Goal: Information Seeking & Learning: Learn about a topic

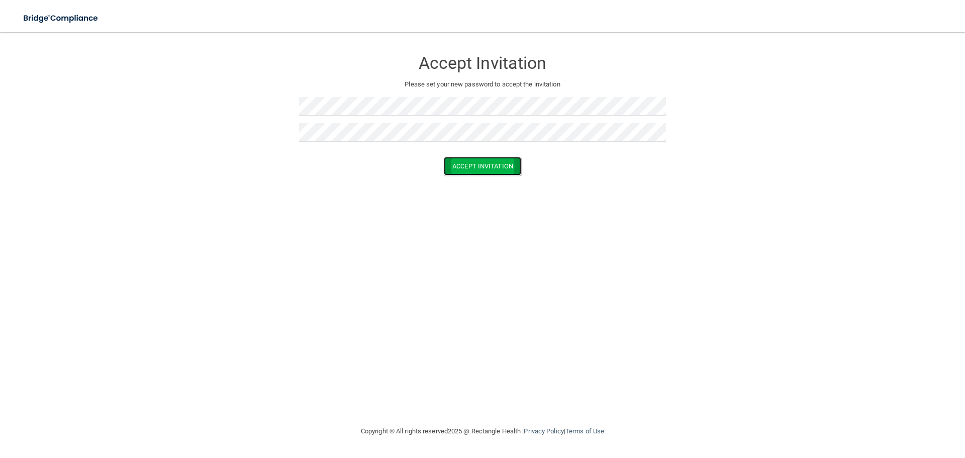
click at [471, 163] on button "Accept Invitation" at bounding box center [482, 166] width 77 height 19
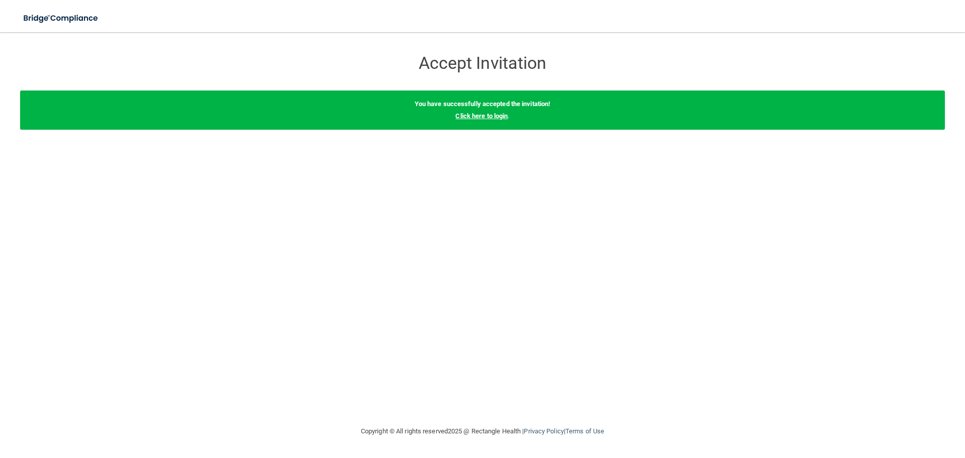
click at [473, 117] on link "Click here to login" at bounding box center [481, 116] width 52 height 8
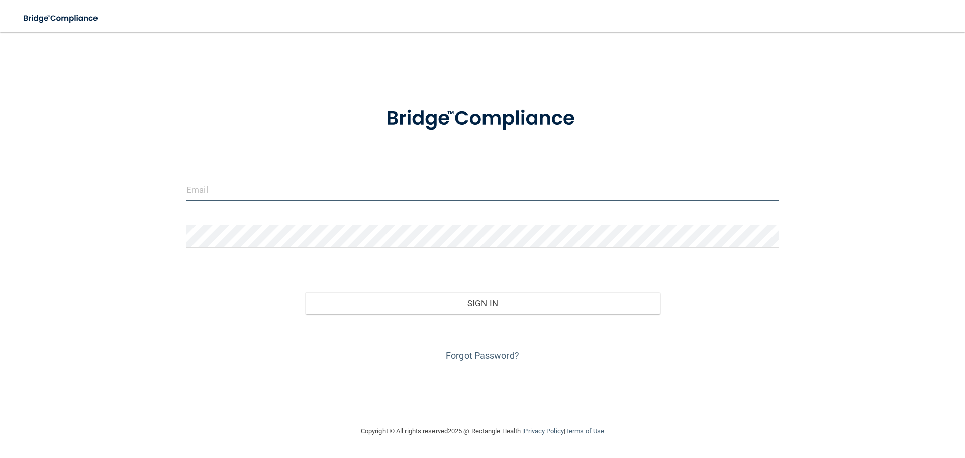
click at [221, 192] on input "email" at bounding box center [482, 189] width 592 height 23
type input "[EMAIL_ADDRESS][DOMAIN_NAME]"
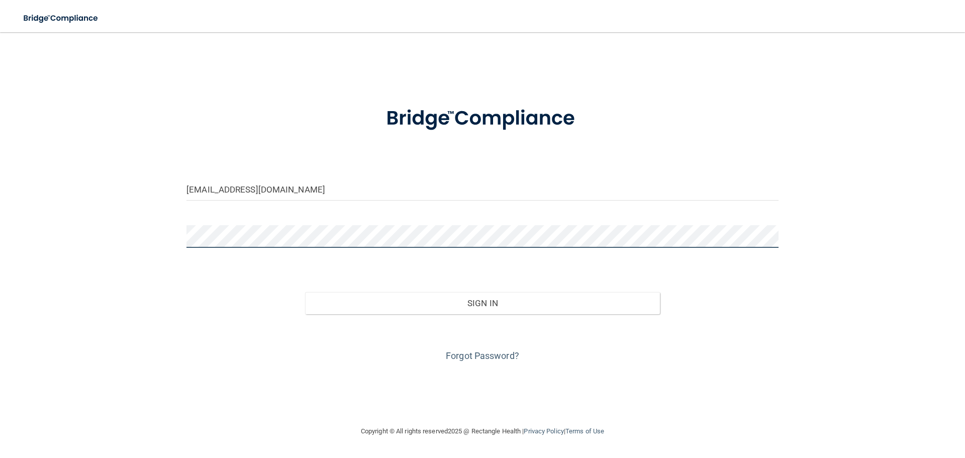
click at [305, 292] on button "Sign In" at bounding box center [482, 303] width 355 height 22
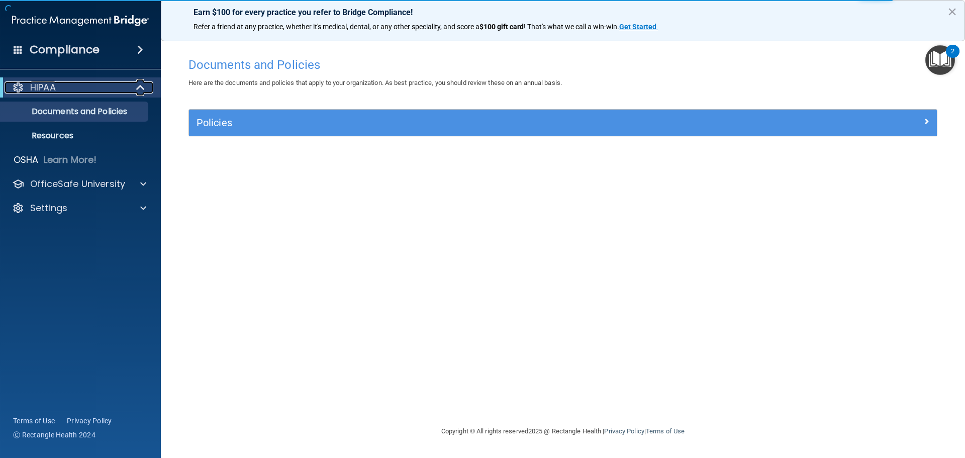
click at [86, 83] on div "HIPAA" at bounding box center [67, 87] width 124 height 12
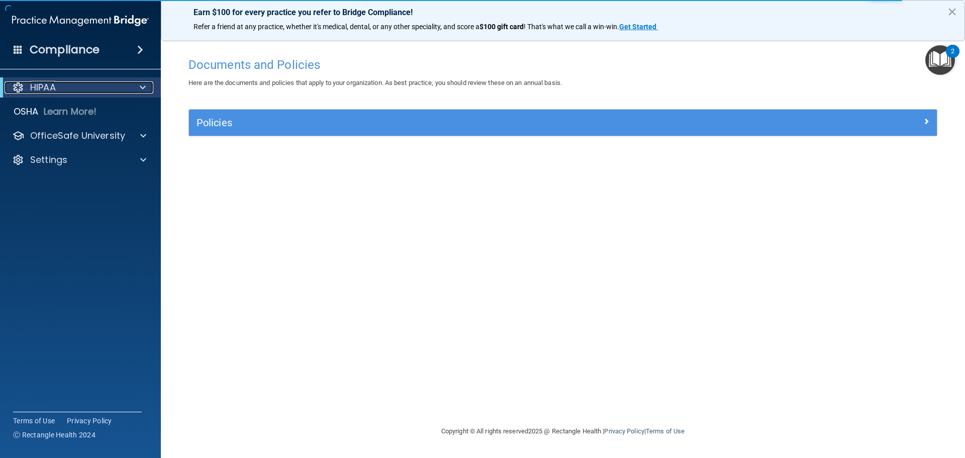
click at [86, 83] on div "HIPAA" at bounding box center [67, 87] width 124 height 12
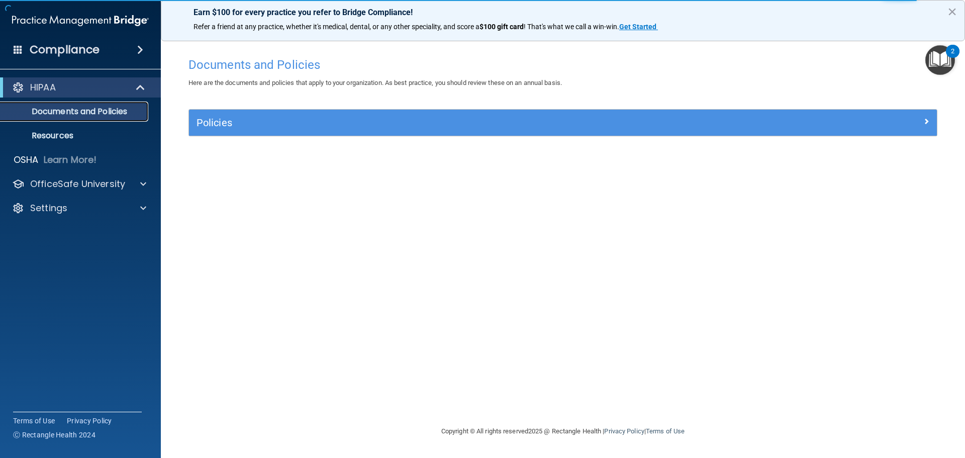
click at [78, 110] on p "Documents and Policies" at bounding box center [75, 112] width 137 height 10
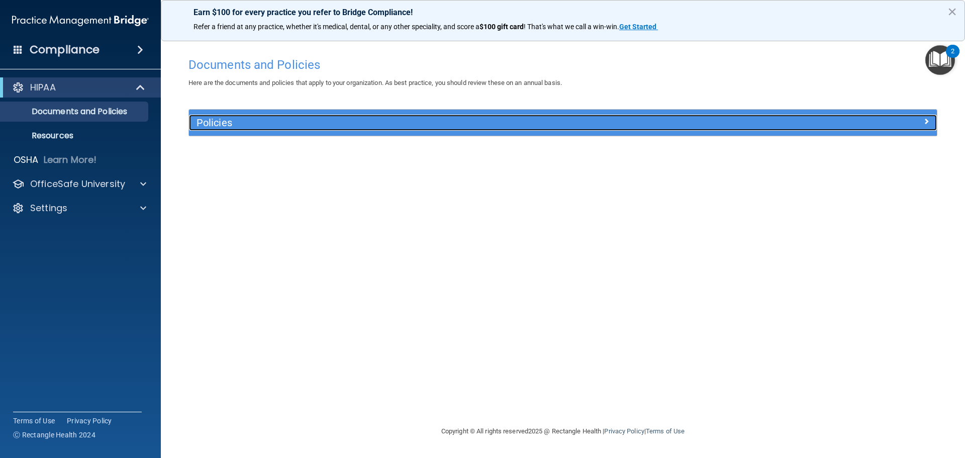
click at [907, 118] on div at bounding box center [843, 121] width 187 height 12
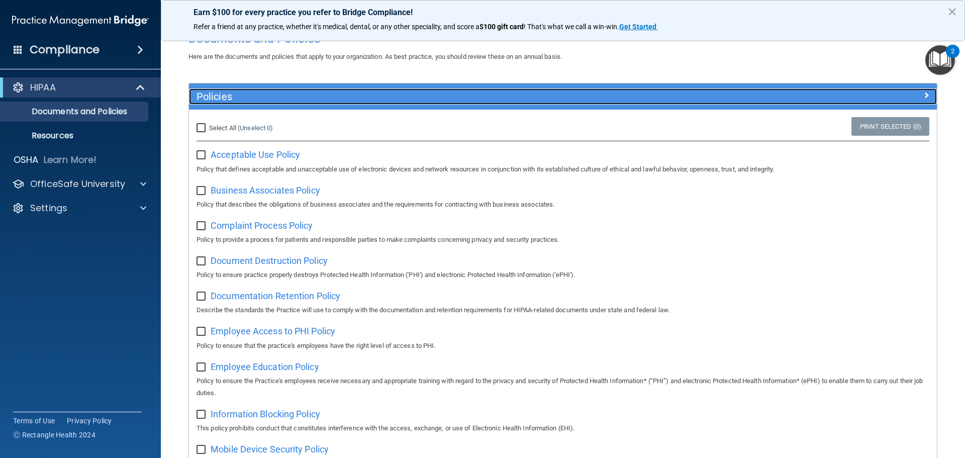
scroll to position [50, 0]
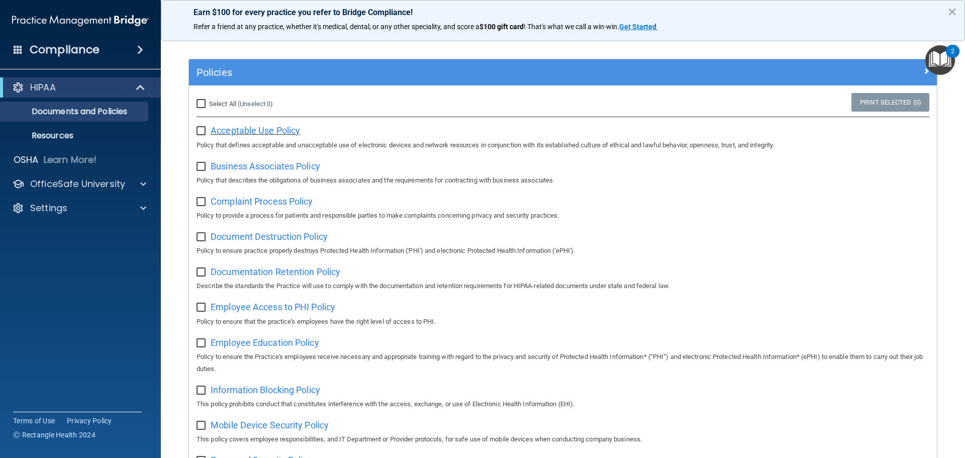
click at [228, 130] on span "Acceptable Use Policy" at bounding box center [255, 130] width 89 height 11
click at [235, 166] on span "Business Associates Policy" at bounding box center [266, 166] width 110 height 11
click at [200, 101] on input "Select All (Unselect 0) Unselect All" at bounding box center [202, 104] width 12 height 8
checkbox input "true"
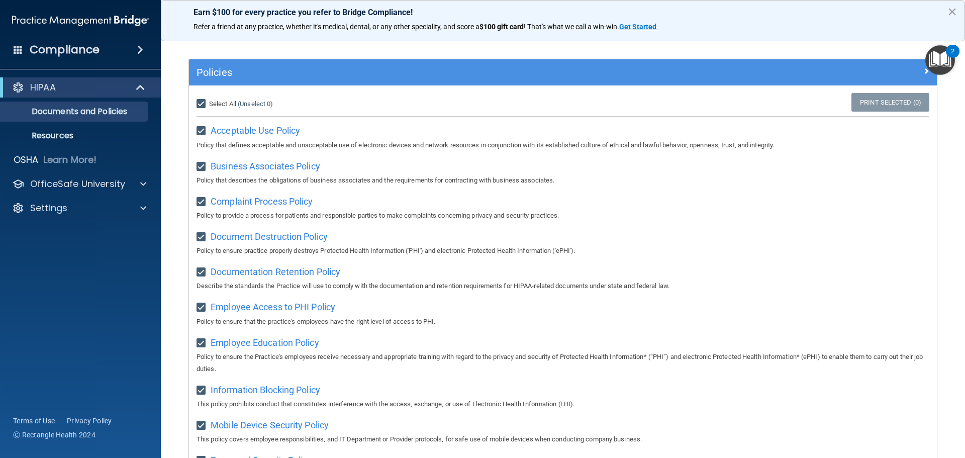
checkbox input "true"
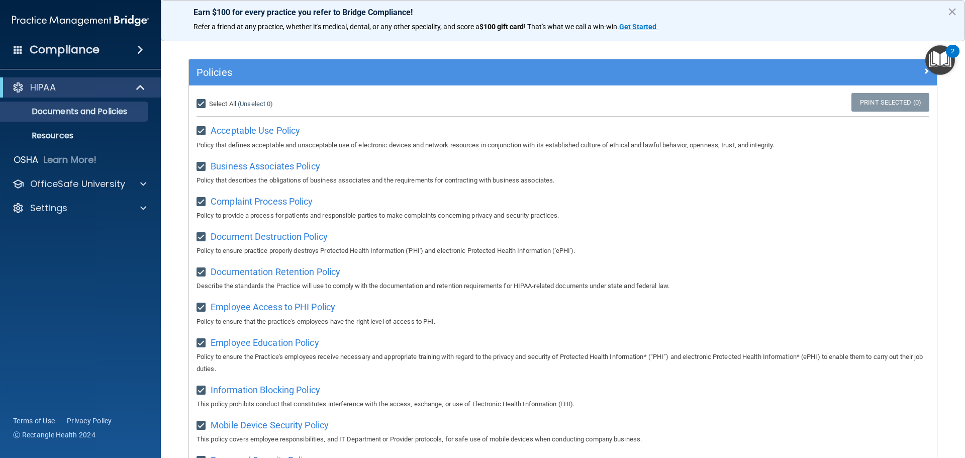
checkbox input "true"
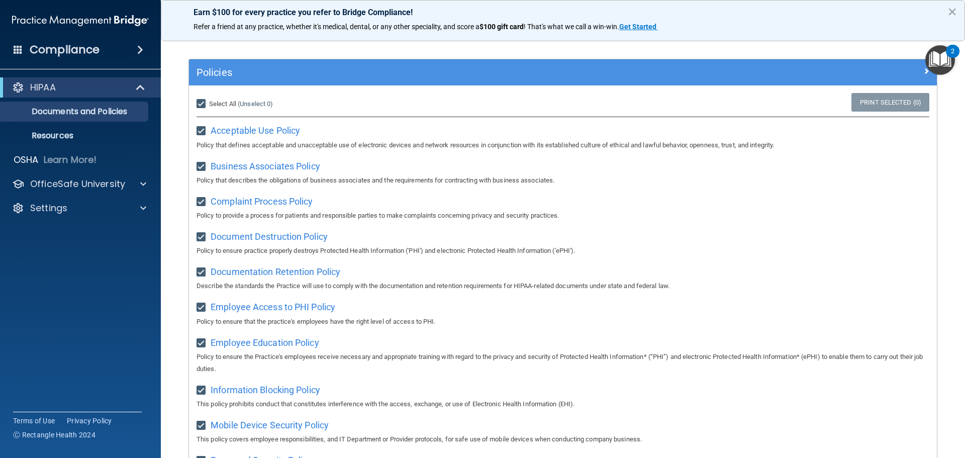
checkbox input "true"
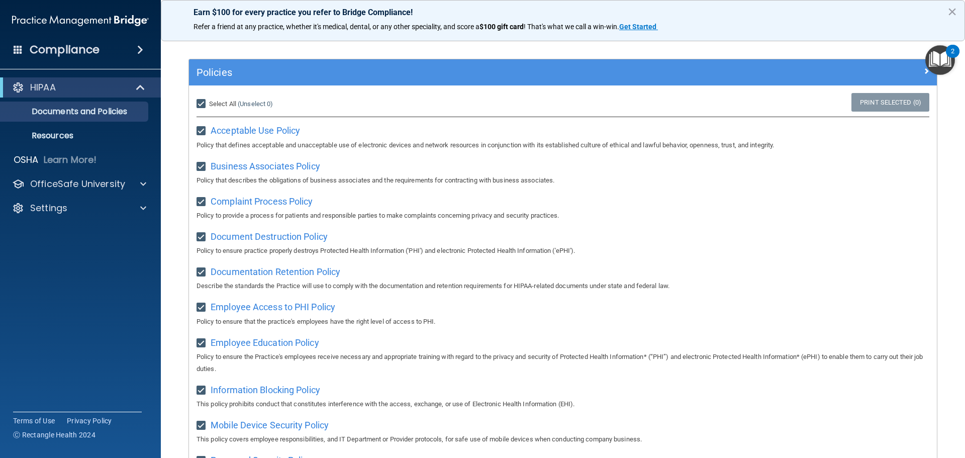
checkbox input "true"
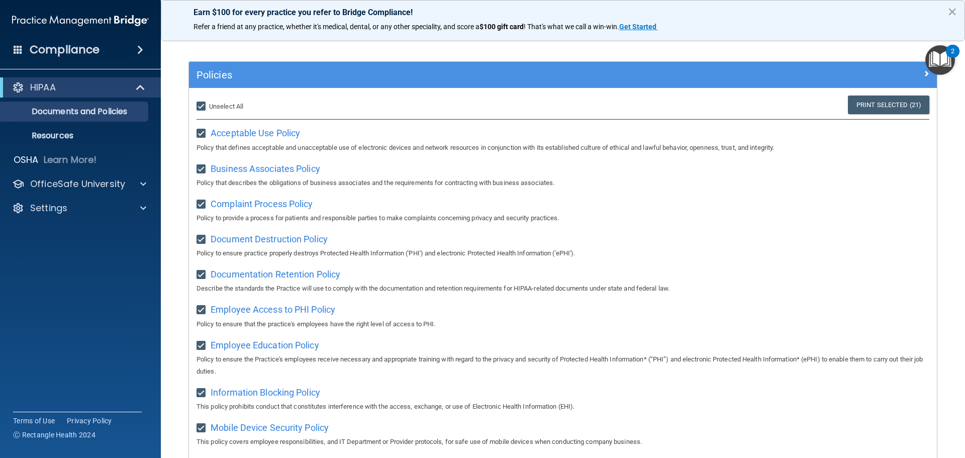
scroll to position [0, 0]
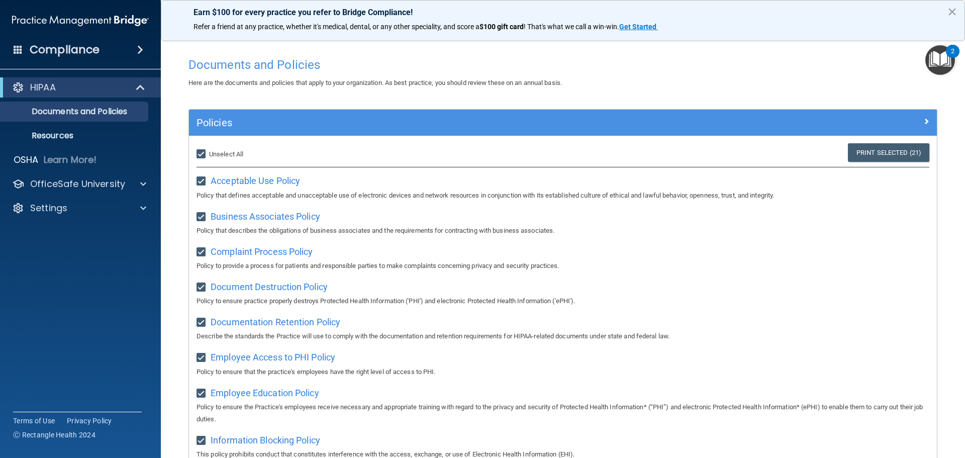
click at [201, 154] on input "Select All (Unselect 21) Unselect All" at bounding box center [202, 154] width 12 height 8
checkbox input "false"
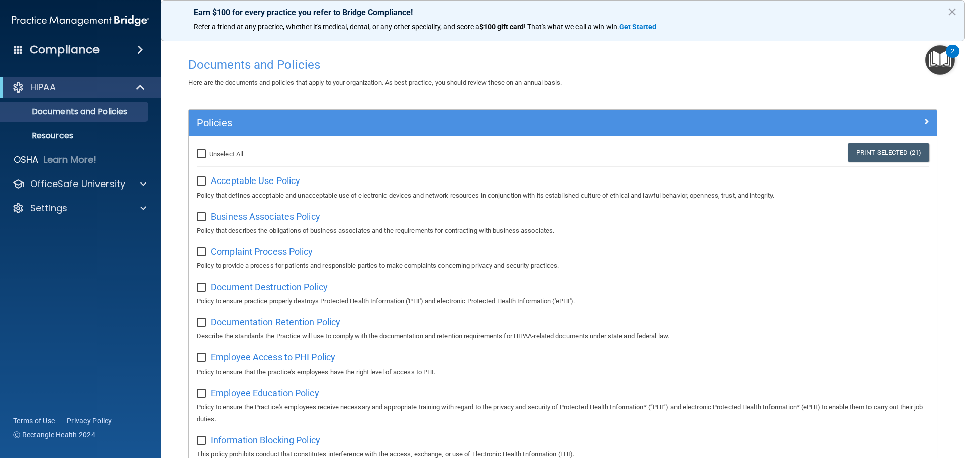
checkbox input "false"
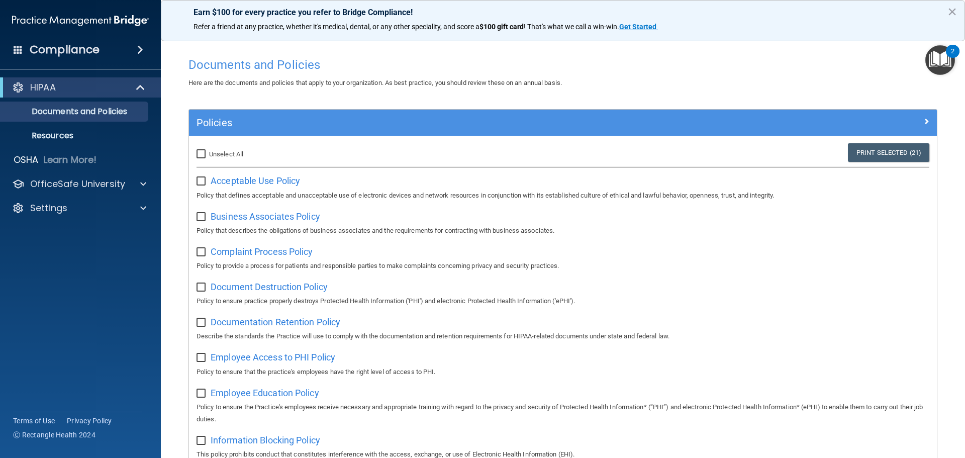
checkbox input "false"
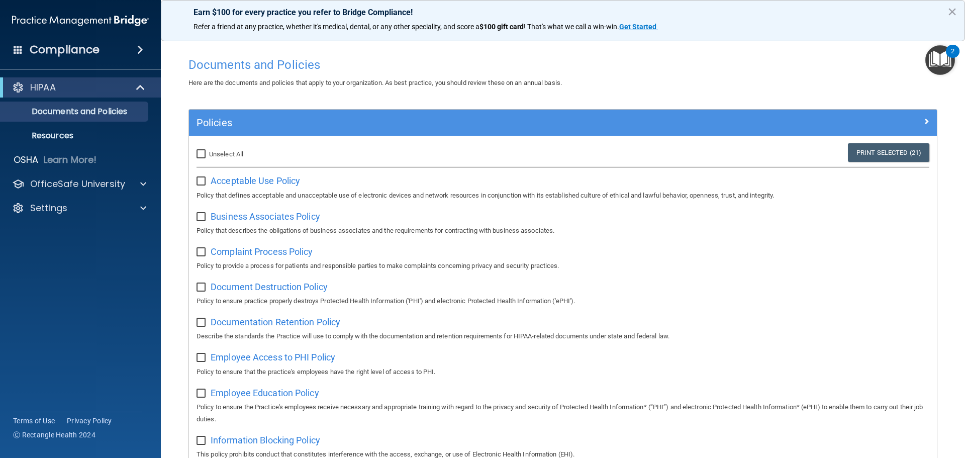
checkbox input "false"
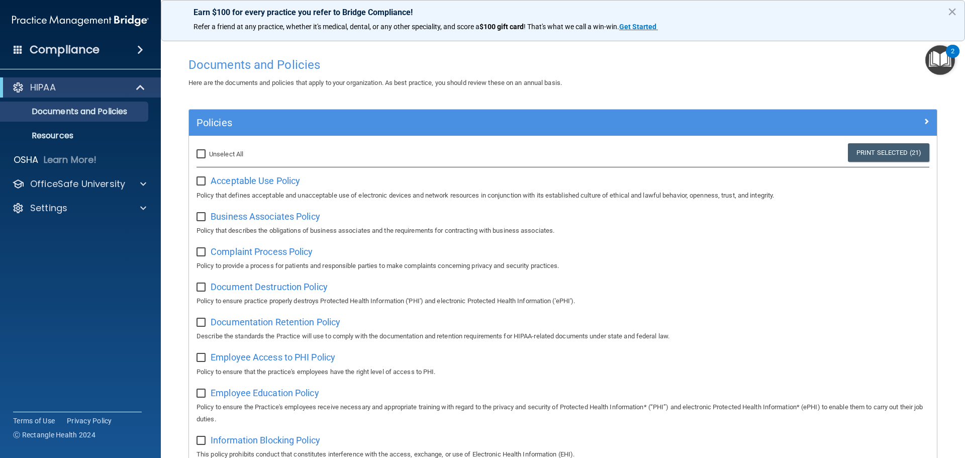
checkbox input "false"
click at [56, 133] on p "Resources" at bounding box center [75, 136] width 137 height 10
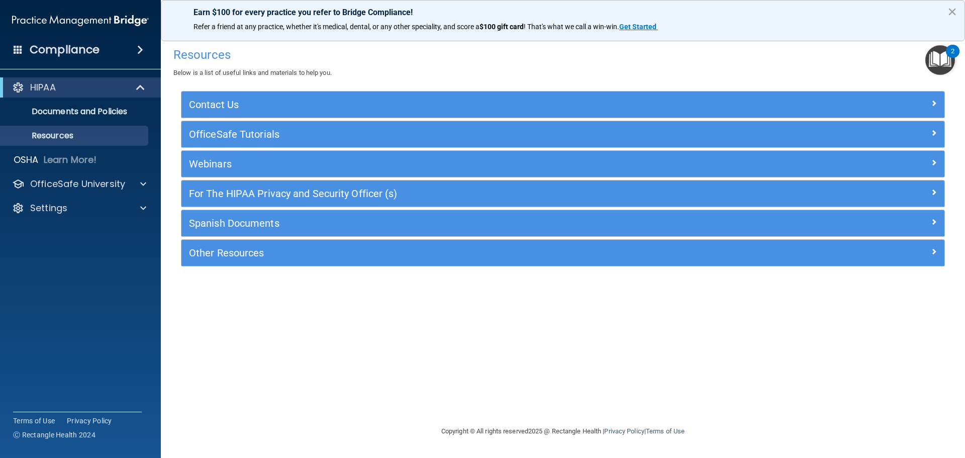
click at [111, 52] on div "Compliance" at bounding box center [80, 50] width 161 height 22
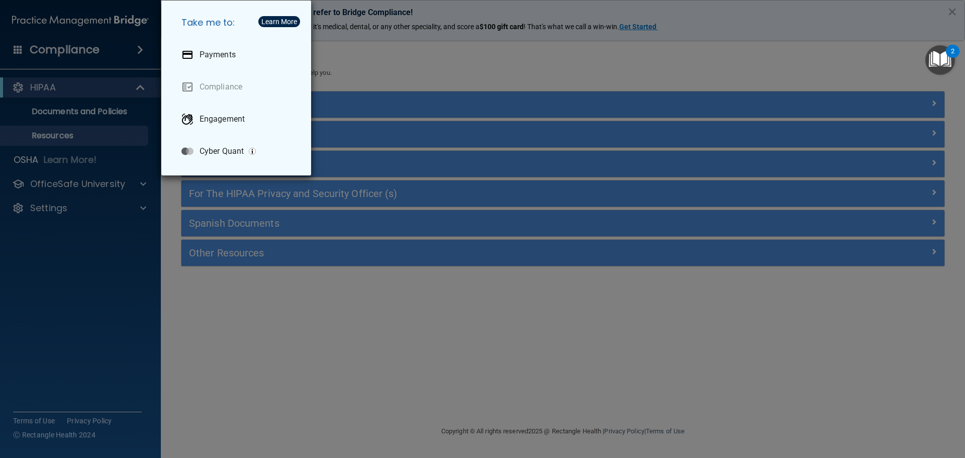
click at [411, 41] on div "Take me to: Payments Compliance Engagement Cyber Quant" at bounding box center [482, 229] width 965 height 458
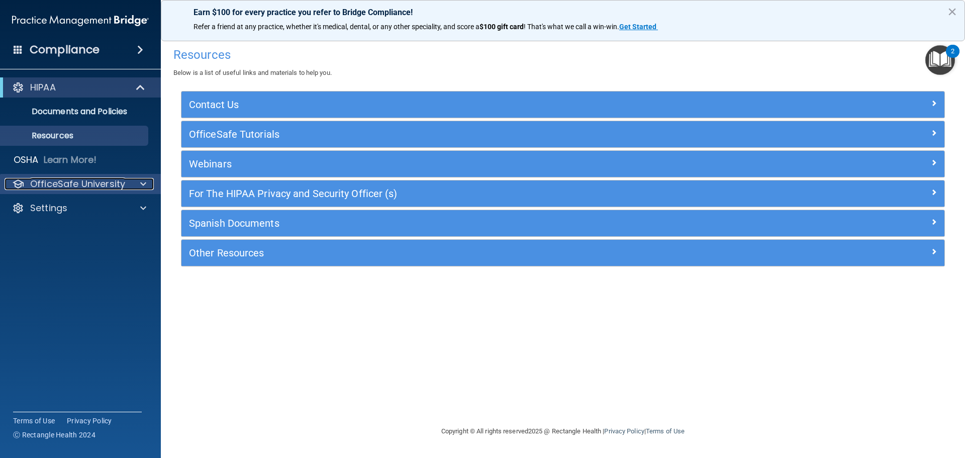
click at [97, 186] on p "OfficeSafe University" at bounding box center [77, 184] width 95 height 12
click at [87, 181] on p "OfficeSafe University" at bounding box center [77, 184] width 95 height 12
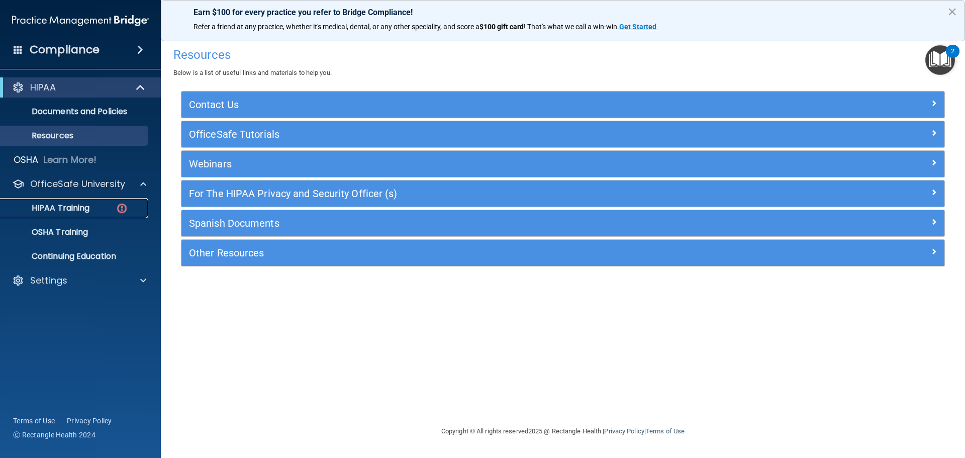
click at [86, 212] on p "HIPAA Training" at bounding box center [48, 208] width 83 height 10
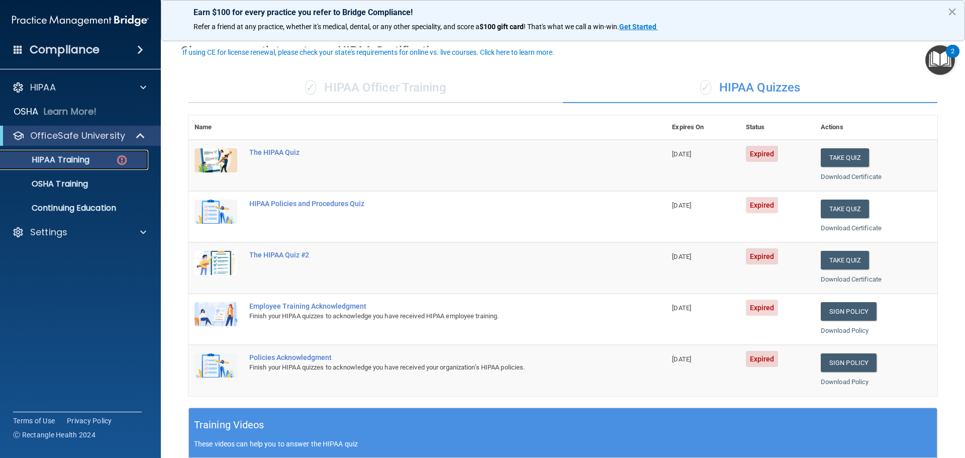
scroll to position [50, 0]
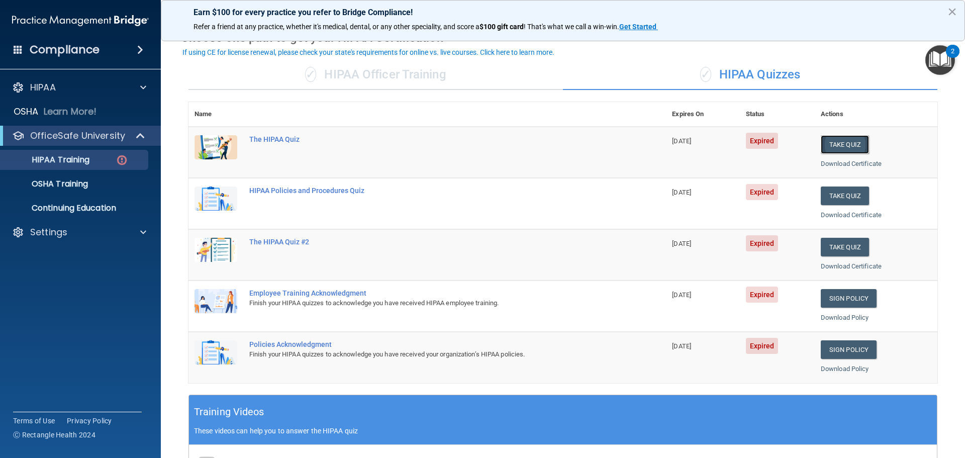
click at [837, 139] on button "Take Quiz" at bounding box center [845, 144] width 48 height 19
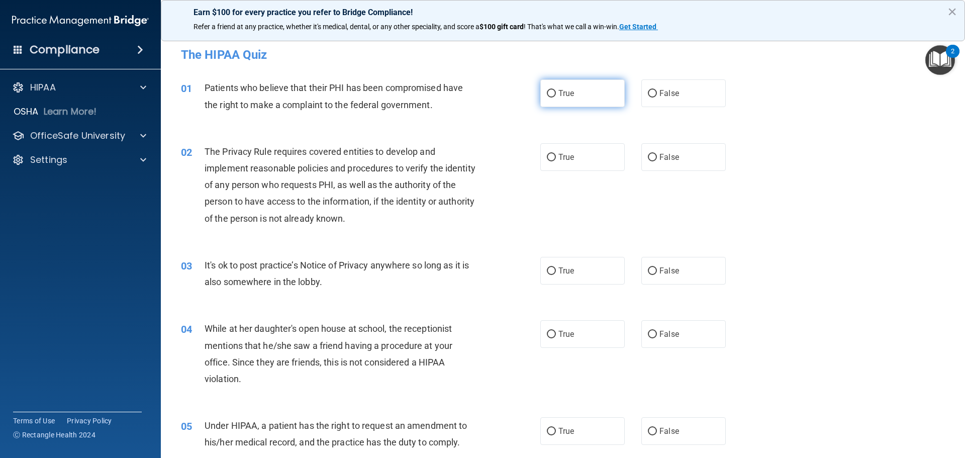
click at [556, 98] on label "True" at bounding box center [582, 93] width 84 height 28
click at [556, 97] on input "True" at bounding box center [551, 94] width 9 height 8
radio input "true"
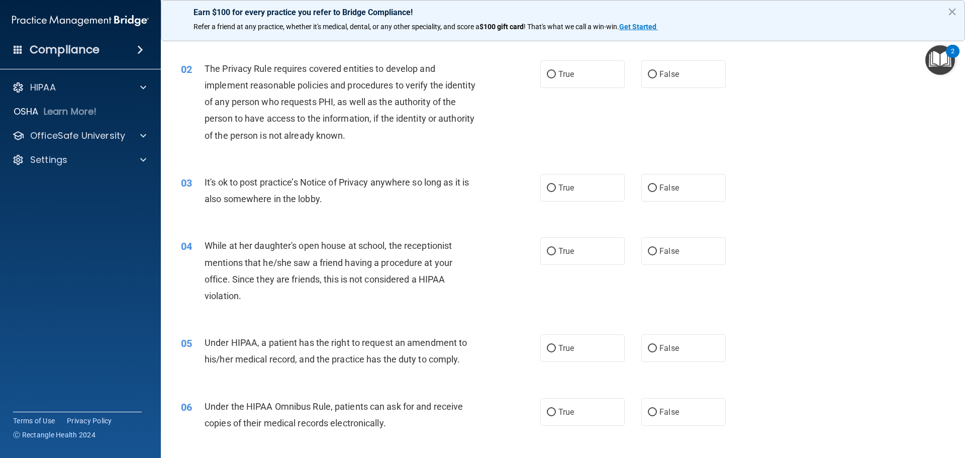
scroll to position [101, 0]
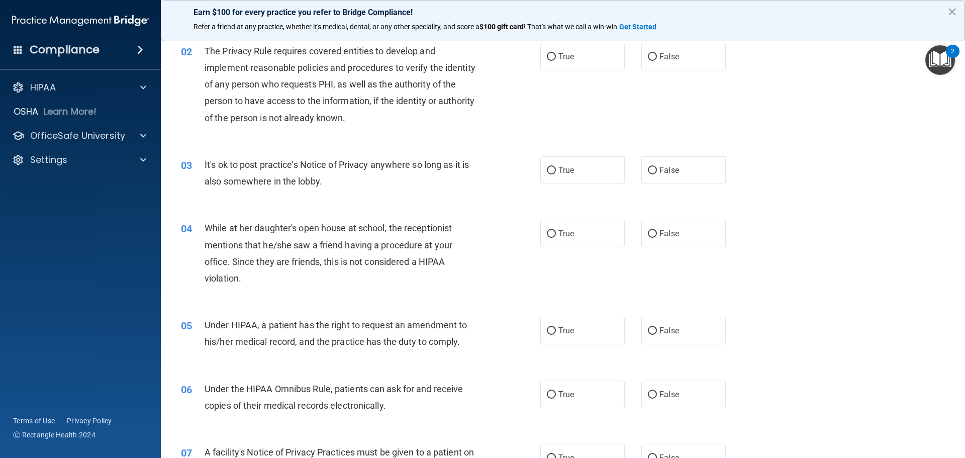
click at [949, 10] on button "×" at bounding box center [952, 12] width 10 height 16
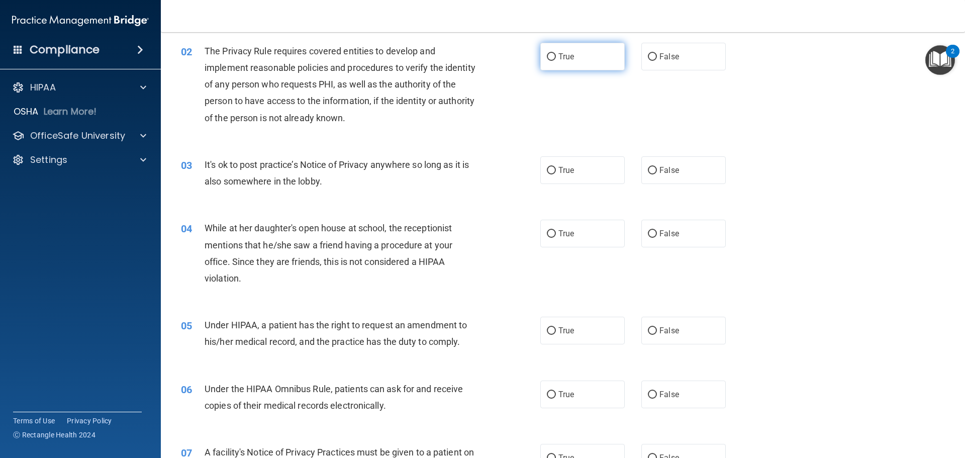
click at [558, 54] on span "True" at bounding box center [566, 57] width 16 height 10
click at [555, 54] on input "True" at bounding box center [551, 57] width 9 height 8
radio input "true"
click at [547, 171] on input "True" at bounding box center [551, 171] width 9 height 8
radio input "true"
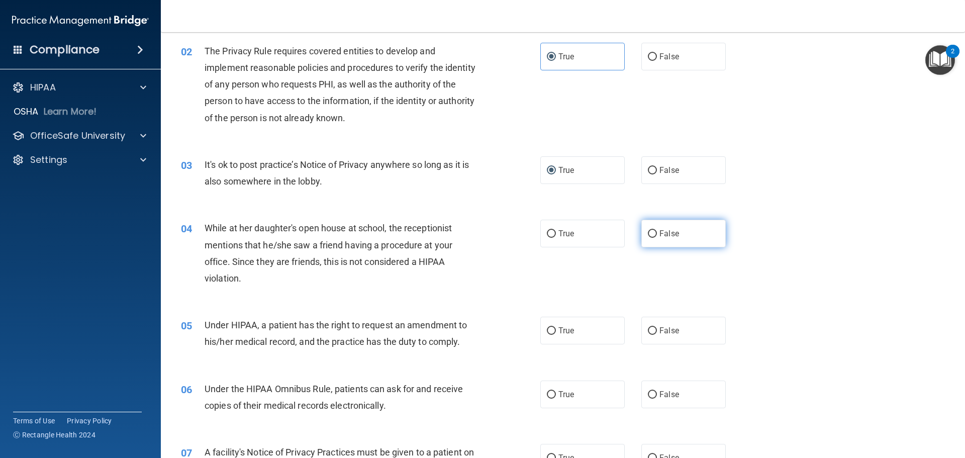
click at [660, 235] on span "False" at bounding box center [669, 234] width 20 height 10
click at [657, 235] on input "False" at bounding box center [652, 234] width 9 height 8
radio input "true"
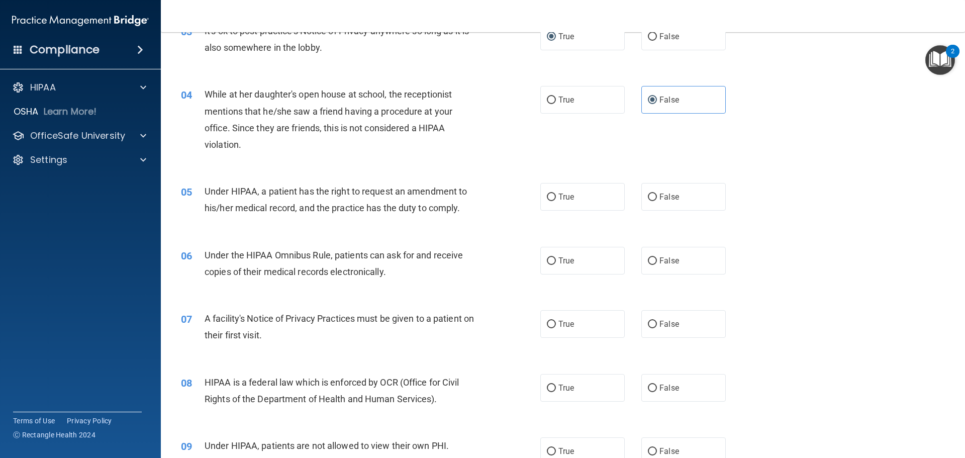
scroll to position [251, 0]
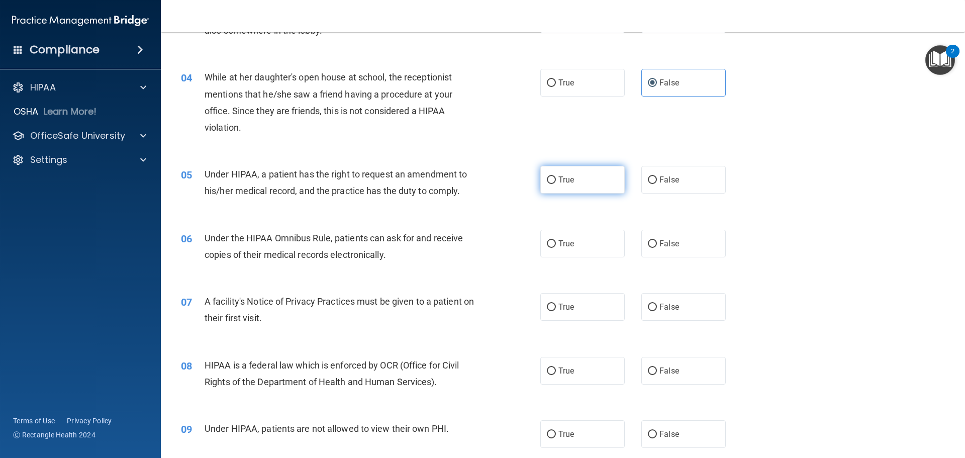
click at [566, 183] on span "True" at bounding box center [566, 180] width 16 height 10
click at [556, 183] on input "True" at bounding box center [551, 180] width 9 height 8
radio input "true"
click at [547, 247] on input "True" at bounding box center [551, 244] width 9 height 8
radio input "true"
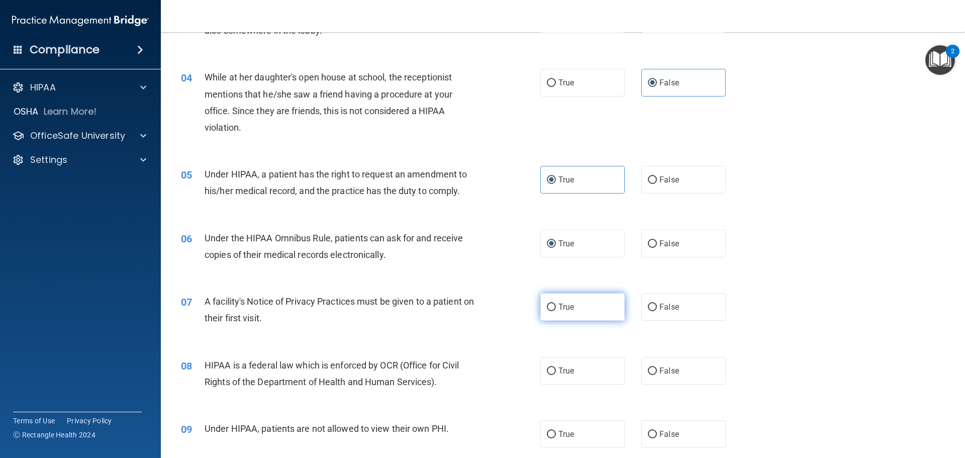
click at [562, 297] on label "True" at bounding box center [582, 307] width 84 height 28
click at [556, 304] on input "True" at bounding box center [551, 308] width 9 height 8
radio input "true"
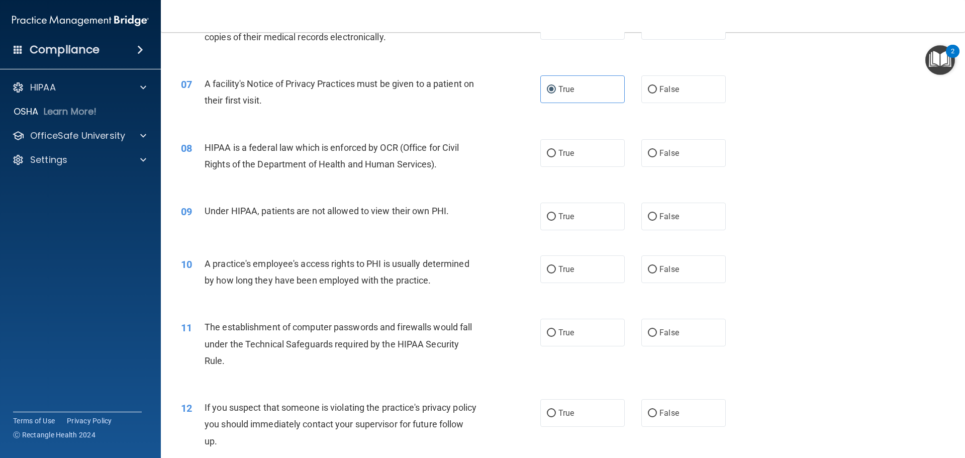
scroll to position [503, 0]
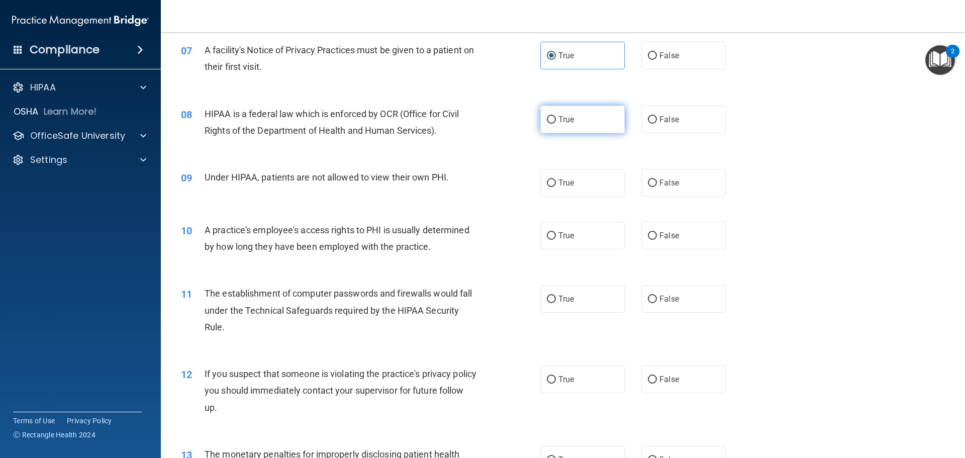
click at [558, 123] on span "True" at bounding box center [566, 120] width 16 height 10
click at [556, 123] on input "True" at bounding box center [551, 120] width 9 height 8
radio input "true"
click at [651, 184] on input "False" at bounding box center [652, 183] width 9 height 8
radio input "true"
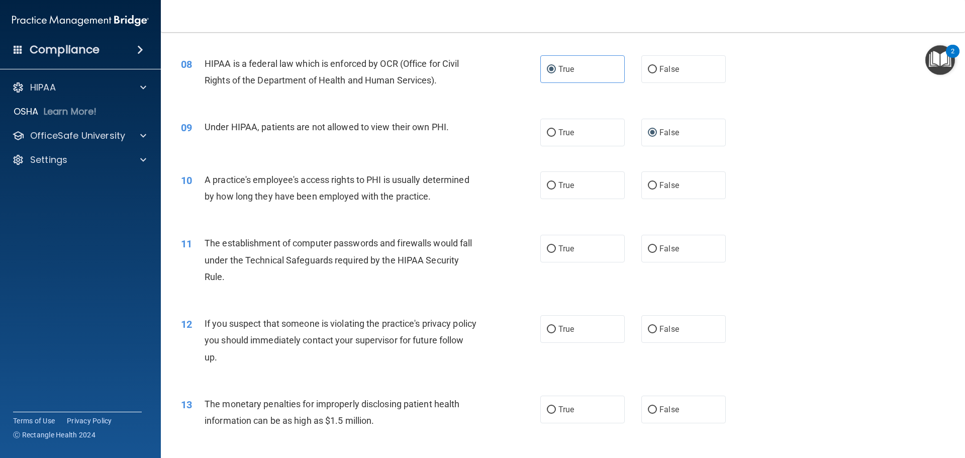
scroll to position [603, 0]
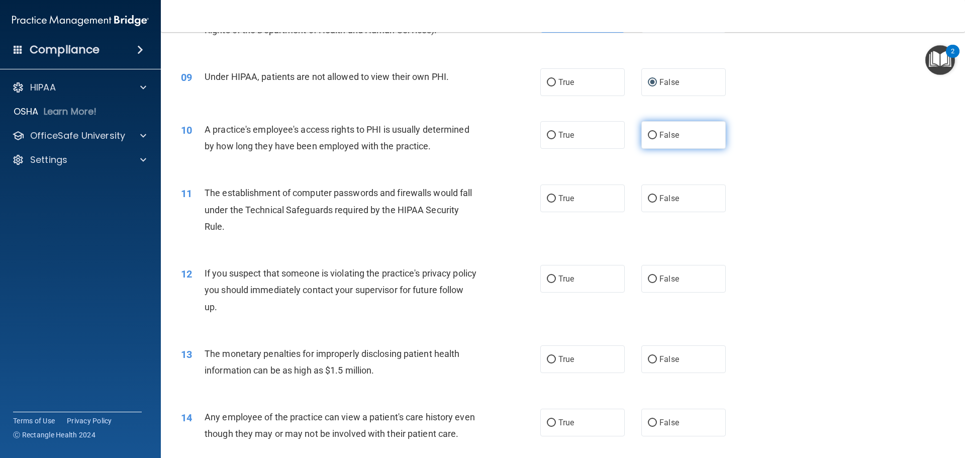
click at [670, 131] on span "False" at bounding box center [669, 135] width 20 height 10
click at [657, 132] on input "False" at bounding box center [652, 136] width 9 height 8
radio input "true"
click at [585, 192] on label "True" at bounding box center [582, 198] width 84 height 28
click at [556, 195] on input "True" at bounding box center [551, 199] width 9 height 8
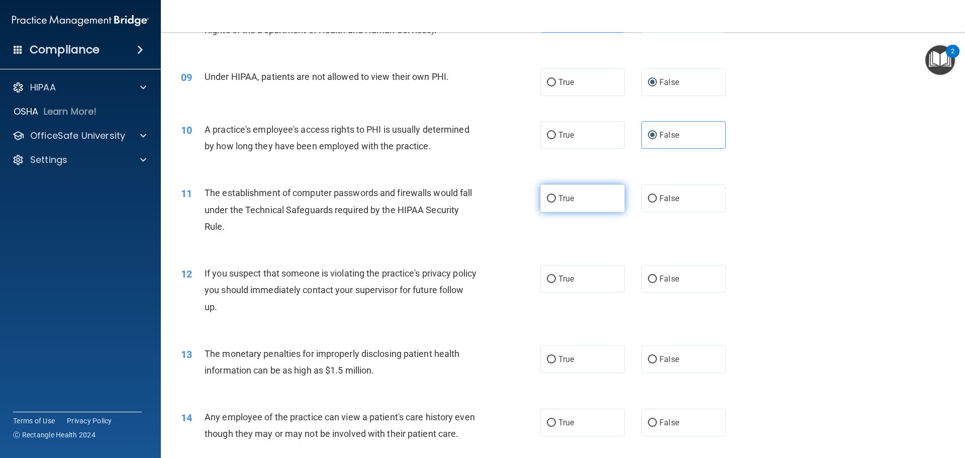
radio input "true"
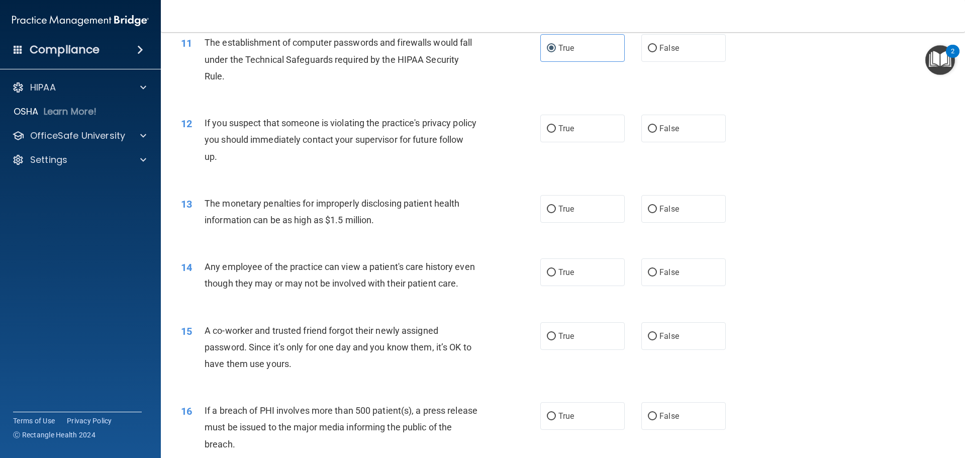
scroll to position [754, 0]
click at [589, 119] on label "True" at bounding box center [582, 128] width 84 height 28
click at [556, 125] on input "True" at bounding box center [551, 129] width 9 height 8
radio input "true"
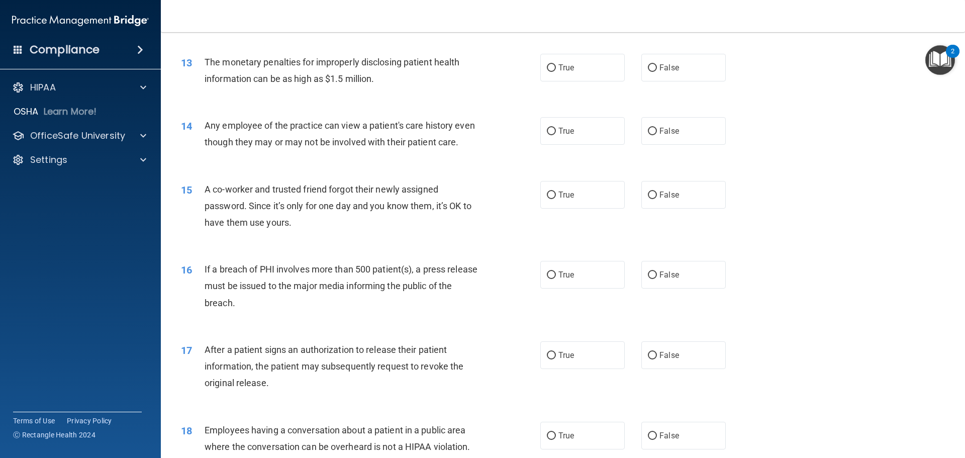
scroll to position [912, 0]
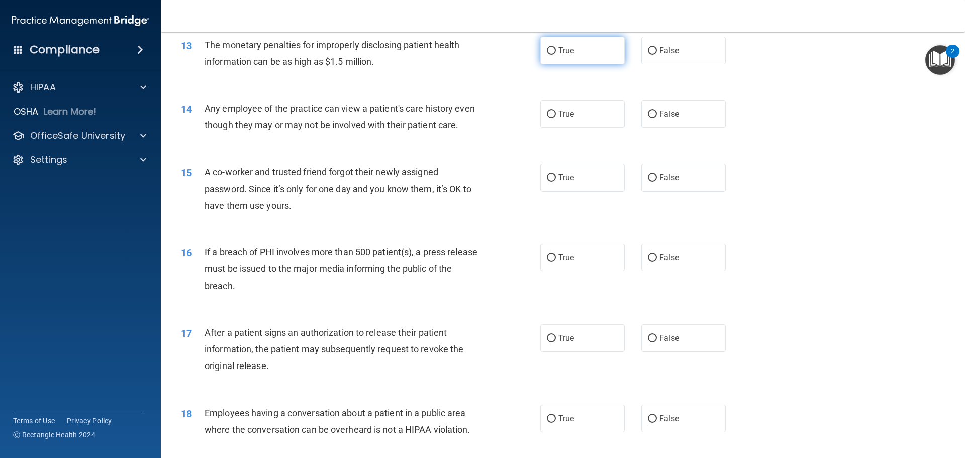
click at [567, 45] on label "True" at bounding box center [582, 51] width 84 height 28
click at [556, 47] on input "True" at bounding box center [551, 51] width 9 height 8
radio input "true"
click at [650, 114] on input "False" at bounding box center [652, 115] width 9 height 8
radio input "true"
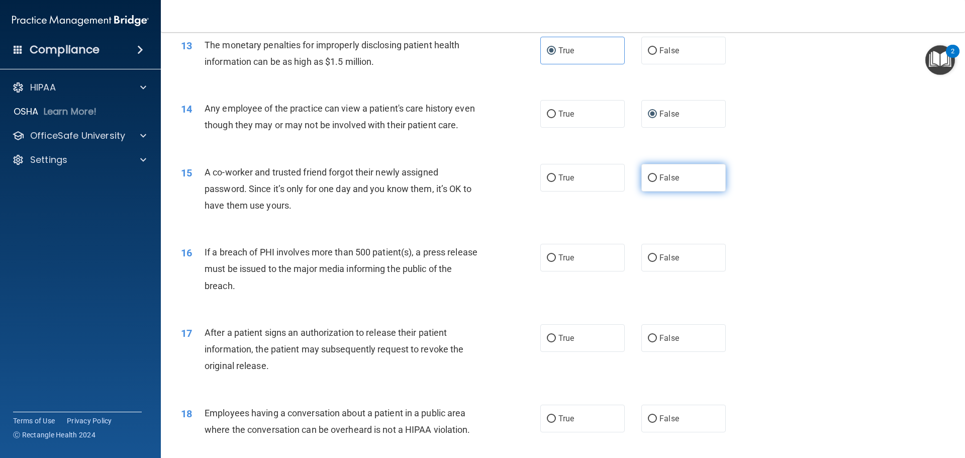
click at [665, 182] on span "False" at bounding box center [669, 178] width 20 height 10
click at [657, 182] on input "False" at bounding box center [652, 178] width 9 height 8
radio input "true"
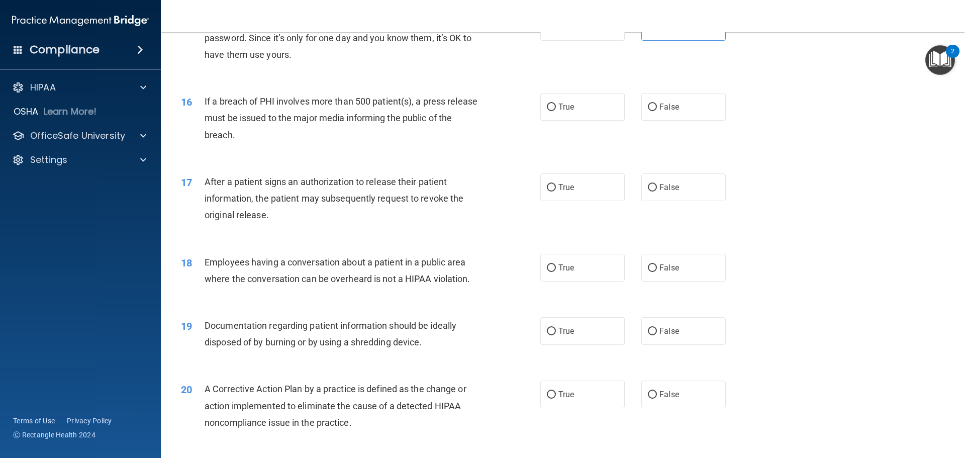
scroll to position [1113, 0]
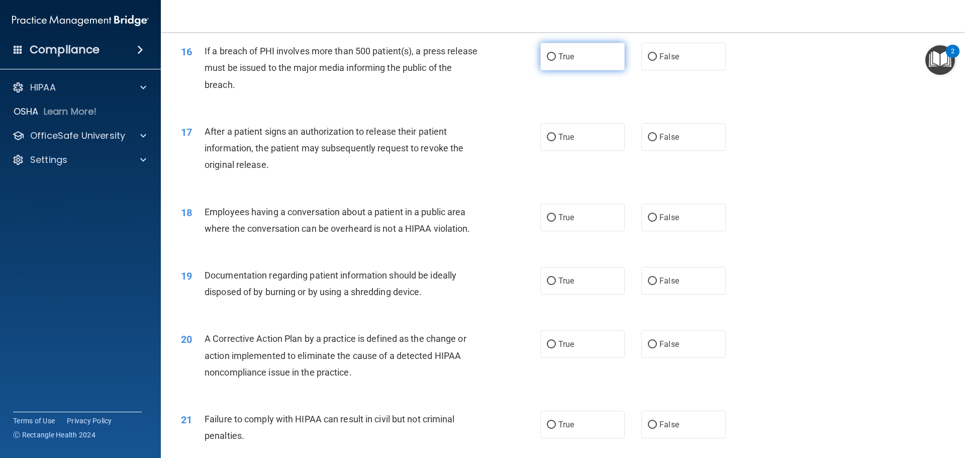
click at [560, 61] on span "True" at bounding box center [566, 57] width 16 height 10
click at [556, 61] on input "True" at bounding box center [551, 57] width 9 height 8
radio input "true"
click at [565, 142] on span "True" at bounding box center [566, 137] width 16 height 10
click at [556, 141] on input "True" at bounding box center [551, 138] width 9 height 8
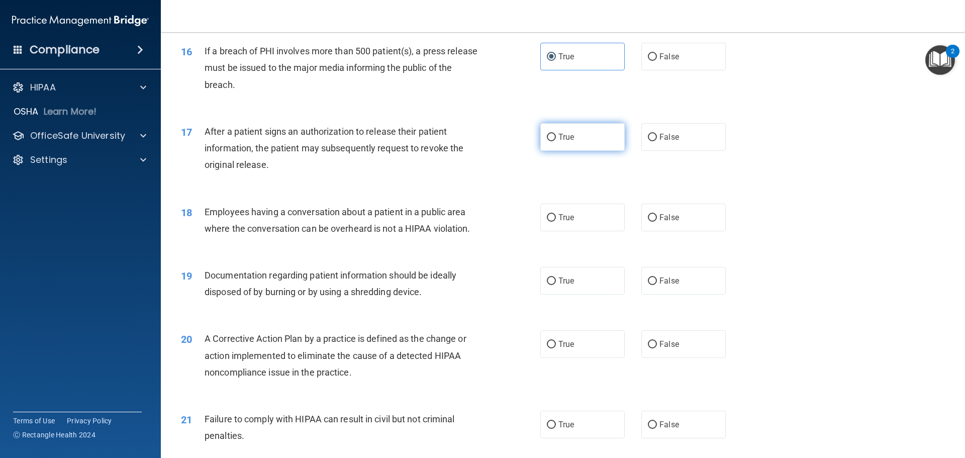
radio input "true"
click at [660, 222] on span "False" at bounding box center [669, 218] width 20 height 10
click at [657, 222] on input "False" at bounding box center [652, 218] width 9 height 8
radio input "true"
click at [634, 292] on div "True False" at bounding box center [641, 281] width 203 height 28
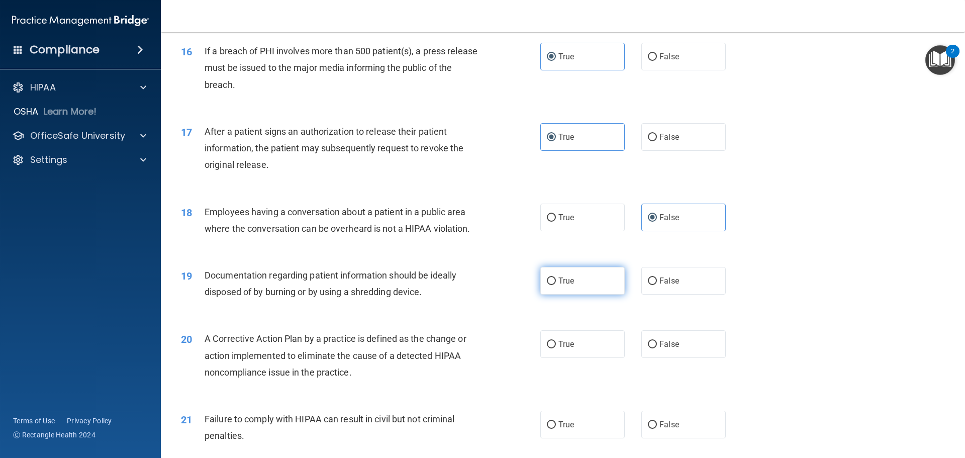
click at [591, 294] on label "True" at bounding box center [582, 281] width 84 height 28
click at [556, 285] on input "True" at bounding box center [551, 281] width 9 height 8
radio input "true"
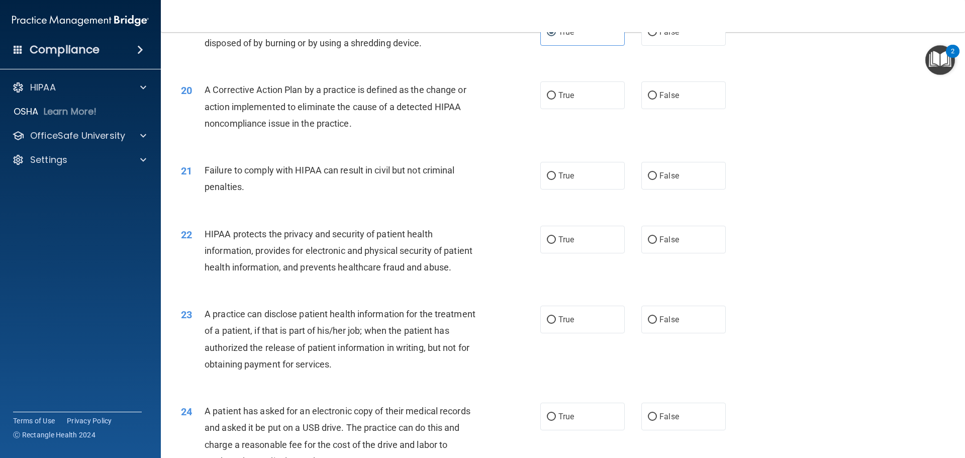
scroll to position [1364, 0]
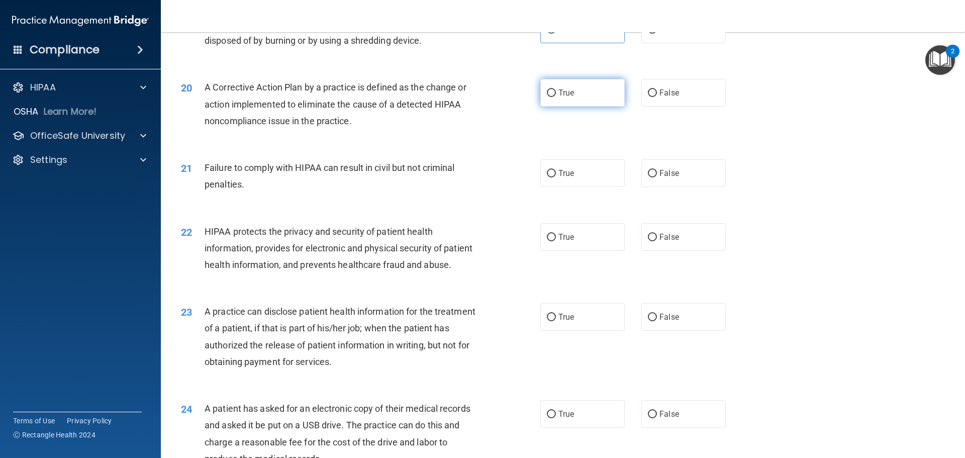
click at [559, 97] on span "True" at bounding box center [566, 93] width 16 height 10
click at [556, 97] on input "True" at bounding box center [551, 93] width 9 height 8
radio input "true"
click at [684, 187] on label "False" at bounding box center [683, 173] width 84 height 28
click at [657, 177] on input "False" at bounding box center [652, 174] width 9 height 8
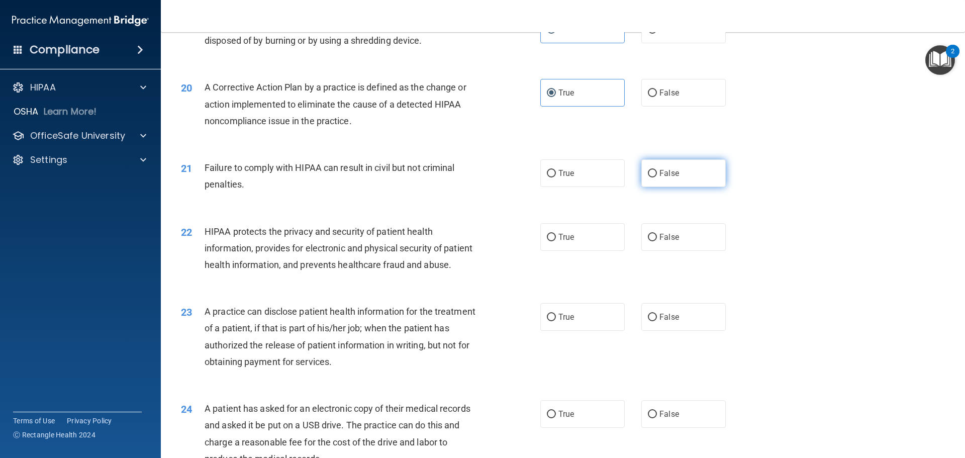
radio input "true"
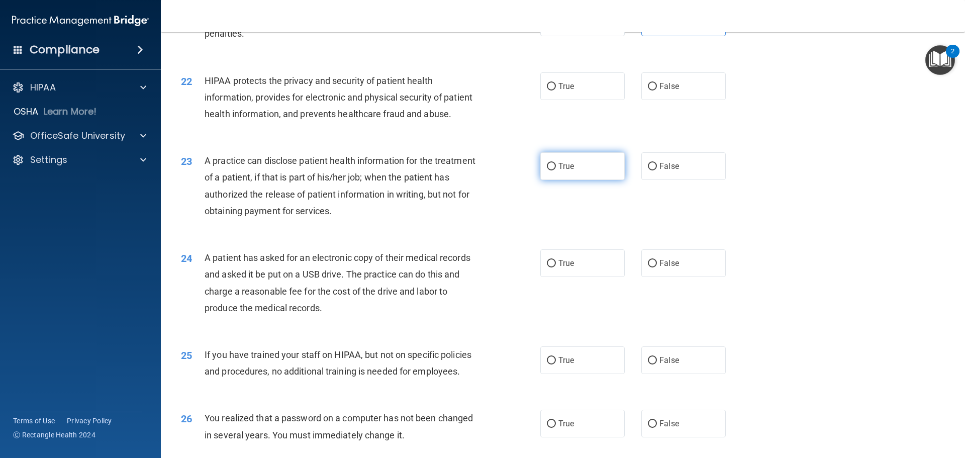
scroll to position [1565, 0]
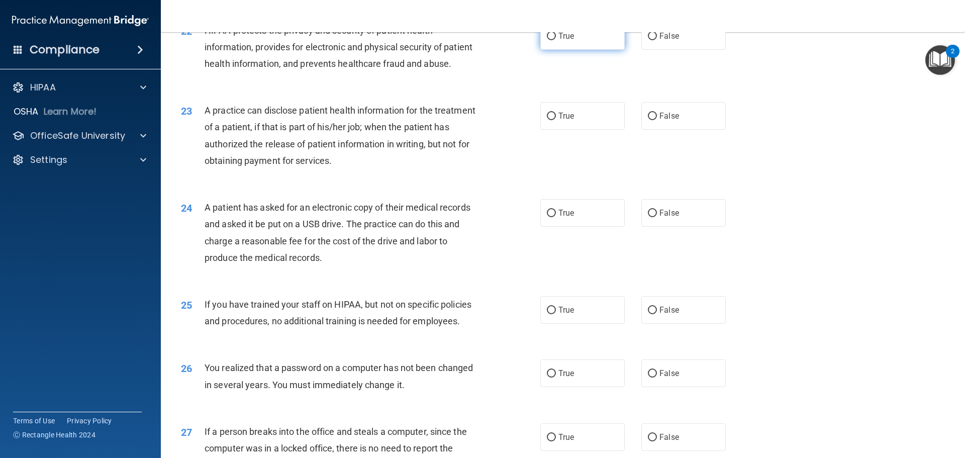
click at [558, 41] on span "True" at bounding box center [566, 36] width 16 height 10
click at [556, 40] on input "True" at bounding box center [551, 37] width 9 height 8
radio input "true"
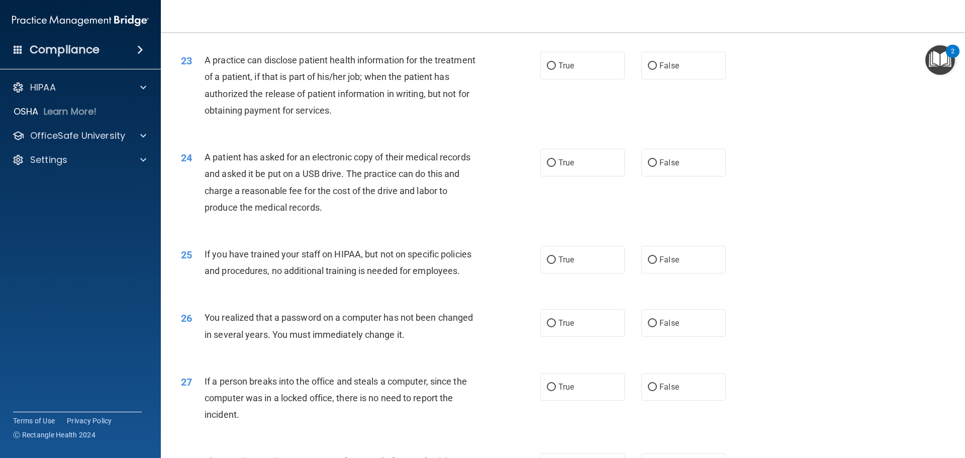
scroll to position [1665, 0]
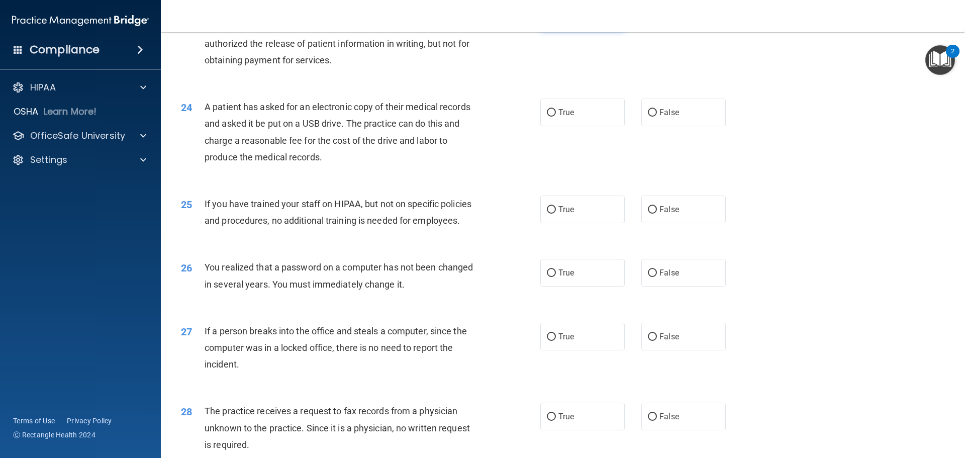
click at [574, 29] on label "True" at bounding box center [582, 16] width 84 height 28
click at [556, 20] on input "True" at bounding box center [551, 16] width 9 height 8
radio input "true"
click at [674, 126] on label "False" at bounding box center [683, 112] width 84 height 28
click at [657, 117] on input "False" at bounding box center [652, 113] width 9 height 8
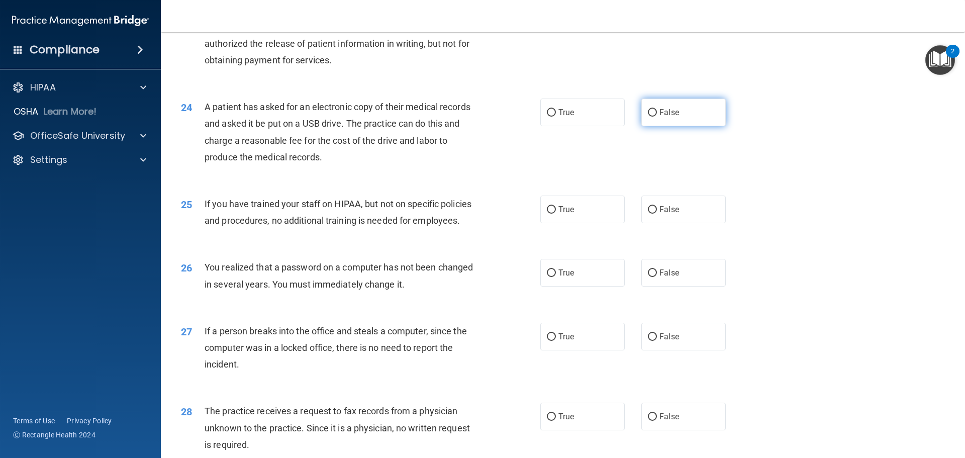
radio input "true"
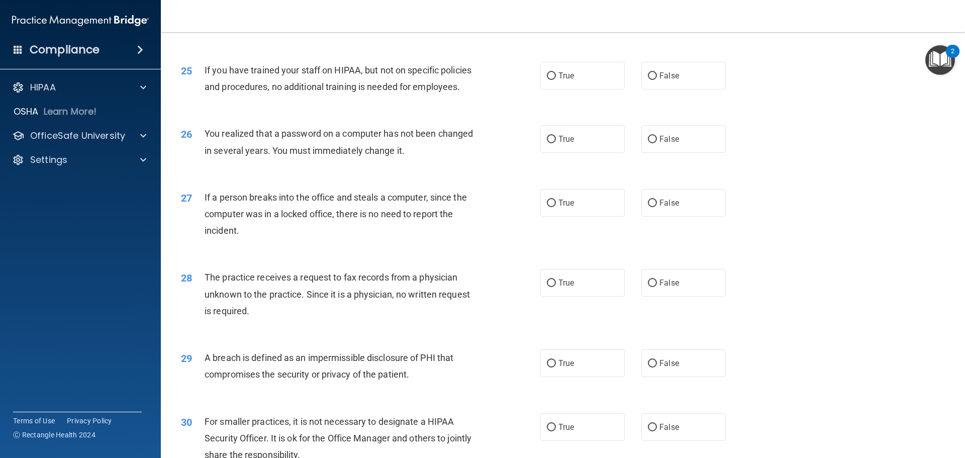
scroll to position [1816, 0]
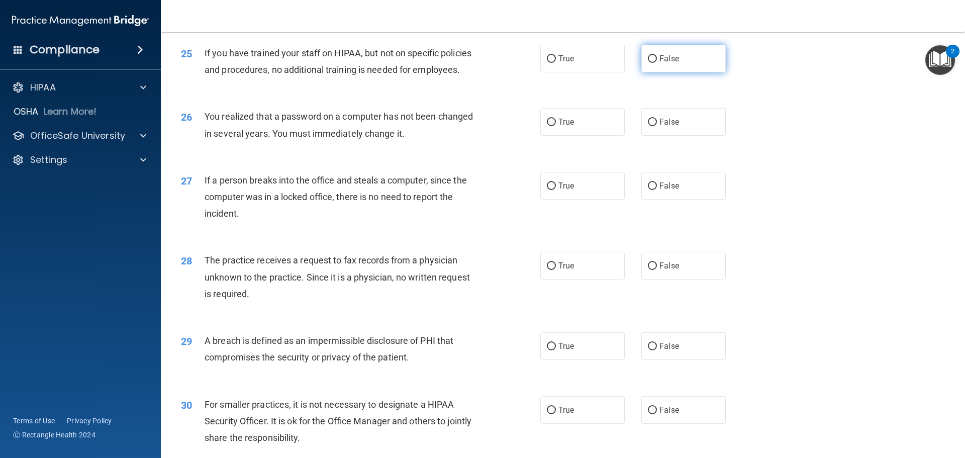
click at [663, 72] on label "False" at bounding box center [683, 59] width 84 height 28
click at [657, 63] on input "False" at bounding box center [652, 59] width 9 height 8
radio input "true"
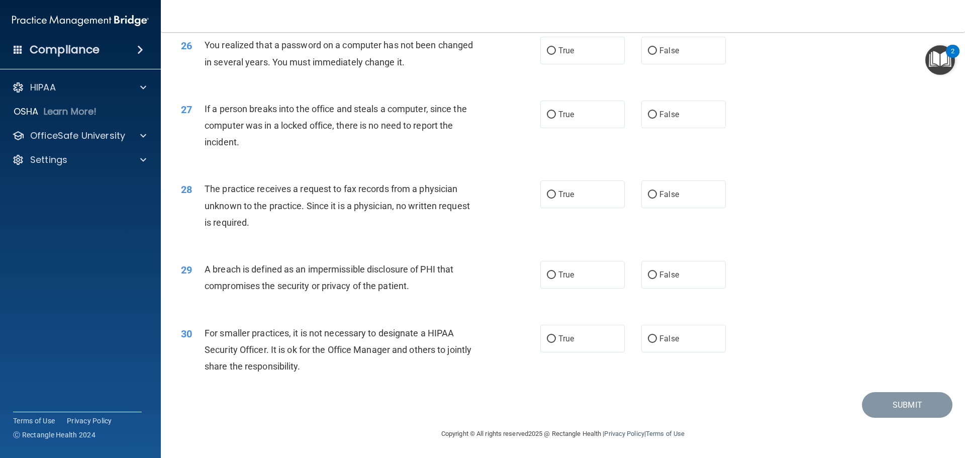
scroll to position [1917, 0]
click at [586, 51] on label "True" at bounding box center [582, 51] width 84 height 28
click at [556, 51] on input "True" at bounding box center [551, 51] width 9 height 8
radio input "true"
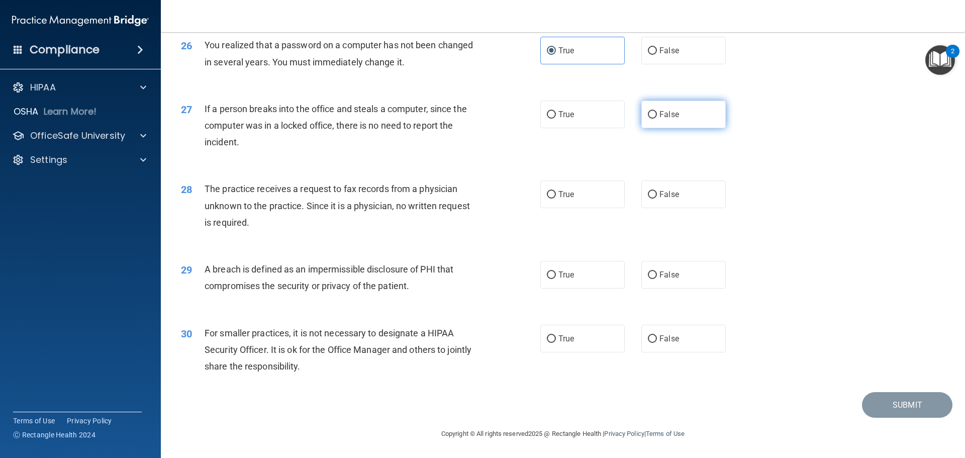
click at [666, 114] on span "False" at bounding box center [669, 115] width 20 height 10
click at [657, 114] on input "False" at bounding box center [652, 115] width 9 height 8
radio input "true"
click at [665, 195] on span "False" at bounding box center [669, 194] width 20 height 10
click at [657, 195] on input "False" at bounding box center [652, 195] width 9 height 8
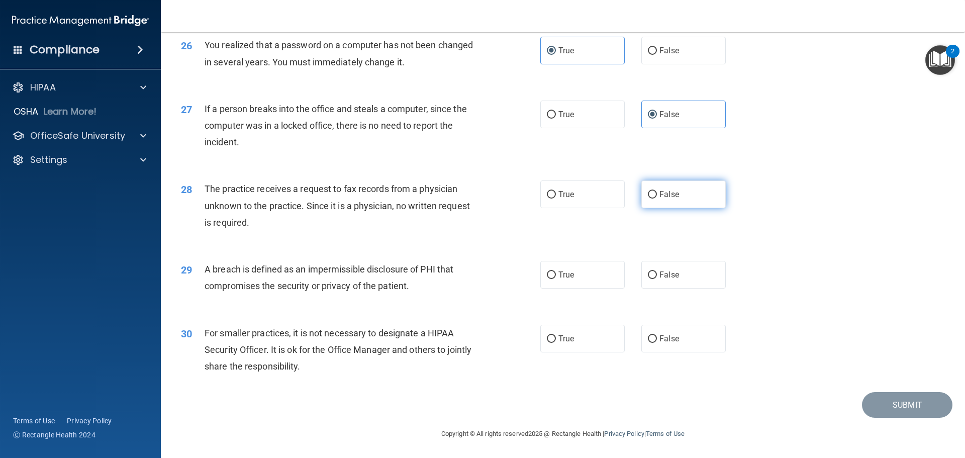
radio input "true"
click at [584, 275] on label "True" at bounding box center [582, 275] width 84 height 28
click at [556, 275] on input "True" at bounding box center [551, 275] width 9 height 8
radio input "true"
click at [654, 335] on label "False" at bounding box center [683, 339] width 84 height 28
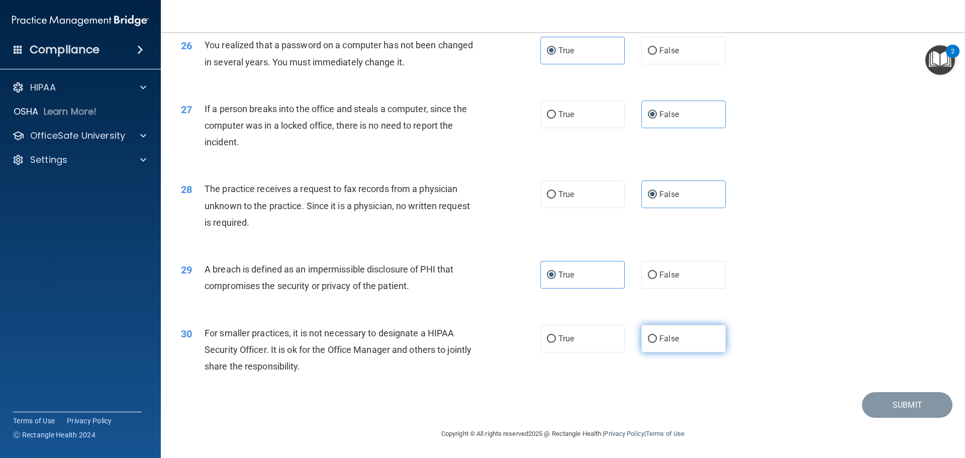
click at [654, 335] on input "False" at bounding box center [652, 339] width 9 height 8
radio input "true"
click at [890, 406] on button "Submit" at bounding box center [907, 405] width 90 height 26
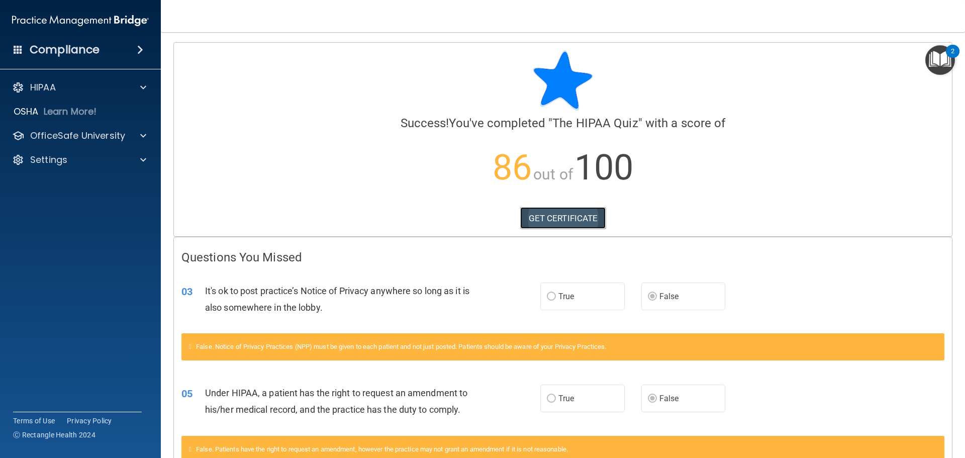
click at [587, 218] on link "GET CERTIFICATE" at bounding box center [563, 218] width 86 height 22
click at [66, 84] on div "HIPAA" at bounding box center [67, 87] width 125 height 12
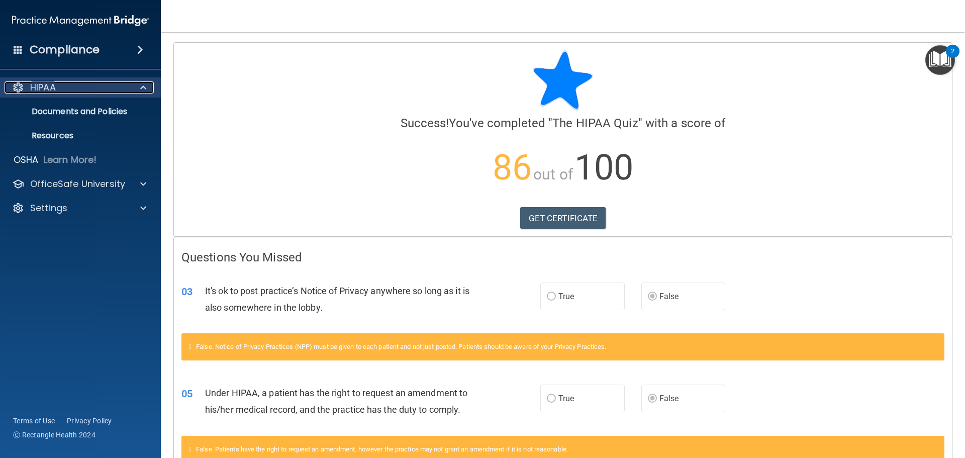
click at [66, 84] on div "HIPAA" at bounding box center [67, 87] width 125 height 12
click at [65, 86] on div "HIPAA" at bounding box center [67, 87] width 125 height 12
click at [97, 81] on div "HIPAA" at bounding box center [80, 87] width 161 height 20
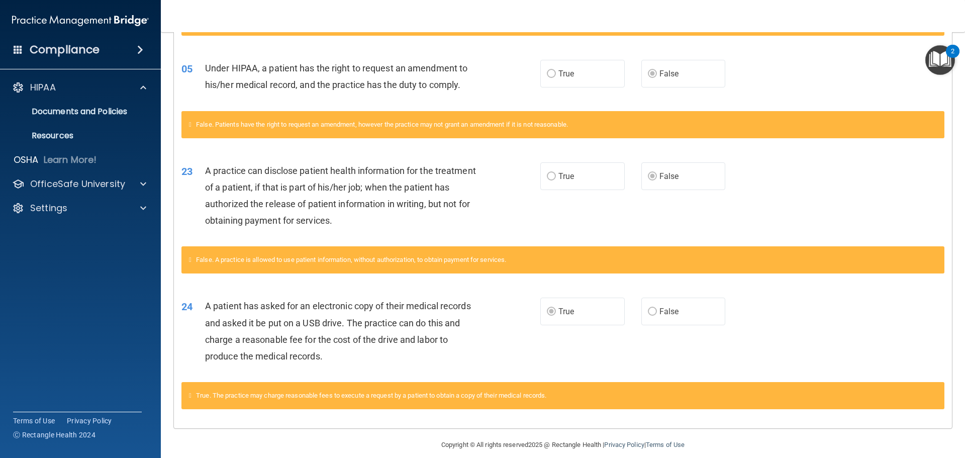
scroll to position [336, 0]
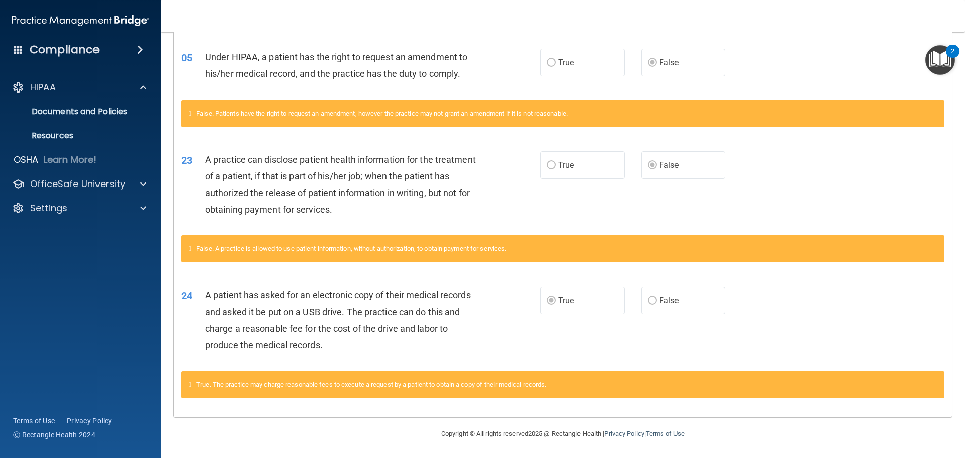
click at [588, 61] on label "True" at bounding box center [582, 63] width 84 height 28
click at [654, 61] on label "False" at bounding box center [683, 63] width 84 height 28
click at [86, 188] on p "OfficeSafe University" at bounding box center [77, 184] width 95 height 12
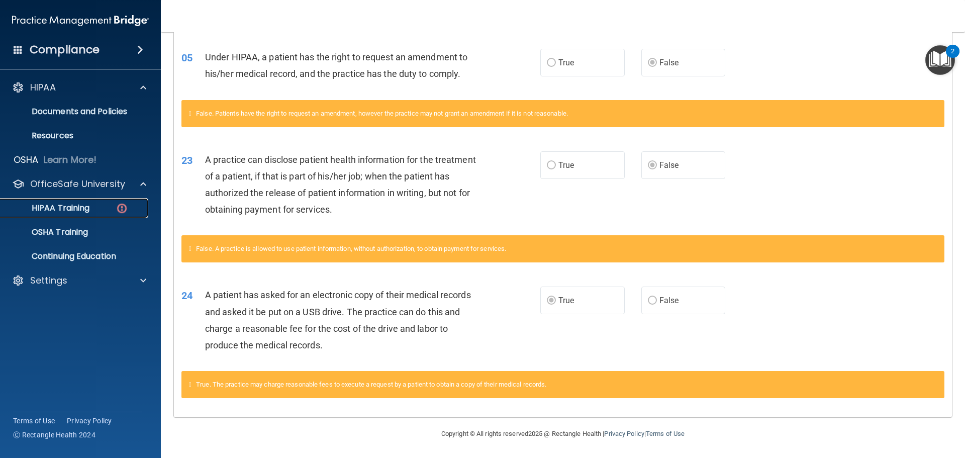
click at [86, 209] on p "HIPAA Training" at bounding box center [48, 208] width 83 height 10
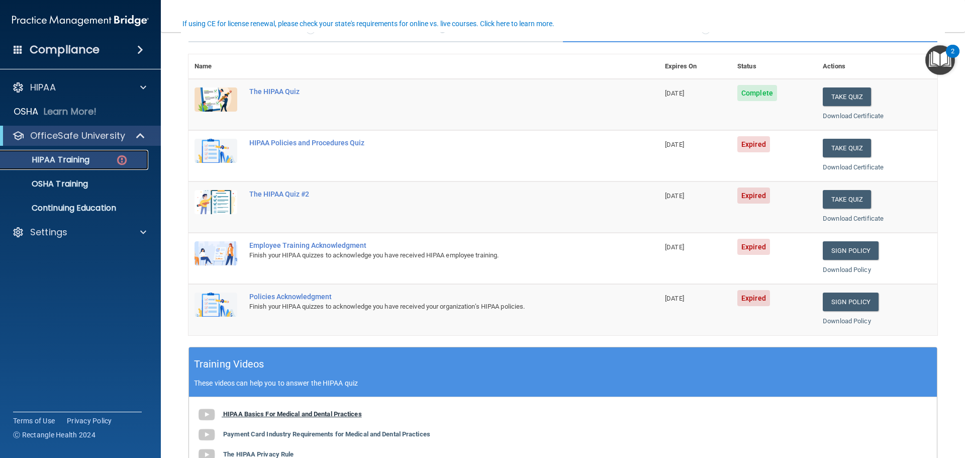
scroll to position [48, 0]
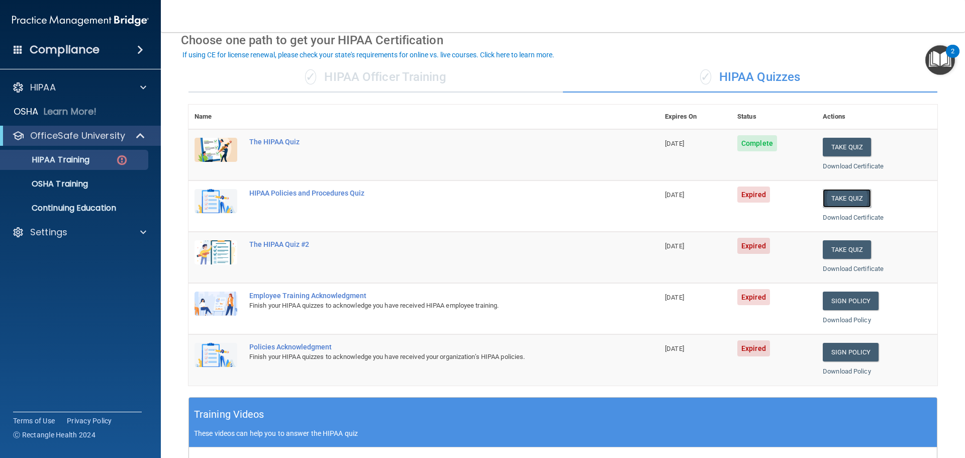
click at [843, 195] on button "Take Quiz" at bounding box center [847, 198] width 48 height 19
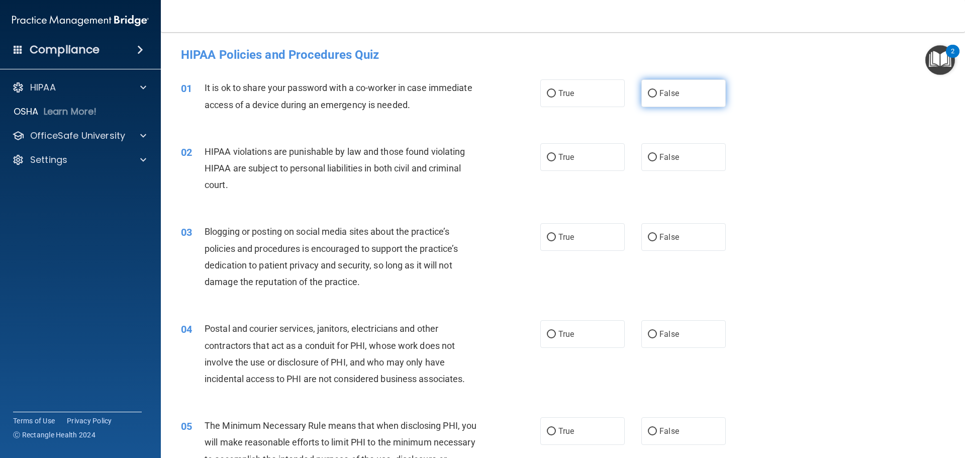
click at [661, 95] on span "False" at bounding box center [669, 93] width 20 height 10
click at [657, 95] on input "False" at bounding box center [652, 94] width 9 height 8
radio input "true"
click at [569, 154] on span "True" at bounding box center [566, 157] width 16 height 10
click at [556, 154] on input "True" at bounding box center [551, 158] width 9 height 8
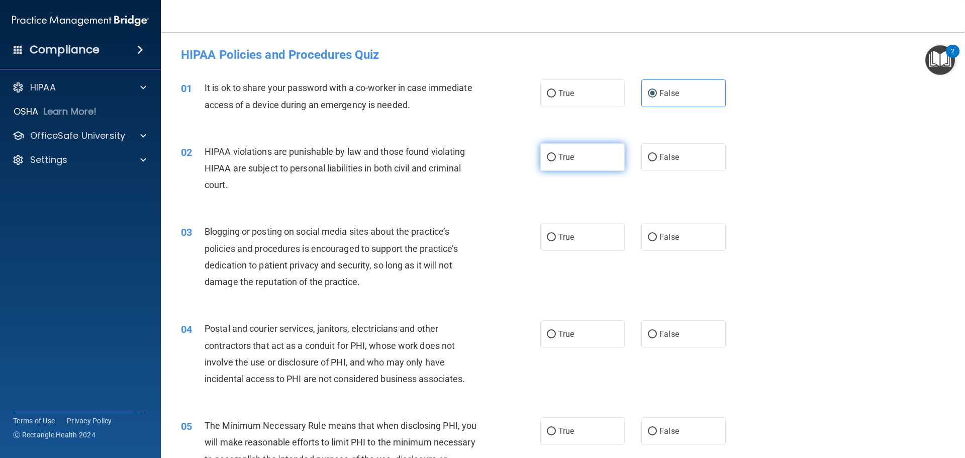
radio input "true"
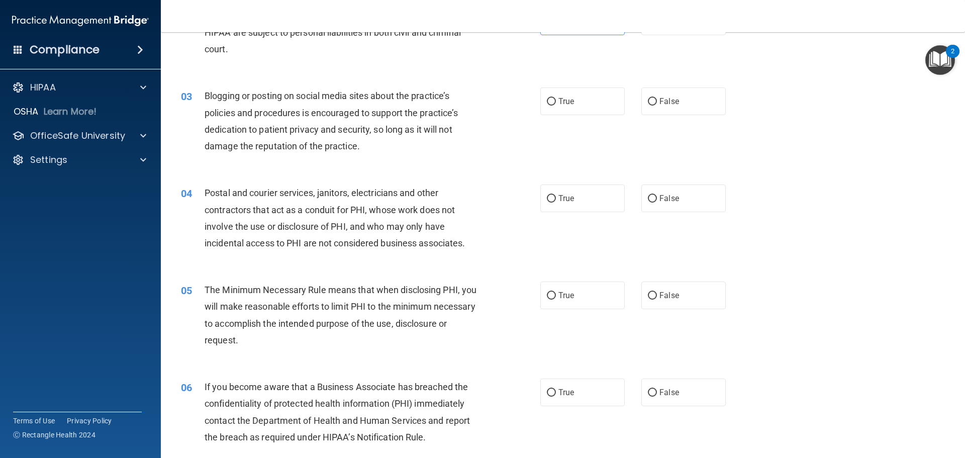
scroll to position [151, 0]
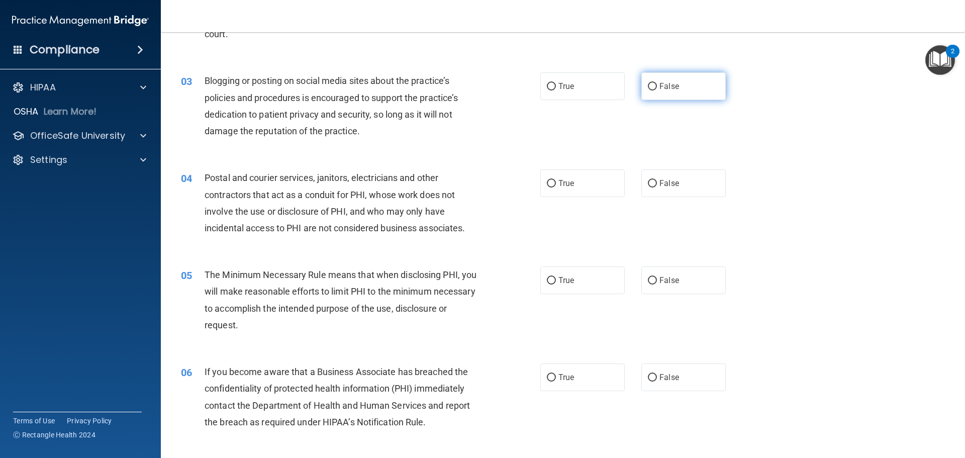
click at [650, 85] on input "False" at bounding box center [652, 87] width 9 height 8
radio input "true"
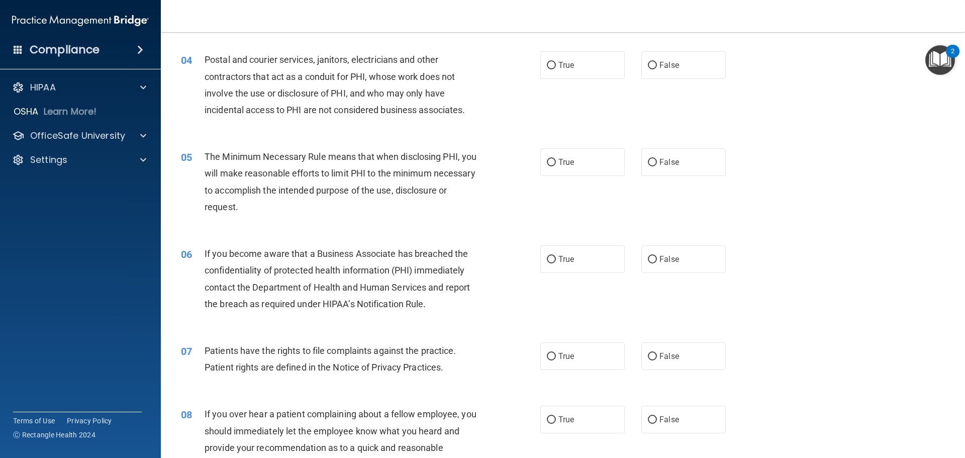
scroll to position [251, 0]
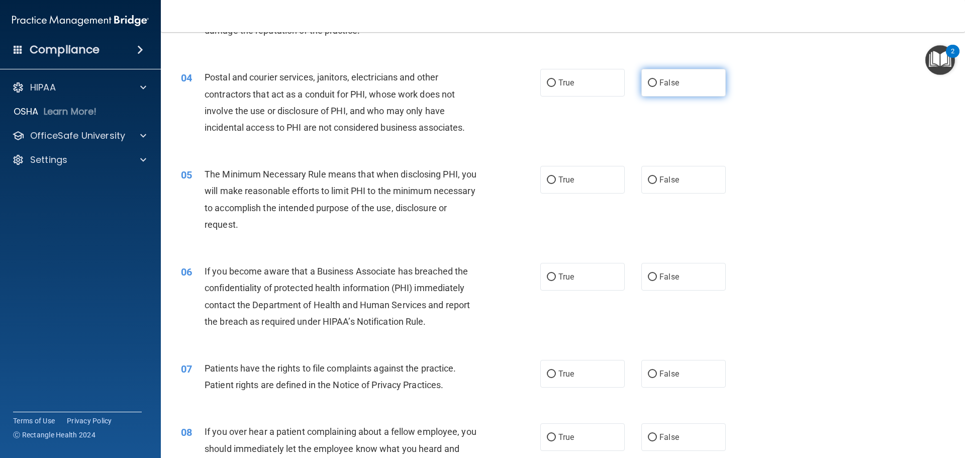
click at [684, 89] on label "False" at bounding box center [683, 83] width 84 height 28
click at [657, 87] on input "False" at bounding box center [652, 83] width 9 height 8
radio input "true"
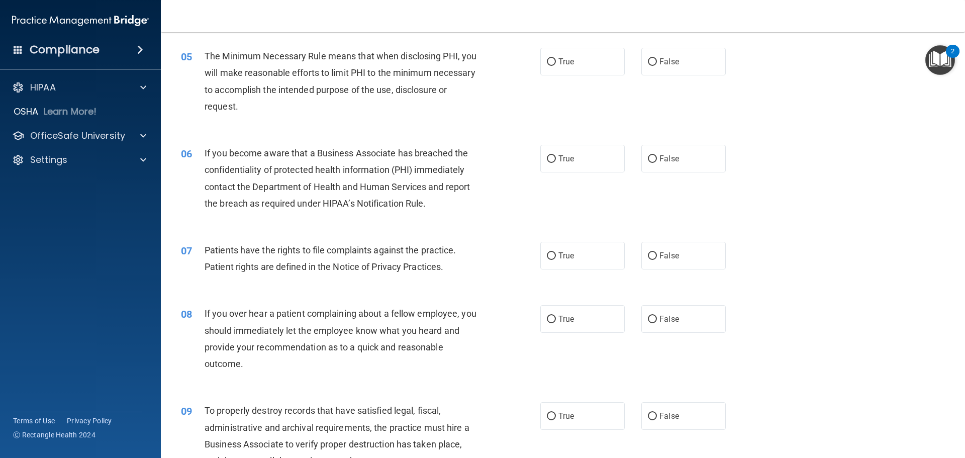
scroll to position [352, 0]
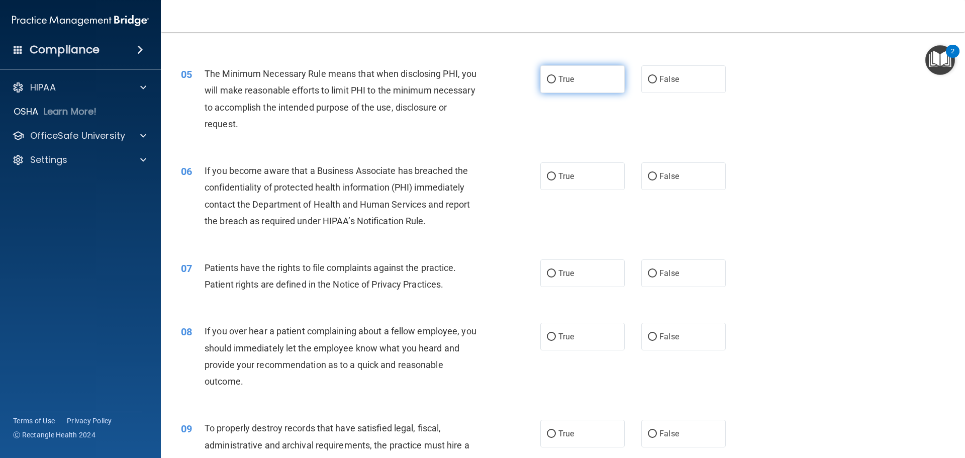
click at [566, 78] on span "True" at bounding box center [566, 79] width 16 height 10
click at [556, 78] on input "True" at bounding box center [551, 80] width 9 height 8
radio input "true"
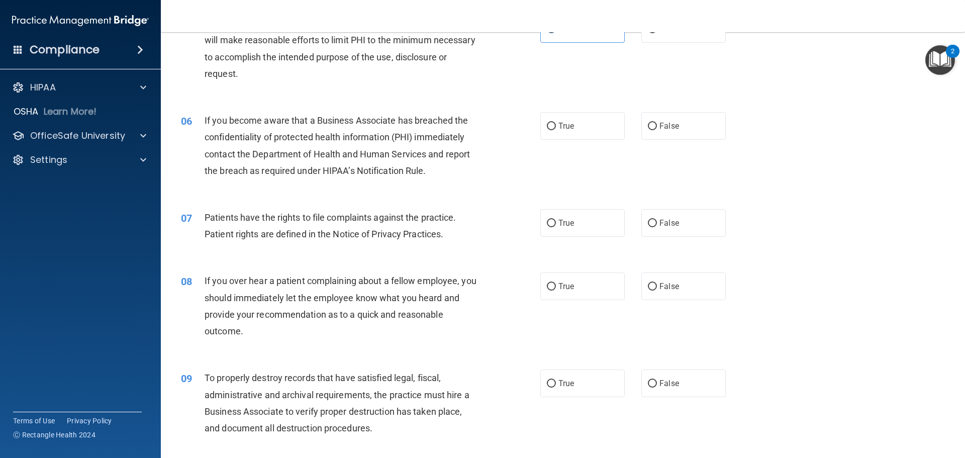
scroll to position [452, 0]
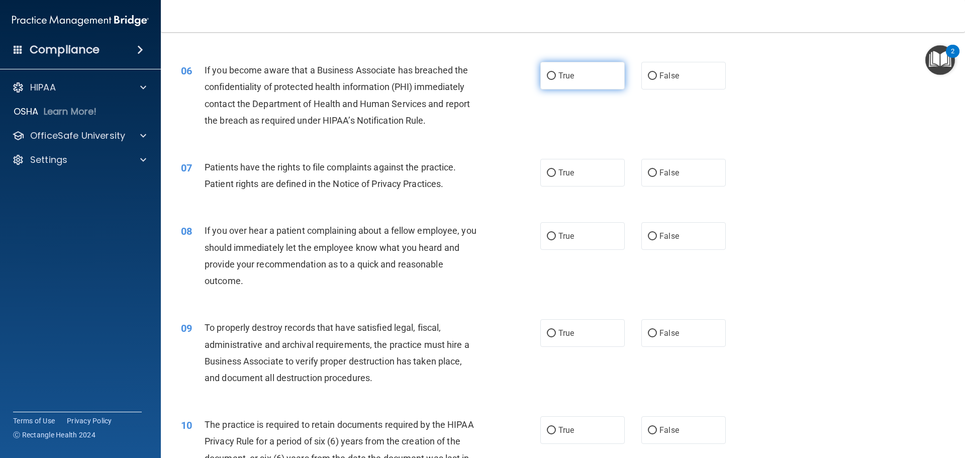
click at [574, 73] on label "True" at bounding box center [582, 76] width 84 height 28
click at [556, 73] on input "True" at bounding box center [551, 76] width 9 height 8
radio input "true"
click at [568, 169] on span "True" at bounding box center [566, 173] width 16 height 10
click at [556, 169] on input "True" at bounding box center [551, 173] width 9 height 8
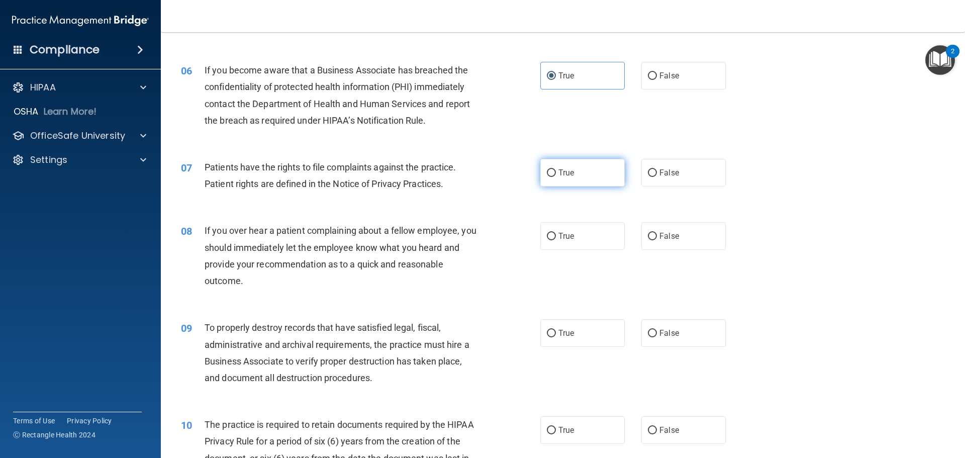
radio input "true"
click at [560, 237] on span "True" at bounding box center [566, 236] width 16 height 10
click at [556, 237] on input "True" at bounding box center [551, 237] width 9 height 8
radio input "true"
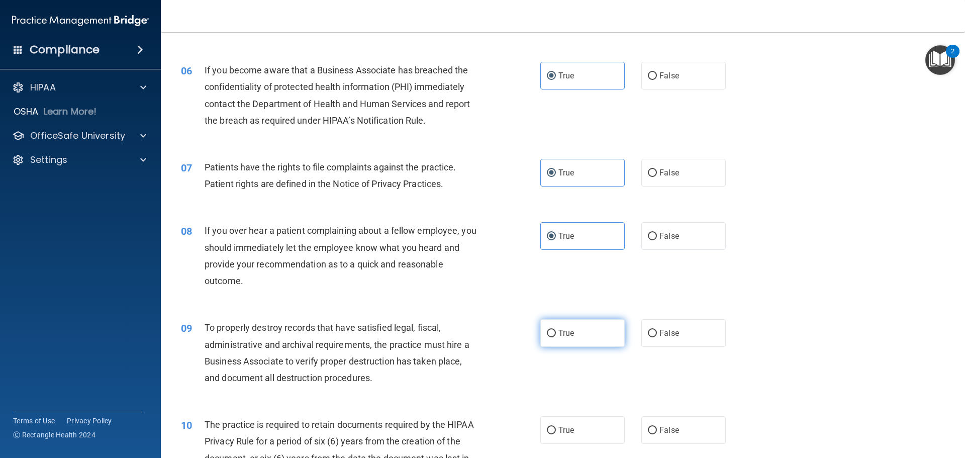
click at [573, 339] on label "True" at bounding box center [582, 333] width 84 height 28
click at [556, 337] on input "True" at bounding box center [551, 334] width 9 height 8
radio input "true"
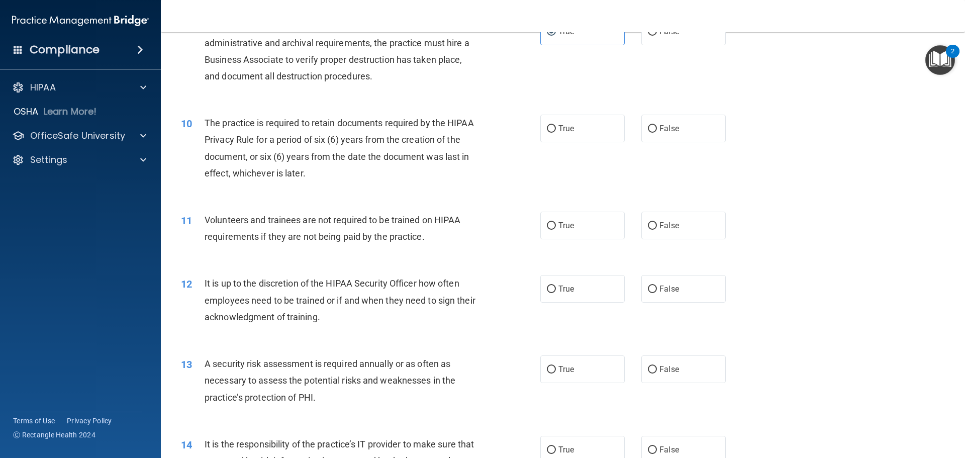
scroll to position [804, 0]
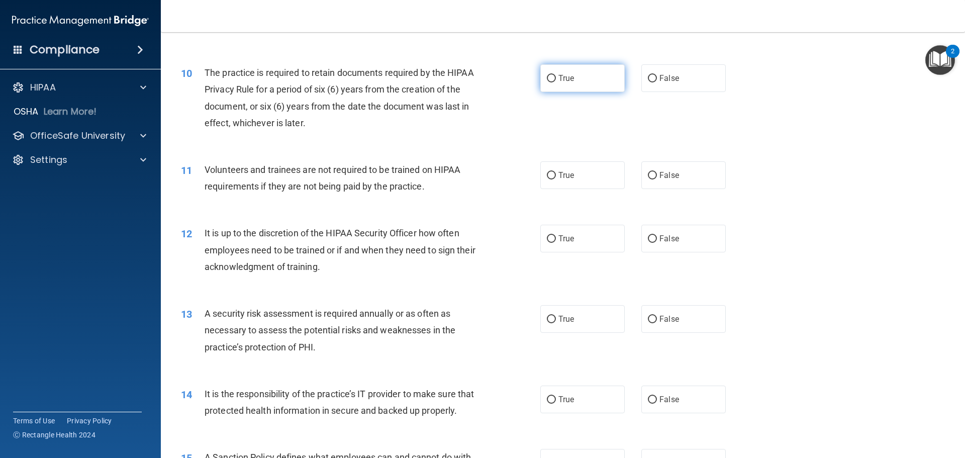
click at [561, 75] on span "True" at bounding box center [566, 78] width 16 height 10
click at [556, 75] on input "True" at bounding box center [551, 79] width 9 height 8
radio input "true"
click at [687, 180] on label "False" at bounding box center [683, 175] width 84 height 28
click at [657, 179] on input "False" at bounding box center [652, 176] width 9 height 8
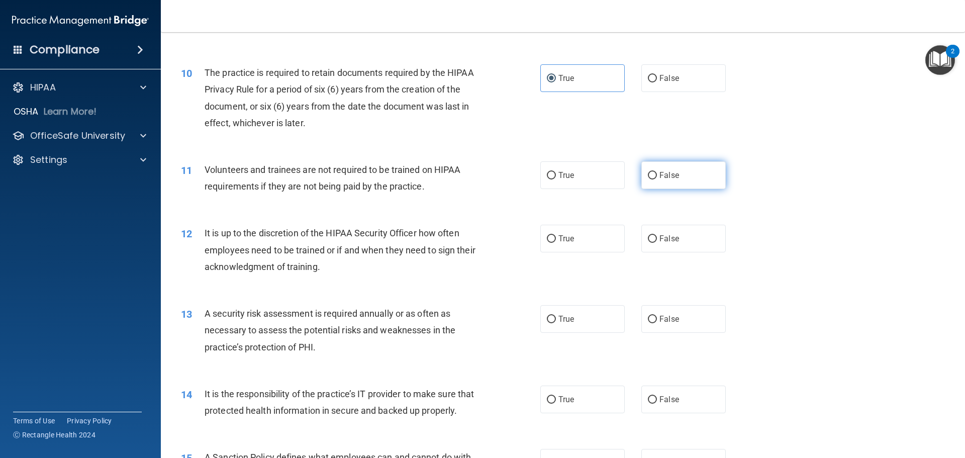
radio input "true"
click at [553, 234] on label "True" at bounding box center [582, 239] width 84 height 28
click at [553, 235] on input "True" at bounding box center [551, 239] width 9 height 8
radio input "true"
click at [556, 313] on label "True" at bounding box center [582, 319] width 84 height 28
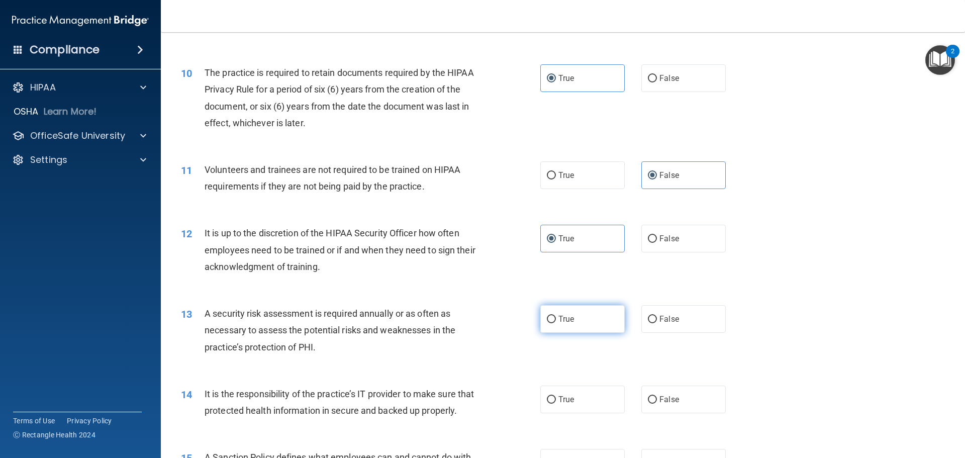
click at [556, 316] on input "True" at bounding box center [551, 320] width 9 height 8
radio input "true"
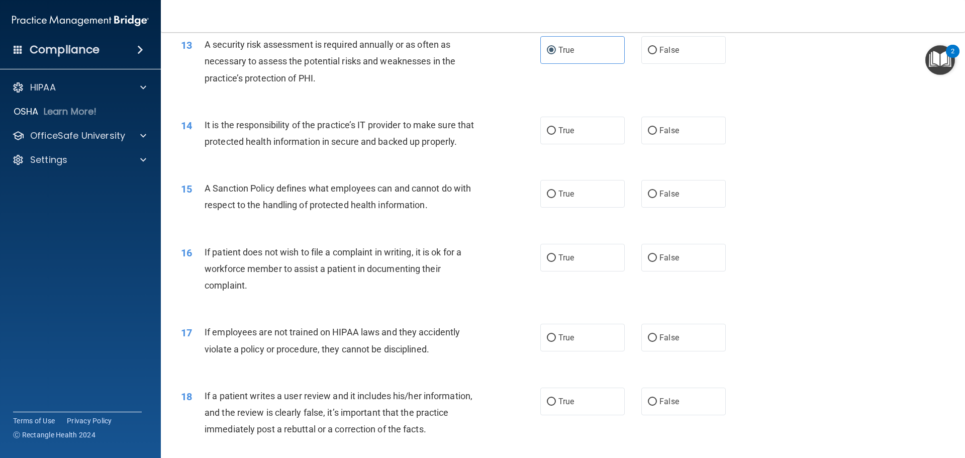
scroll to position [1106, 0]
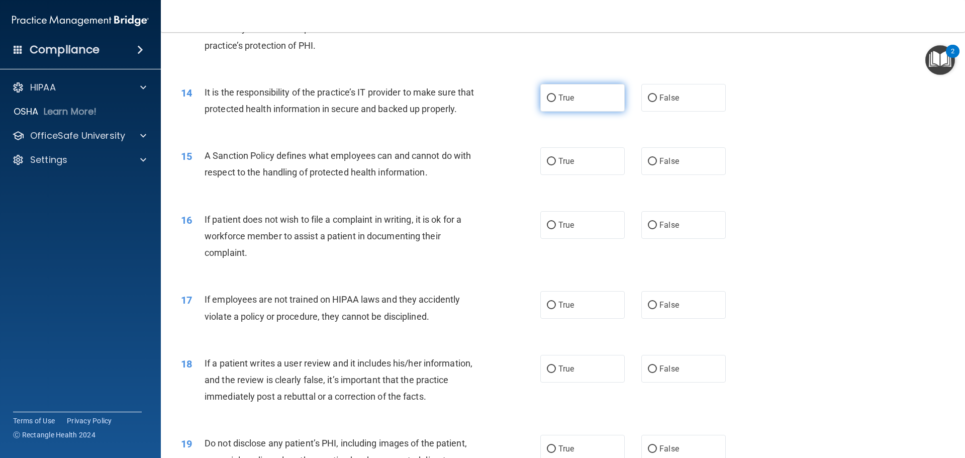
click at [569, 99] on span "True" at bounding box center [566, 98] width 16 height 10
click at [556, 99] on input "True" at bounding box center [551, 98] width 9 height 8
radio input "true"
click at [552, 175] on label "True" at bounding box center [582, 161] width 84 height 28
click at [552, 165] on input "True" at bounding box center [551, 162] width 9 height 8
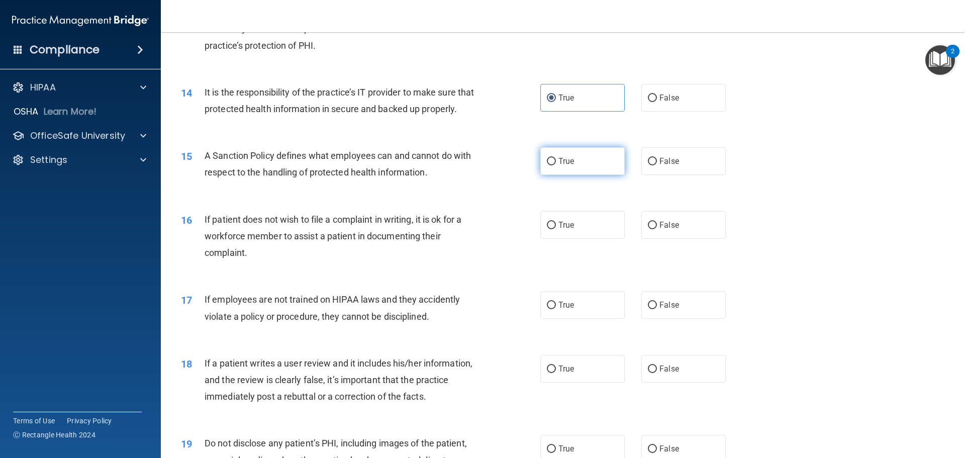
radio input "true"
click at [546, 239] on label "True" at bounding box center [582, 225] width 84 height 28
click at [547, 229] on input "True" at bounding box center [551, 226] width 9 height 8
radio input "true"
click at [659, 310] on span "False" at bounding box center [669, 305] width 20 height 10
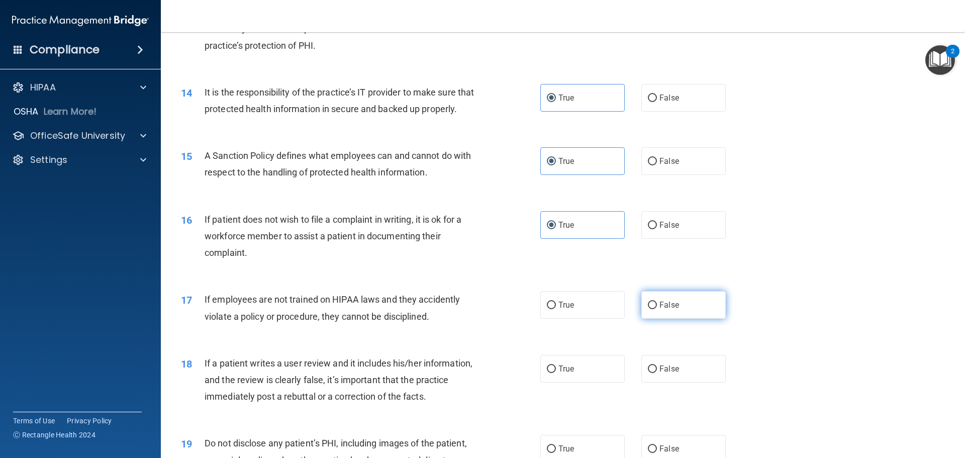
click at [657, 309] on input "False" at bounding box center [652, 306] width 9 height 8
radio input "true"
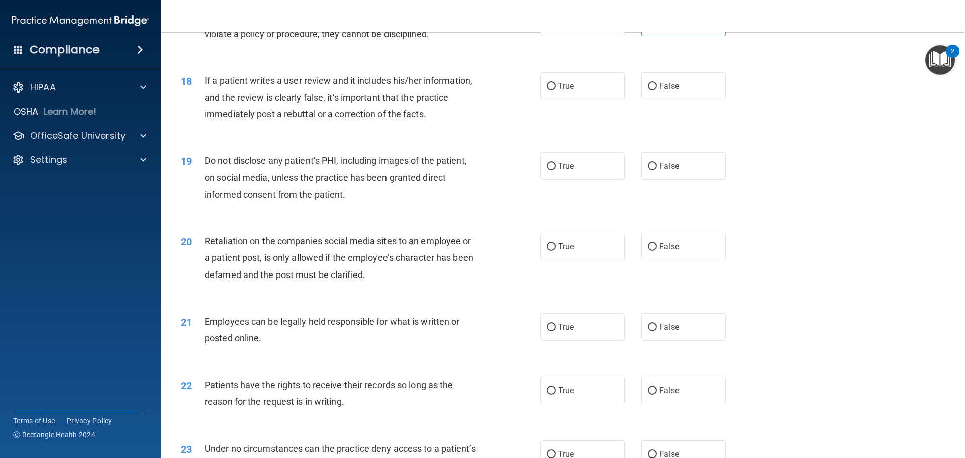
scroll to position [1407, 0]
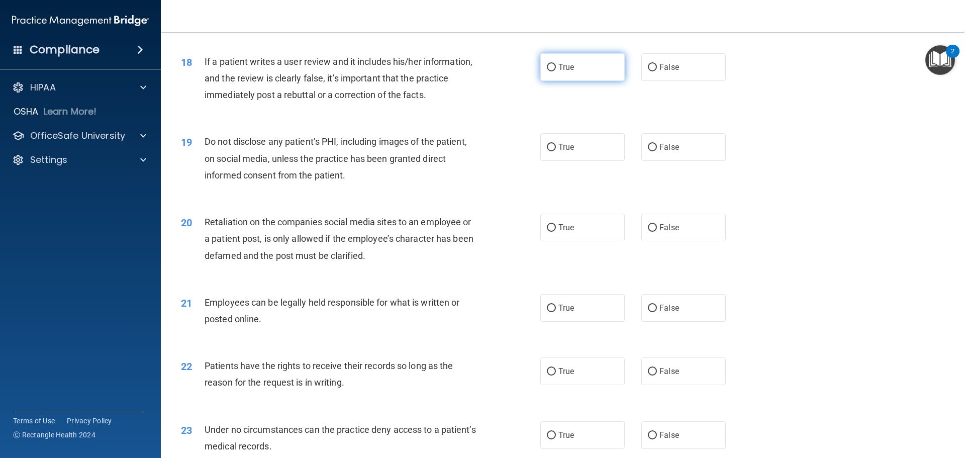
click at [614, 79] on label "True" at bounding box center [582, 67] width 84 height 28
click at [556, 71] on input "True" at bounding box center [551, 68] width 9 height 8
radio input "true"
click at [586, 161] on label "True" at bounding box center [582, 147] width 84 height 28
click at [556, 151] on input "True" at bounding box center [551, 148] width 9 height 8
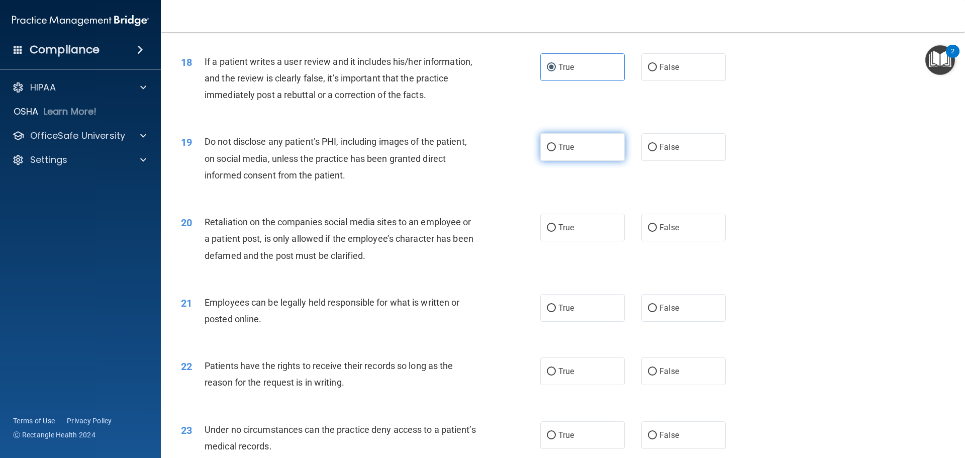
radio input "true"
click at [673, 152] on span "False" at bounding box center [669, 147] width 20 height 10
click at [657, 151] on input "False" at bounding box center [652, 148] width 9 height 8
radio input "true"
click at [582, 161] on label "True" at bounding box center [582, 147] width 84 height 28
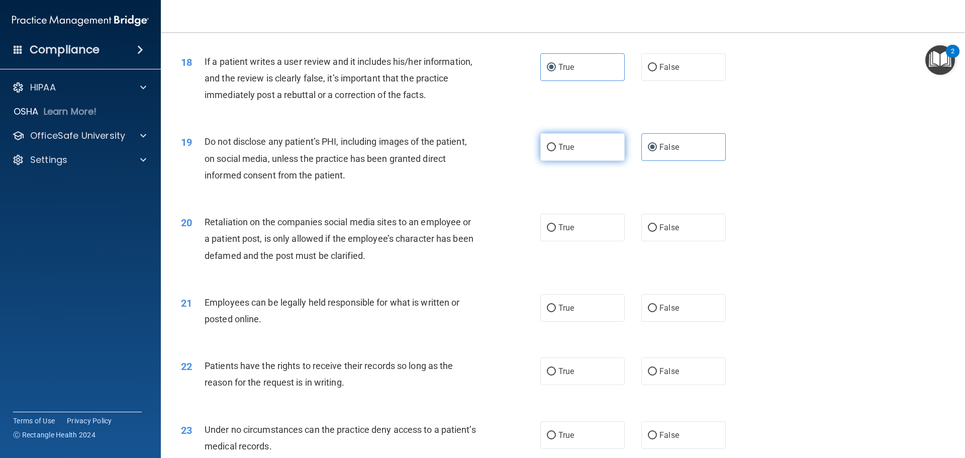
click at [556, 151] on input "True" at bounding box center [551, 148] width 9 height 8
radio input "true"
radio input "false"
click at [680, 237] on label "False" at bounding box center [683, 228] width 84 height 28
click at [657, 232] on input "False" at bounding box center [652, 228] width 9 height 8
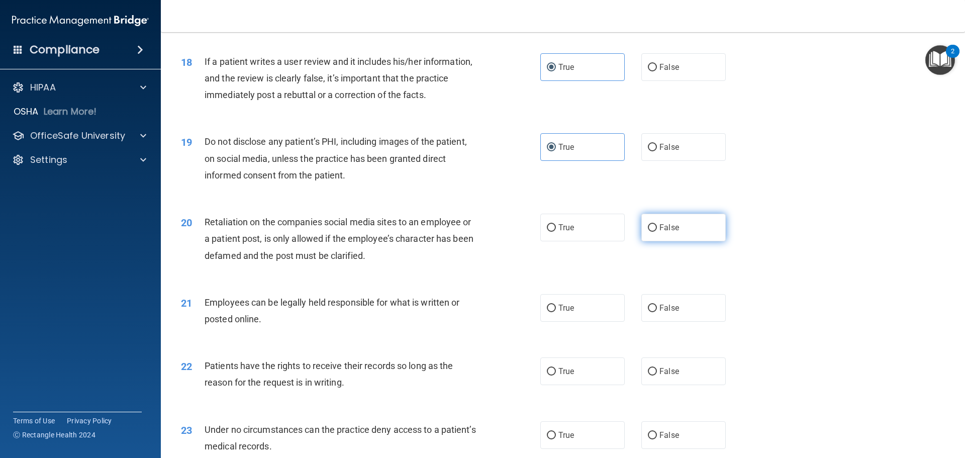
radio input "true"
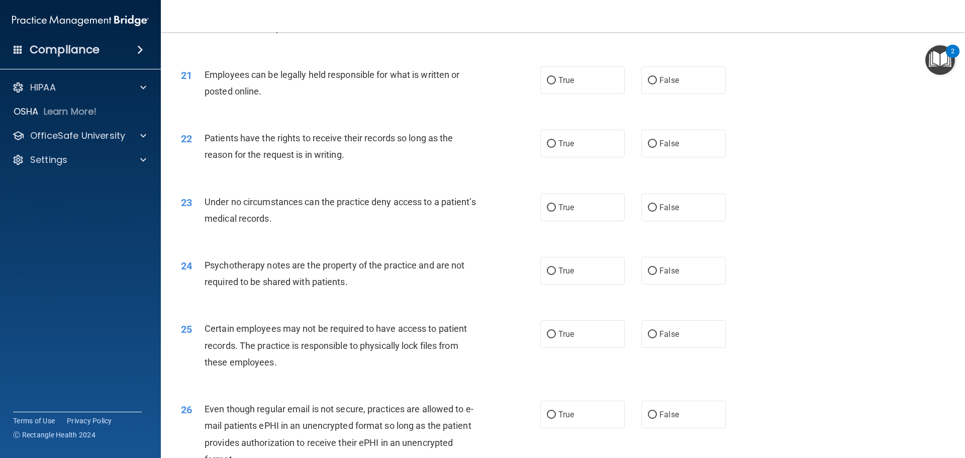
scroll to position [1658, 0]
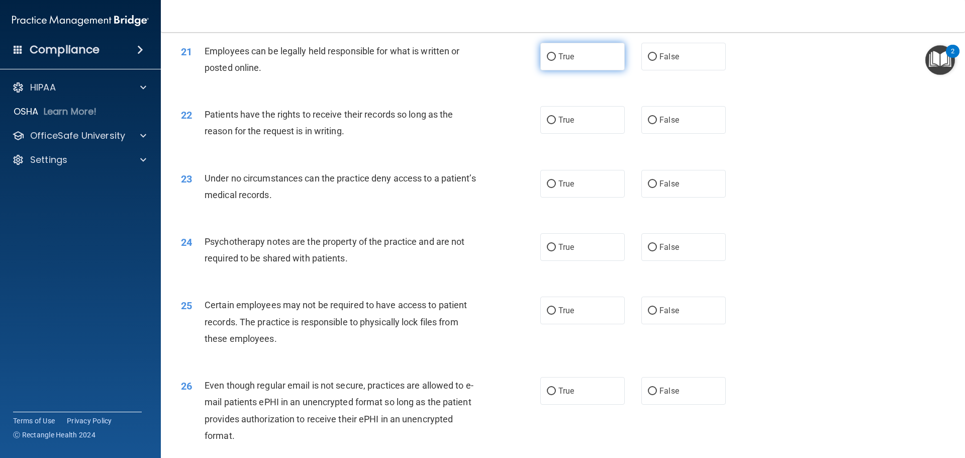
click at [547, 61] on input "True" at bounding box center [551, 57] width 9 height 8
radio input "true"
click at [556, 131] on label "True" at bounding box center [582, 120] width 84 height 28
click at [556, 124] on input "True" at bounding box center [551, 121] width 9 height 8
radio input "true"
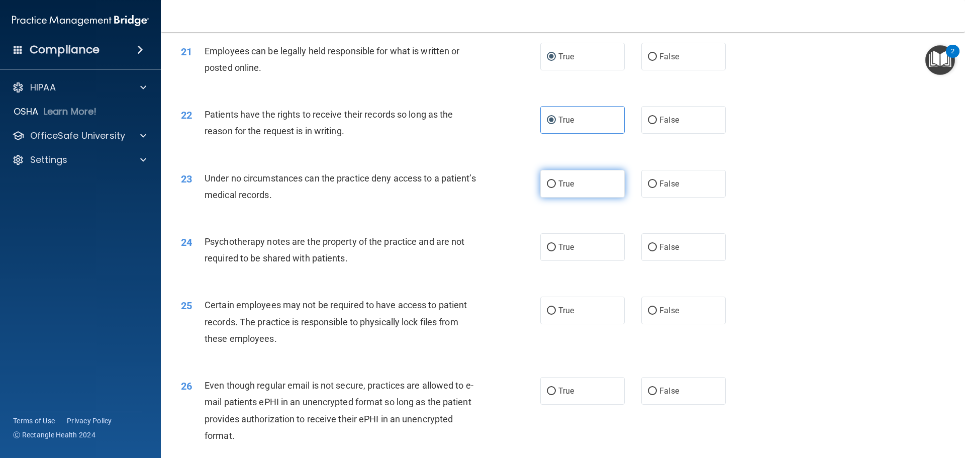
click at [573, 197] on label "True" at bounding box center [582, 184] width 84 height 28
click at [556, 188] on input "True" at bounding box center [551, 184] width 9 height 8
radio input "true"
click at [650, 188] on input "False" at bounding box center [652, 184] width 9 height 8
radio input "true"
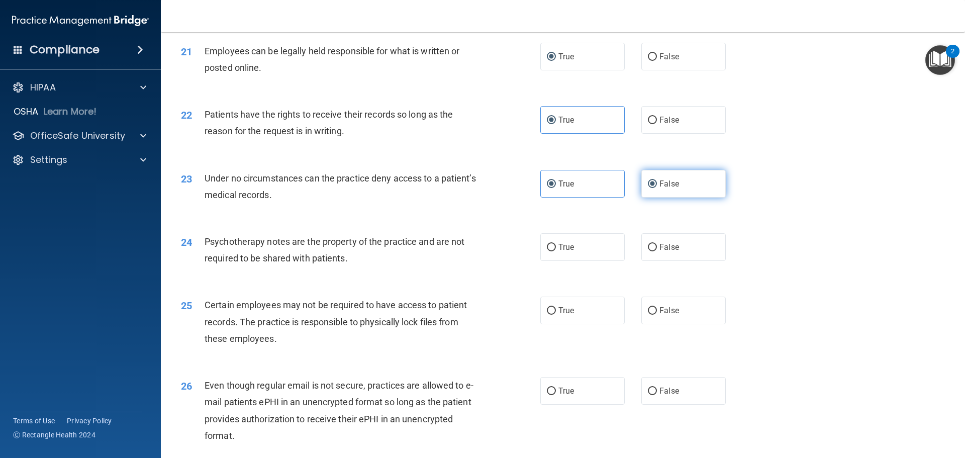
radio input "false"
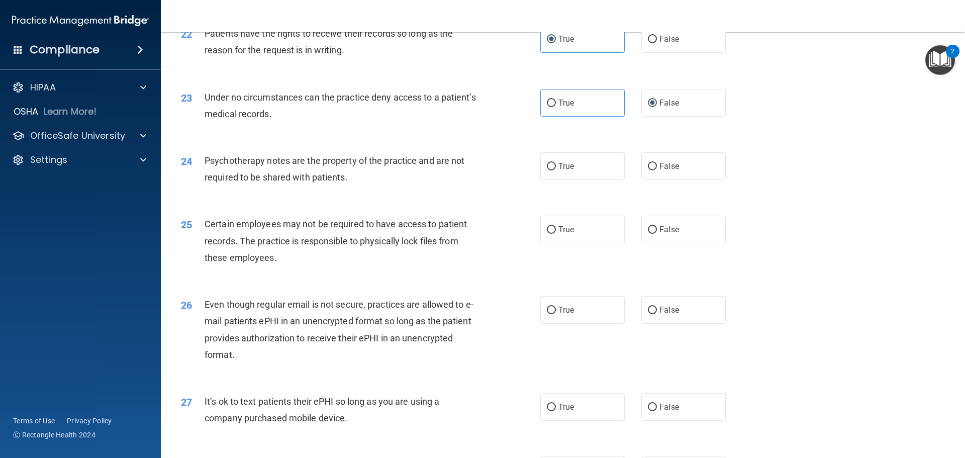
scroll to position [1763, 0]
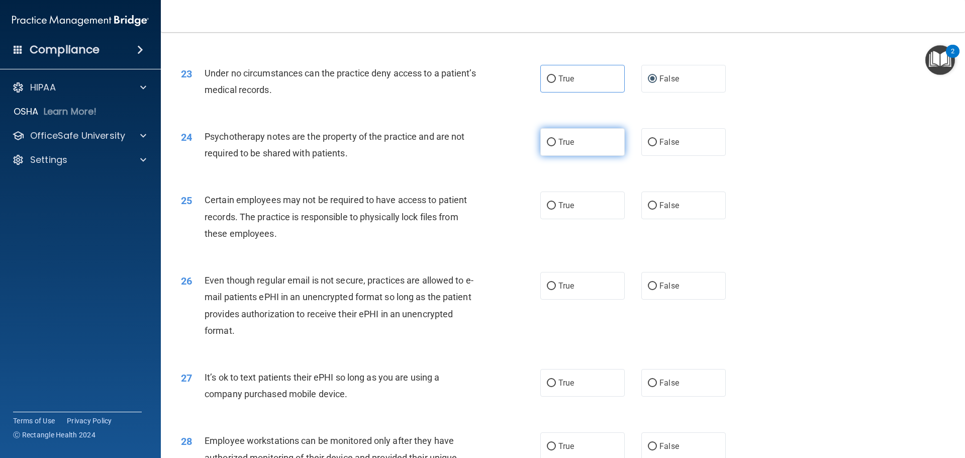
click at [577, 156] on label "True" at bounding box center [582, 142] width 84 height 28
click at [556, 146] on input "True" at bounding box center [551, 143] width 9 height 8
radio input "true"
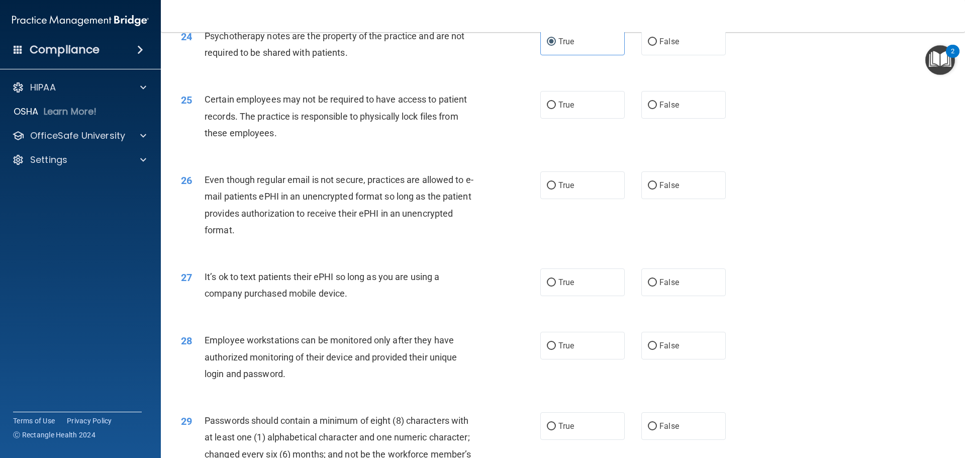
scroll to position [1914, 0]
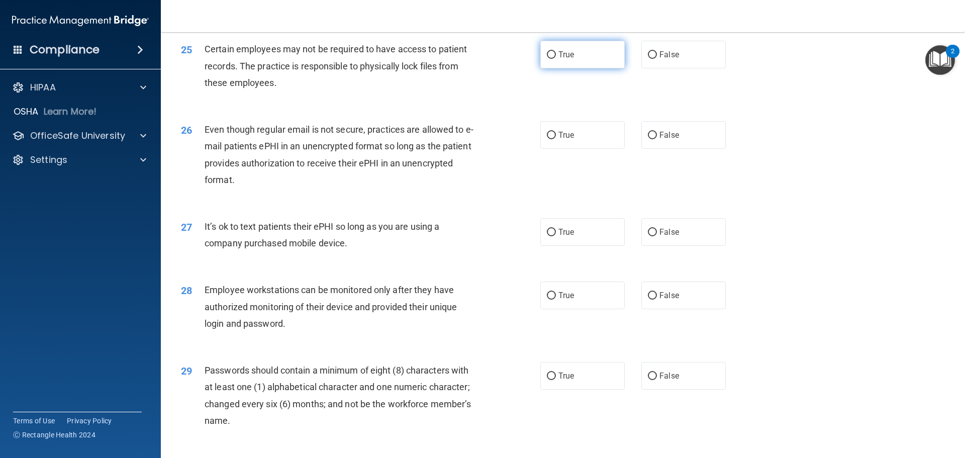
click at [588, 68] on label "True" at bounding box center [582, 55] width 84 height 28
click at [556, 59] on input "True" at bounding box center [551, 55] width 9 height 8
radio input "true"
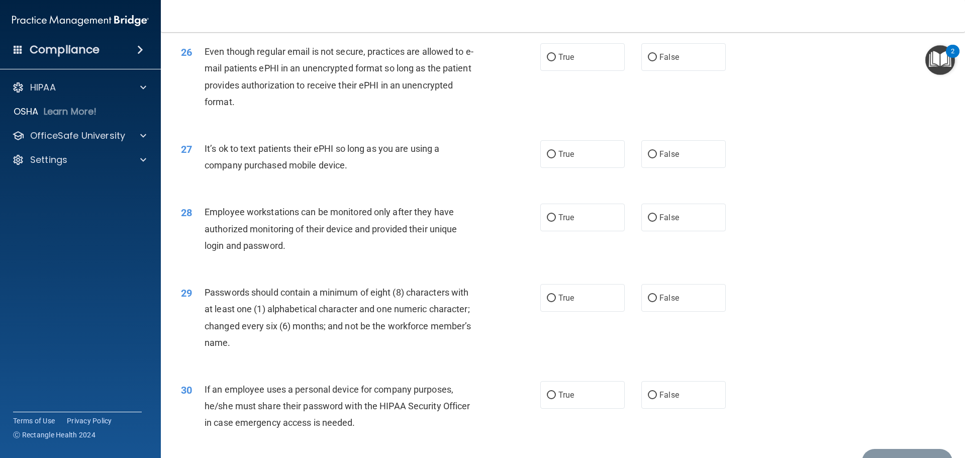
scroll to position [2015, 0]
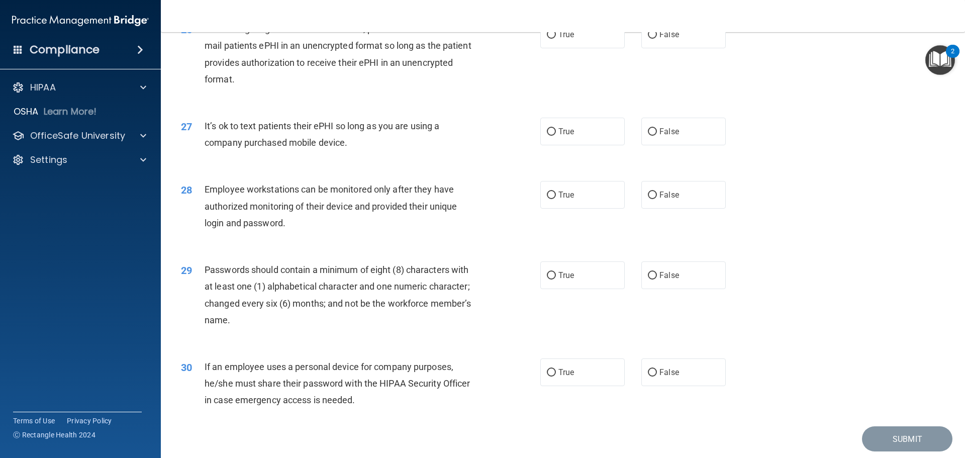
click at [665, 33] on div "26 Even though regular email is not secure, practices are allowed to e-mail pat…" at bounding box center [562, 56] width 779 height 97
click at [665, 39] on span "False" at bounding box center [669, 35] width 20 height 10
click at [657, 39] on input "False" at bounding box center [652, 35] width 9 height 8
radio input "true"
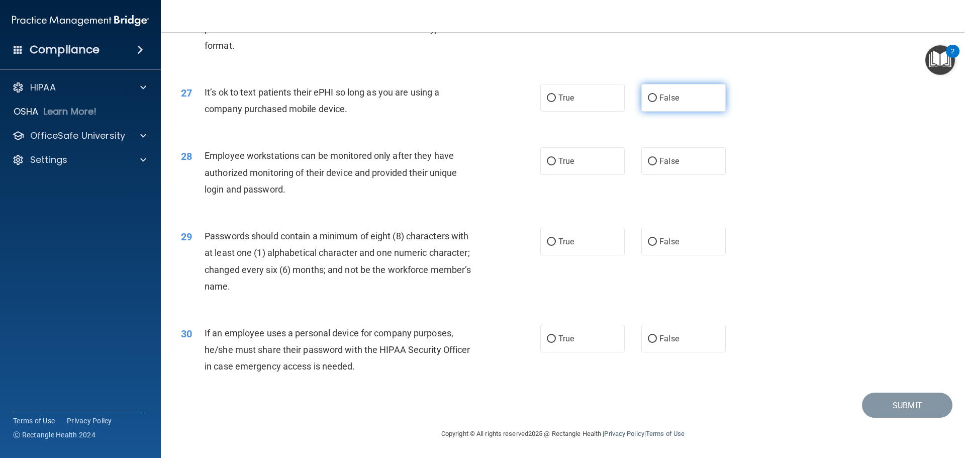
click at [660, 98] on span "False" at bounding box center [669, 98] width 20 height 10
click at [657, 98] on input "False" at bounding box center [652, 98] width 9 height 8
radio input "true"
click at [562, 163] on span "True" at bounding box center [566, 161] width 16 height 10
click at [556, 163] on input "True" at bounding box center [551, 162] width 9 height 8
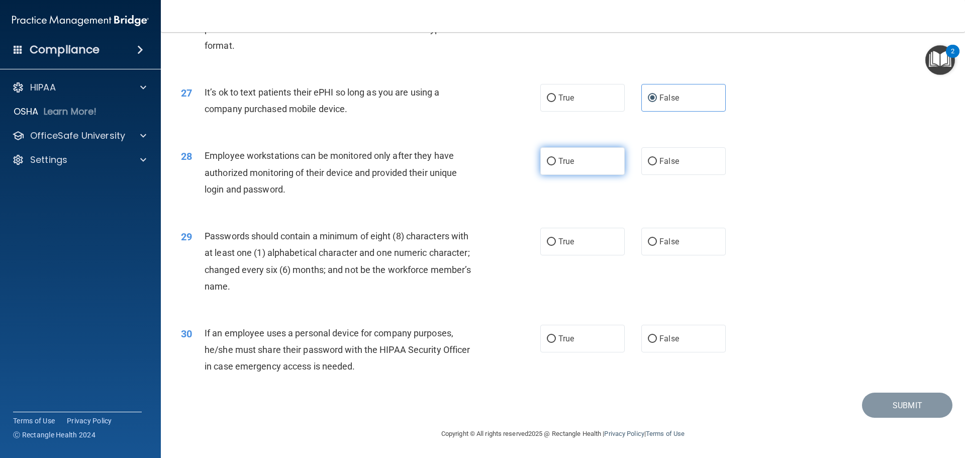
radio input "true"
click at [582, 238] on label "True" at bounding box center [582, 242] width 84 height 28
click at [556, 238] on input "True" at bounding box center [551, 242] width 9 height 8
radio input "true"
click at [575, 343] on label "True" at bounding box center [582, 339] width 84 height 28
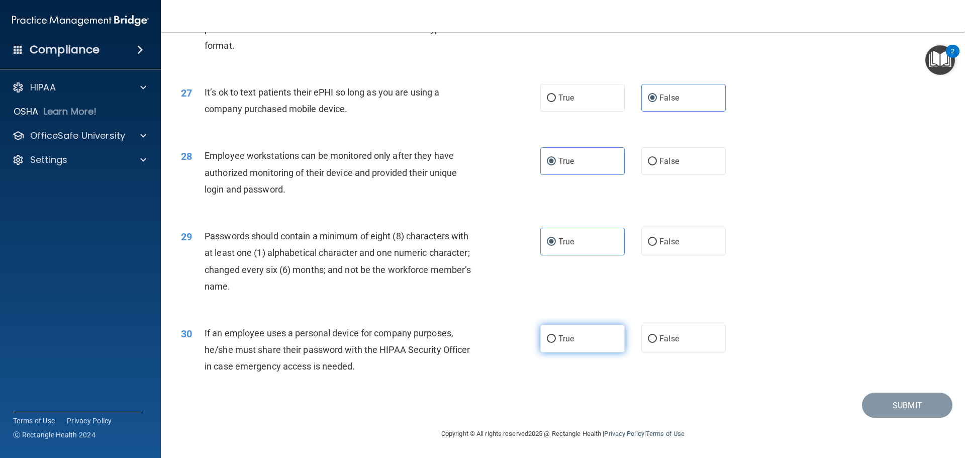
click at [556, 343] on input "True" at bounding box center [551, 339] width 9 height 8
radio input "true"
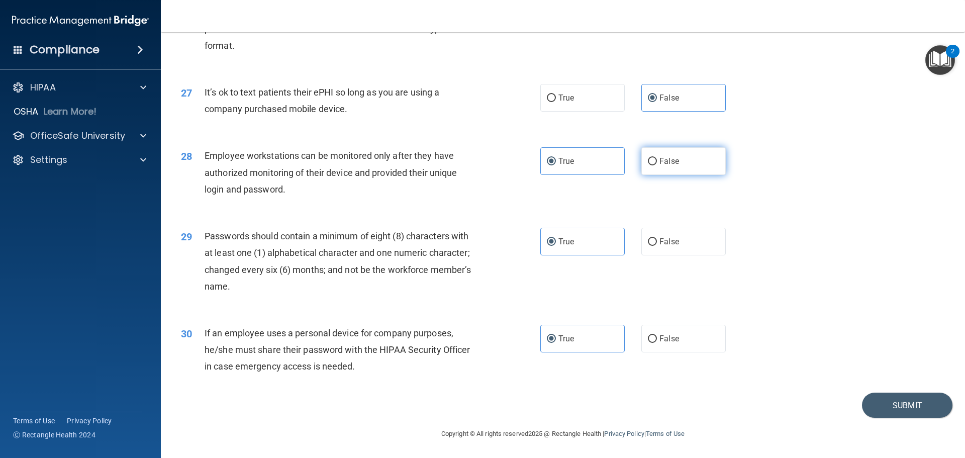
click at [700, 154] on label "False" at bounding box center [683, 161] width 84 height 28
click at [657, 158] on input "False" at bounding box center [652, 162] width 9 height 8
radio input "true"
click at [554, 156] on label "True" at bounding box center [582, 161] width 84 height 28
click at [554, 158] on input "True" at bounding box center [551, 162] width 9 height 8
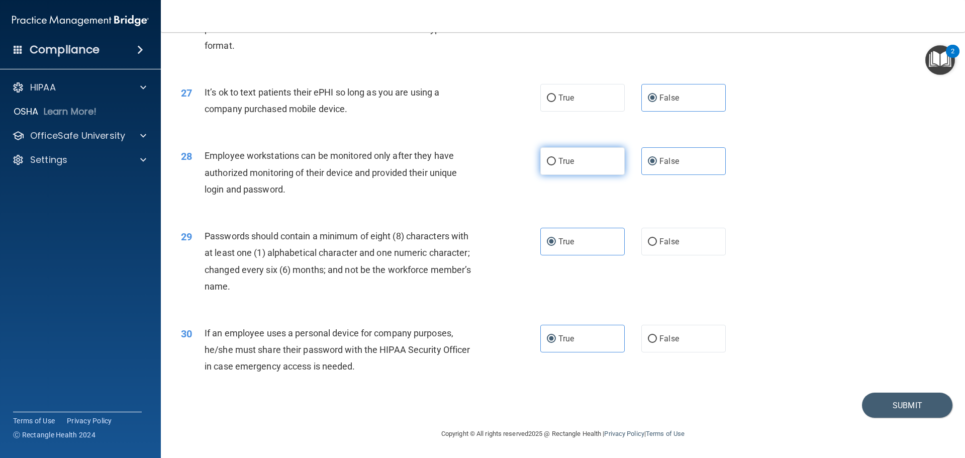
radio input "true"
radio input "false"
click at [897, 406] on button "Submit" at bounding box center [907, 405] width 90 height 26
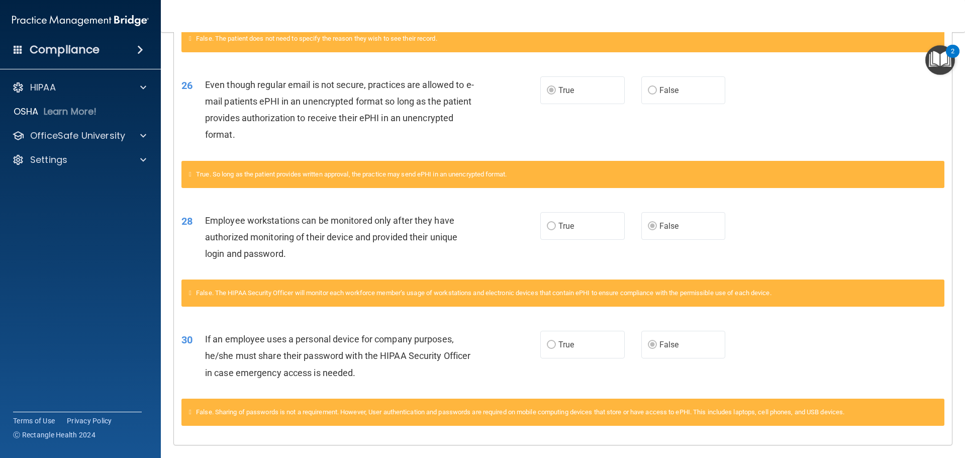
scroll to position [1337, 0]
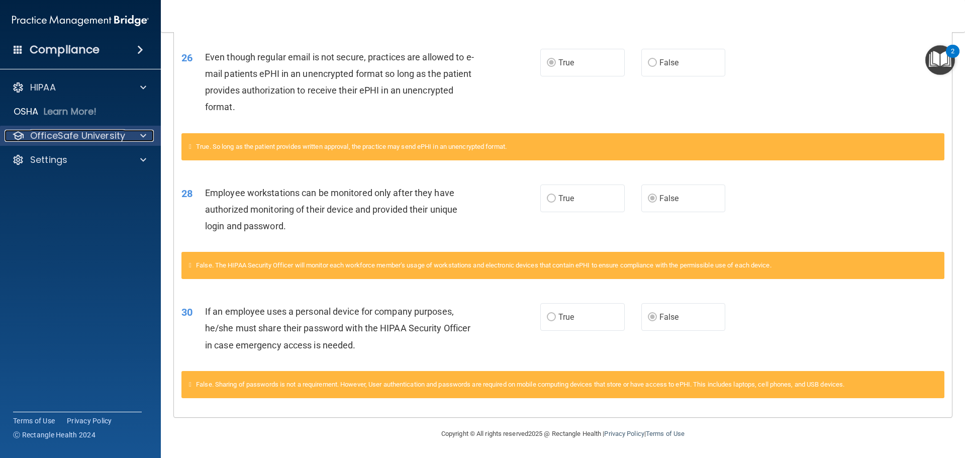
click at [63, 137] on p "OfficeSafe University" at bounding box center [77, 136] width 95 height 12
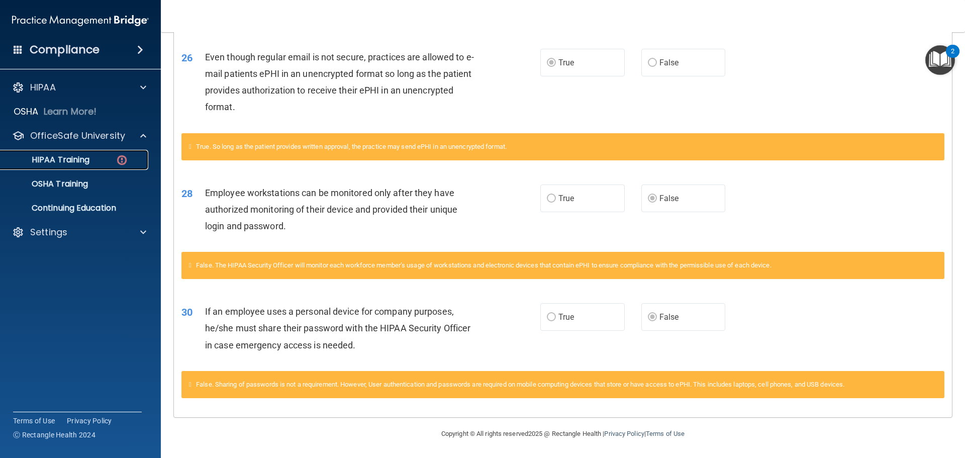
click at [62, 166] on link "HIPAA Training" at bounding box center [69, 160] width 158 height 20
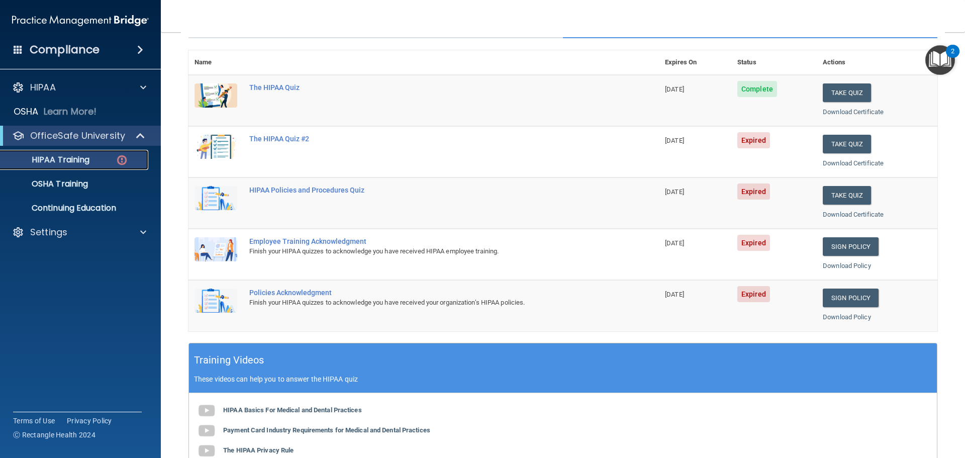
scroll to position [98, 0]
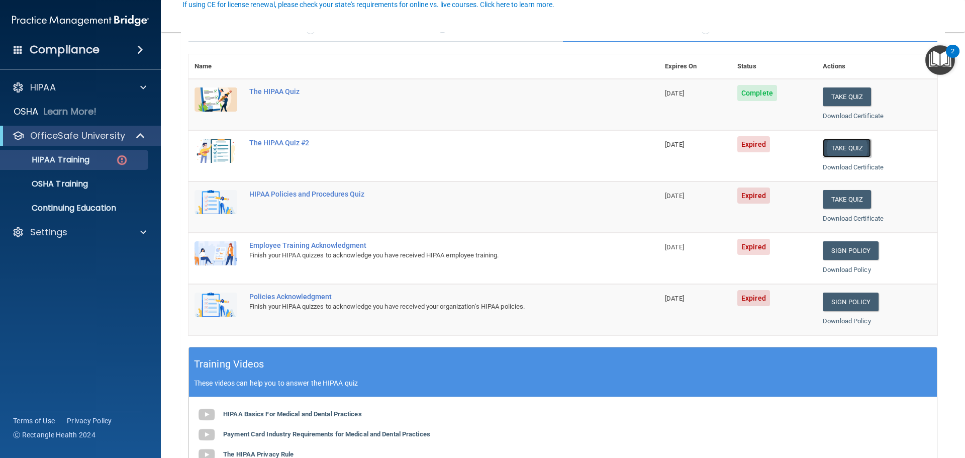
click at [855, 143] on button "Take Quiz" at bounding box center [847, 148] width 48 height 19
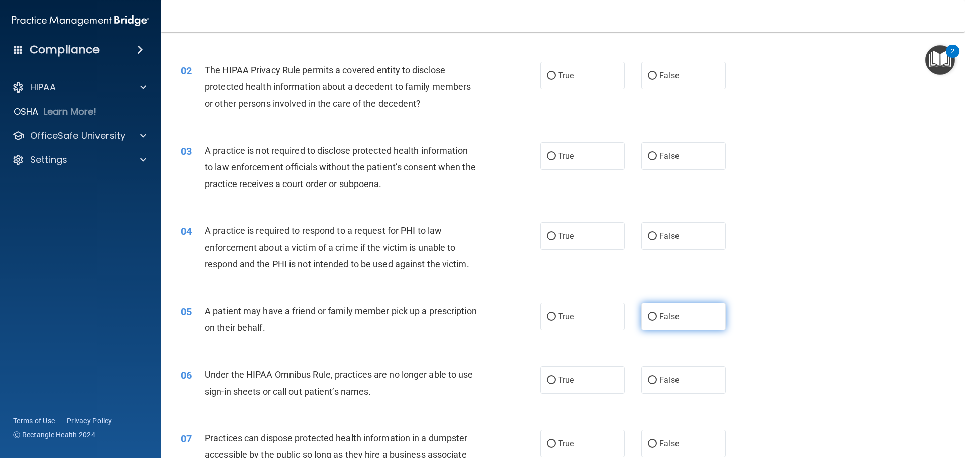
click at [669, 316] on span "False" at bounding box center [669, 317] width 20 height 10
click at [657, 316] on input "False" at bounding box center [652, 317] width 9 height 8
radio input "true"
click at [558, 320] on span "True" at bounding box center [566, 317] width 16 height 10
click at [556, 320] on input "True" at bounding box center [551, 317] width 9 height 8
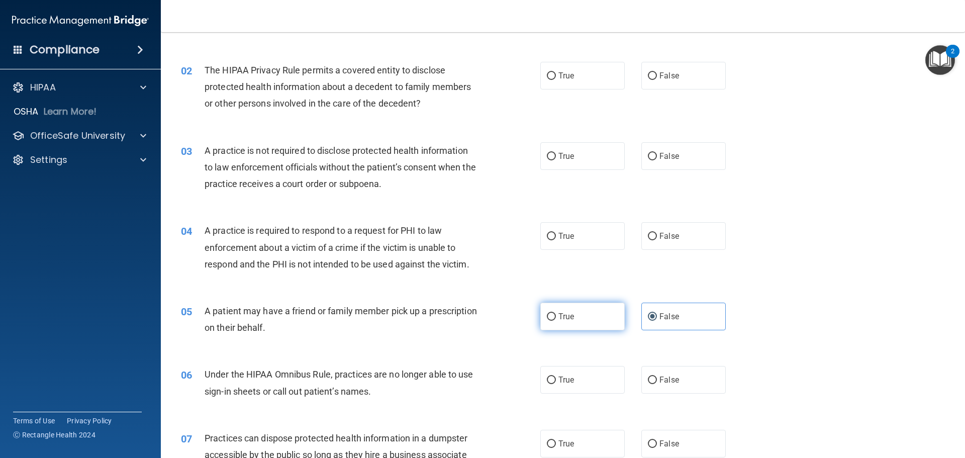
radio input "true"
radio input "false"
click at [675, 77] on label "False" at bounding box center [683, 76] width 84 height 28
click at [657, 77] on input "False" at bounding box center [652, 76] width 9 height 8
radio input "true"
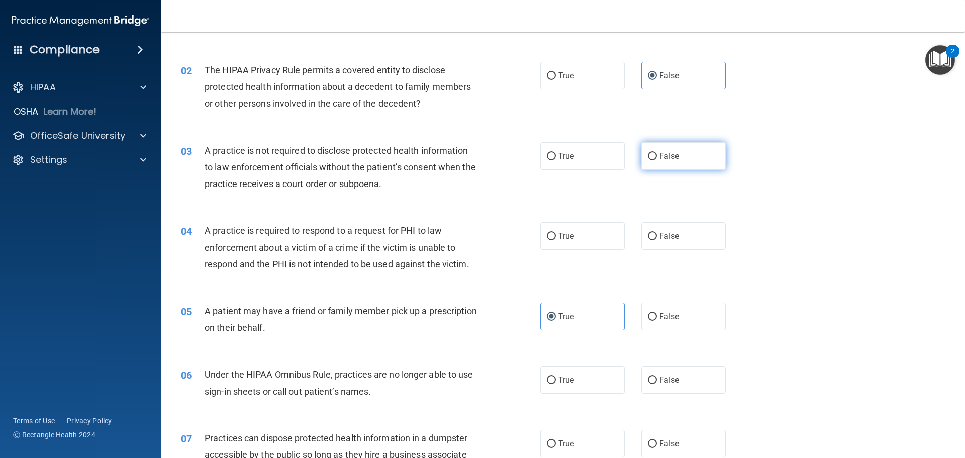
click at [663, 155] on span "False" at bounding box center [669, 156] width 20 height 10
click at [657, 155] on input "False" at bounding box center [652, 157] width 9 height 8
radio input "true"
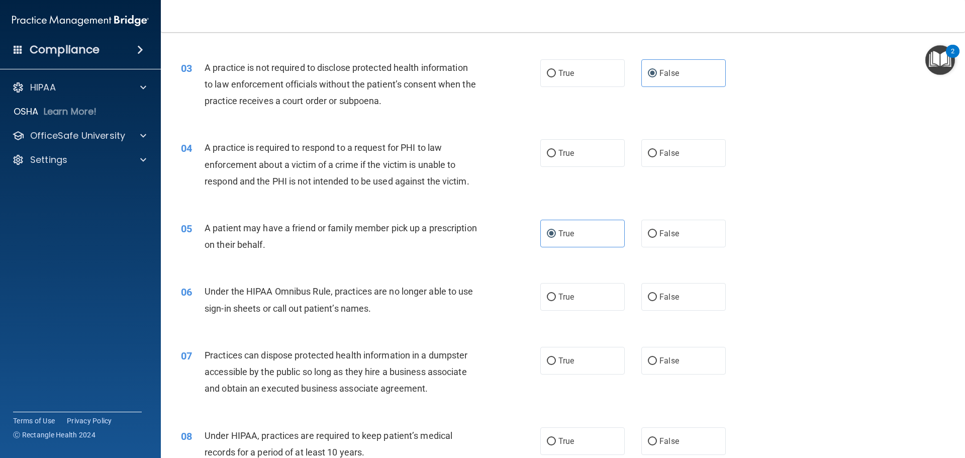
scroll to position [199, 0]
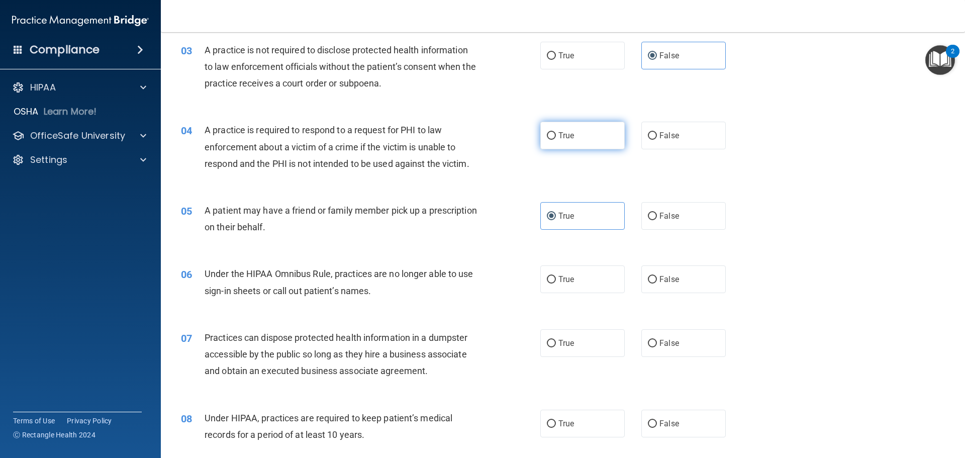
click at [575, 138] on label "True" at bounding box center [582, 136] width 84 height 28
click at [556, 138] on input "True" at bounding box center [551, 136] width 9 height 8
radio input "true"
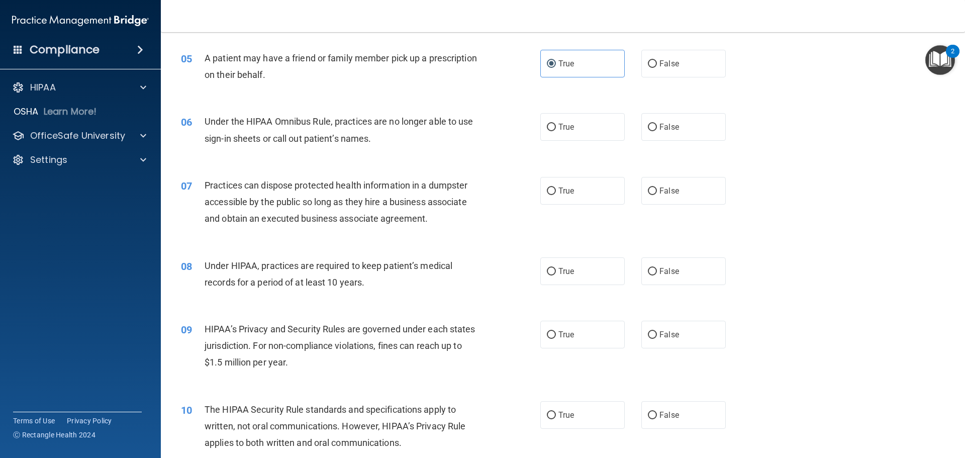
scroll to position [400, 0]
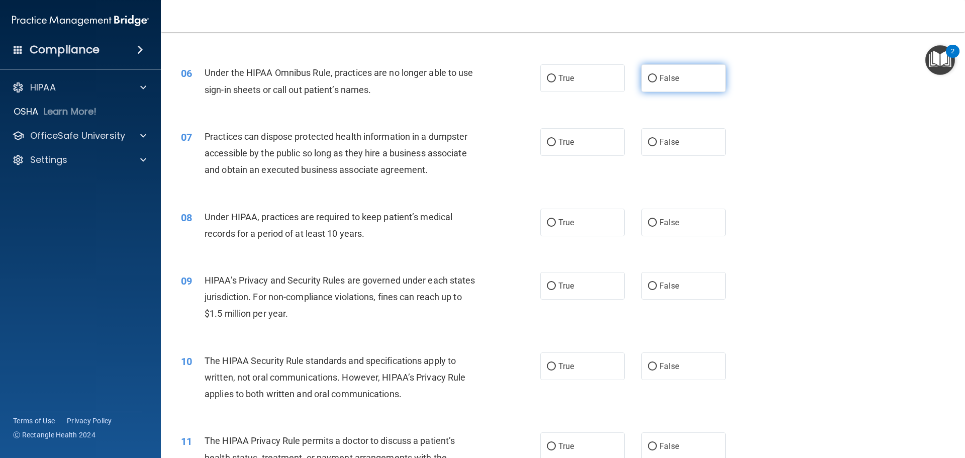
click at [665, 75] on span "False" at bounding box center [669, 78] width 20 height 10
click at [657, 75] on input "False" at bounding box center [652, 79] width 9 height 8
radio input "true"
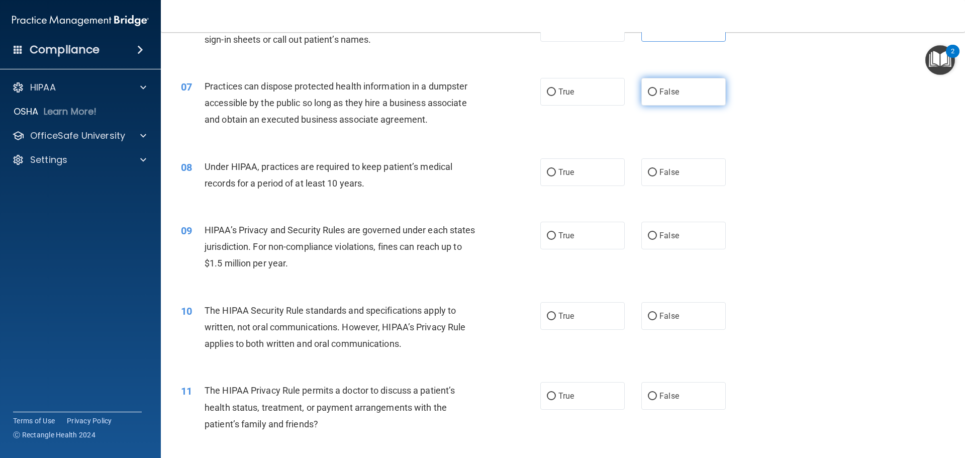
click at [655, 91] on label "False" at bounding box center [683, 92] width 84 height 28
click at [655, 91] on input "False" at bounding box center [652, 92] width 9 height 8
radio input "true"
click at [582, 169] on label "True" at bounding box center [582, 172] width 84 height 28
click at [556, 169] on input "True" at bounding box center [551, 173] width 9 height 8
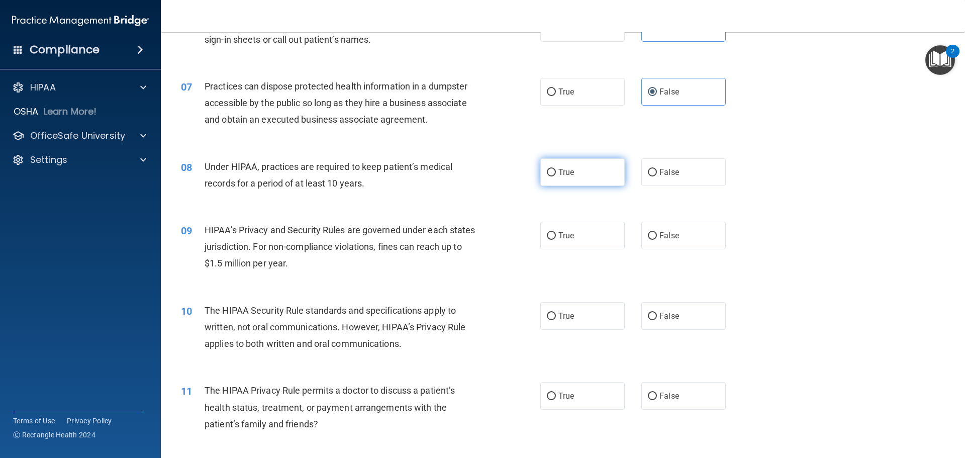
radio input "true"
click at [690, 174] on label "False" at bounding box center [683, 172] width 84 height 28
click at [657, 174] on input "False" at bounding box center [652, 173] width 9 height 8
radio input "true"
radio input "false"
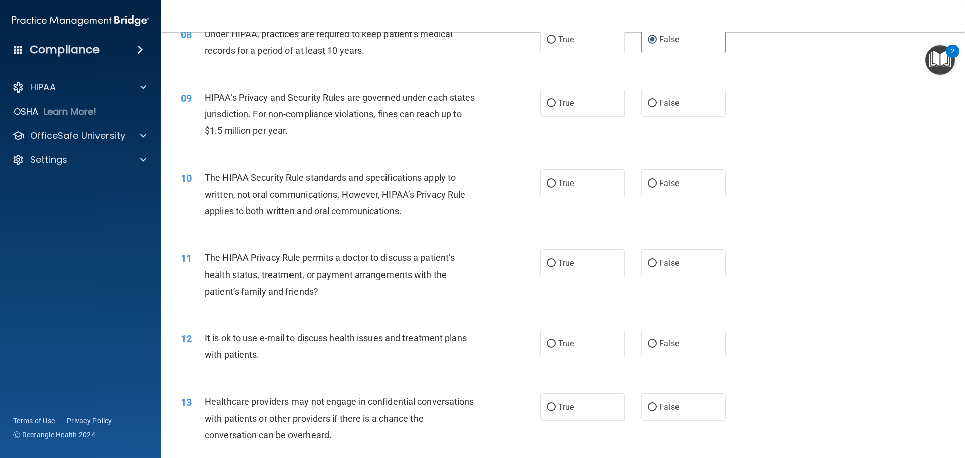
scroll to position [601, 0]
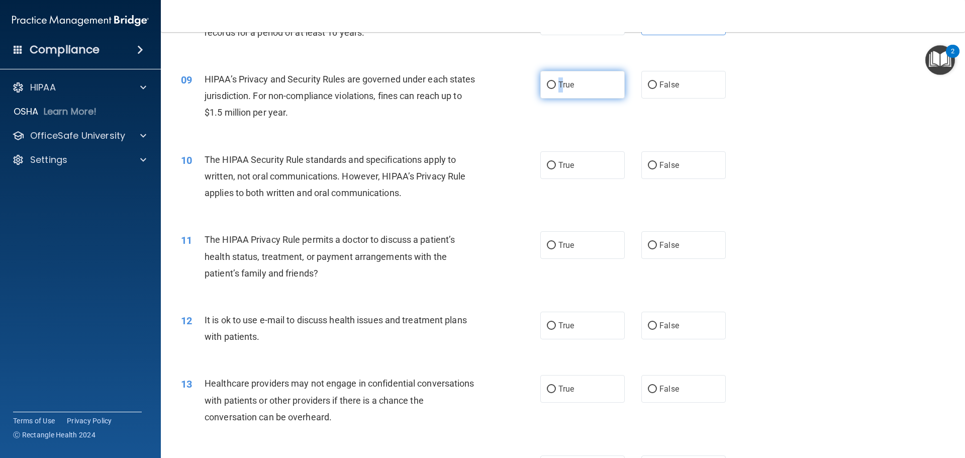
click at [558, 84] on span "True" at bounding box center [566, 85] width 16 height 10
click at [552, 82] on input "True" at bounding box center [551, 85] width 9 height 8
radio input "true"
click at [543, 124] on div "09 HIPAA’s Privacy and Security Rules are governed under each states jurisdicti…" at bounding box center [360, 98] width 389 height 55
click at [578, 156] on label "True" at bounding box center [582, 165] width 84 height 28
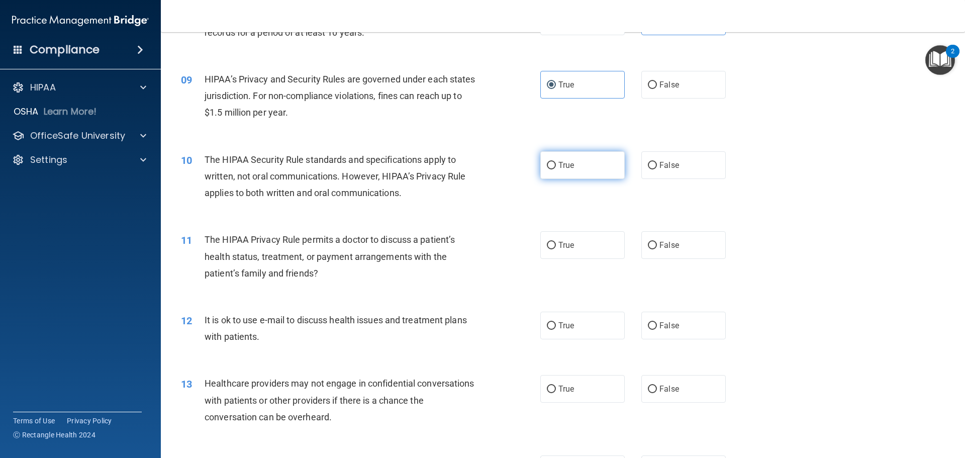
click at [556, 162] on input "True" at bounding box center [551, 166] width 9 height 8
radio input "true"
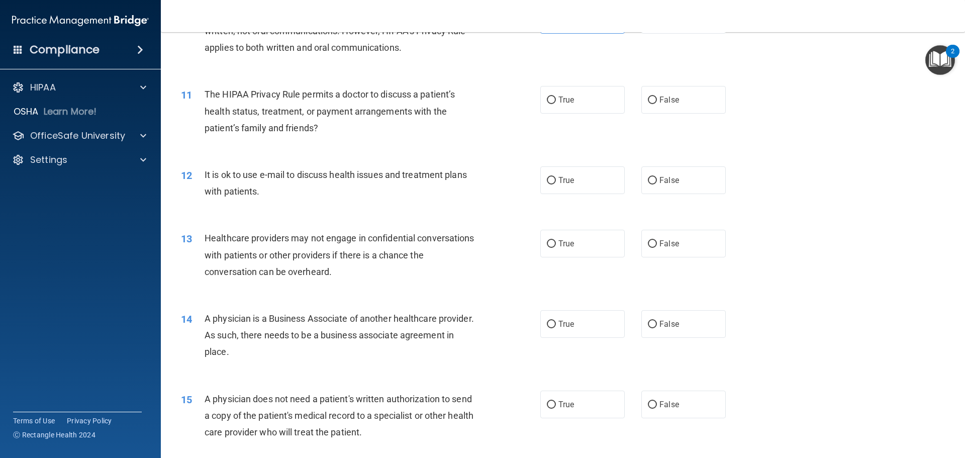
scroll to position [751, 0]
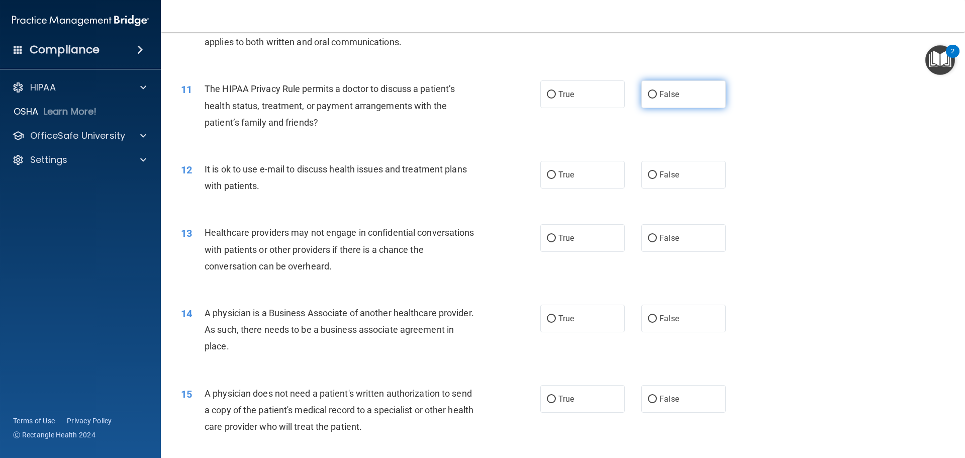
click at [665, 88] on label "False" at bounding box center [683, 94] width 84 height 28
click at [657, 91] on input "False" at bounding box center [652, 95] width 9 height 8
radio input "true"
click at [570, 177] on span "True" at bounding box center [566, 175] width 16 height 10
click at [556, 177] on input "True" at bounding box center [551, 175] width 9 height 8
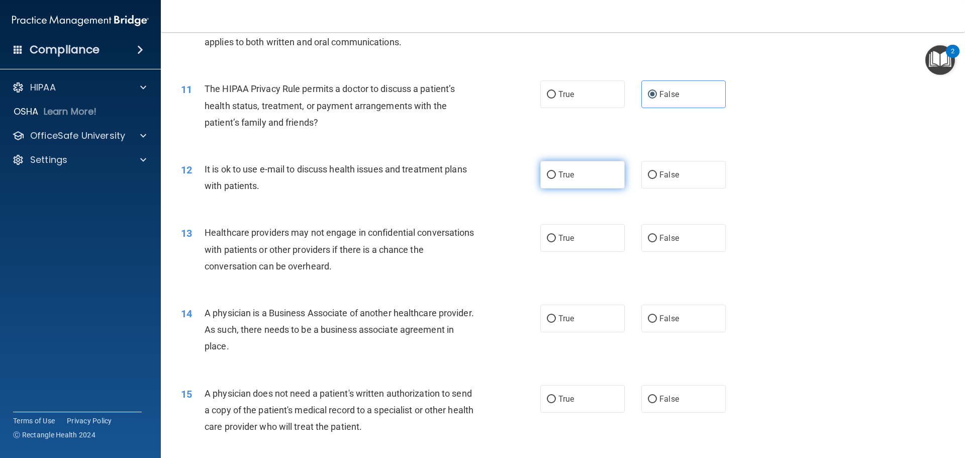
radio input "true"
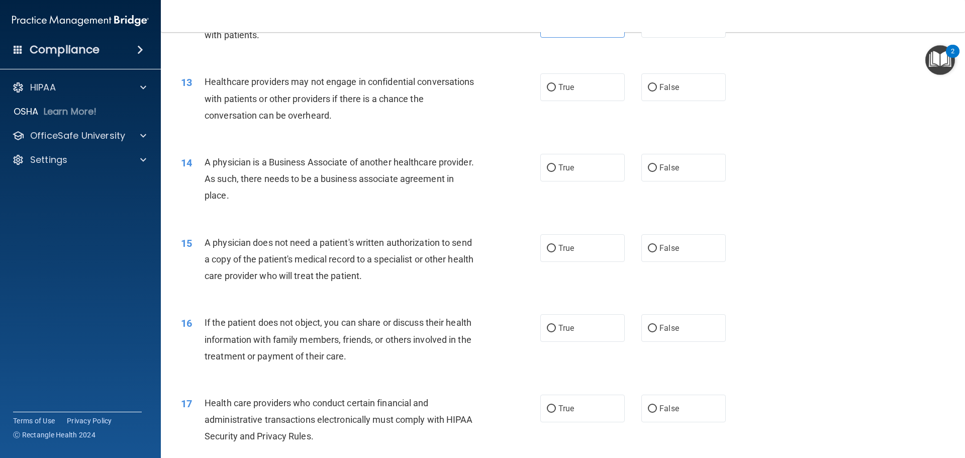
scroll to position [852, 0]
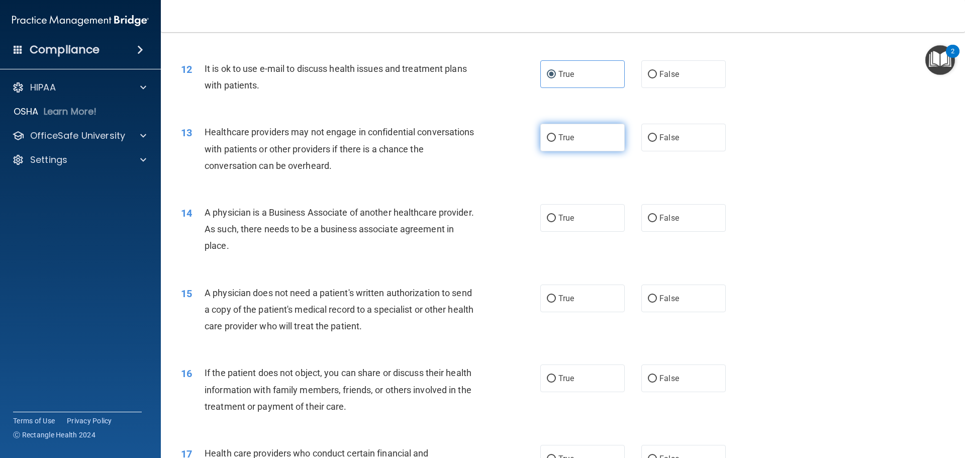
click at [566, 141] on span "True" at bounding box center [566, 138] width 16 height 10
click at [556, 141] on input "True" at bounding box center [551, 138] width 9 height 8
radio input "true"
click at [569, 219] on span "True" at bounding box center [566, 218] width 16 height 10
click at [556, 219] on input "True" at bounding box center [551, 219] width 9 height 8
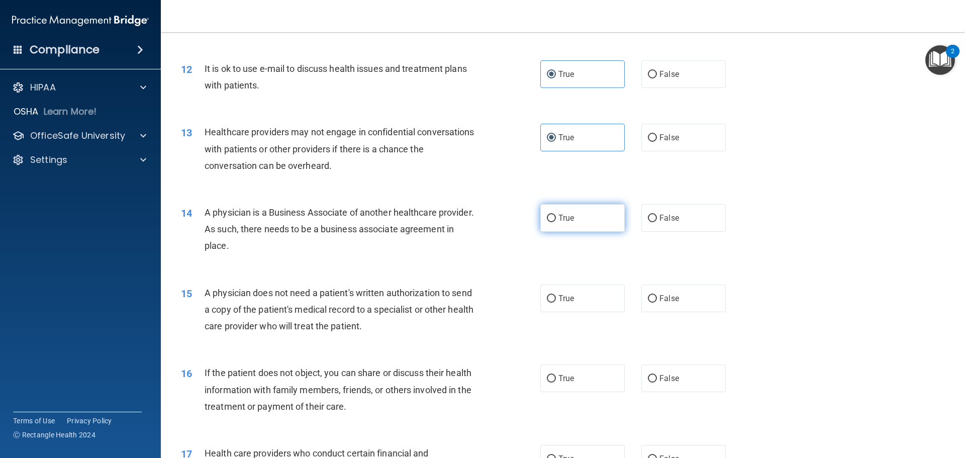
radio input "true"
click at [576, 300] on label "True" at bounding box center [582, 298] width 84 height 28
click at [556, 300] on input "True" at bounding box center [551, 299] width 9 height 8
radio input "true"
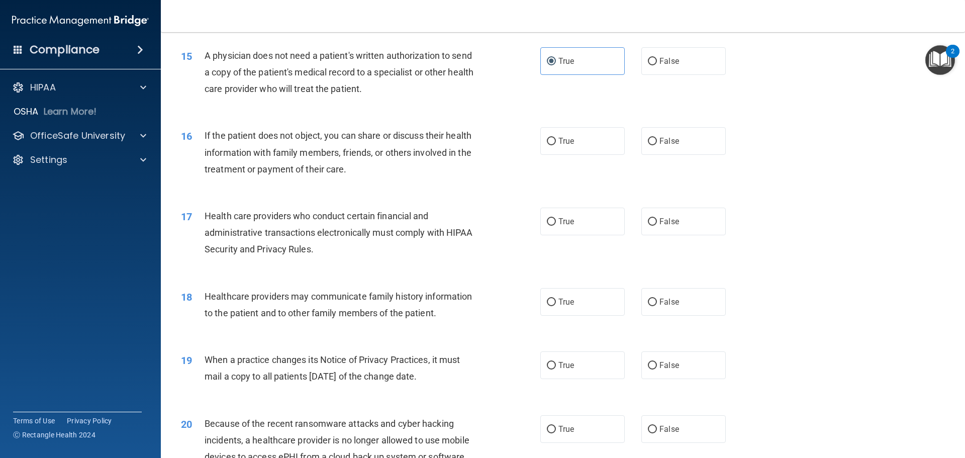
scroll to position [1103, 0]
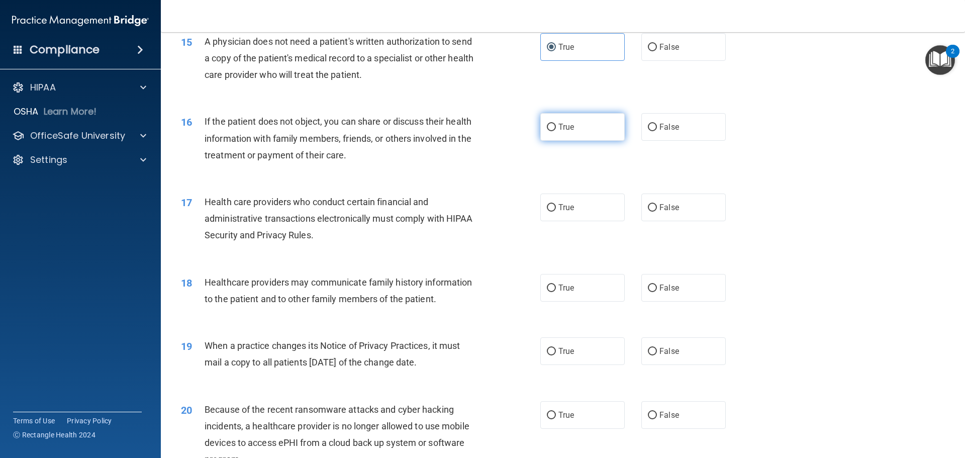
click at [566, 127] on span "True" at bounding box center [566, 127] width 16 height 10
click at [556, 127] on input "True" at bounding box center [551, 128] width 9 height 8
radio input "true"
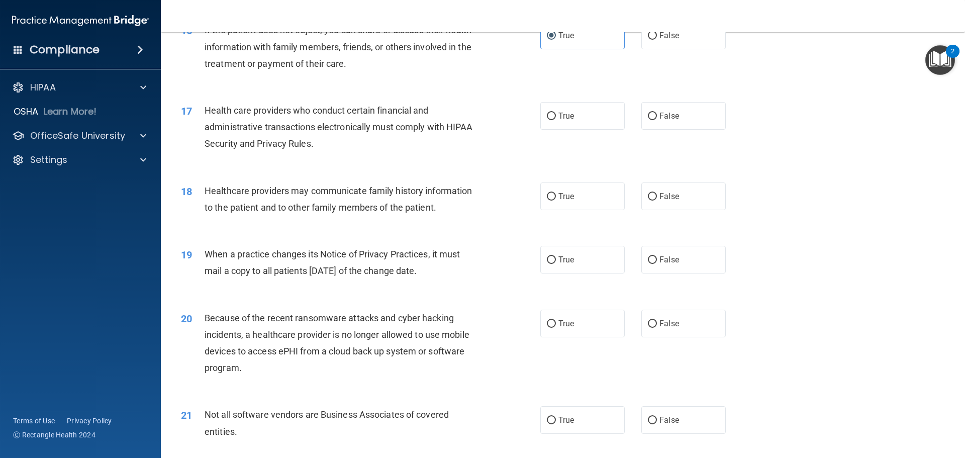
scroll to position [1204, 0]
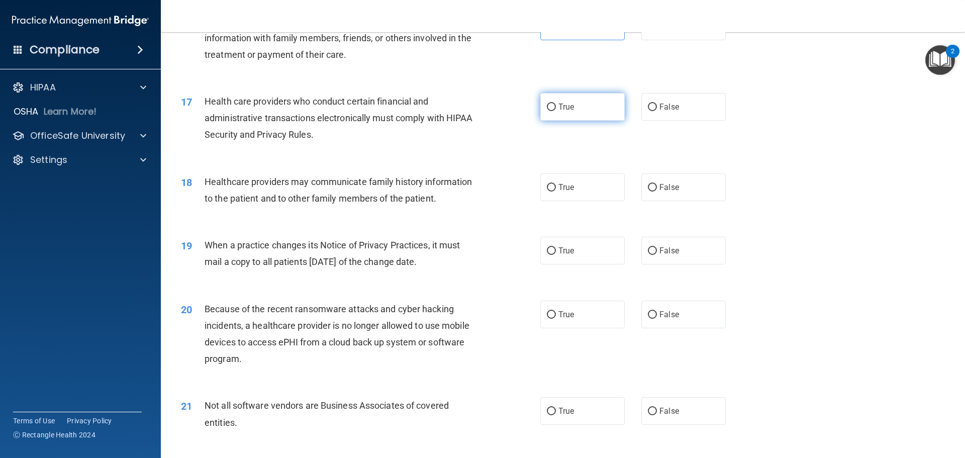
click at [573, 110] on label "True" at bounding box center [582, 107] width 84 height 28
click at [556, 110] on input "True" at bounding box center [551, 108] width 9 height 8
radio input "true"
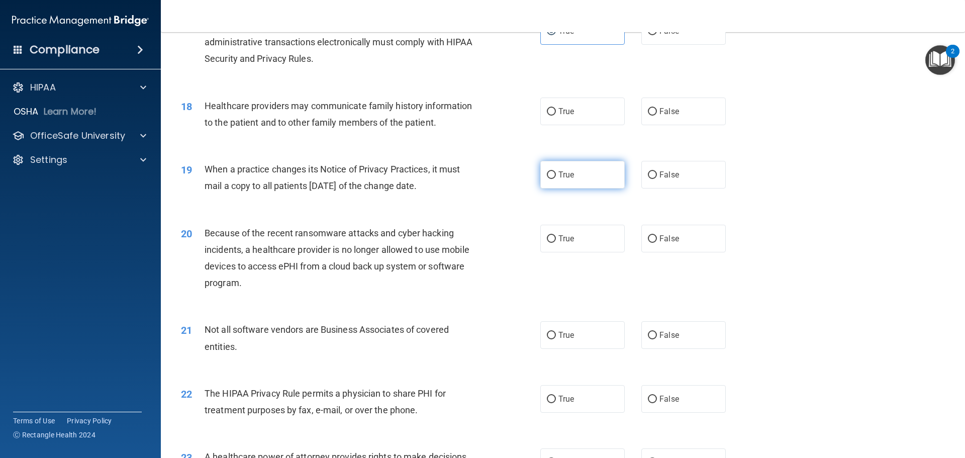
scroll to position [1304, 0]
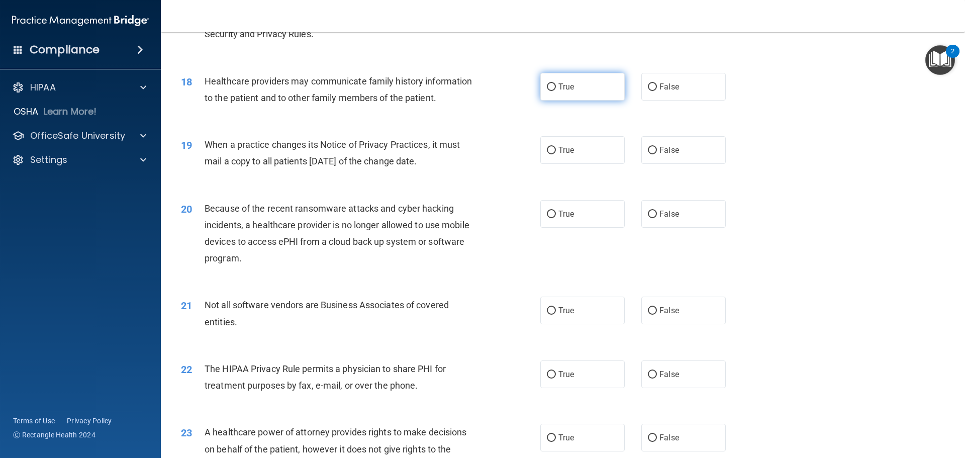
click at [558, 81] on label "True" at bounding box center [582, 87] width 84 height 28
click at [556, 83] on input "True" at bounding box center [551, 87] width 9 height 8
radio input "true"
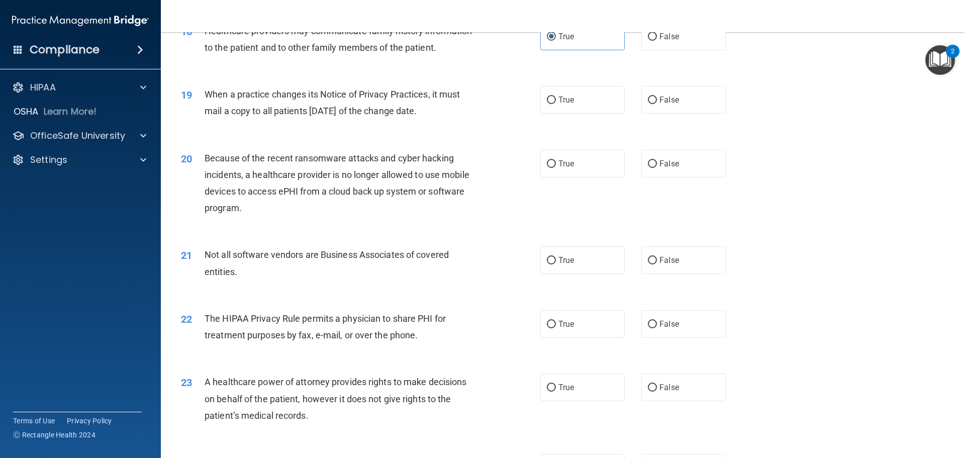
scroll to position [1405, 0]
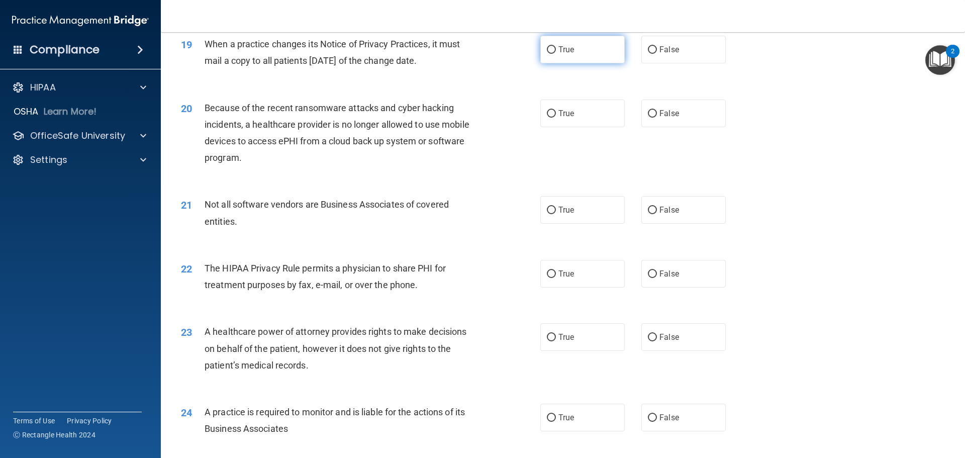
click at [583, 52] on label "True" at bounding box center [582, 50] width 84 height 28
click at [556, 52] on input "True" at bounding box center [551, 50] width 9 height 8
radio input "true"
click at [564, 112] on span "True" at bounding box center [566, 114] width 16 height 10
click at [556, 112] on input "True" at bounding box center [551, 114] width 9 height 8
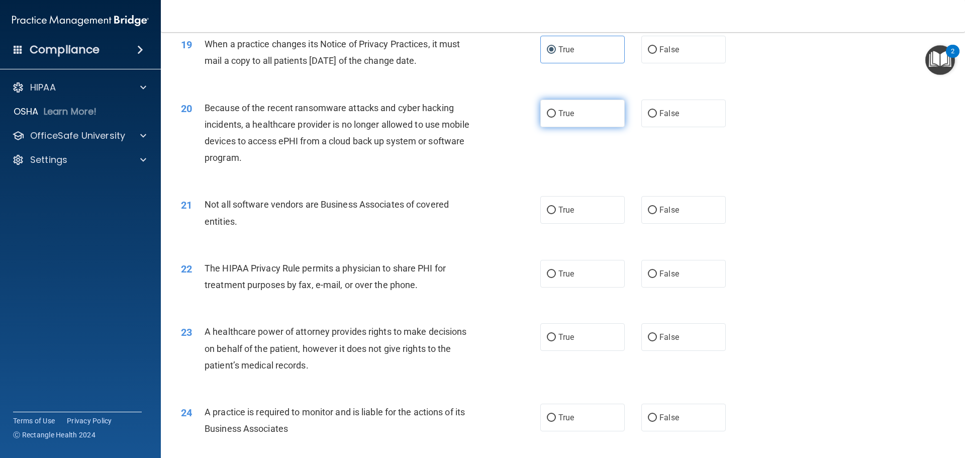
radio input "true"
click at [690, 119] on label "False" at bounding box center [683, 114] width 84 height 28
click at [657, 118] on input "False" at bounding box center [652, 114] width 9 height 8
radio input "true"
radio input "false"
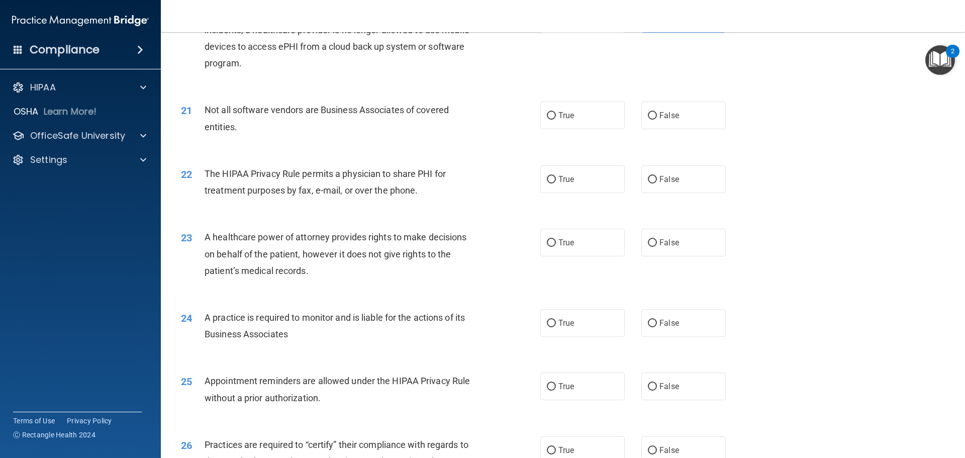
scroll to position [1555, 0]
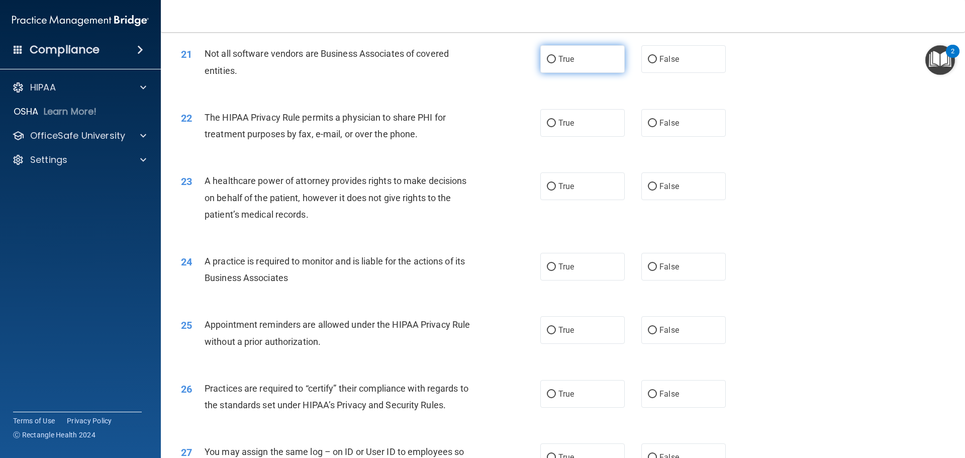
click at [599, 56] on label "True" at bounding box center [582, 59] width 84 height 28
click at [556, 56] on input "True" at bounding box center [551, 60] width 9 height 8
radio input "true"
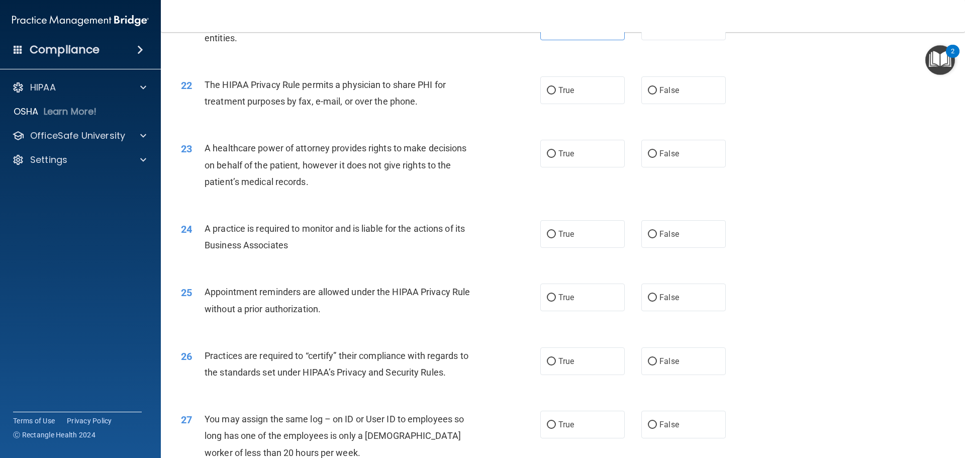
scroll to position [1606, 0]
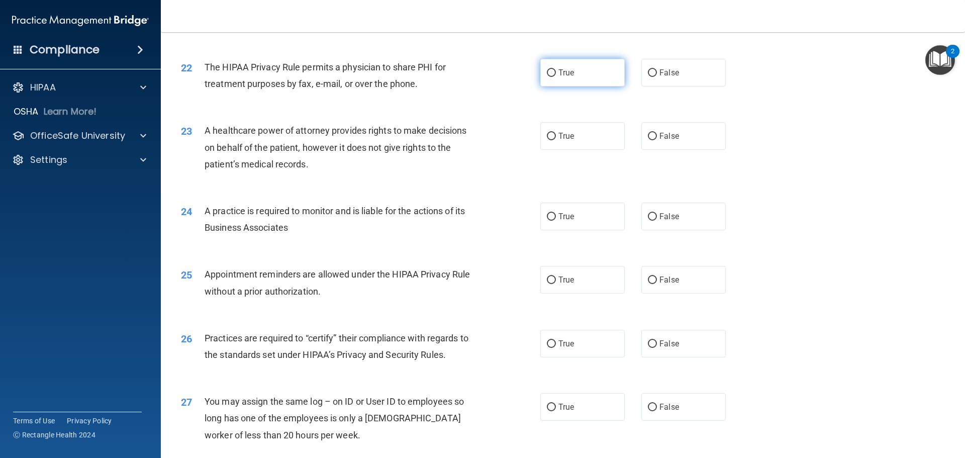
click at [565, 79] on label "True" at bounding box center [582, 73] width 84 height 28
click at [556, 77] on input "True" at bounding box center [551, 73] width 9 height 8
radio input "true"
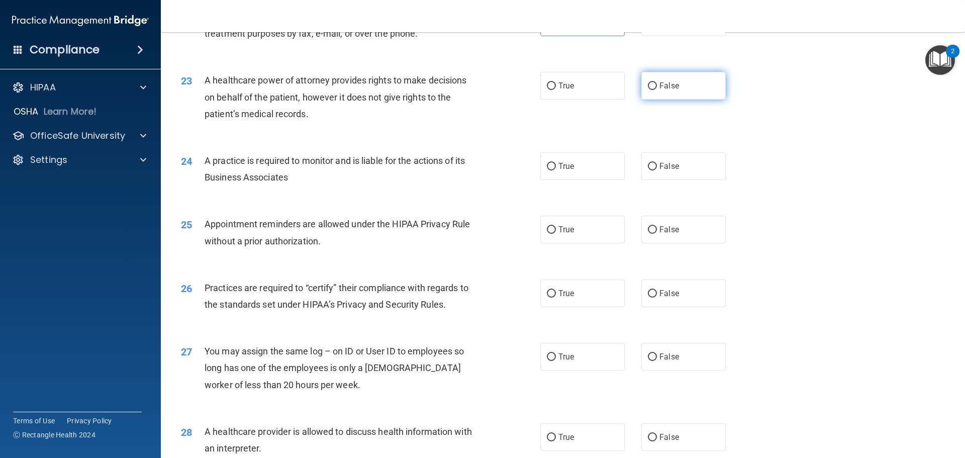
click at [675, 75] on label "False" at bounding box center [683, 86] width 84 height 28
click at [657, 82] on input "False" at bounding box center [652, 86] width 9 height 8
radio input "true"
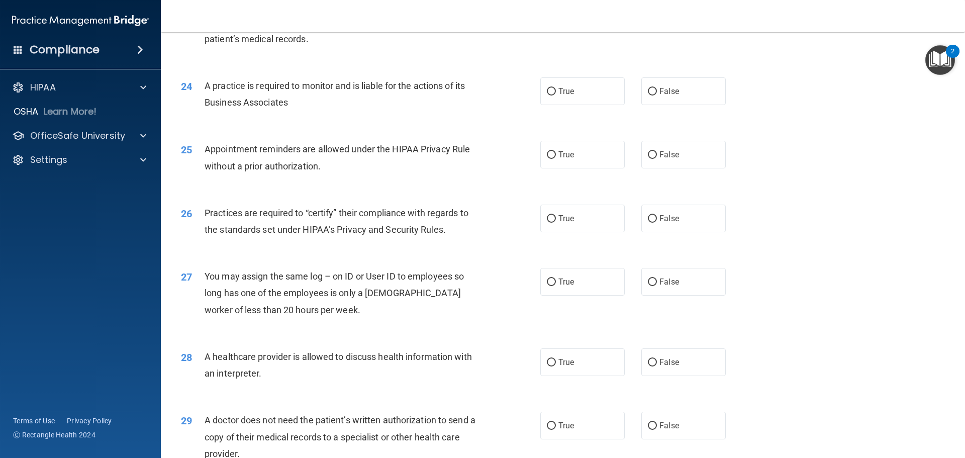
scroll to position [1756, 0]
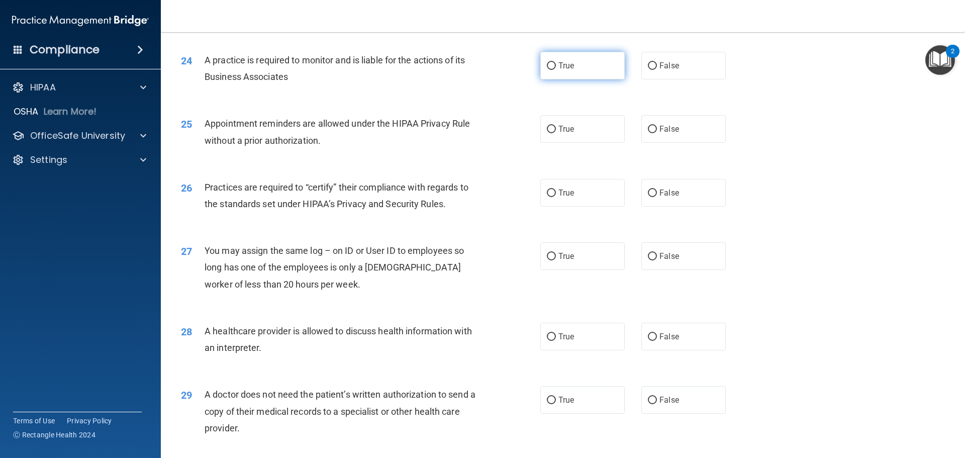
drag, startPoint x: 570, startPoint y: 81, endPoint x: 573, endPoint y: 76, distance: 6.3
click at [571, 79] on div "24 A practice is required to monitor and is liable for the actions of its Busin…" at bounding box center [562, 70] width 779 height 63
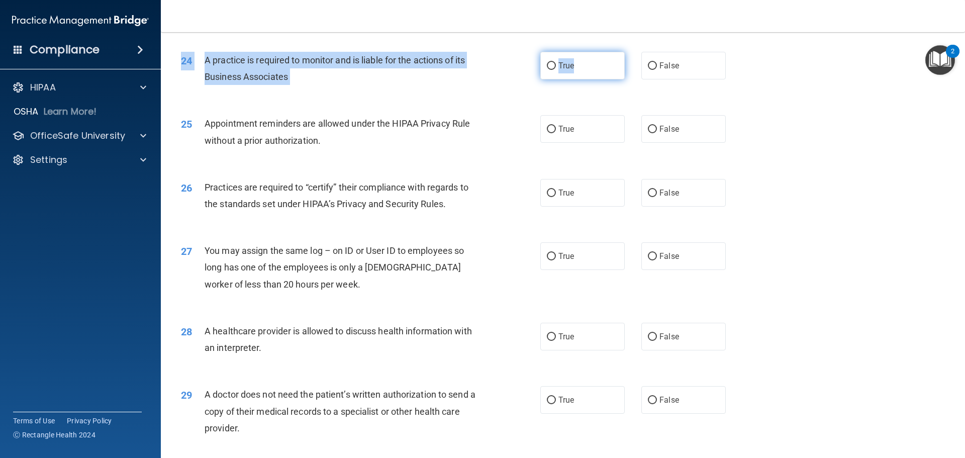
click at [573, 74] on label "True" at bounding box center [582, 66] width 84 height 28
click at [556, 70] on input "True" at bounding box center [551, 66] width 9 height 8
radio input "true"
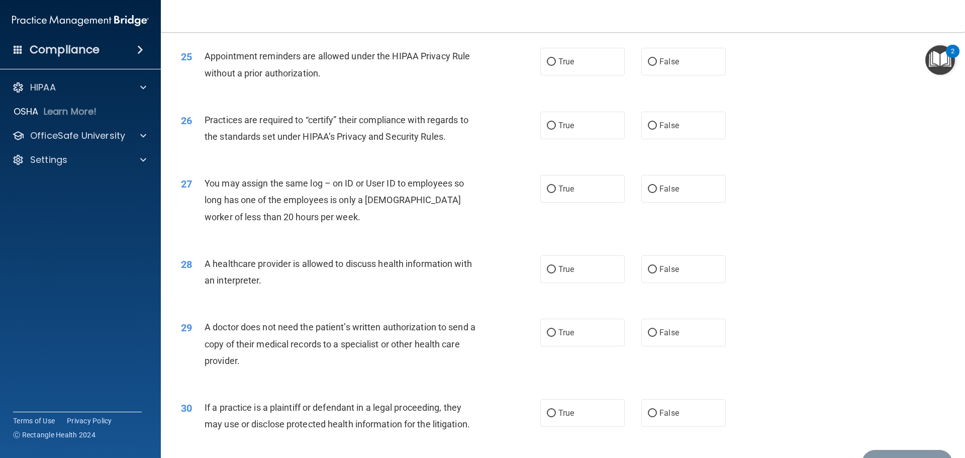
scroll to position [1807, 0]
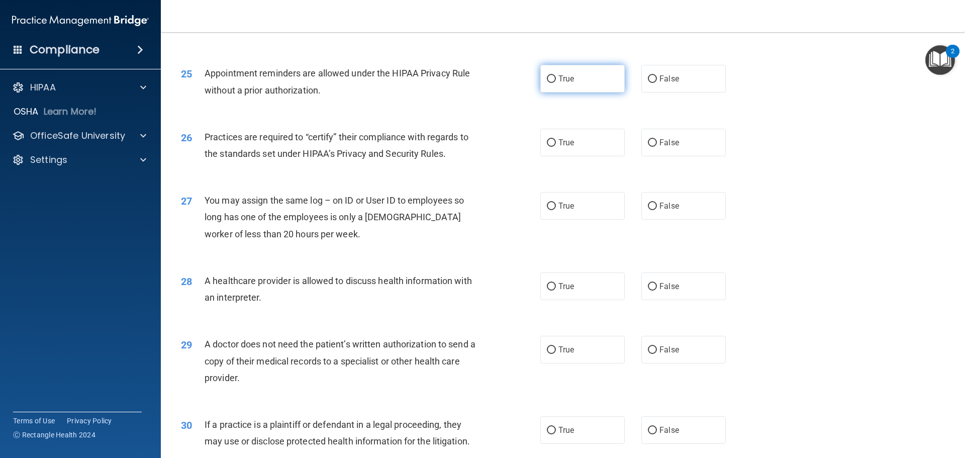
click at [570, 74] on span "True" at bounding box center [566, 79] width 16 height 10
click at [556, 75] on input "True" at bounding box center [551, 79] width 9 height 8
radio input "true"
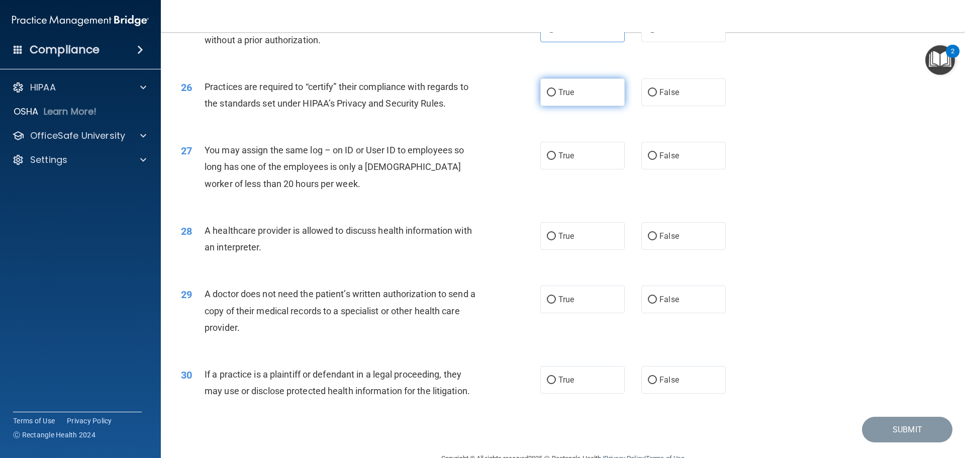
click at [557, 87] on label "True" at bounding box center [582, 92] width 84 height 28
click at [556, 89] on input "True" at bounding box center [551, 93] width 9 height 8
radio input "true"
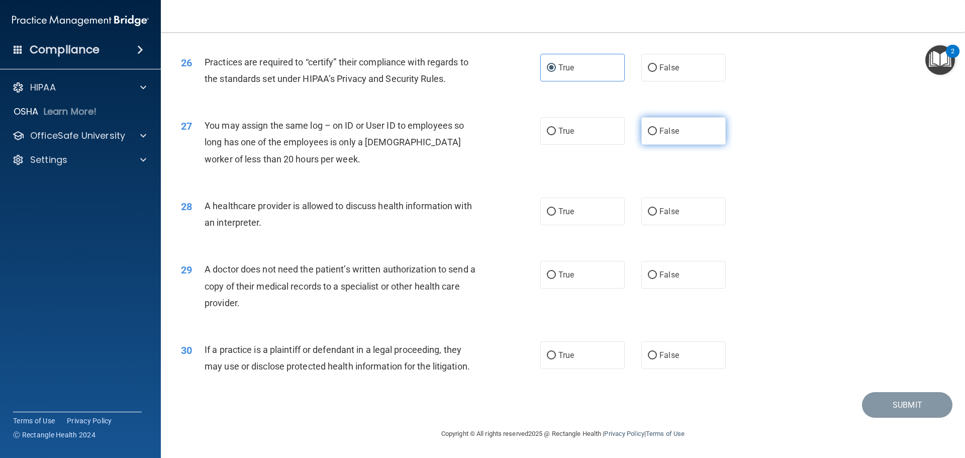
click at [659, 131] on span "False" at bounding box center [669, 131] width 20 height 10
click at [657, 131] on input "False" at bounding box center [652, 132] width 9 height 8
radio input "true"
click at [591, 212] on label "True" at bounding box center [582, 211] width 84 height 28
click at [556, 212] on input "True" at bounding box center [551, 212] width 9 height 8
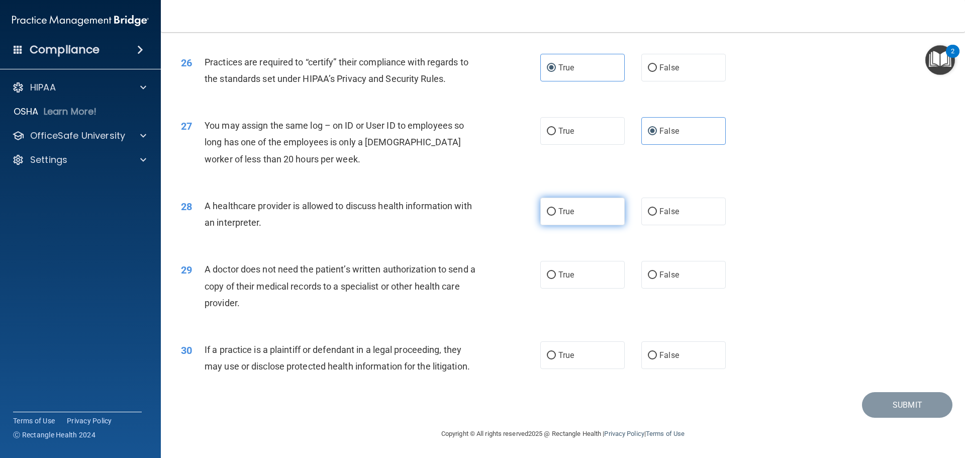
radio input "true"
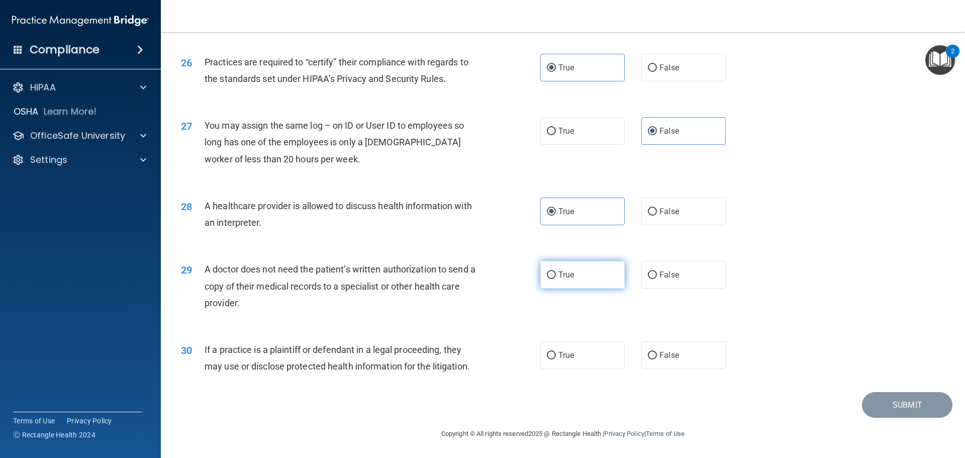
click at [565, 281] on label "True" at bounding box center [582, 275] width 84 height 28
click at [556, 279] on input "True" at bounding box center [551, 275] width 9 height 8
radio input "true"
click at [578, 362] on label "True" at bounding box center [582, 355] width 84 height 28
click at [556, 359] on input "True" at bounding box center [551, 356] width 9 height 8
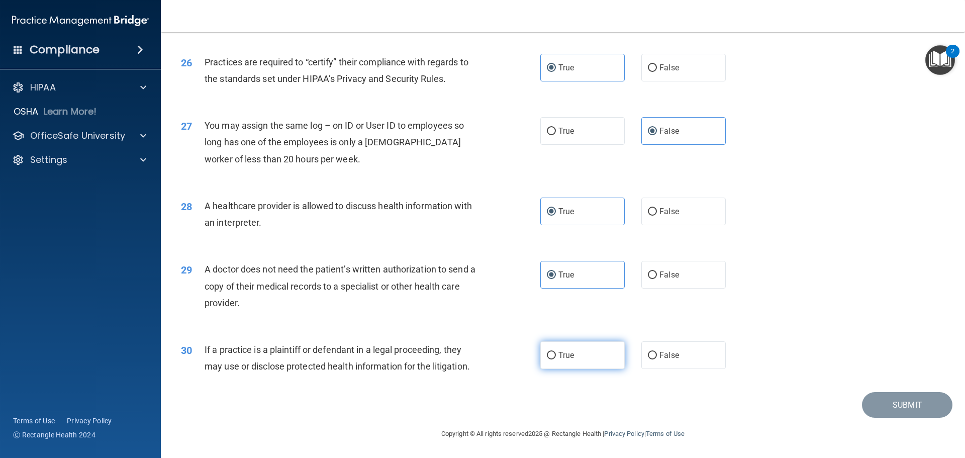
radio input "true"
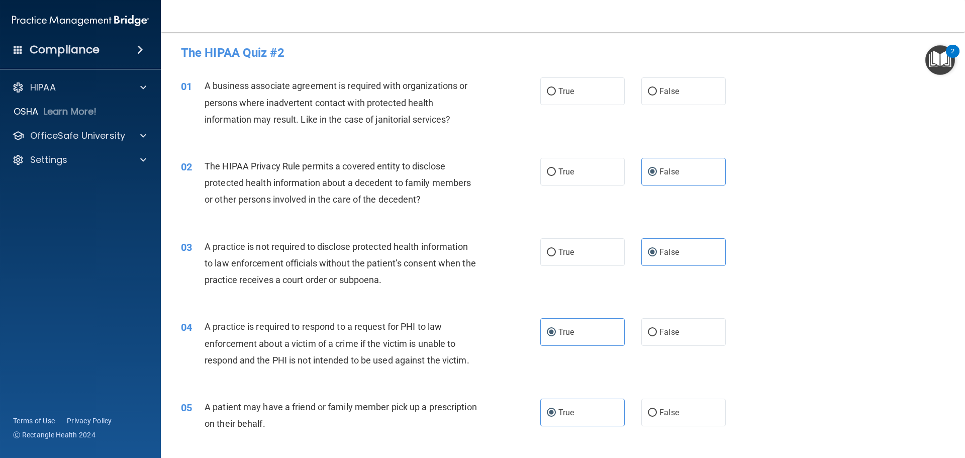
scroll to position [0, 0]
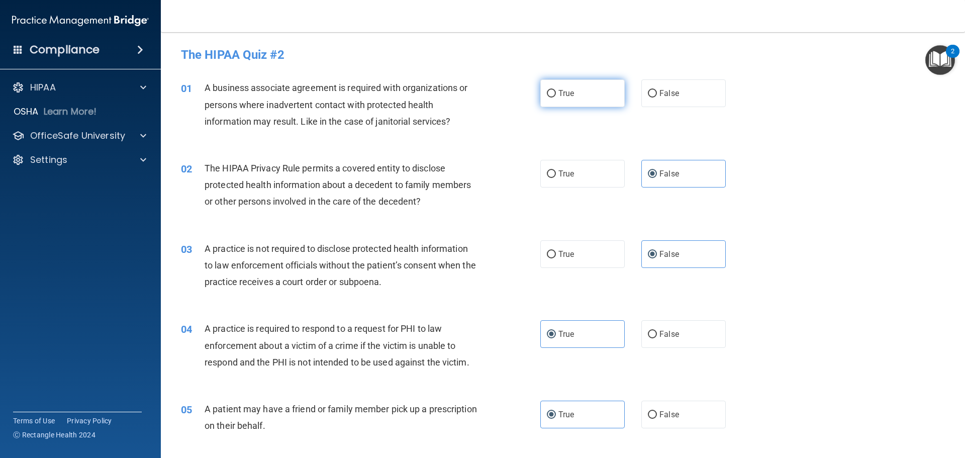
click at [571, 95] on label "True" at bounding box center [582, 93] width 84 height 28
click at [556, 95] on input "True" at bounding box center [551, 94] width 9 height 8
radio input "true"
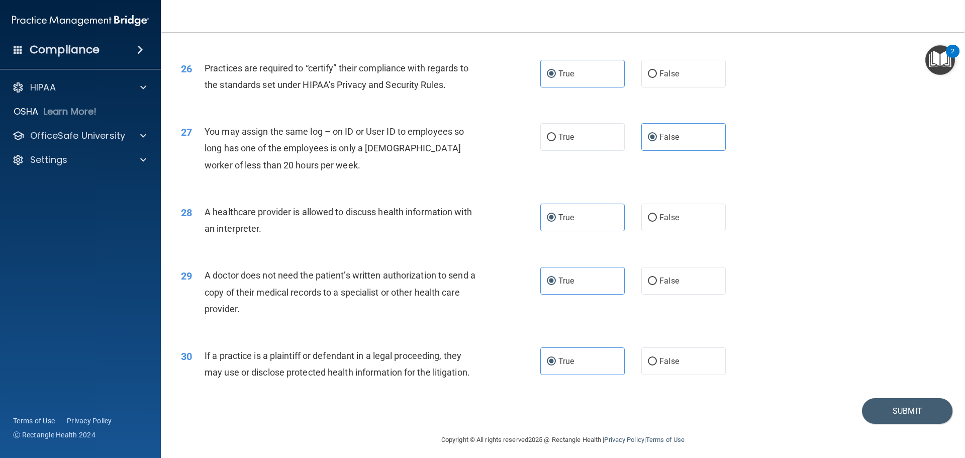
scroll to position [1881, 0]
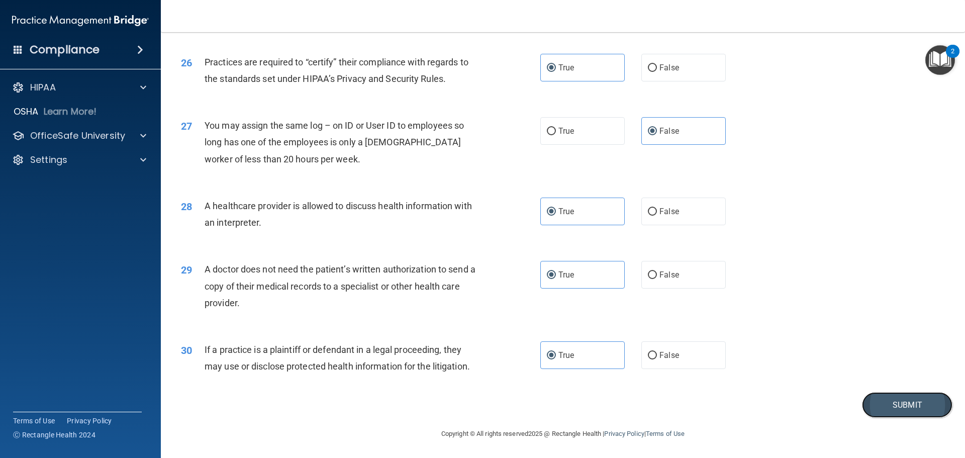
click at [899, 406] on button "Submit" at bounding box center [907, 405] width 90 height 26
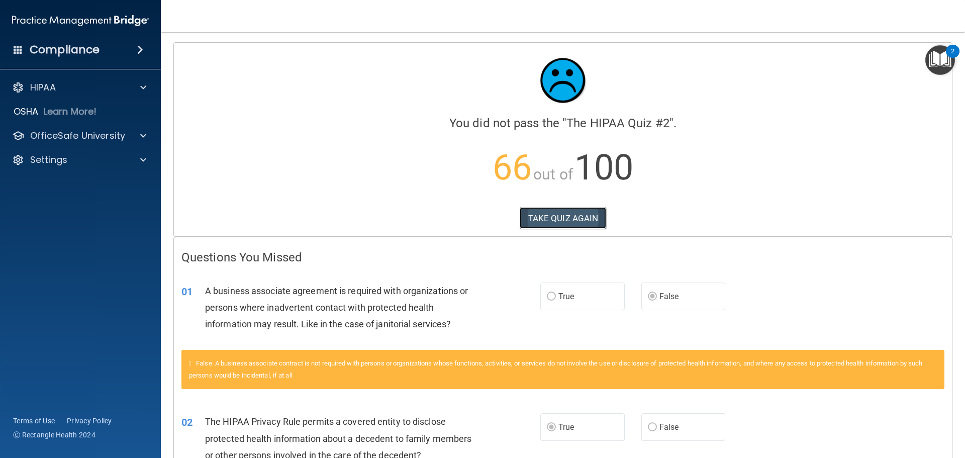
click at [573, 217] on button "TAKE QUIZ AGAIN" at bounding box center [563, 218] width 87 height 22
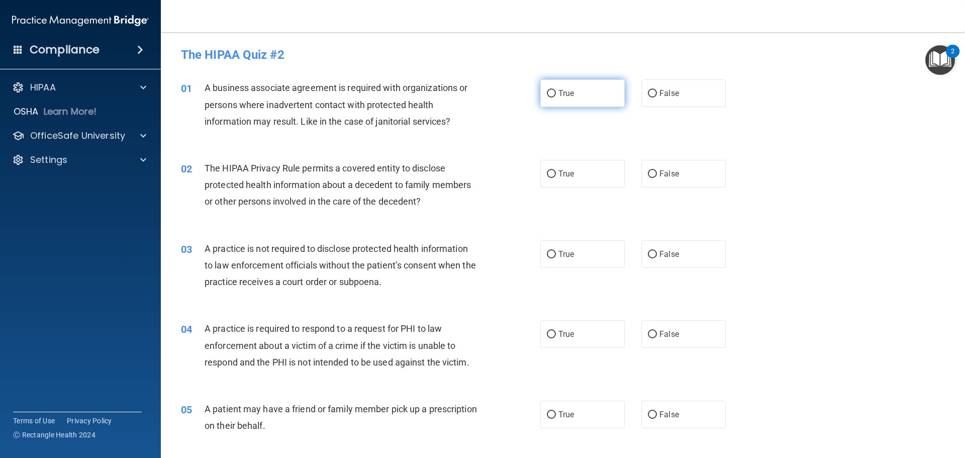
click at [564, 87] on label "True" at bounding box center [582, 93] width 84 height 28
click at [556, 90] on input "True" at bounding box center [551, 94] width 9 height 8
radio input "true"
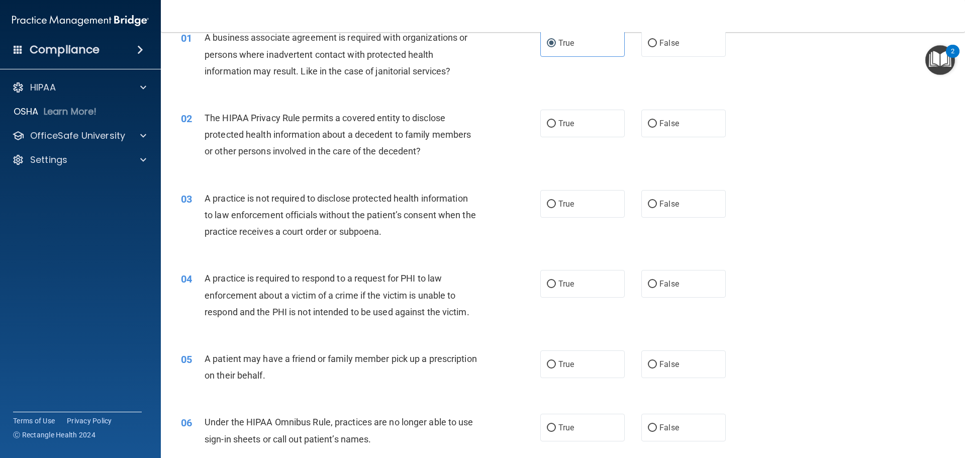
scroll to position [101, 0]
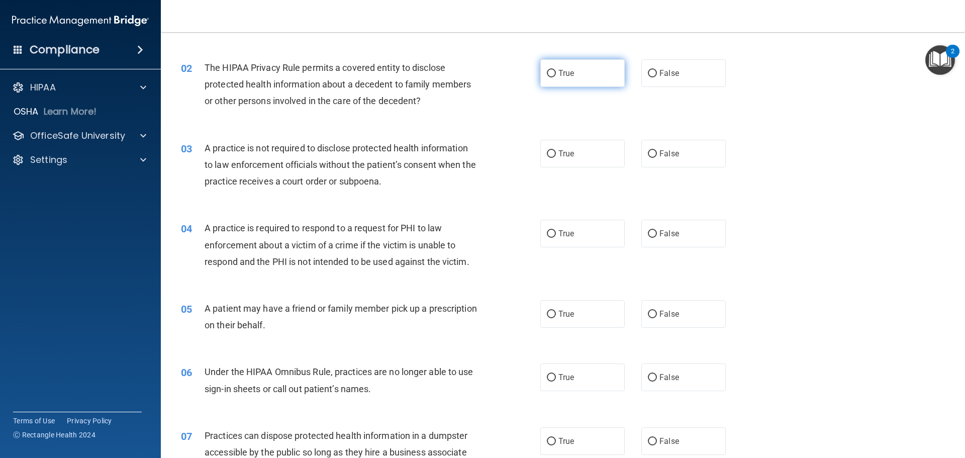
click at [558, 75] on span "True" at bounding box center [566, 73] width 16 height 10
click at [555, 75] on input "True" at bounding box center [551, 74] width 9 height 8
radio input "true"
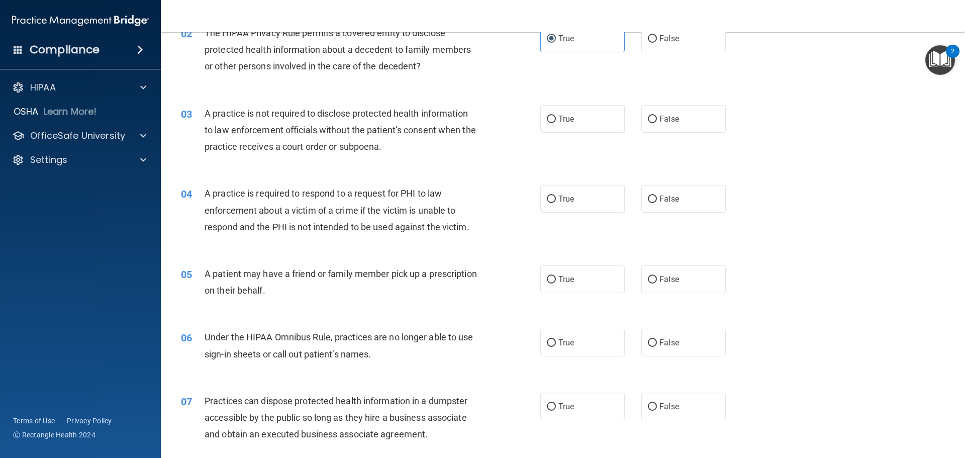
scroll to position [151, 0]
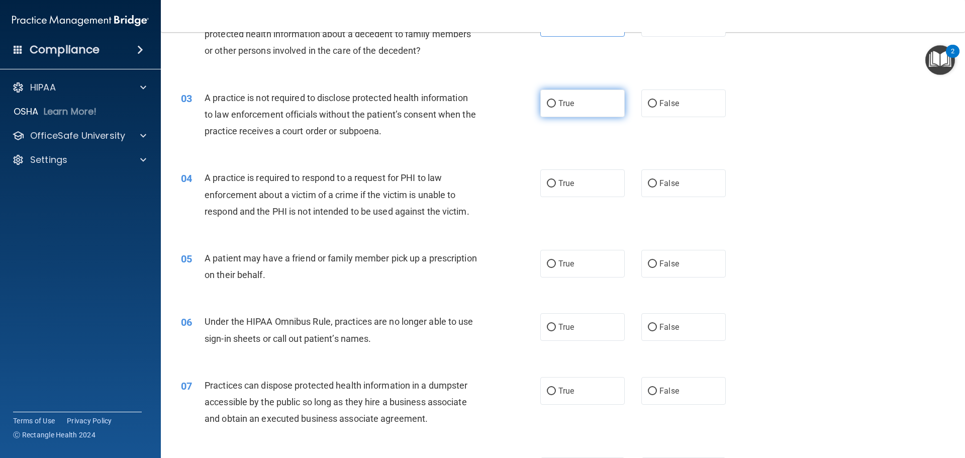
click at [571, 104] on label "True" at bounding box center [582, 103] width 84 height 28
click at [556, 104] on input "True" at bounding box center [551, 104] width 9 height 8
radio input "true"
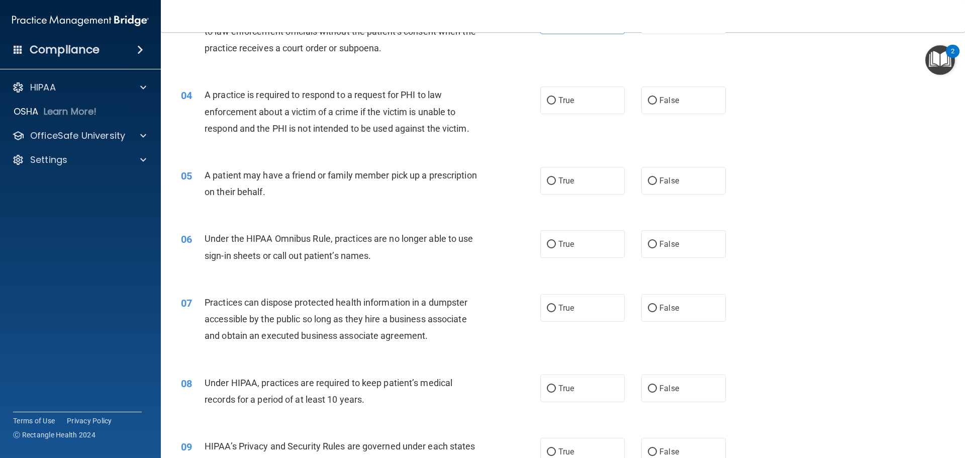
scroll to position [251, 0]
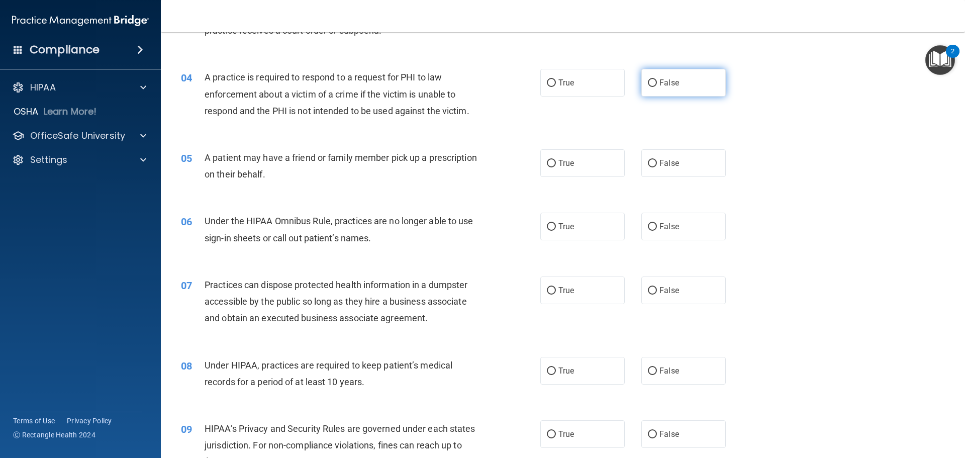
click at [673, 86] on span "False" at bounding box center [669, 83] width 20 height 10
click at [657, 86] on input "False" at bounding box center [652, 83] width 9 height 8
radio input "true"
click at [558, 165] on span "True" at bounding box center [566, 163] width 16 height 10
click at [556, 165] on input "True" at bounding box center [551, 164] width 9 height 8
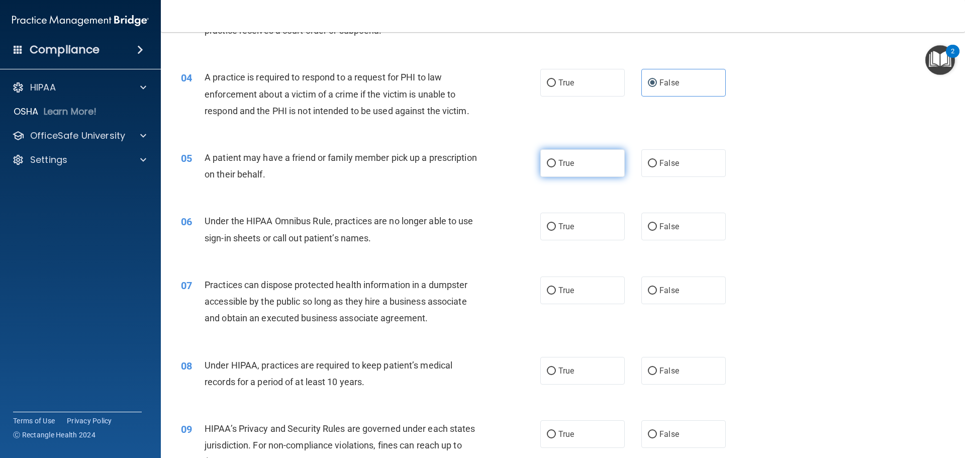
radio input "true"
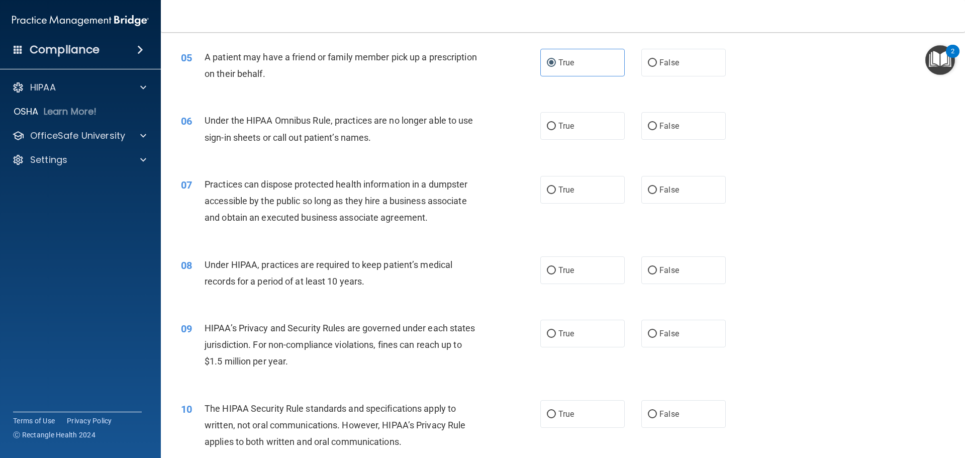
scroll to position [402, 0]
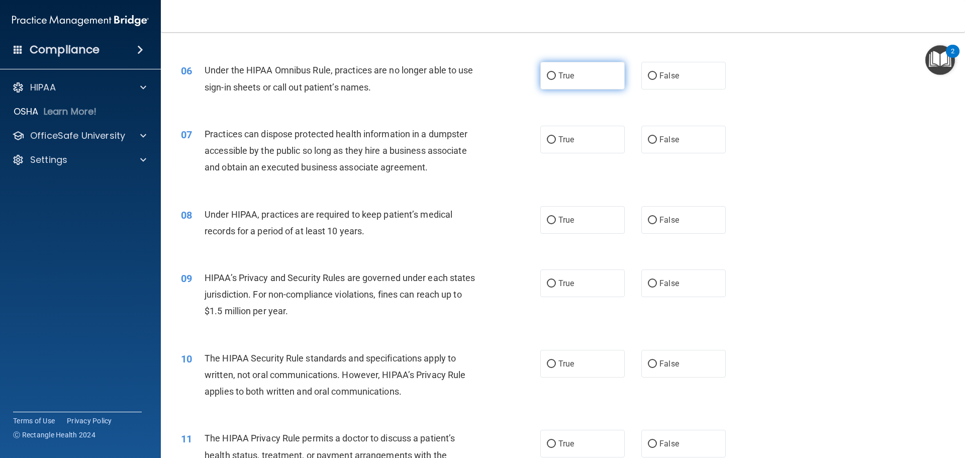
click at [571, 79] on label "True" at bounding box center [582, 76] width 84 height 28
click at [556, 79] on input "True" at bounding box center [551, 76] width 9 height 8
radio input "true"
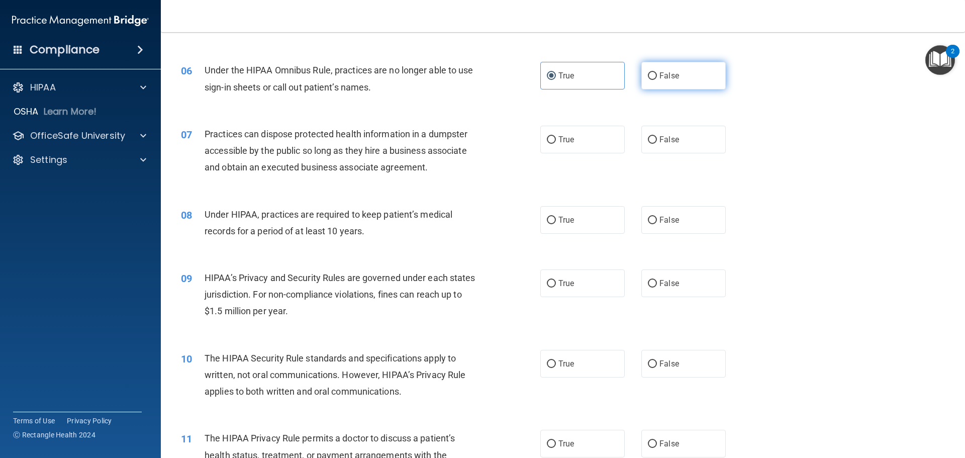
click at [676, 72] on label "False" at bounding box center [683, 76] width 84 height 28
click at [657, 72] on input "False" at bounding box center [652, 76] width 9 height 8
radio input "true"
radio input "false"
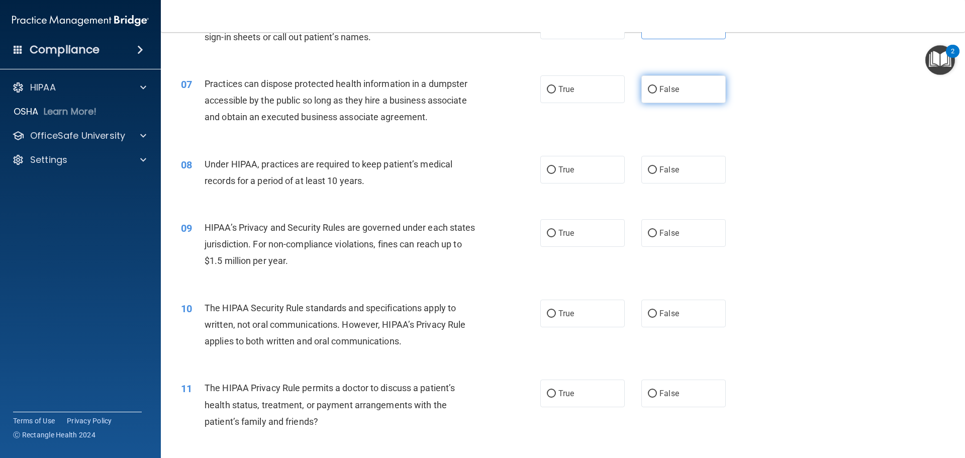
click at [707, 82] on label "False" at bounding box center [683, 89] width 84 height 28
click at [657, 86] on input "False" at bounding box center [652, 90] width 9 height 8
radio input "true"
click at [659, 170] on label "False" at bounding box center [683, 170] width 84 height 28
click at [659, 172] on span "False" at bounding box center [669, 170] width 20 height 10
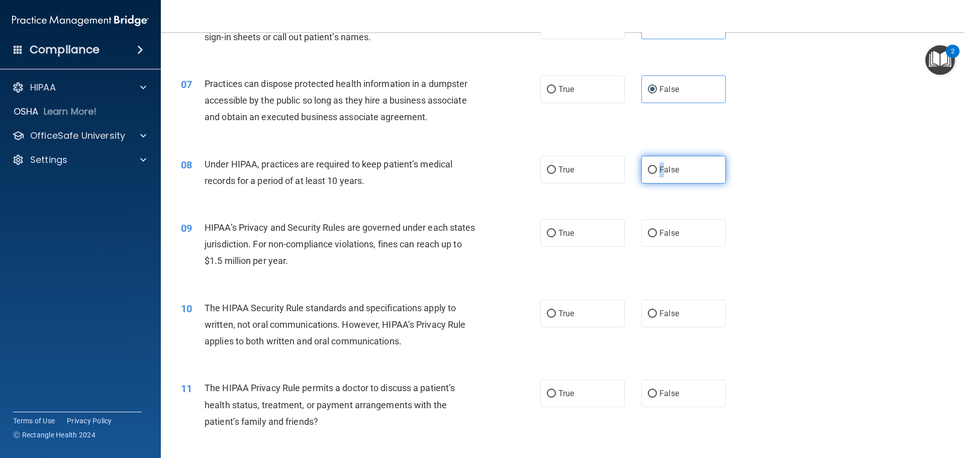
click at [657, 172] on input "False" at bounding box center [652, 170] width 9 height 8
radio input "true"
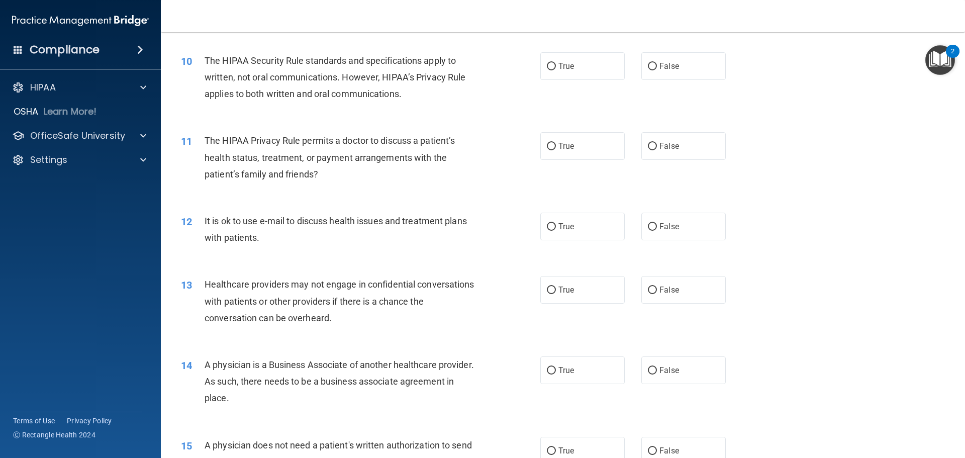
scroll to position [675, 0]
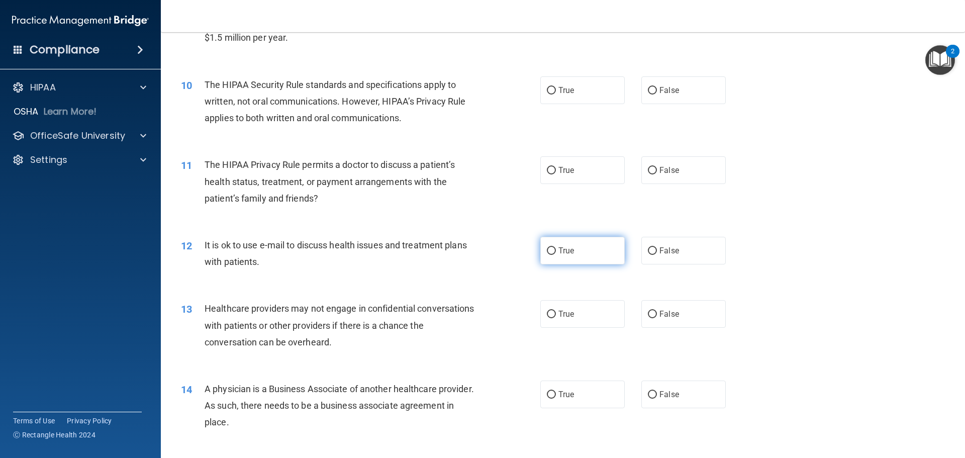
click at [594, 257] on label "True" at bounding box center [582, 251] width 84 height 28
click at [556, 255] on input "True" at bounding box center [551, 251] width 9 height 8
radio input "true"
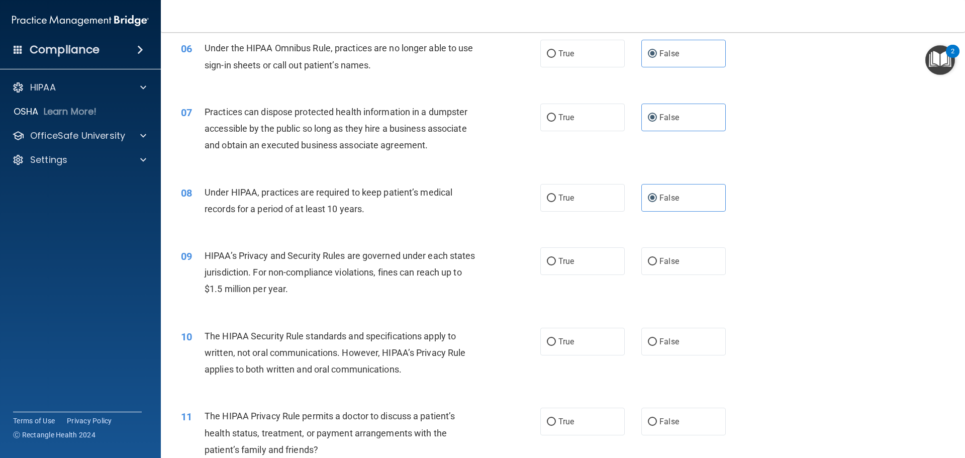
scroll to position [474, 0]
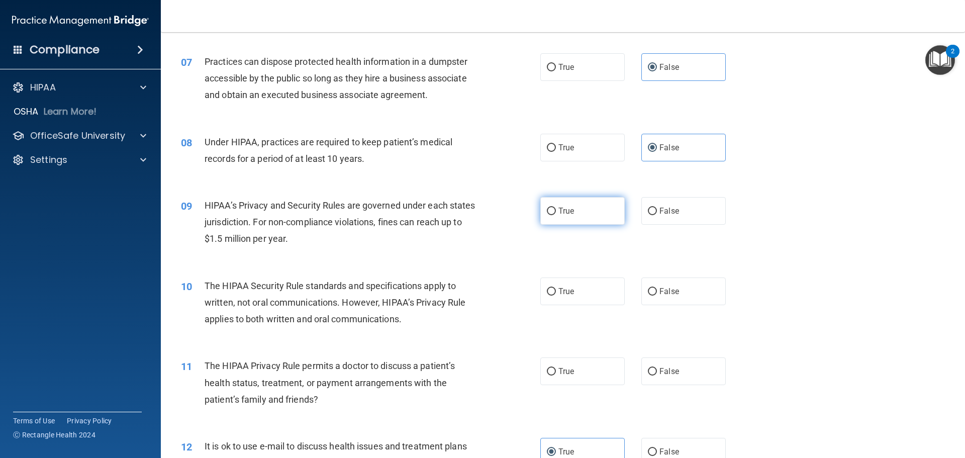
click at [574, 216] on label "True" at bounding box center [582, 211] width 84 height 28
click at [556, 215] on input "True" at bounding box center [551, 212] width 9 height 8
radio input "true"
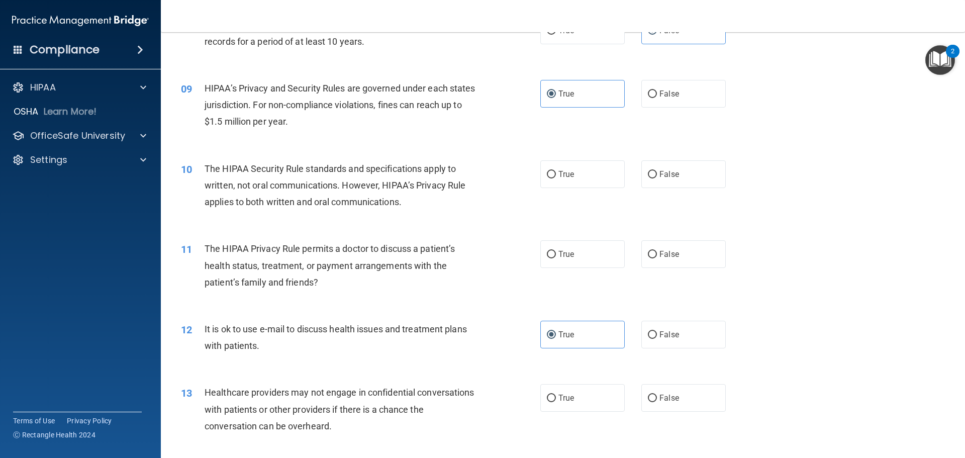
scroll to position [625, 0]
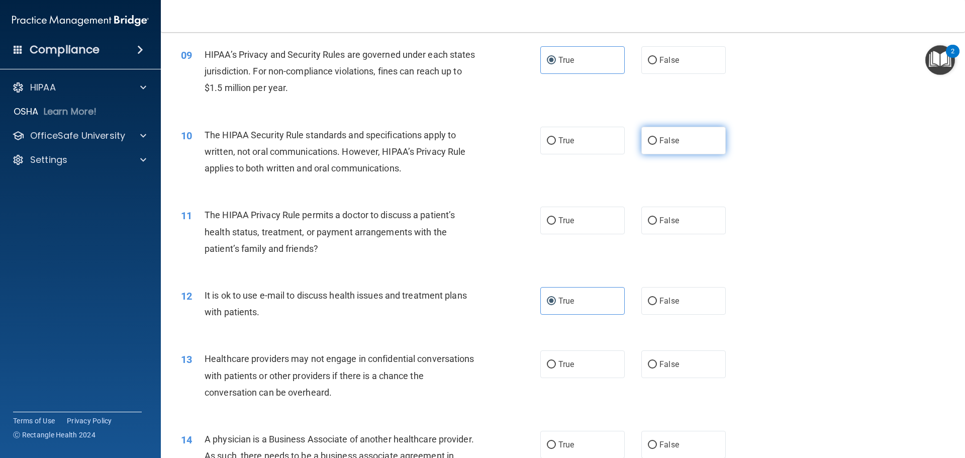
click at [657, 135] on label "False" at bounding box center [683, 141] width 84 height 28
click at [657, 137] on input "False" at bounding box center [652, 141] width 9 height 8
radio input "true"
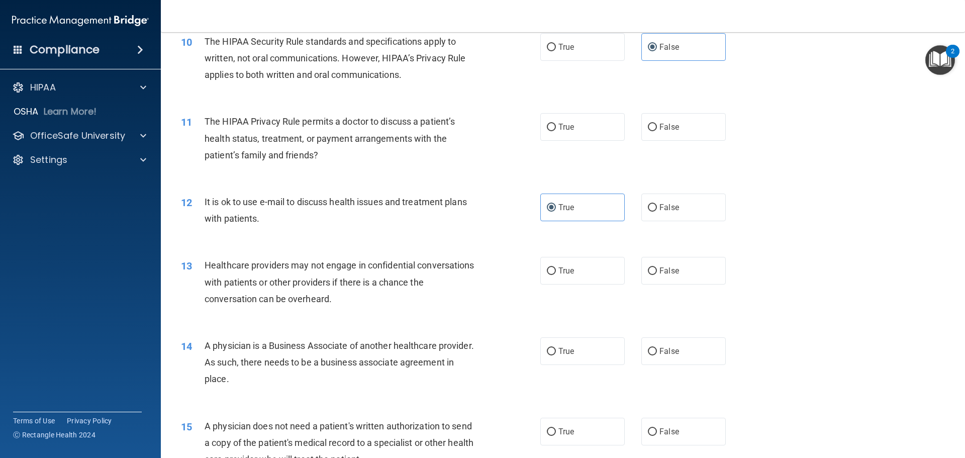
scroll to position [726, 0]
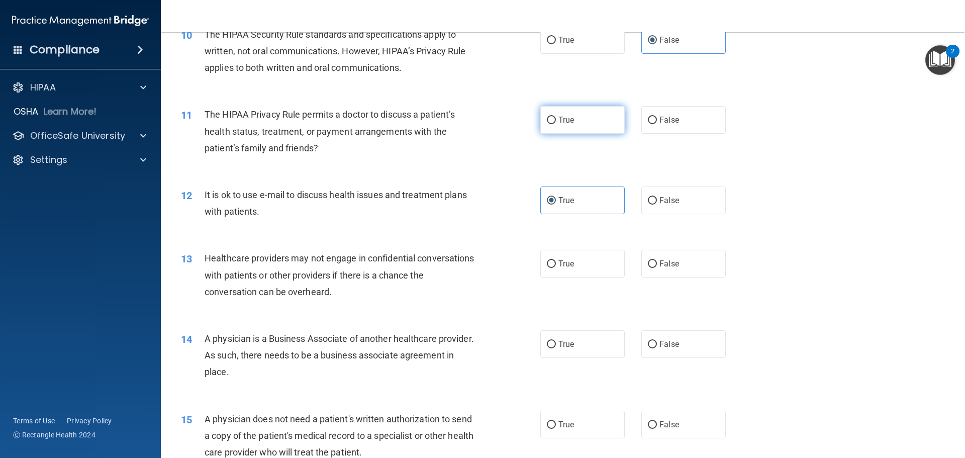
click at [569, 109] on label "True" at bounding box center [582, 120] width 84 height 28
click at [556, 117] on input "True" at bounding box center [551, 121] width 9 height 8
radio input "true"
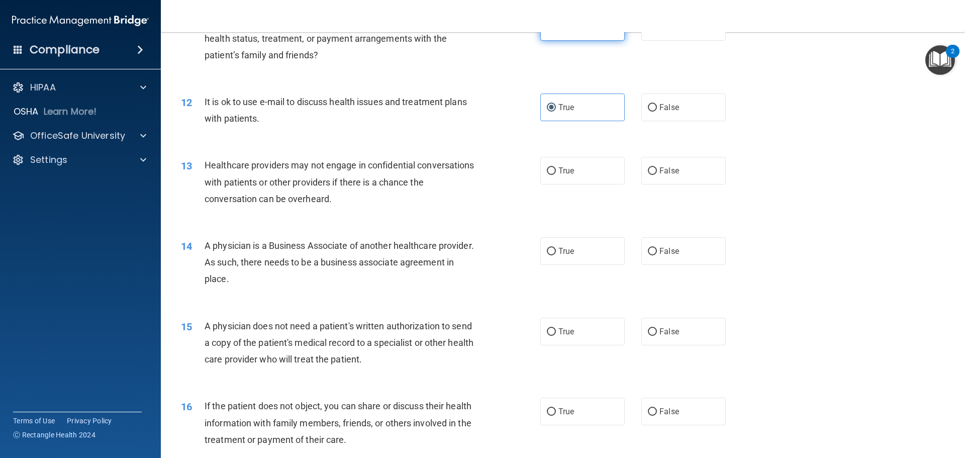
scroll to position [876, 0]
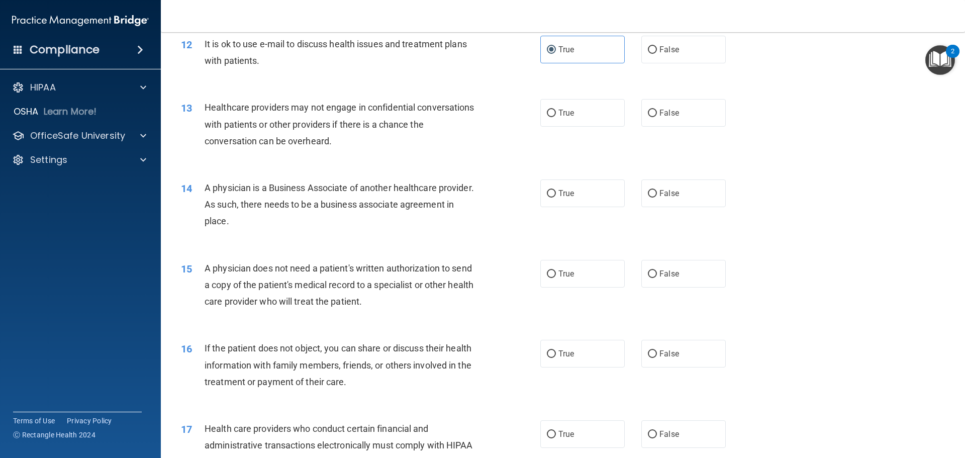
click at [569, 109] on span "True" at bounding box center [566, 113] width 16 height 10
click at [556, 110] on input "True" at bounding box center [551, 114] width 9 height 8
radio input "true"
click at [666, 199] on label "False" at bounding box center [683, 193] width 84 height 28
click at [657, 197] on input "False" at bounding box center [652, 194] width 9 height 8
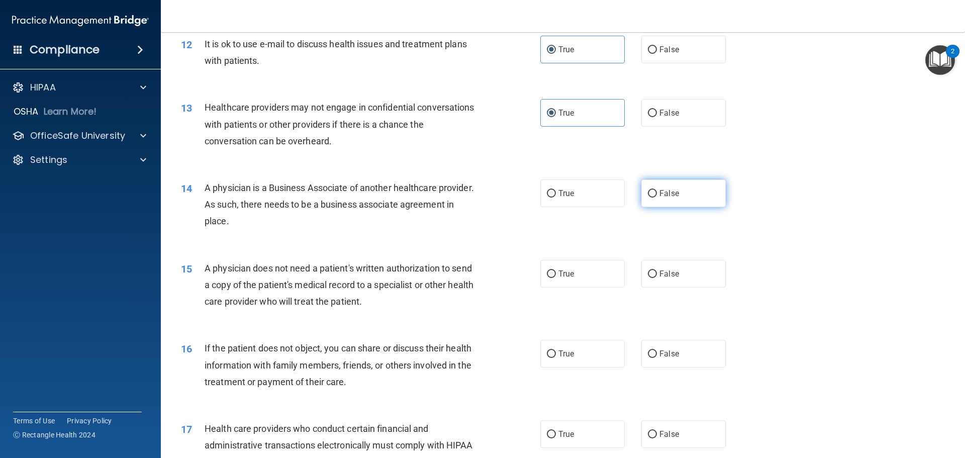
radio input "true"
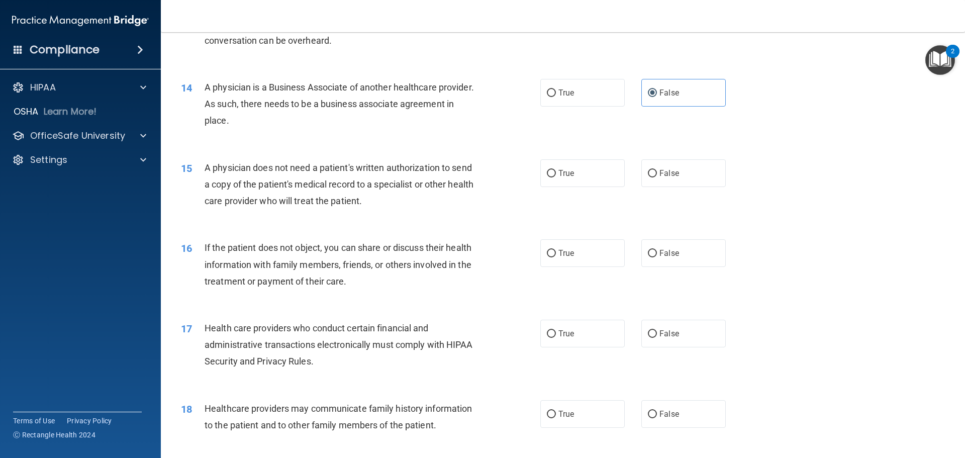
scroll to position [1027, 0]
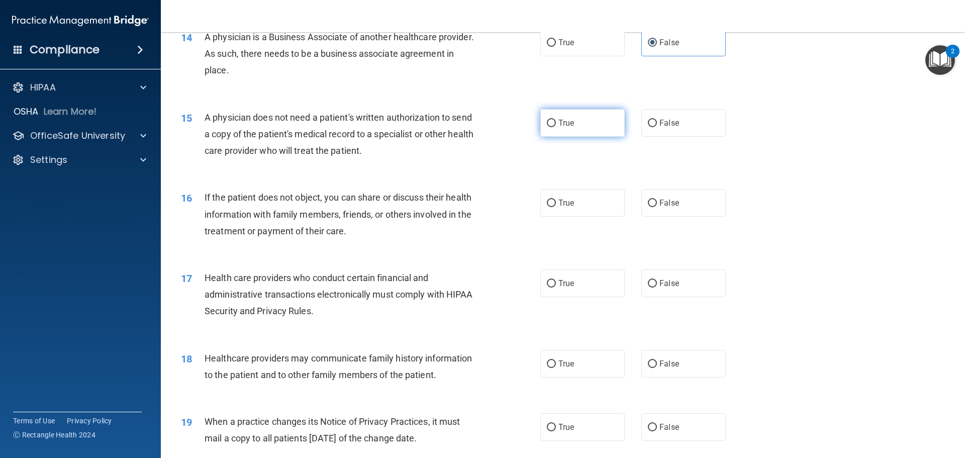
click at [610, 134] on label "True" at bounding box center [582, 123] width 84 height 28
click at [556, 127] on input "True" at bounding box center [551, 124] width 9 height 8
radio input "true"
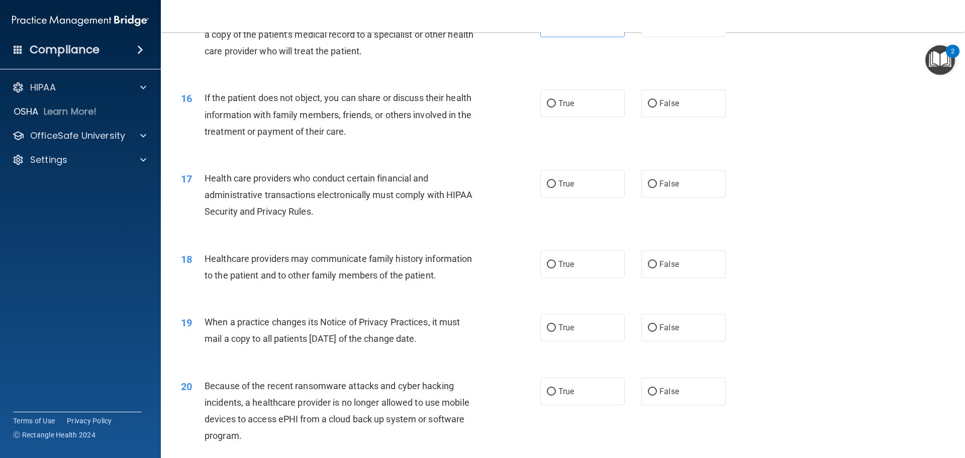
scroll to position [1128, 0]
click at [570, 100] on span "True" at bounding box center [566, 102] width 16 height 10
click at [556, 100] on input "True" at bounding box center [551, 103] width 9 height 8
radio input "true"
click at [560, 196] on label "True" at bounding box center [582, 183] width 84 height 28
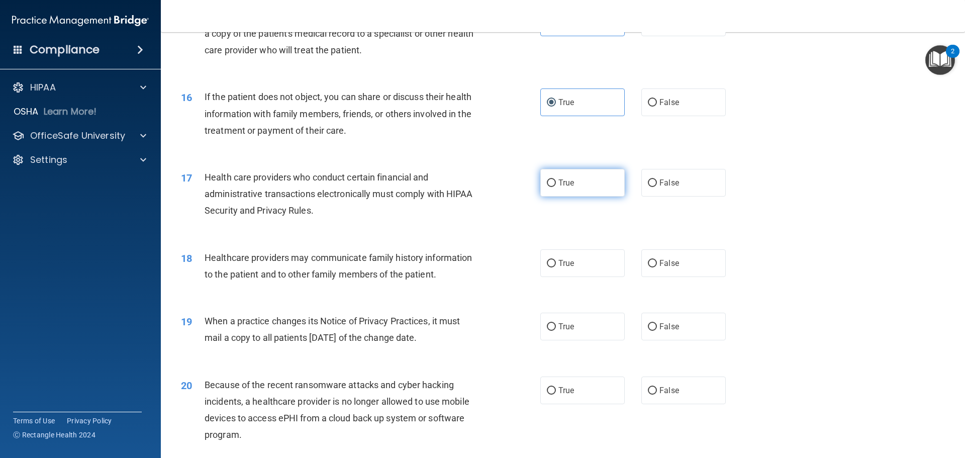
click at [556, 187] on input "True" at bounding box center [551, 183] width 9 height 8
radio input "true"
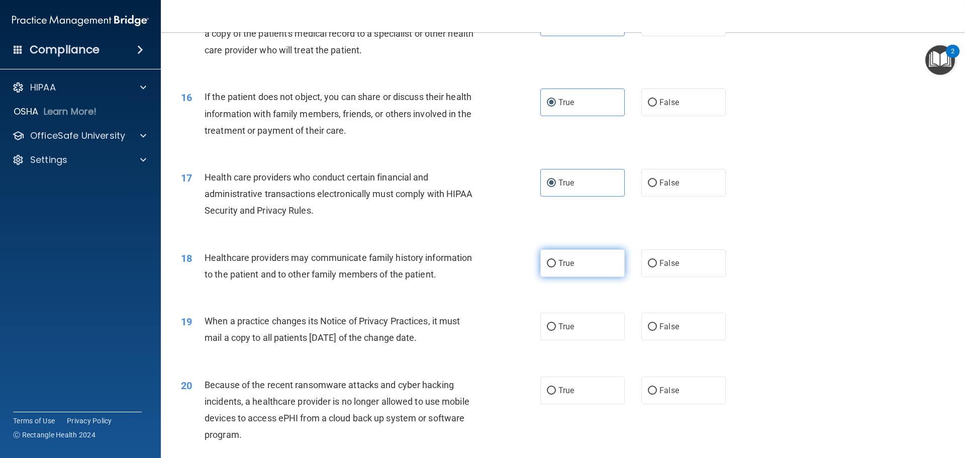
click at [561, 262] on span "True" at bounding box center [566, 263] width 16 height 10
click at [556, 262] on input "True" at bounding box center [551, 264] width 9 height 8
radio input "true"
click at [684, 260] on label "False" at bounding box center [683, 263] width 84 height 28
click at [657, 260] on input "False" at bounding box center [652, 264] width 9 height 8
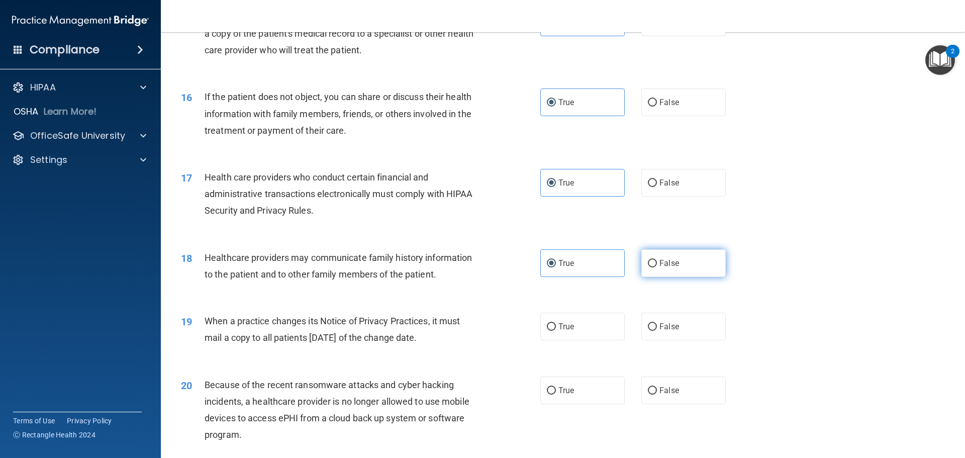
radio input "true"
radio input "false"
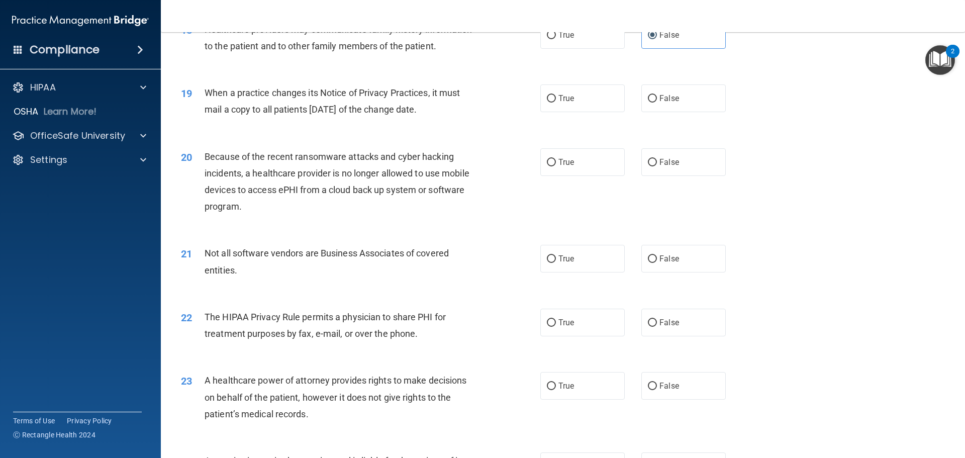
scroll to position [1379, 0]
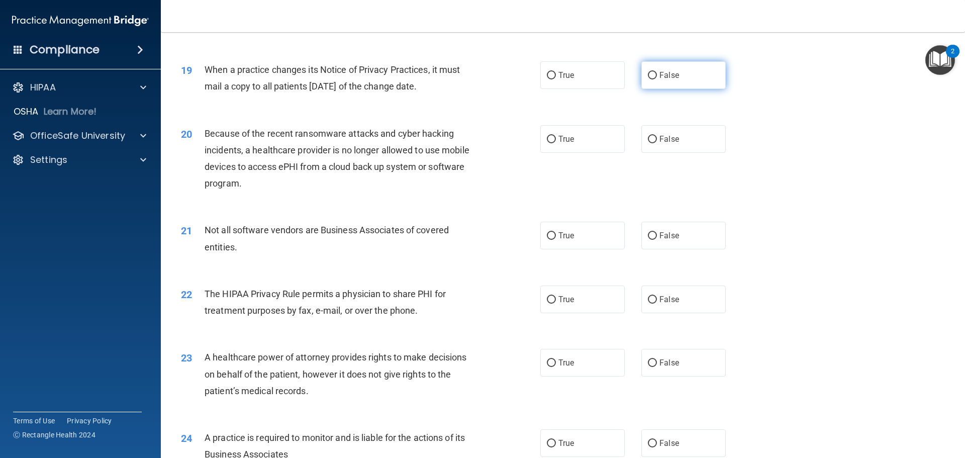
click at [680, 83] on label "False" at bounding box center [683, 75] width 84 height 28
click at [657, 79] on input "False" at bounding box center [652, 76] width 9 height 8
radio input "true"
click at [588, 149] on label "True" at bounding box center [582, 139] width 84 height 28
click at [556, 143] on input "True" at bounding box center [551, 140] width 9 height 8
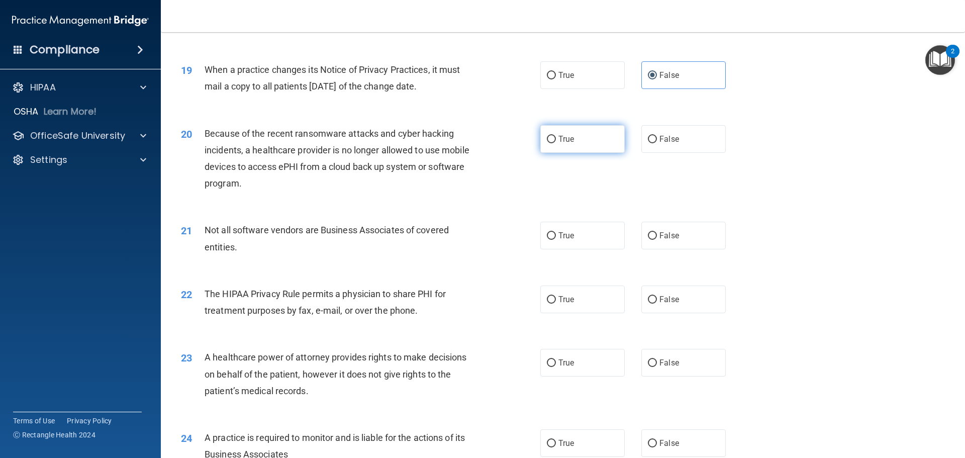
radio input "true"
click at [675, 139] on label "False" at bounding box center [683, 139] width 84 height 28
click at [657, 139] on input "False" at bounding box center [652, 140] width 9 height 8
radio input "true"
radio input "false"
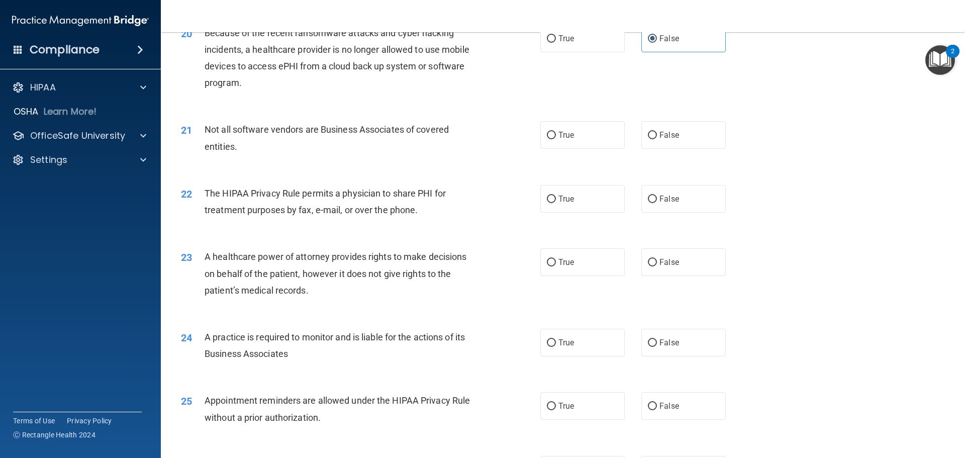
scroll to position [1530, 0]
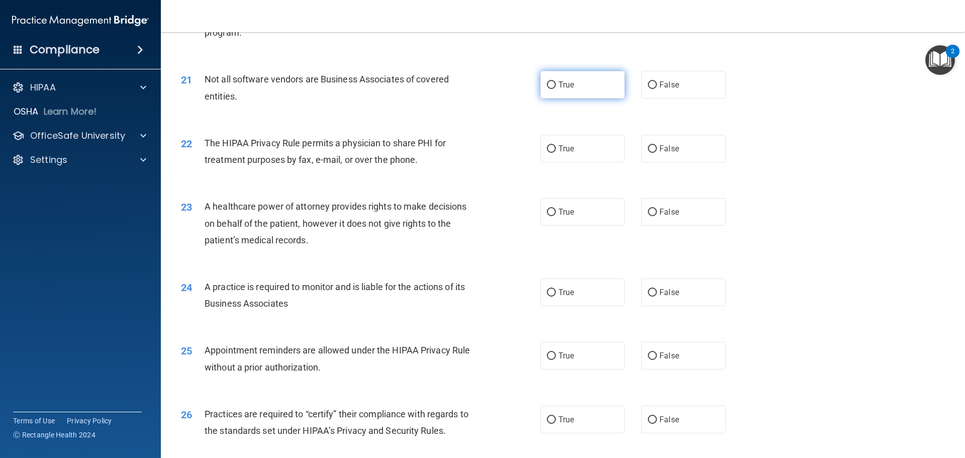
click at [566, 87] on span "True" at bounding box center [566, 85] width 16 height 10
click at [556, 87] on input "True" at bounding box center [551, 85] width 9 height 8
radio input "true"
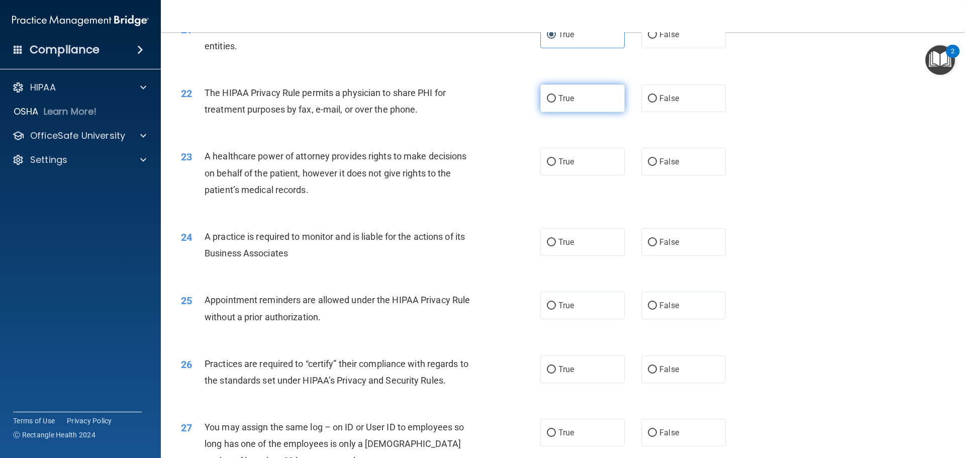
click at [578, 98] on label "True" at bounding box center [582, 98] width 84 height 28
click at [556, 98] on input "True" at bounding box center [551, 99] width 9 height 8
radio input "true"
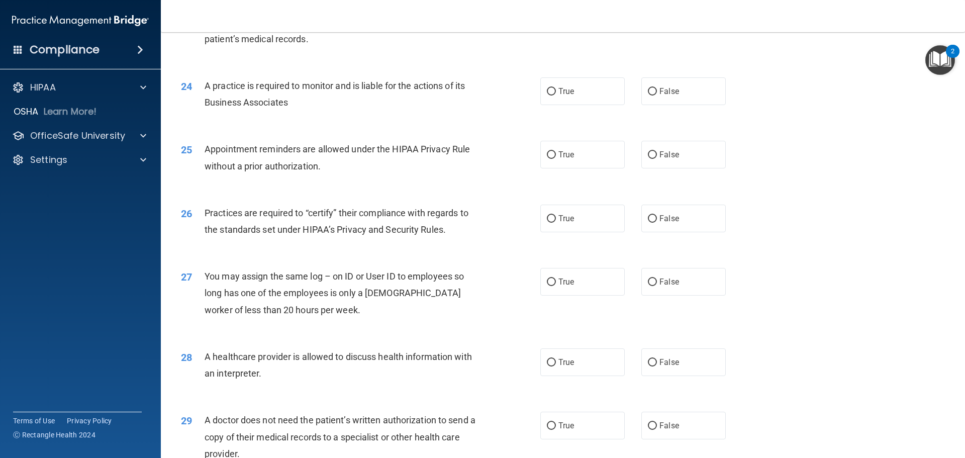
scroll to position [1680, 0]
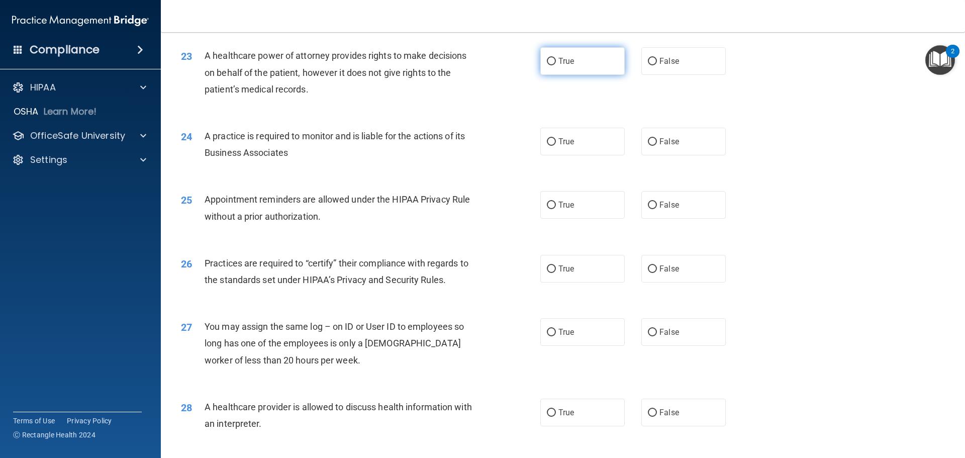
click at [566, 62] on span "True" at bounding box center [566, 61] width 16 height 10
click at [556, 62] on input "True" at bounding box center [551, 62] width 9 height 8
radio input "true"
click at [650, 60] on input "False" at bounding box center [652, 62] width 9 height 8
radio input "true"
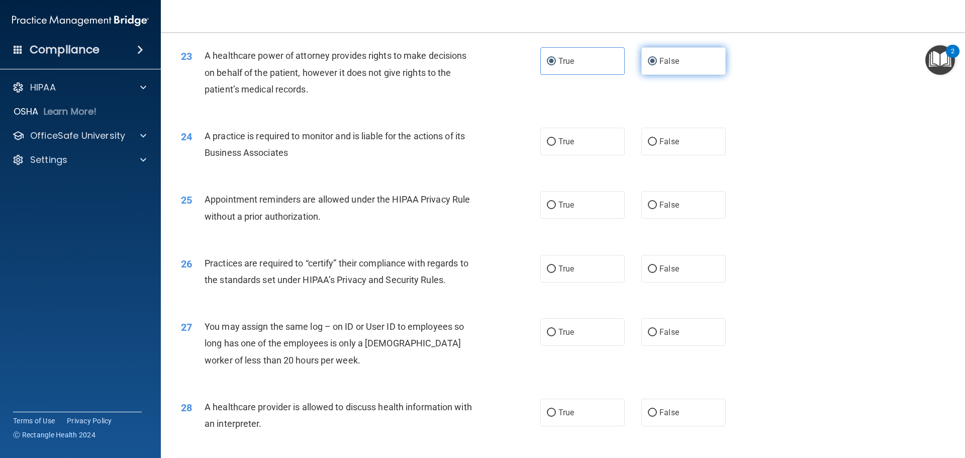
radio input "false"
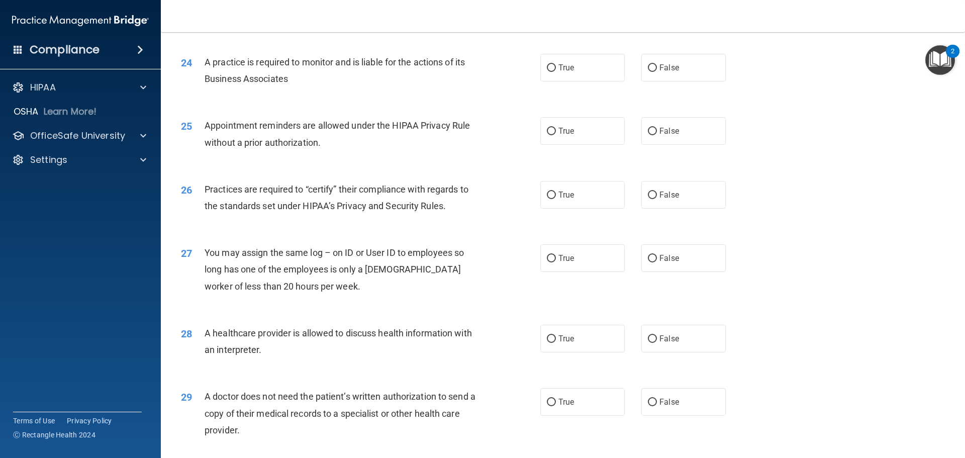
scroll to position [1731, 0]
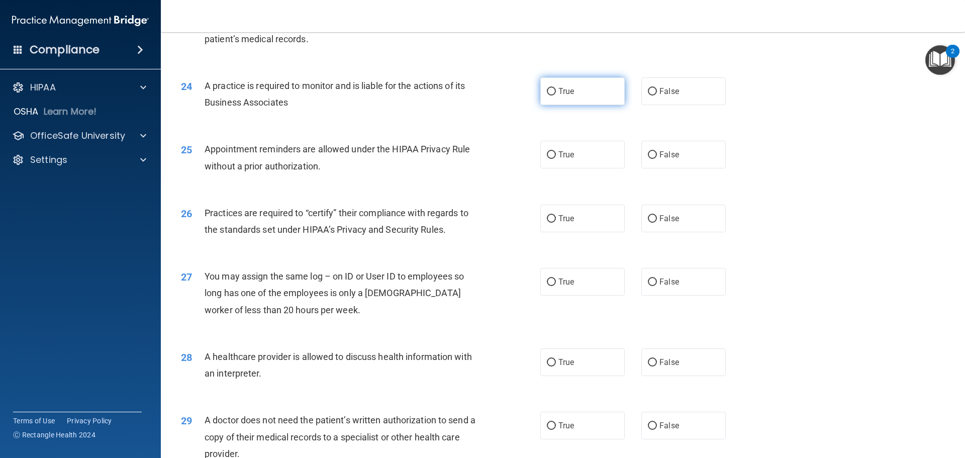
click at [548, 96] on label "True" at bounding box center [582, 91] width 84 height 28
click at [548, 95] on input "True" at bounding box center [551, 92] width 9 height 8
radio input "true"
click at [673, 90] on span "False" at bounding box center [669, 91] width 20 height 10
click at [657, 90] on input "False" at bounding box center [652, 92] width 9 height 8
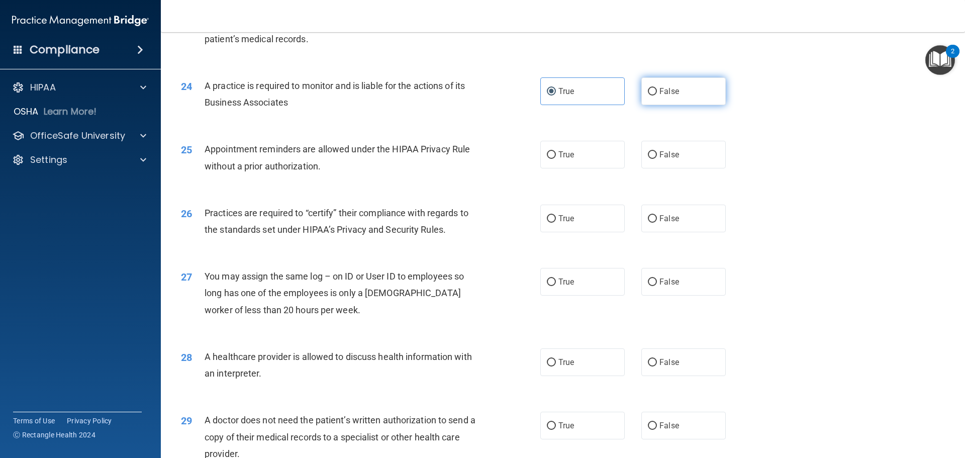
radio input "true"
radio input "false"
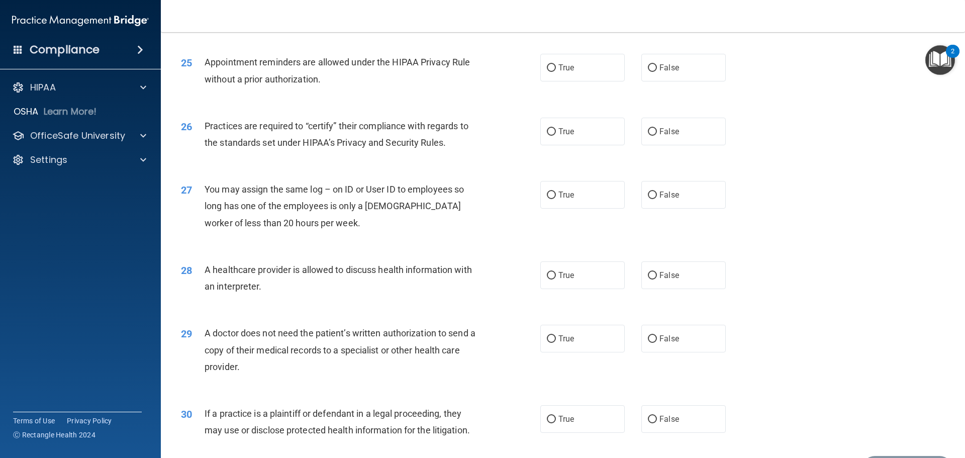
scroll to position [1831, 0]
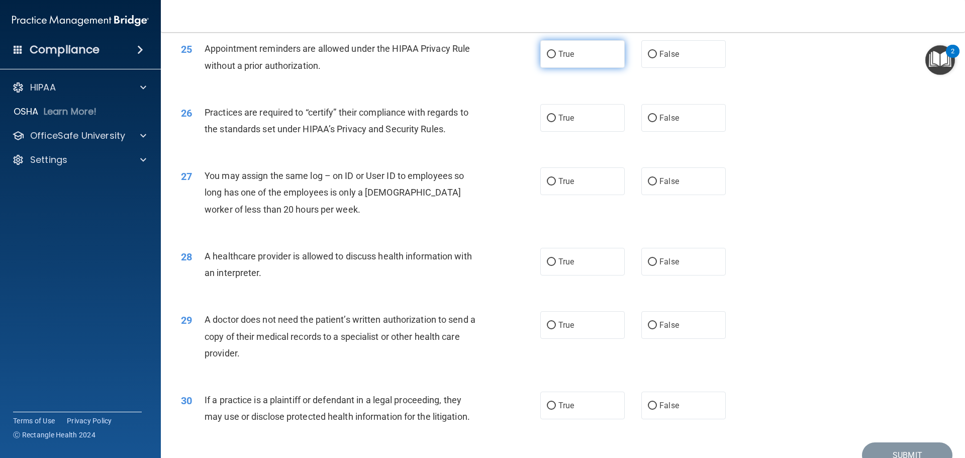
click at [572, 59] on label "True" at bounding box center [582, 54] width 84 height 28
click at [556, 58] on input "True" at bounding box center [551, 55] width 9 height 8
radio input "true"
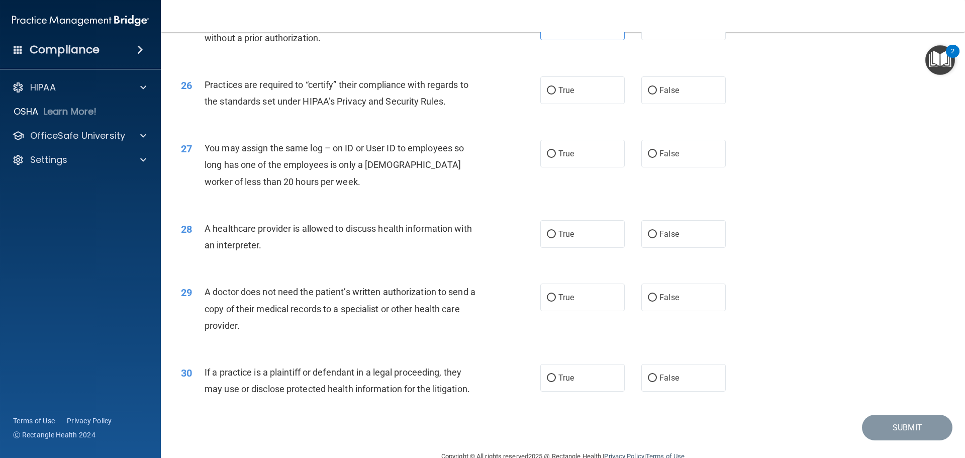
scroll to position [1881, 0]
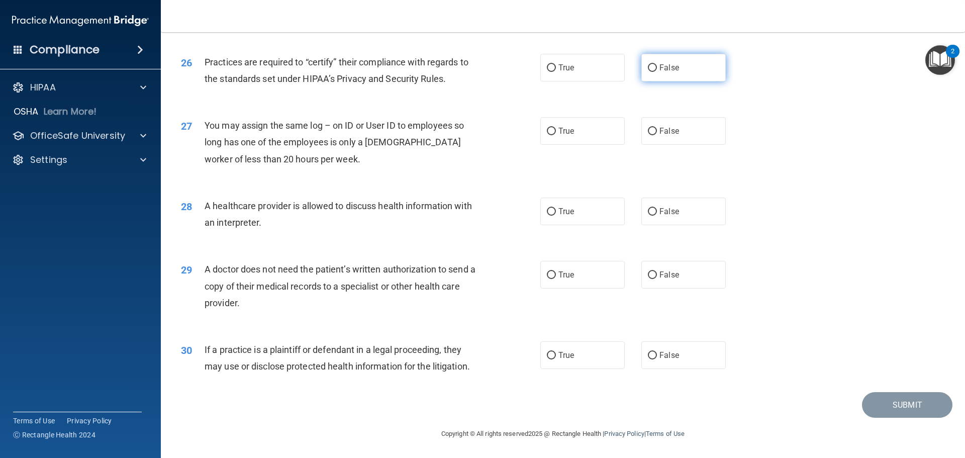
click at [679, 67] on label "False" at bounding box center [683, 68] width 84 height 28
click at [657, 67] on input "False" at bounding box center [652, 68] width 9 height 8
radio input "true"
click at [642, 137] on label "False" at bounding box center [683, 131] width 84 height 28
click at [648, 135] on input "False" at bounding box center [652, 132] width 9 height 8
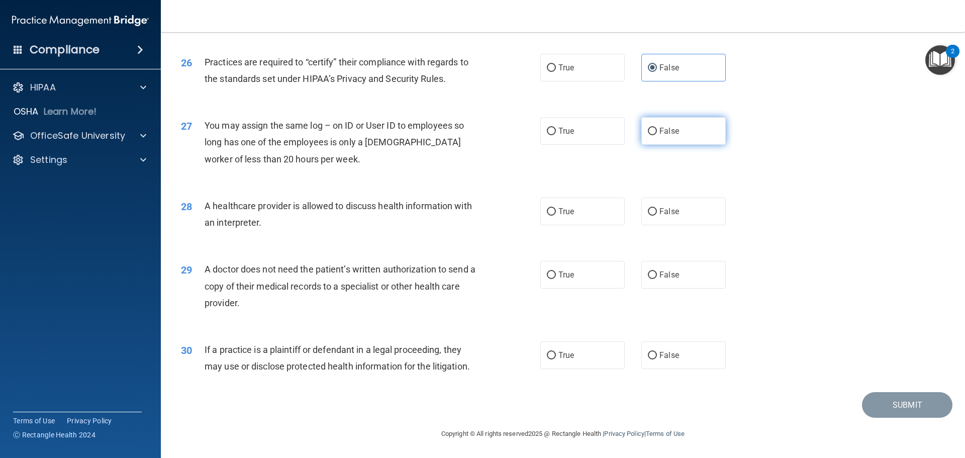
radio input "true"
click at [610, 219] on label "True" at bounding box center [582, 211] width 84 height 28
click at [556, 216] on input "True" at bounding box center [551, 212] width 9 height 8
radio input "true"
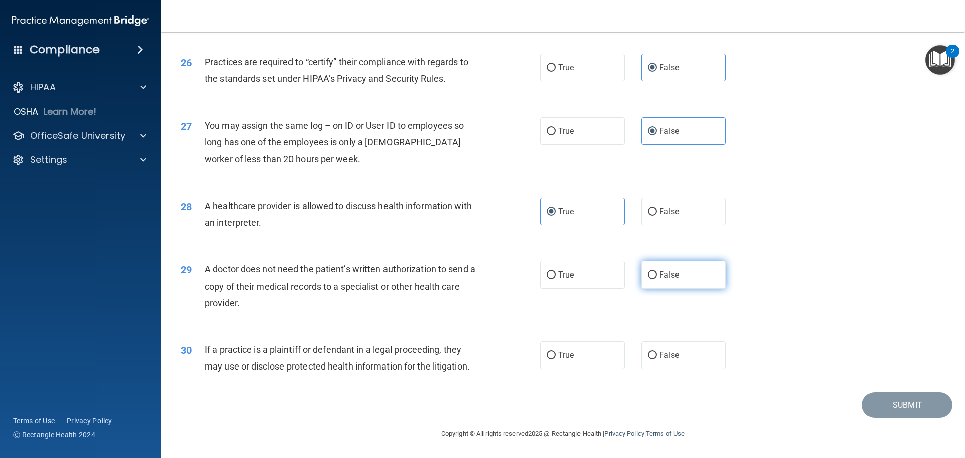
click at [651, 279] on input "False" at bounding box center [652, 275] width 9 height 8
radio input "true"
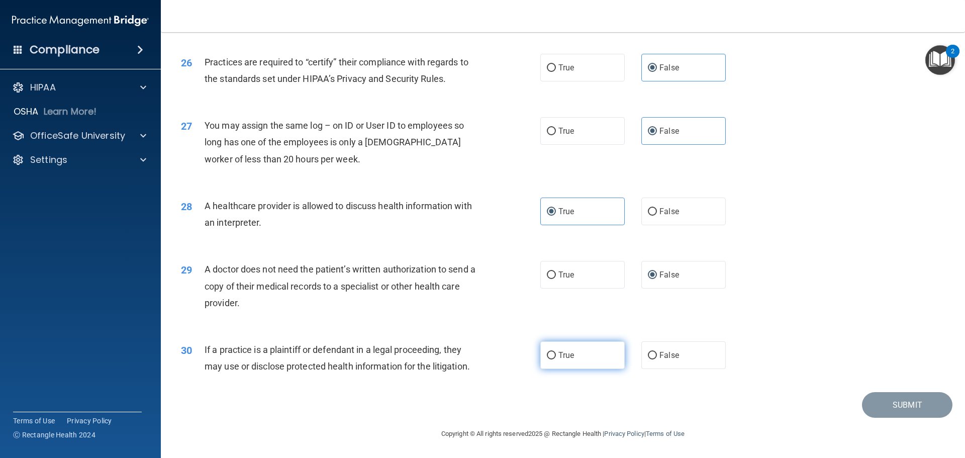
click at [560, 348] on label "True" at bounding box center [582, 355] width 84 height 28
click at [556, 352] on input "True" at bounding box center [551, 356] width 9 height 8
radio input "true"
click at [888, 403] on button "Submit" at bounding box center [907, 405] width 90 height 26
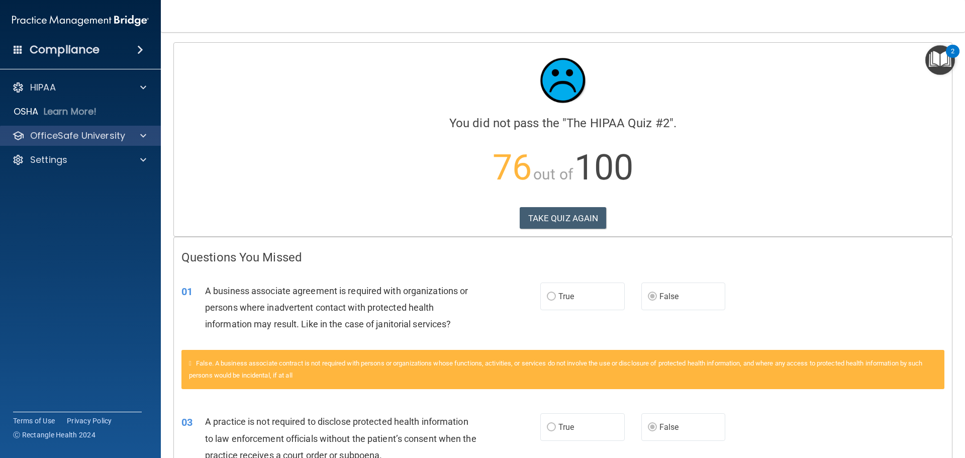
click at [84, 143] on div "OfficeSafe University" at bounding box center [80, 136] width 161 height 20
click at [92, 138] on p "OfficeSafe University" at bounding box center [77, 136] width 95 height 12
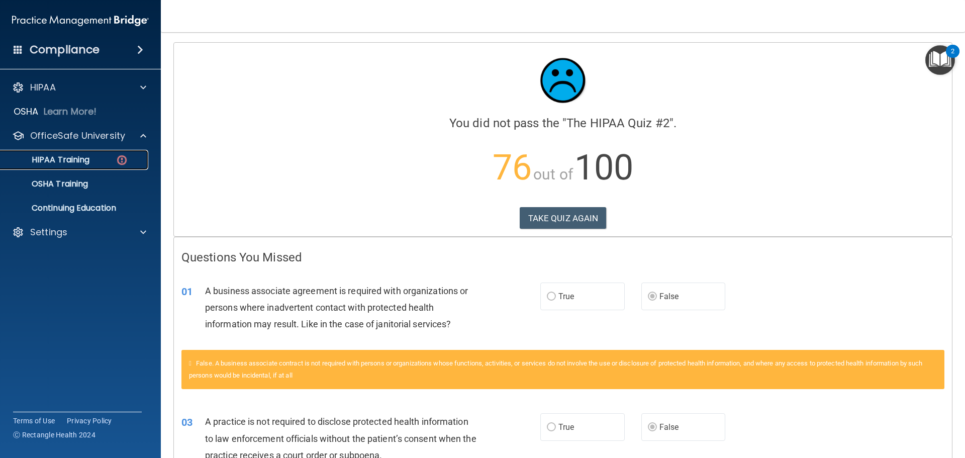
click at [88, 160] on p "HIPAA Training" at bounding box center [48, 160] width 83 height 10
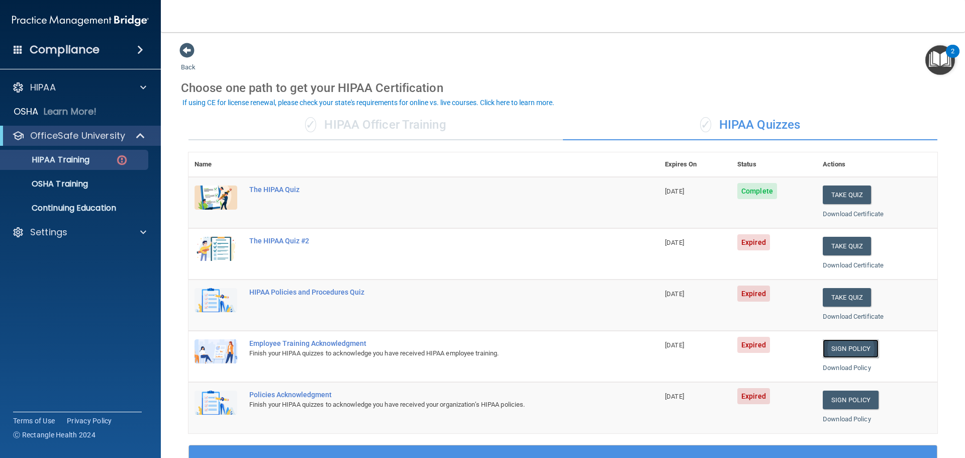
click at [836, 350] on link "Sign Policy" at bounding box center [851, 348] width 56 height 19
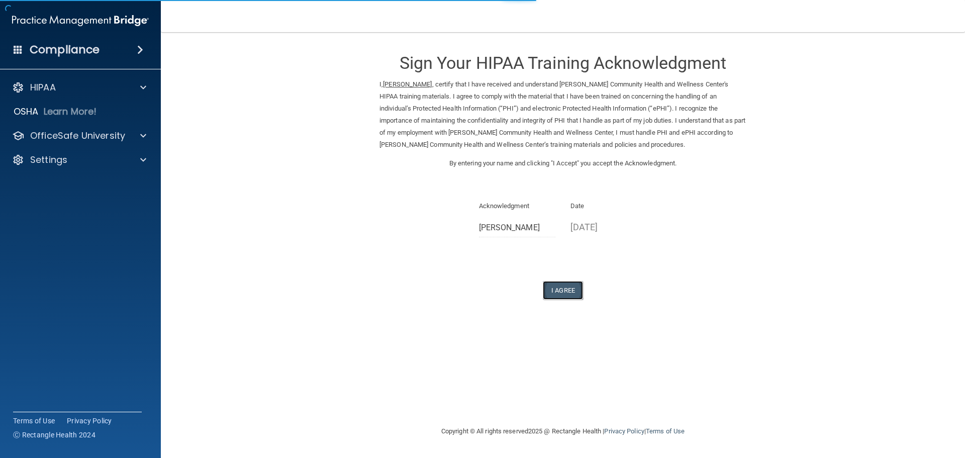
click at [549, 291] on button "I Agree" at bounding box center [563, 290] width 40 height 19
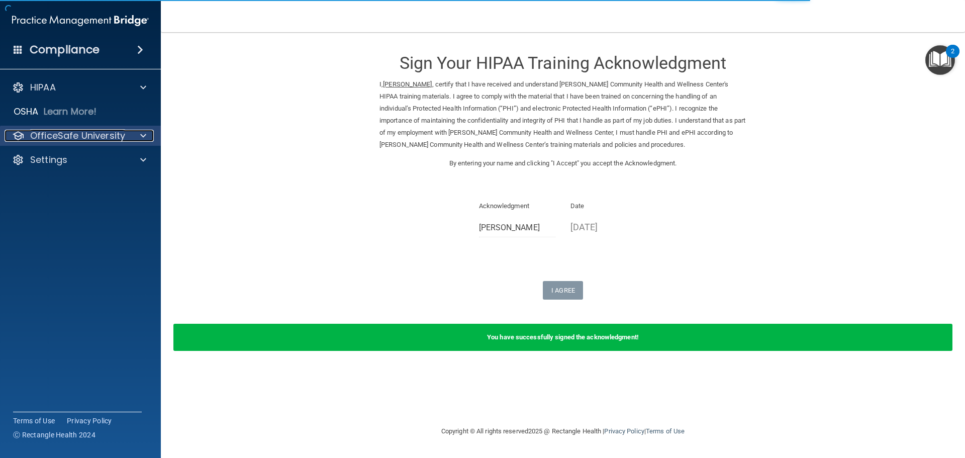
click at [69, 140] on p "OfficeSafe University" at bounding box center [77, 136] width 95 height 12
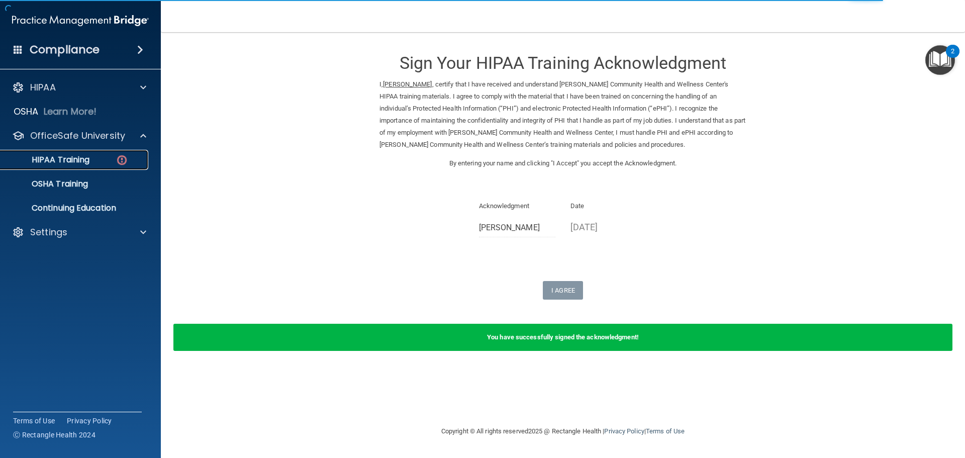
click at [76, 153] on link "HIPAA Training" at bounding box center [69, 160] width 158 height 20
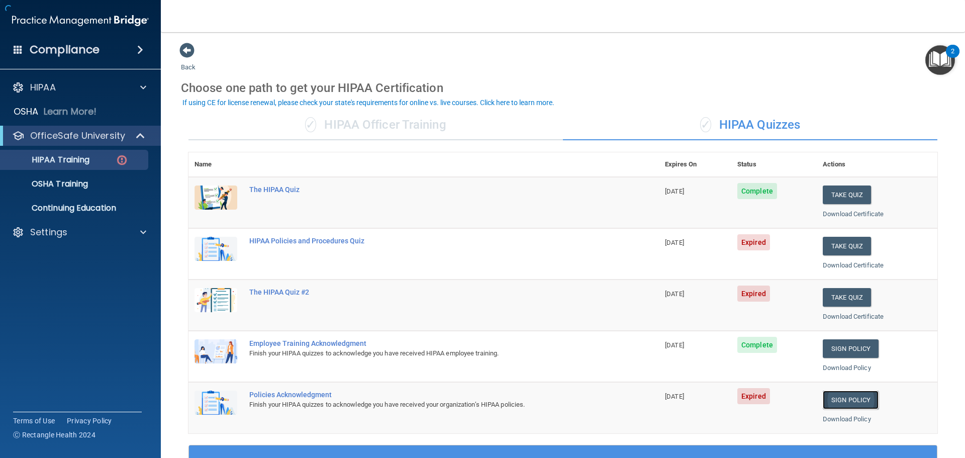
click at [860, 400] on link "Sign Policy" at bounding box center [851, 399] width 56 height 19
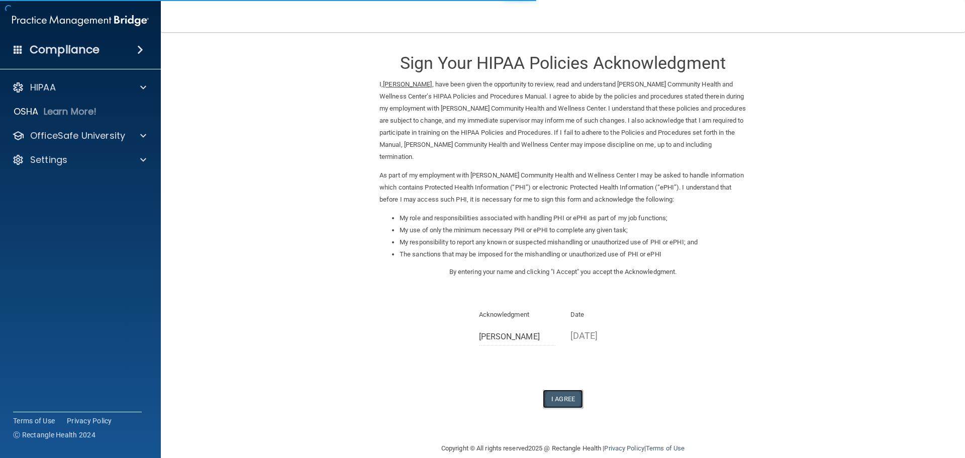
click at [572, 389] on button "I Agree" at bounding box center [563, 398] width 40 height 19
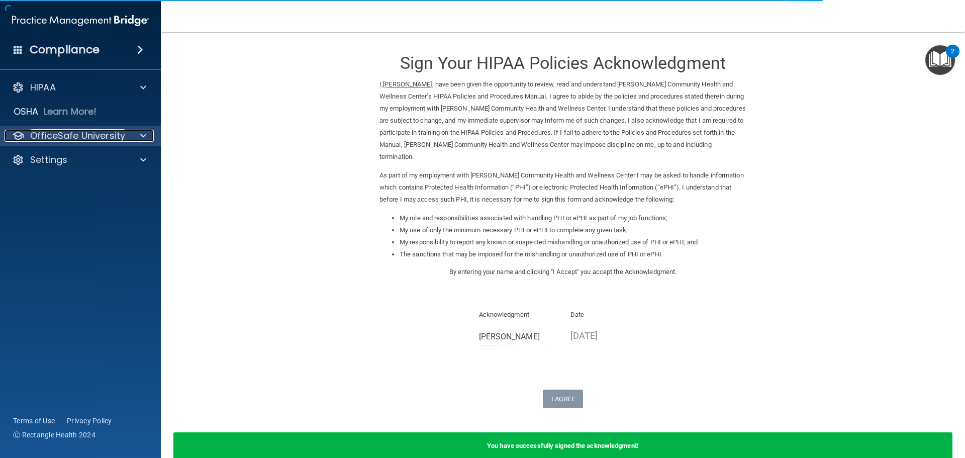
click at [64, 139] on p "OfficeSafe University" at bounding box center [77, 136] width 95 height 12
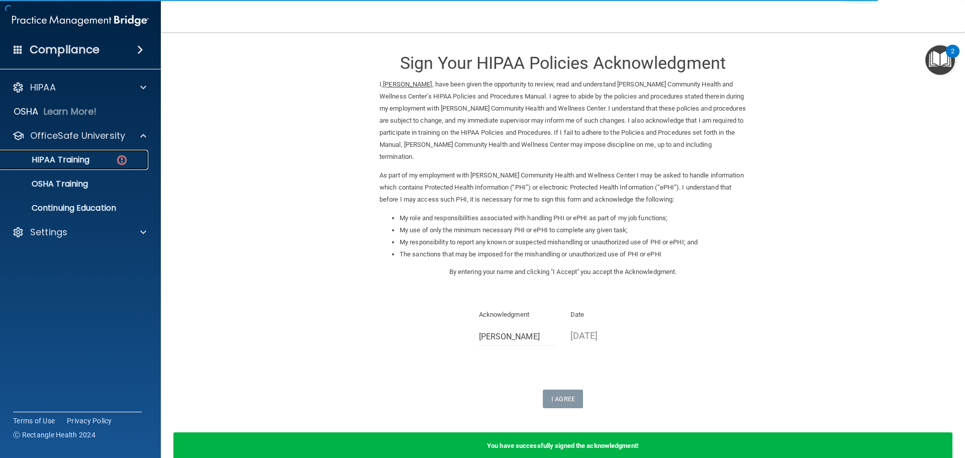
click at [68, 161] on p "HIPAA Training" at bounding box center [48, 160] width 83 height 10
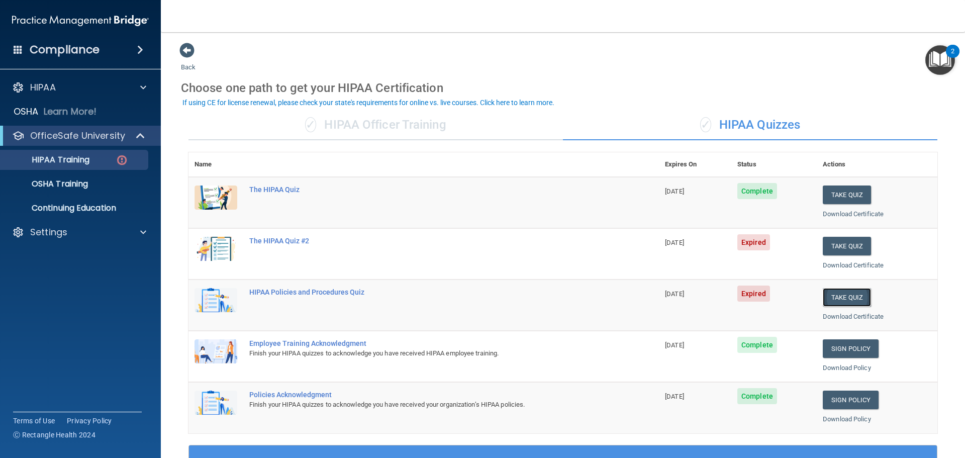
click at [839, 297] on button "Take Quiz" at bounding box center [847, 297] width 48 height 19
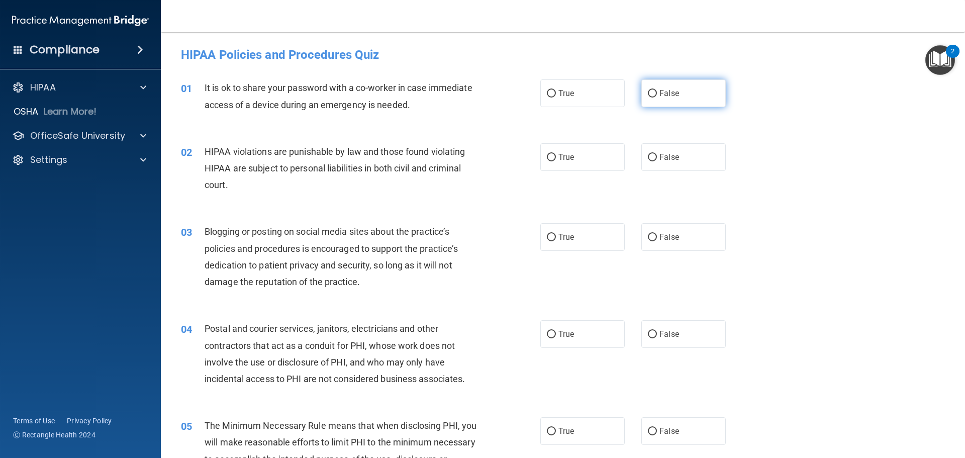
click at [660, 96] on span "False" at bounding box center [669, 93] width 20 height 10
click at [657, 96] on input "False" at bounding box center [652, 94] width 9 height 8
radio input "true"
click at [579, 148] on label "True" at bounding box center [582, 157] width 84 height 28
click at [556, 154] on input "True" at bounding box center [551, 158] width 9 height 8
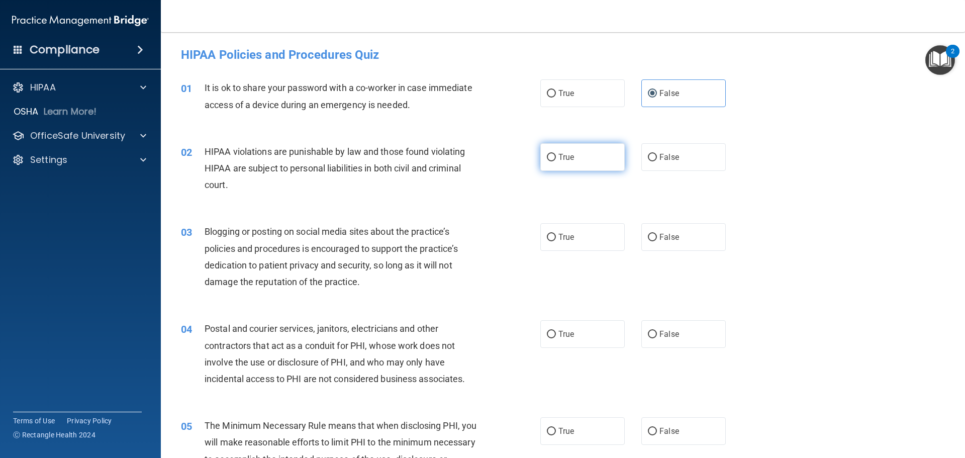
radio input "true"
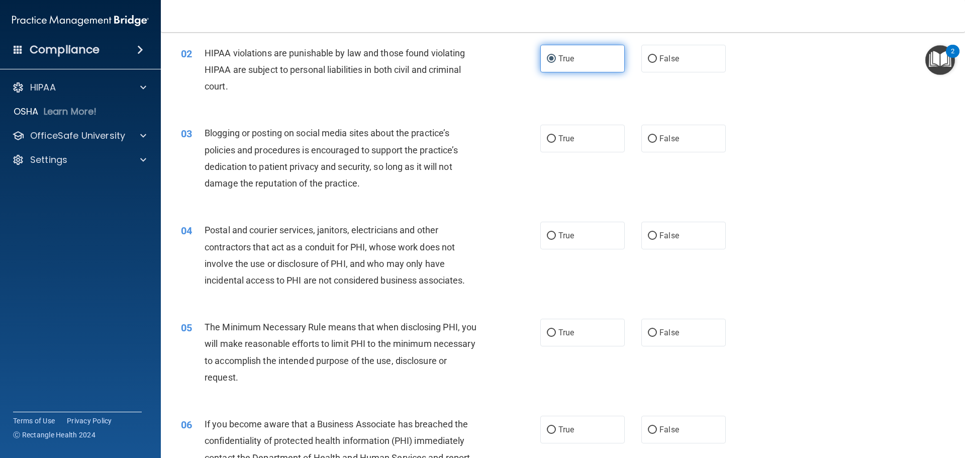
scroll to position [101, 0]
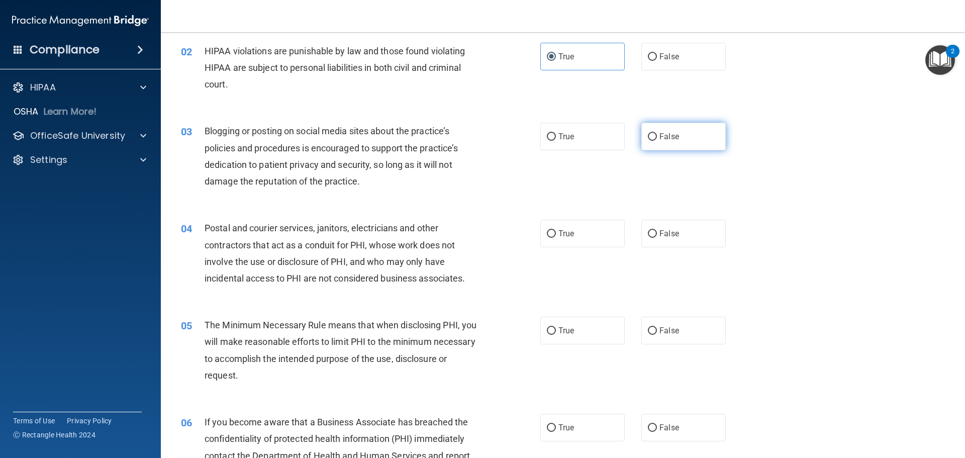
click at [676, 136] on label "False" at bounding box center [683, 137] width 84 height 28
click at [657, 136] on input "False" at bounding box center [652, 137] width 9 height 8
radio input "true"
click at [560, 232] on span "True" at bounding box center [566, 234] width 16 height 10
click at [556, 232] on input "True" at bounding box center [551, 234] width 9 height 8
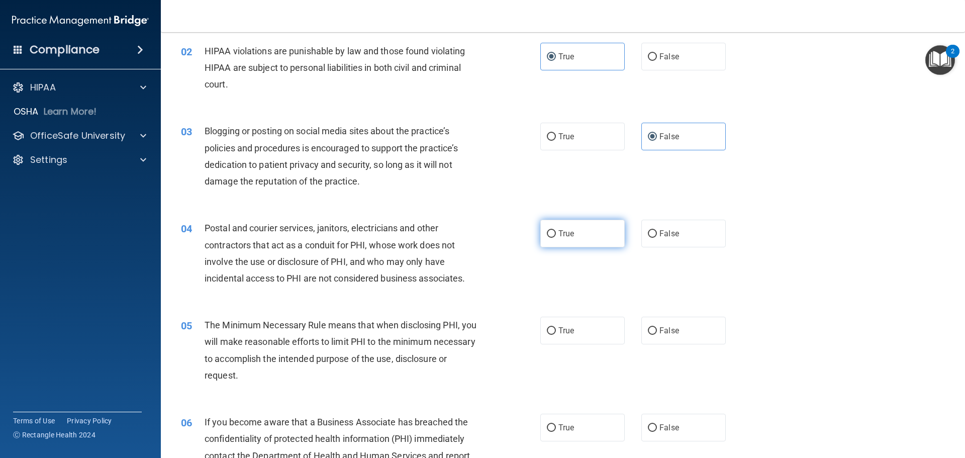
radio input "true"
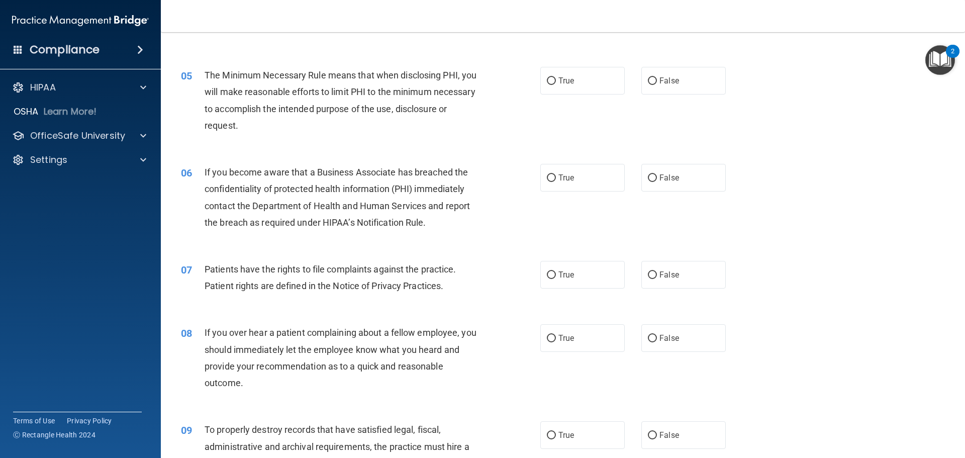
scroll to position [352, 0]
click at [578, 74] on label "True" at bounding box center [582, 79] width 84 height 28
click at [556, 76] on input "True" at bounding box center [551, 80] width 9 height 8
radio input "true"
click at [558, 170] on label "True" at bounding box center [582, 176] width 84 height 28
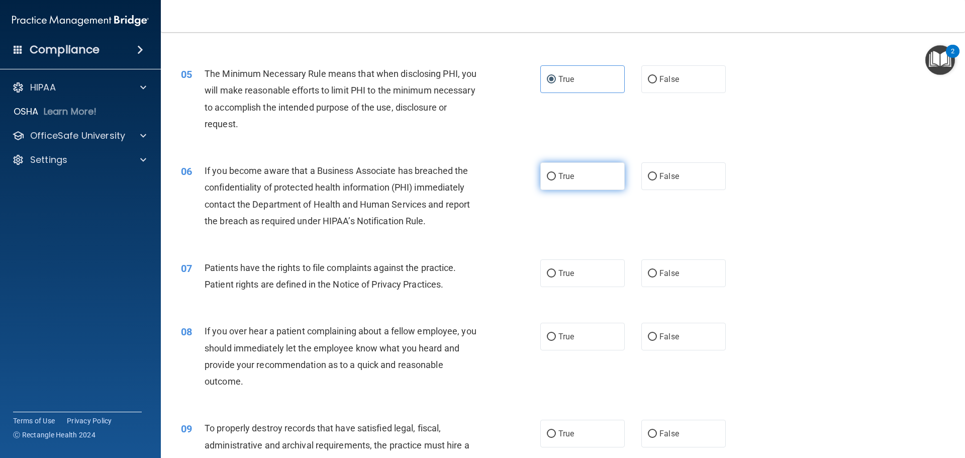
click at [556, 173] on input "True" at bounding box center [551, 177] width 9 height 8
radio input "true"
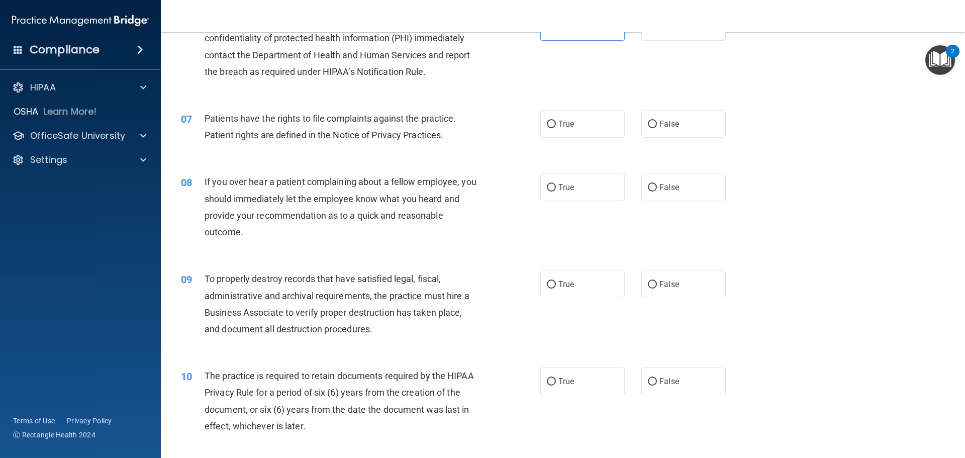
scroll to position [503, 0]
click at [574, 121] on label "True" at bounding box center [582, 123] width 84 height 28
click at [556, 121] on input "True" at bounding box center [551, 123] width 9 height 8
radio input "true"
click at [559, 191] on label "True" at bounding box center [582, 186] width 84 height 28
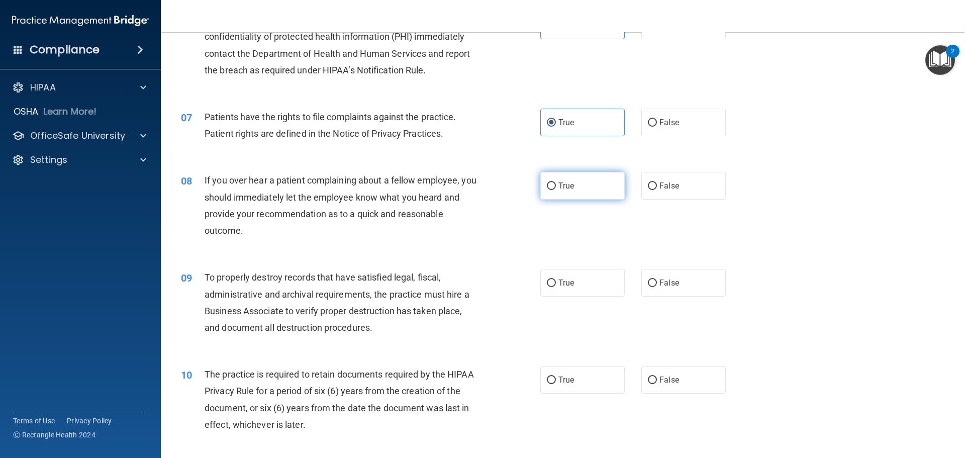
click at [556, 190] on input "True" at bounding box center [551, 186] width 9 height 8
radio input "true"
click at [559, 284] on span "True" at bounding box center [566, 283] width 16 height 10
click at [556, 284] on input "True" at bounding box center [551, 283] width 9 height 8
radio input "true"
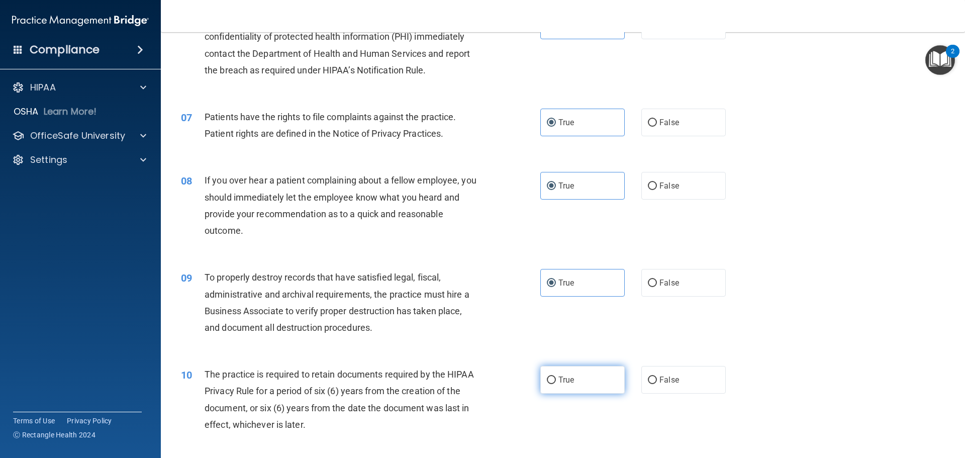
click at [578, 379] on label "True" at bounding box center [582, 380] width 84 height 28
click at [556, 379] on input "True" at bounding box center [551, 380] width 9 height 8
radio input "true"
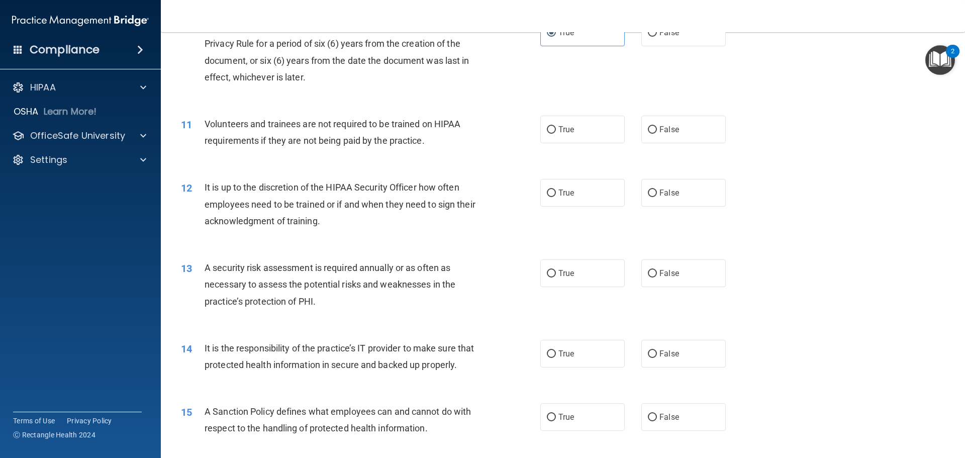
scroll to position [854, 0]
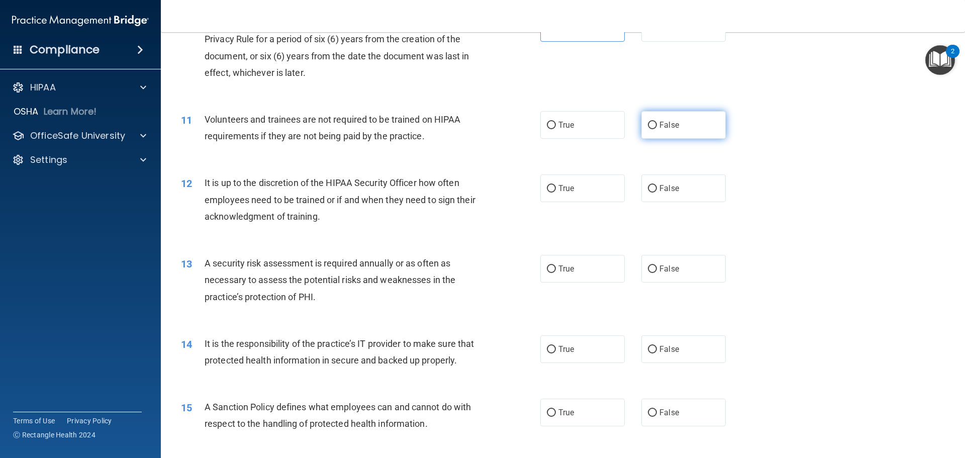
click at [661, 132] on label "False" at bounding box center [683, 125] width 84 height 28
click at [657, 129] on input "False" at bounding box center [652, 126] width 9 height 8
radio input "true"
click at [651, 197] on label "False" at bounding box center [683, 188] width 84 height 28
click at [651, 192] on input "False" at bounding box center [652, 189] width 9 height 8
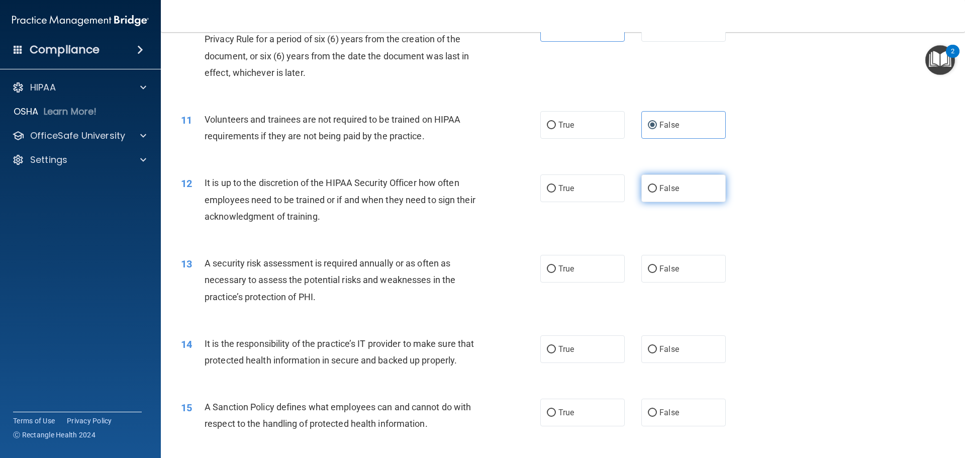
radio input "true"
click at [570, 273] on span "True" at bounding box center [566, 269] width 16 height 10
click at [556, 273] on input "True" at bounding box center [551, 269] width 9 height 8
radio input "true"
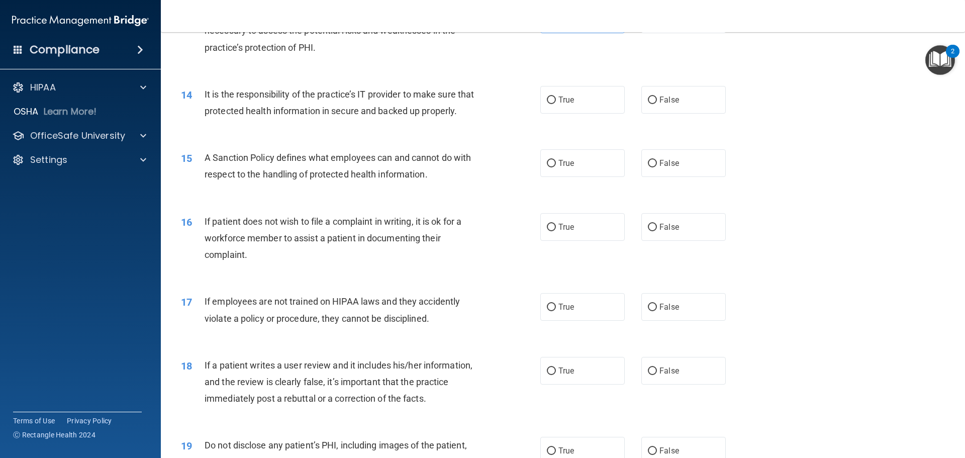
scroll to position [1106, 0]
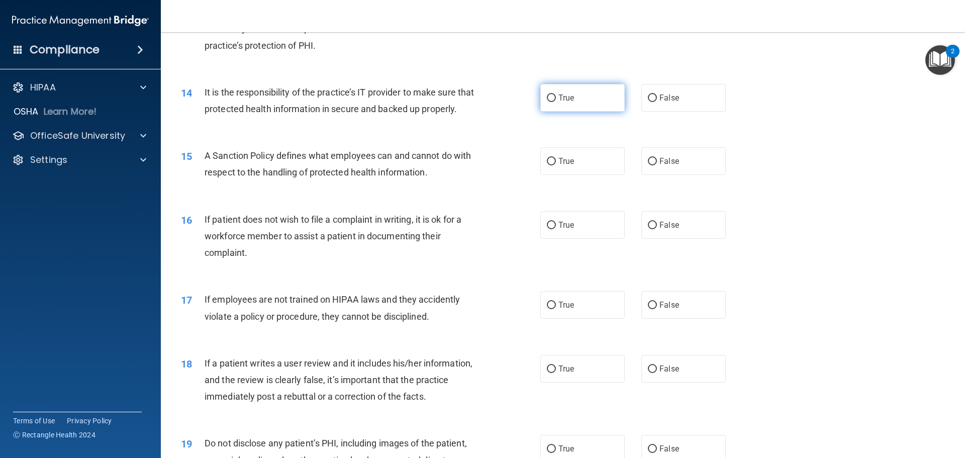
click at [578, 98] on label "True" at bounding box center [582, 98] width 84 height 28
click at [556, 98] on input "True" at bounding box center [551, 98] width 9 height 8
radio input "true"
click at [661, 93] on span "False" at bounding box center [669, 98] width 20 height 10
click at [657, 94] on input "False" at bounding box center [652, 98] width 9 height 8
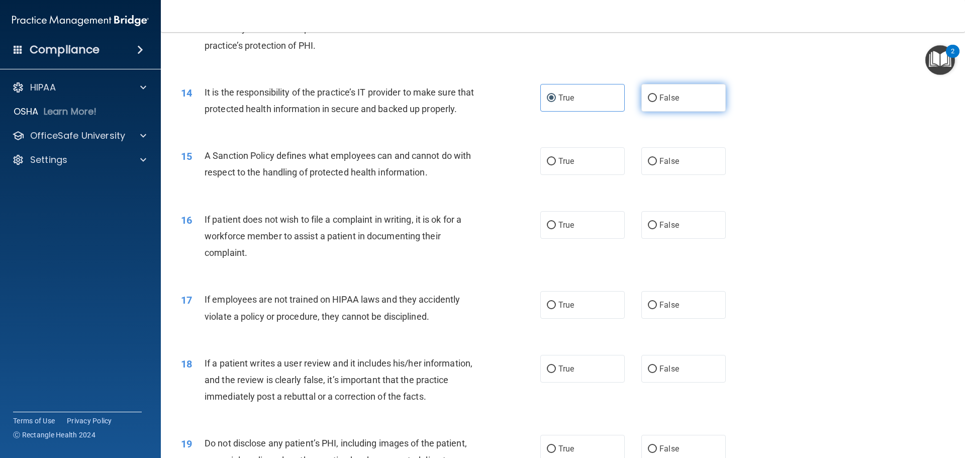
radio input "true"
radio input "false"
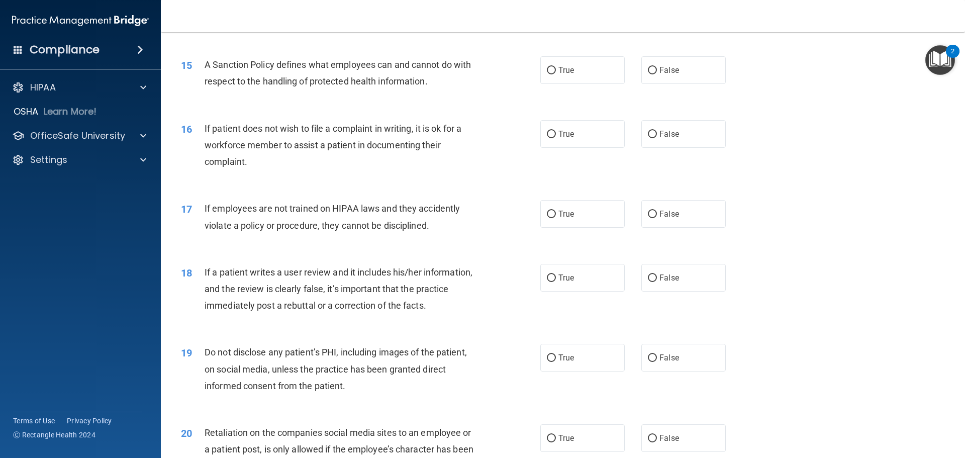
scroll to position [1206, 0]
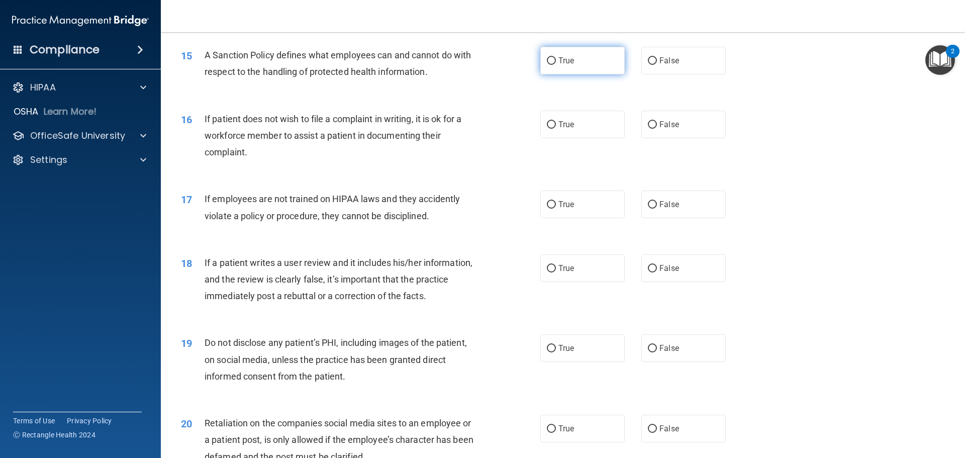
click at [552, 74] on label "True" at bounding box center [582, 61] width 84 height 28
click at [552, 65] on input "True" at bounding box center [551, 61] width 9 height 8
radio input "true"
click at [569, 138] on label "True" at bounding box center [582, 125] width 84 height 28
click at [556, 129] on input "True" at bounding box center [551, 125] width 9 height 8
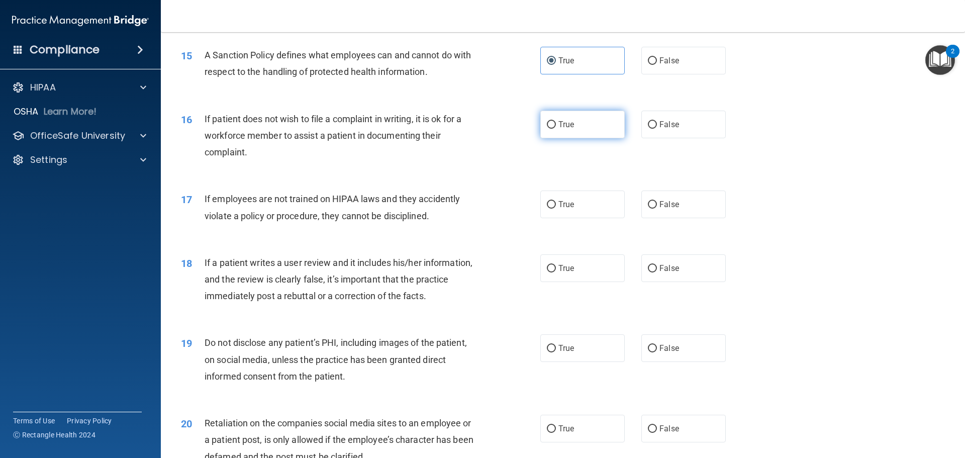
radio input "true"
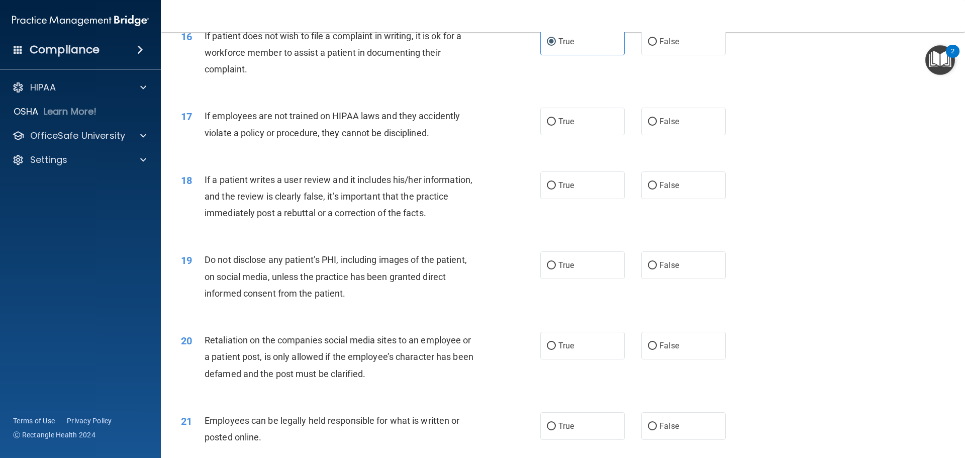
scroll to position [1307, 0]
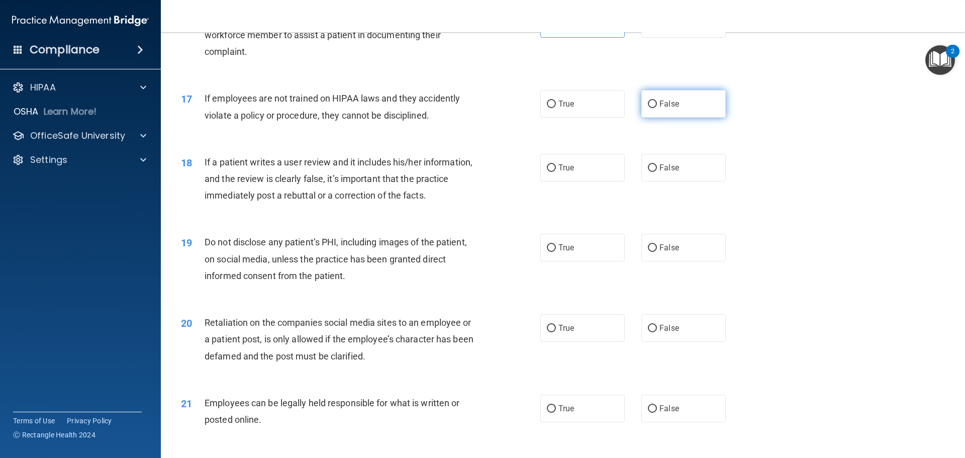
click at [690, 118] on label "False" at bounding box center [683, 104] width 84 height 28
click at [657, 108] on input "False" at bounding box center [652, 105] width 9 height 8
radio input "true"
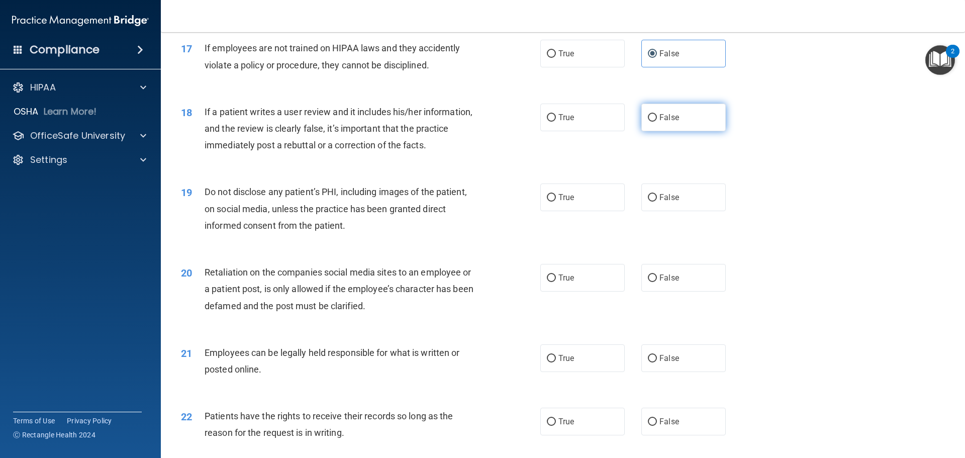
click at [662, 122] on span "False" at bounding box center [669, 118] width 20 height 10
click at [657, 122] on input "False" at bounding box center [652, 118] width 9 height 8
radio input "true"
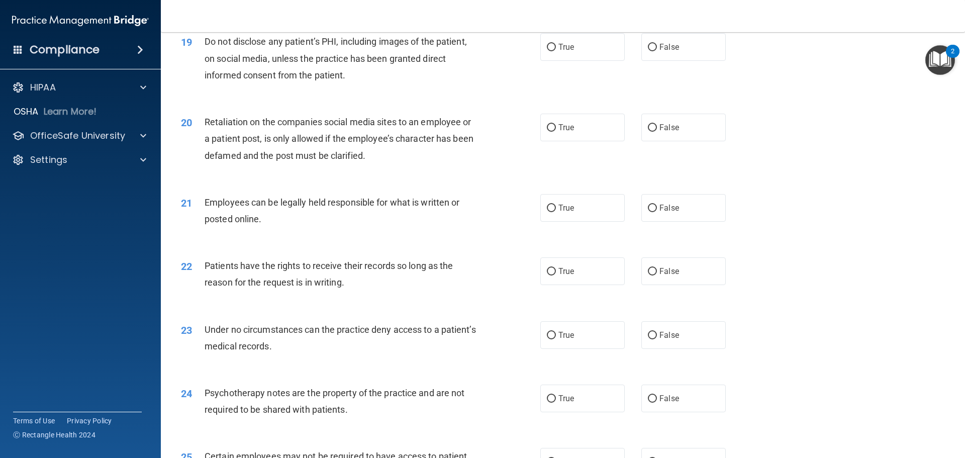
scroll to position [1508, 0]
click at [551, 51] on input "True" at bounding box center [551, 47] width 9 height 8
radio input "true"
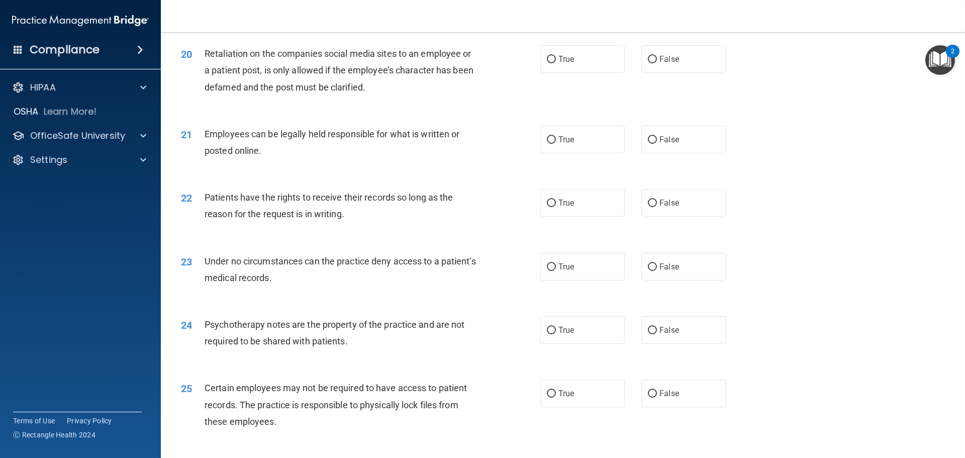
scroll to position [1558, 0]
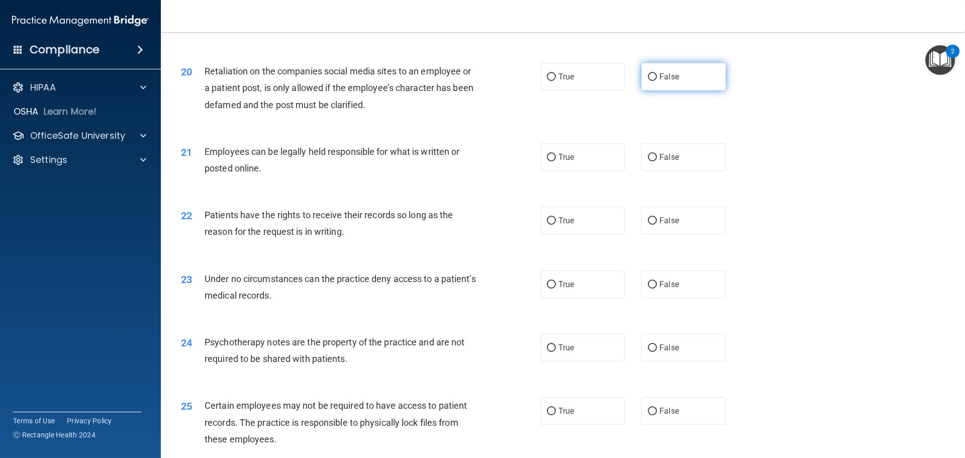
click at [652, 89] on label "False" at bounding box center [683, 77] width 84 height 28
click at [652, 81] on input "False" at bounding box center [652, 77] width 9 height 8
radio input "true"
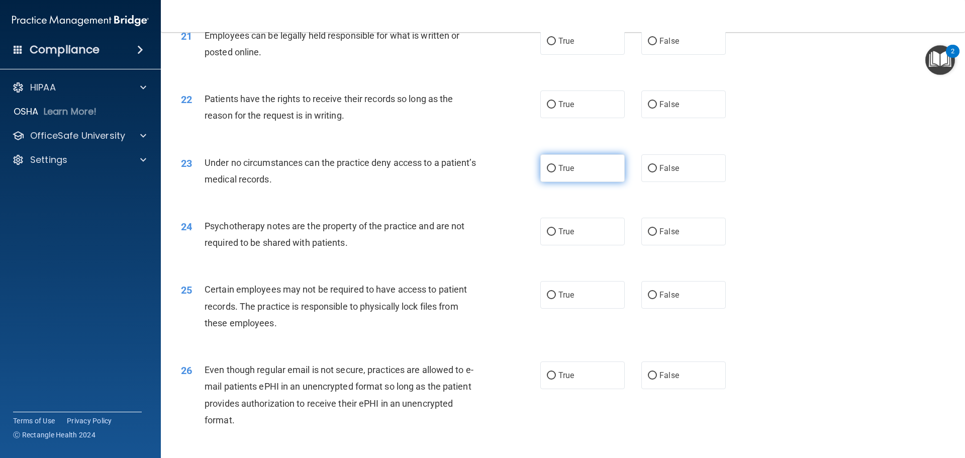
scroll to position [1658, 0]
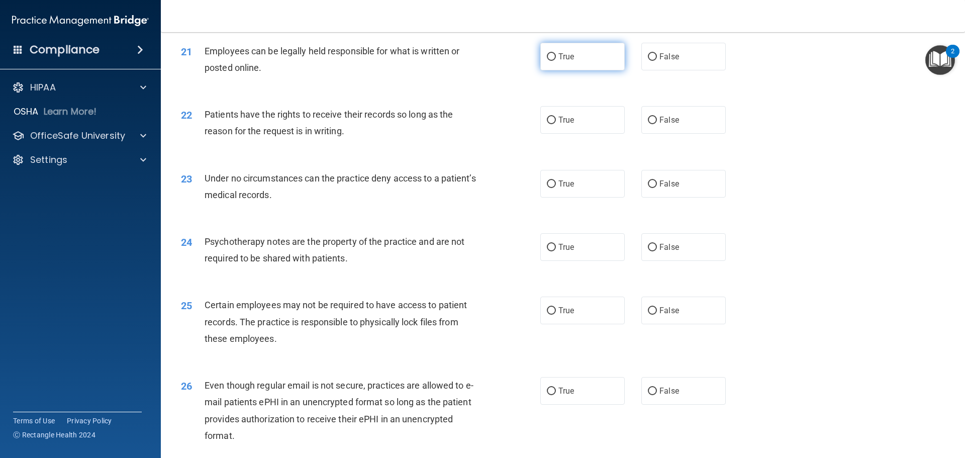
click at [582, 70] on label "True" at bounding box center [582, 57] width 84 height 28
click at [556, 61] on input "True" at bounding box center [551, 57] width 9 height 8
radio input "true"
click at [669, 125] on span "False" at bounding box center [669, 120] width 20 height 10
click at [657, 124] on input "False" at bounding box center [652, 121] width 9 height 8
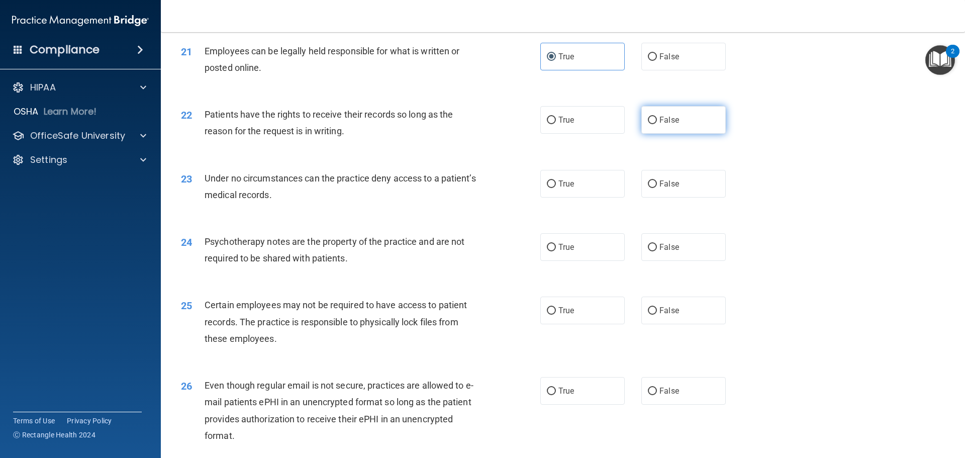
radio input "true"
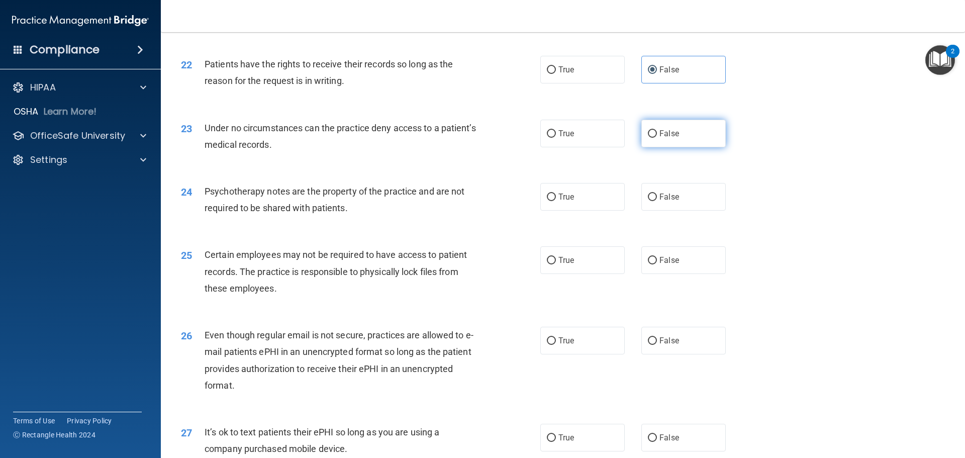
scroll to position [1759, 0]
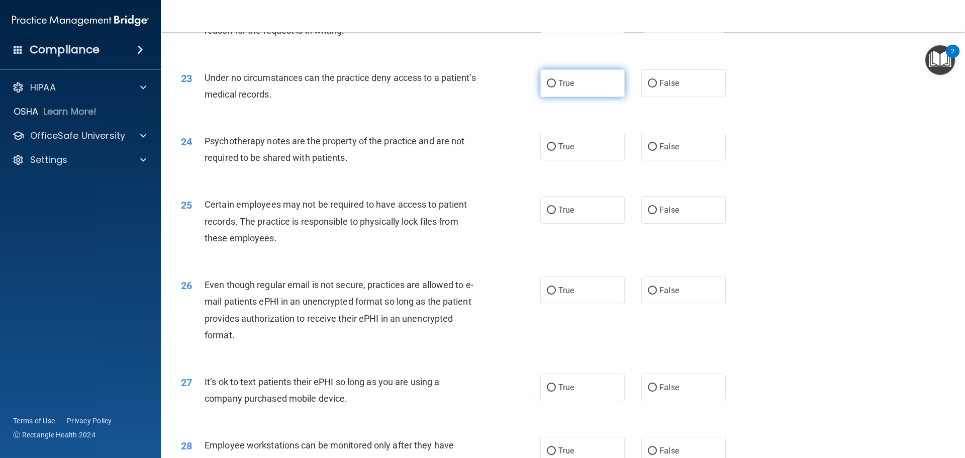
click at [576, 97] on label "True" at bounding box center [582, 83] width 84 height 28
click at [556, 87] on input "True" at bounding box center [551, 84] width 9 height 8
radio input "true"
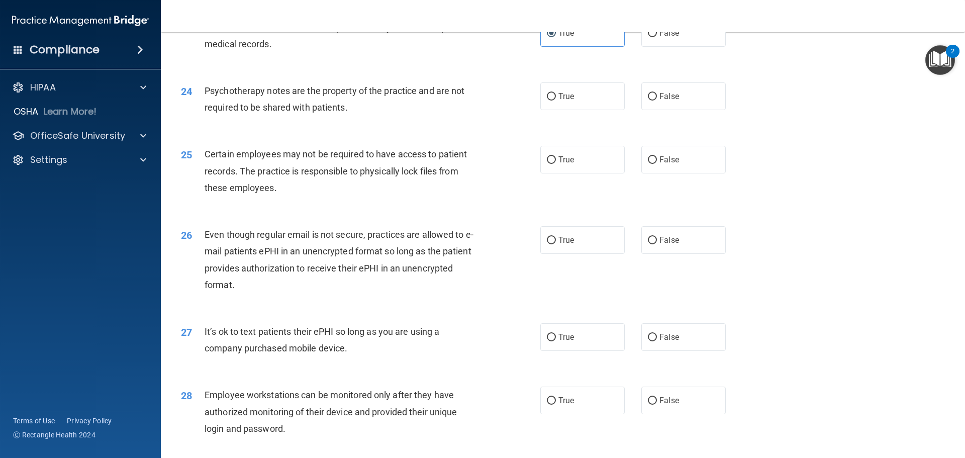
scroll to position [1859, 0]
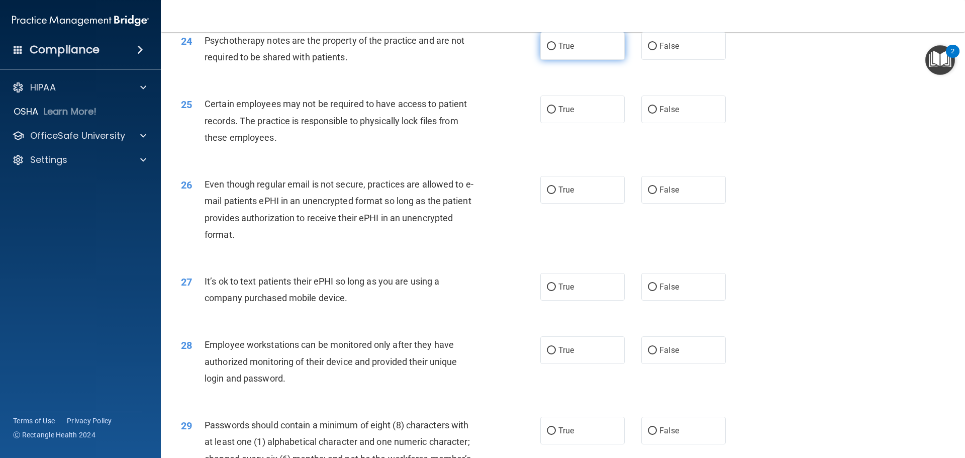
click at [558, 51] on span "True" at bounding box center [566, 46] width 16 height 10
click at [556, 50] on input "True" at bounding box center [551, 47] width 9 height 8
radio input "true"
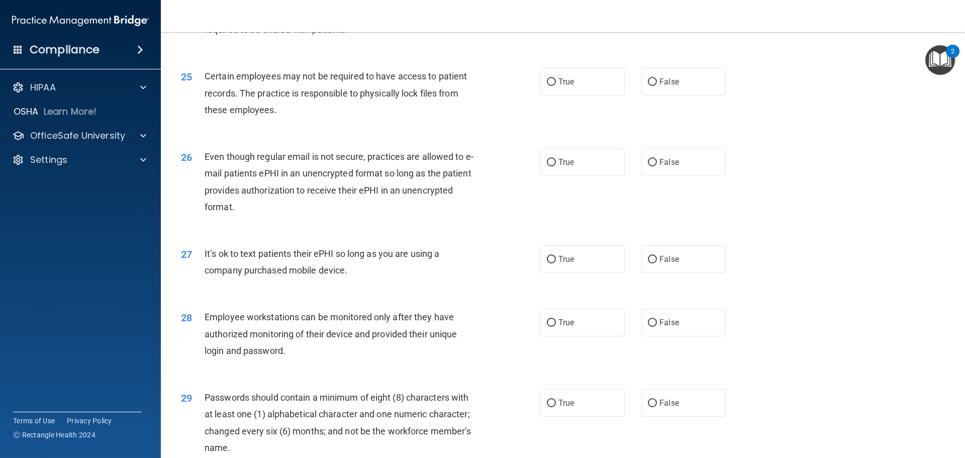
scroll to position [1910, 0]
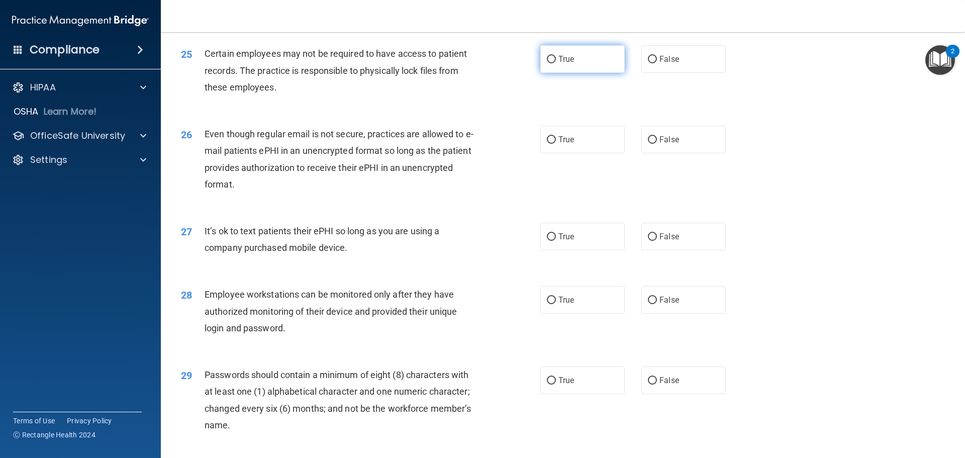
click at [562, 64] on span "True" at bounding box center [566, 59] width 16 height 10
click at [556, 63] on input "True" at bounding box center [551, 60] width 9 height 8
radio input "true"
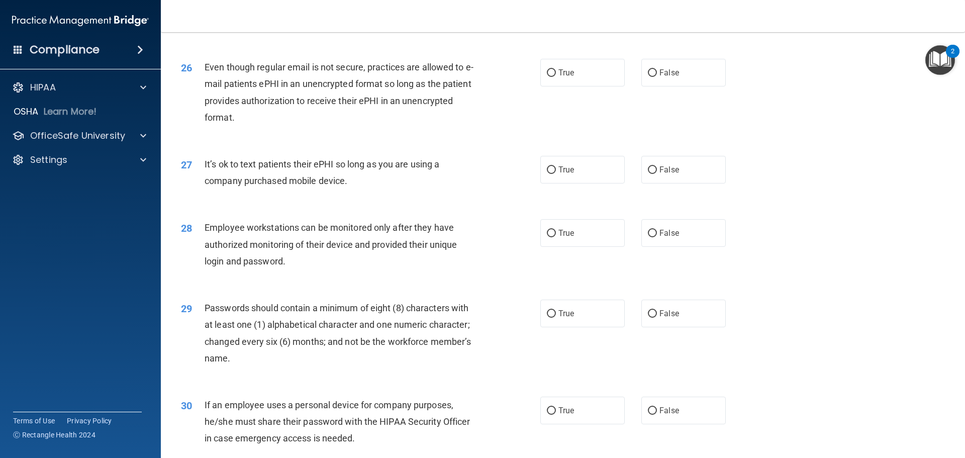
scroll to position [1960, 0]
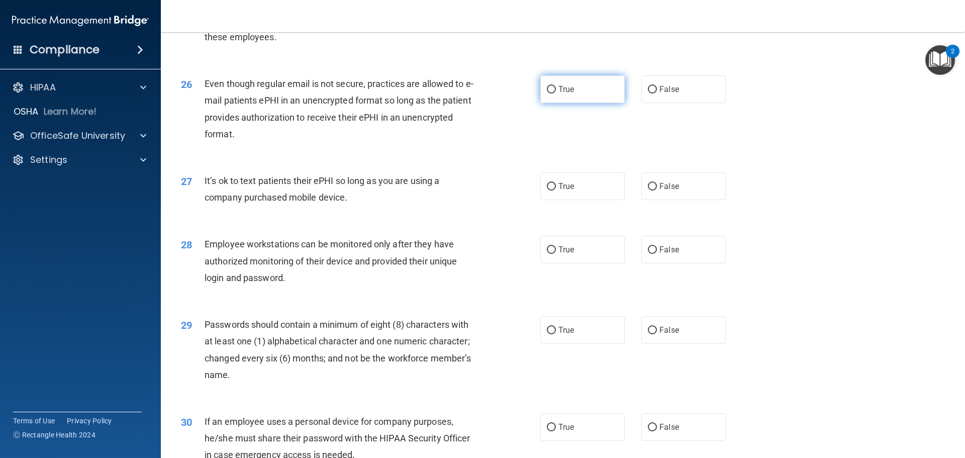
click at [565, 103] on label "True" at bounding box center [582, 89] width 84 height 28
click at [556, 93] on input "True" at bounding box center [551, 90] width 9 height 8
radio input "true"
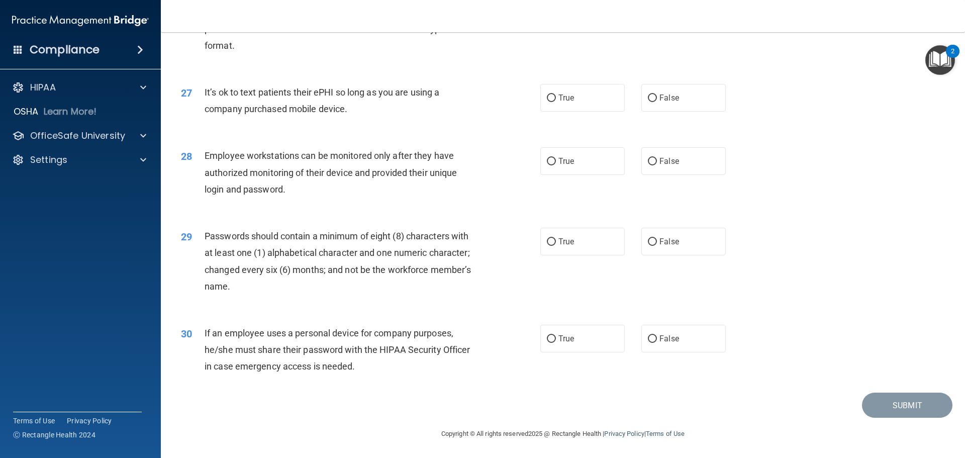
scroll to position [2065, 0]
click at [669, 168] on label "False" at bounding box center [683, 161] width 84 height 28
click at [657, 165] on input "False" at bounding box center [652, 162] width 9 height 8
radio input "true"
click at [674, 99] on label "False" at bounding box center [683, 98] width 84 height 28
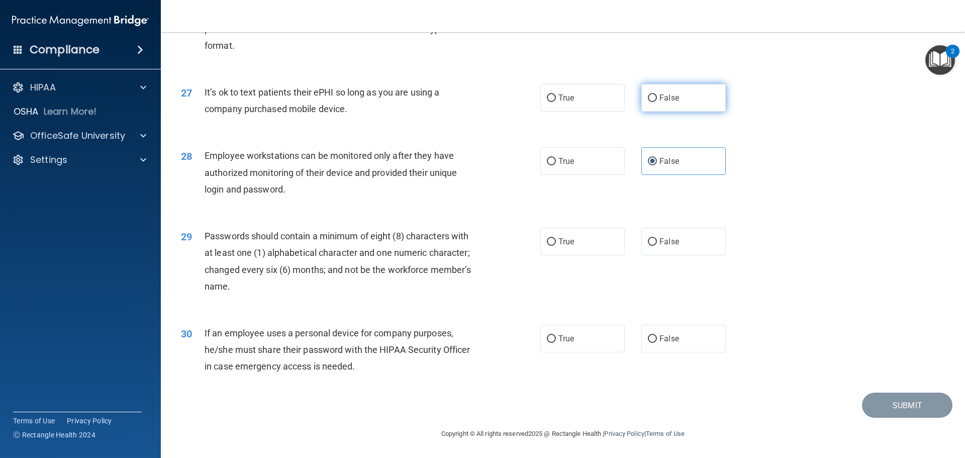
click at [657, 99] on input "False" at bounding box center [652, 98] width 9 height 8
radio input "true"
click at [670, 246] on span "False" at bounding box center [669, 242] width 20 height 10
click at [657, 246] on input "False" at bounding box center [652, 242] width 9 height 8
radio input "true"
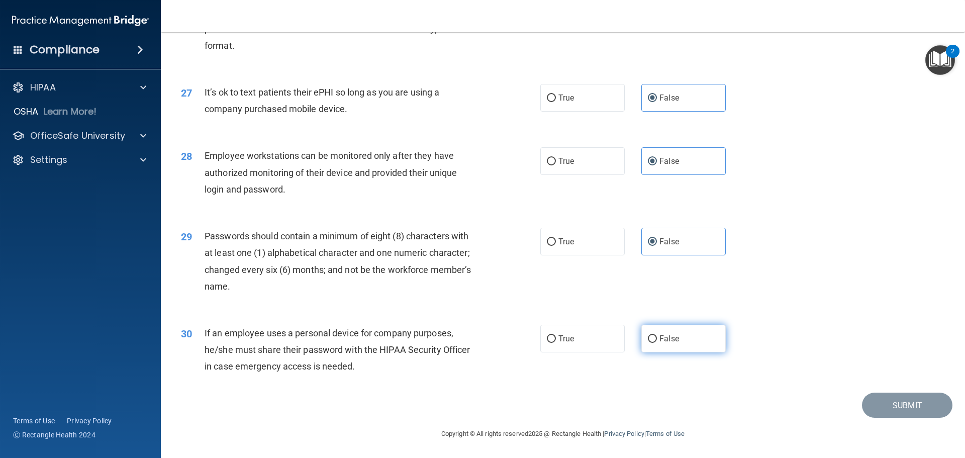
click at [648, 336] on input "False" at bounding box center [652, 339] width 9 height 8
radio input "true"
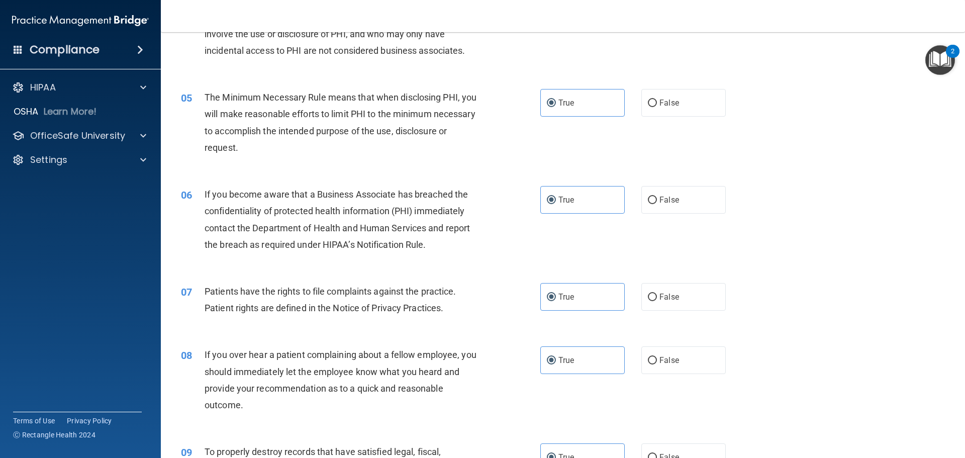
scroll to position [352, 0]
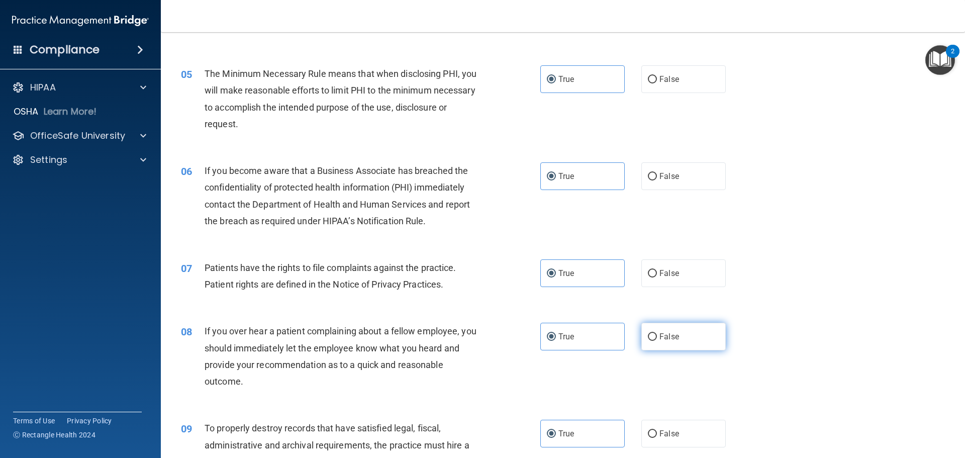
click at [682, 343] on label "False" at bounding box center [683, 337] width 84 height 28
click at [657, 341] on input "False" at bounding box center [652, 337] width 9 height 8
radio input "true"
radio input "false"
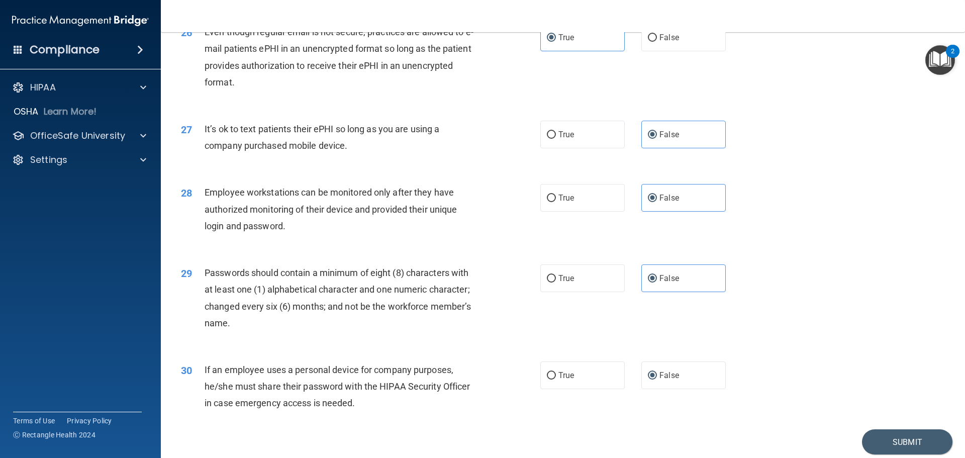
scroll to position [2065, 0]
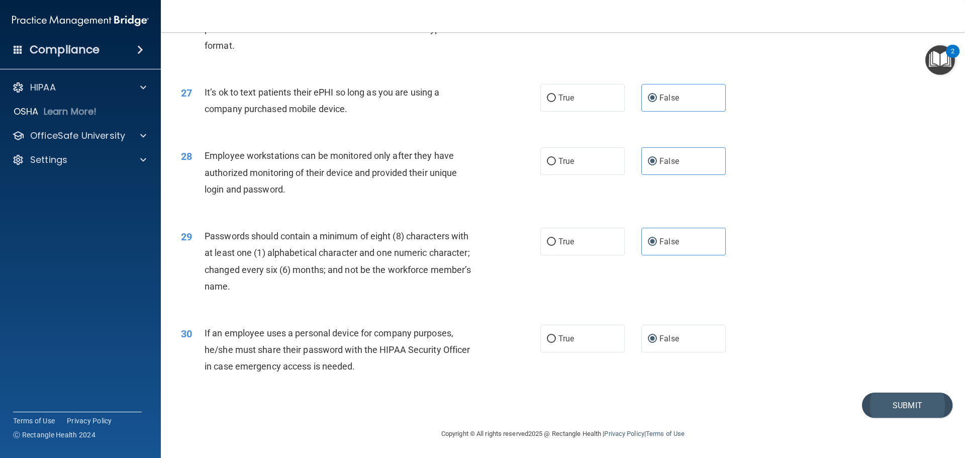
click at [898, 418] on footer "Copyright © All rights reserved 2025 @ Rectangle Health | Privacy Policy | Term…" at bounding box center [563, 433] width 764 height 30
click at [899, 415] on button "Submit" at bounding box center [907, 405] width 90 height 26
click at [899, 409] on button "Submit" at bounding box center [907, 405] width 90 height 26
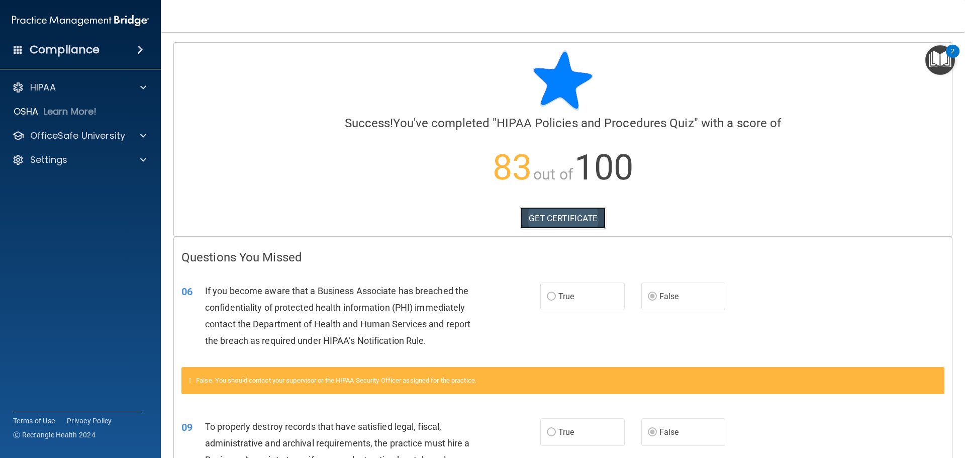
click at [567, 214] on link "GET CERTIFICATE" at bounding box center [563, 218] width 86 height 22
click at [56, 138] on p "OfficeSafe University" at bounding box center [77, 136] width 95 height 12
click at [56, 161] on p "HIPAA Training" at bounding box center [48, 160] width 83 height 10
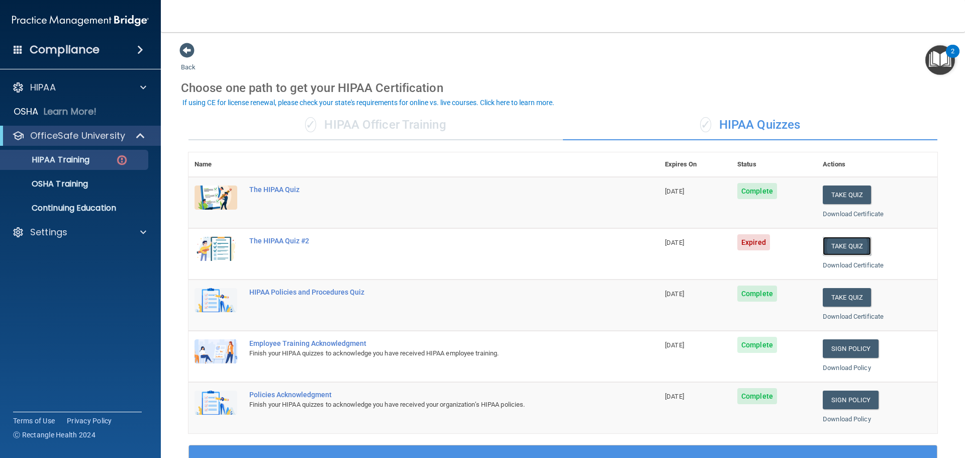
click at [842, 248] on button "Take Quiz" at bounding box center [847, 246] width 48 height 19
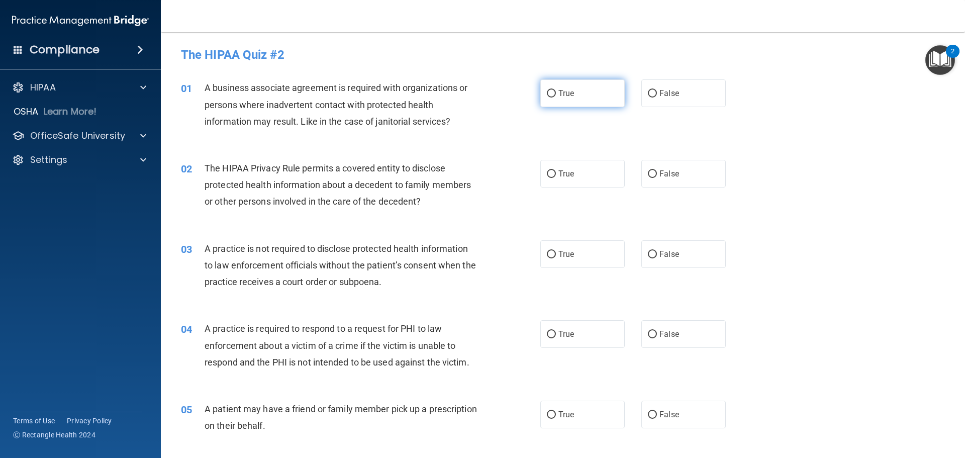
click at [572, 94] on label "True" at bounding box center [582, 93] width 84 height 28
click at [556, 94] on input "True" at bounding box center [551, 94] width 9 height 8
radio input "true"
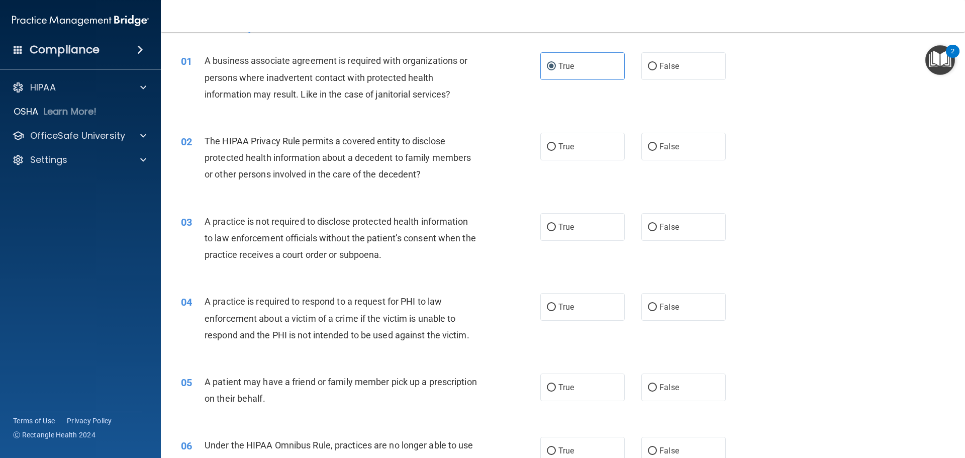
scroll to position [50, 0]
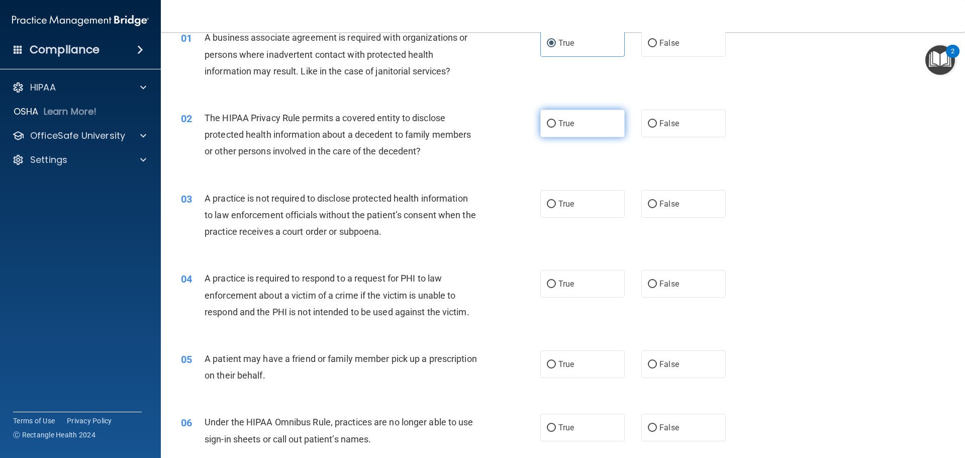
click at [562, 126] on span "True" at bounding box center [566, 124] width 16 height 10
click at [556, 126] on input "True" at bounding box center [551, 124] width 9 height 8
radio input "true"
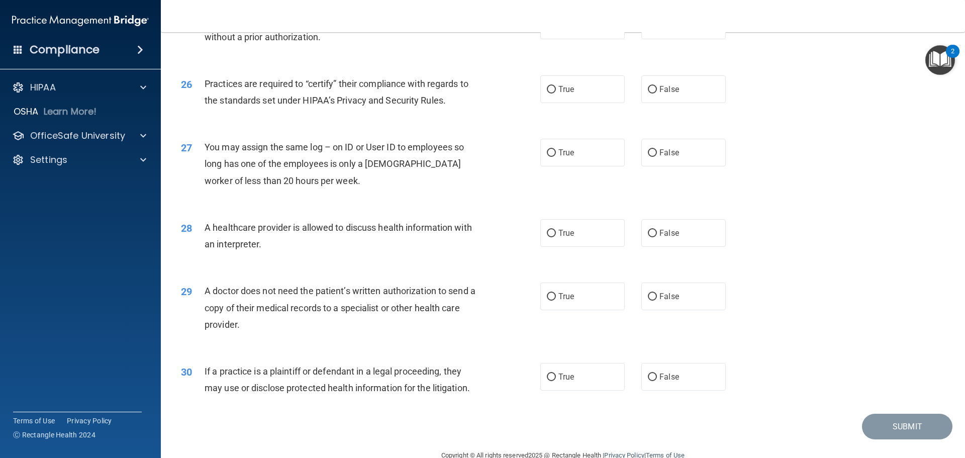
scroll to position [1881, 0]
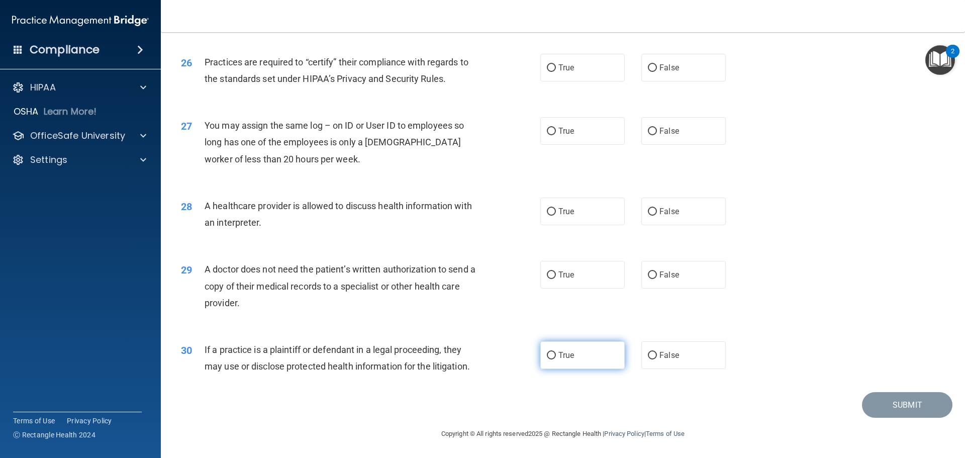
click at [561, 354] on span "True" at bounding box center [566, 355] width 16 height 10
click at [556, 354] on input "True" at bounding box center [551, 356] width 9 height 8
radio input "true"
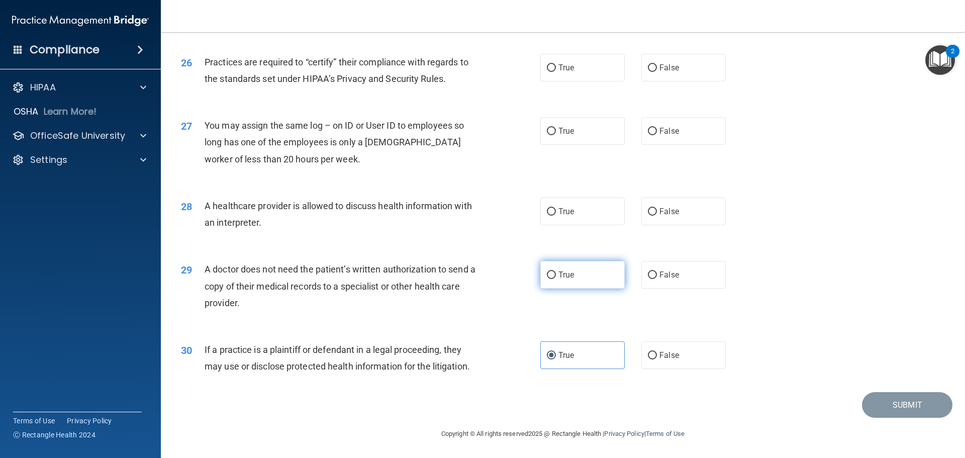
click at [563, 268] on label "True" at bounding box center [582, 275] width 84 height 28
click at [556, 271] on input "True" at bounding box center [551, 275] width 9 height 8
radio input "true"
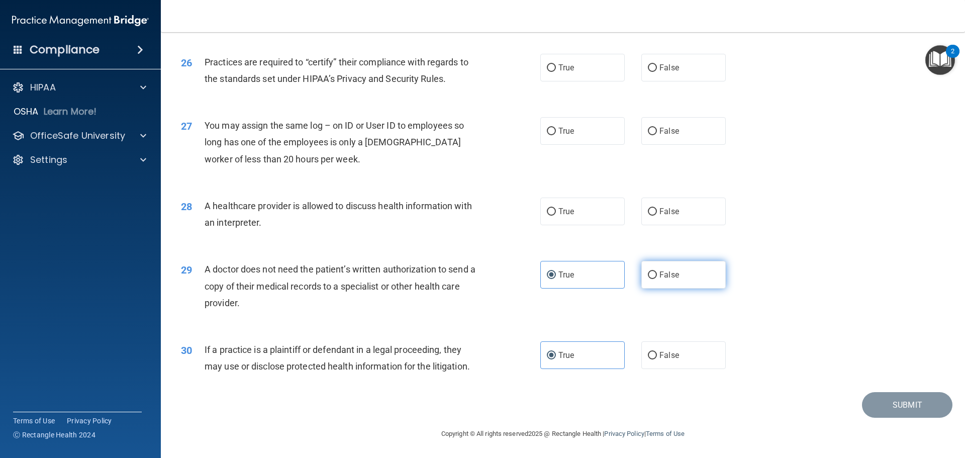
click at [670, 272] on span "False" at bounding box center [669, 275] width 20 height 10
click at [657, 272] on input "False" at bounding box center [652, 275] width 9 height 8
radio input "true"
radio input "false"
click at [566, 216] on span "True" at bounding box center [566, 212] width 16 height 10
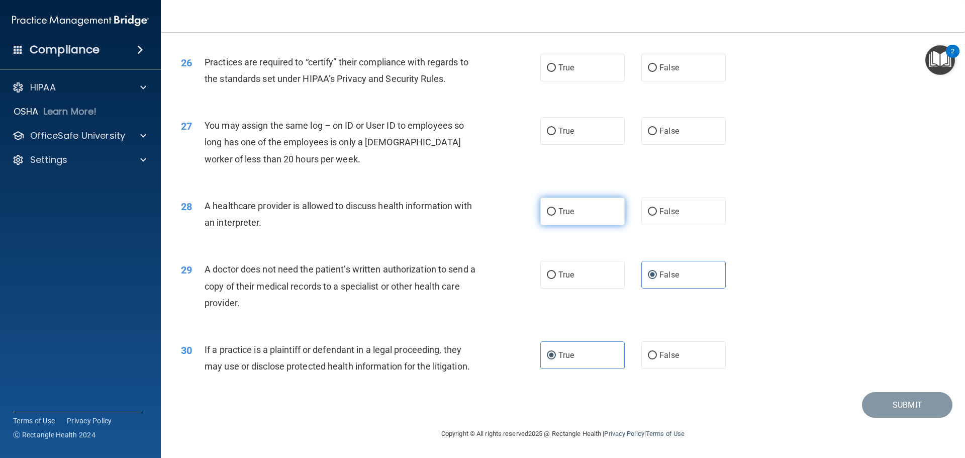
click at [556, 216] on input "True" at bounding box center [551, 212] width 9 height 8
radio input "true"
click at [687, 125] on label "False" at bounding box center [683, 131] width 84 height 28
click at [657, 128] on input "False" at bounding box center [652, 132] width 9 height 8
radio input "true"
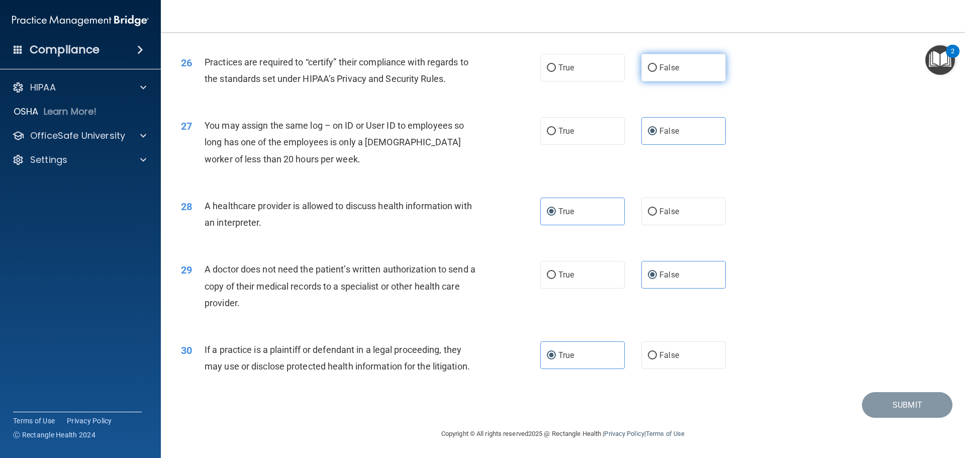
click at [665, 71] on span "False" at bounding box center [669, 68] width 20 height 10
click at [657, 71] on input "False" at bounding box center [652, 68] width 9 height 8
radio input "true"
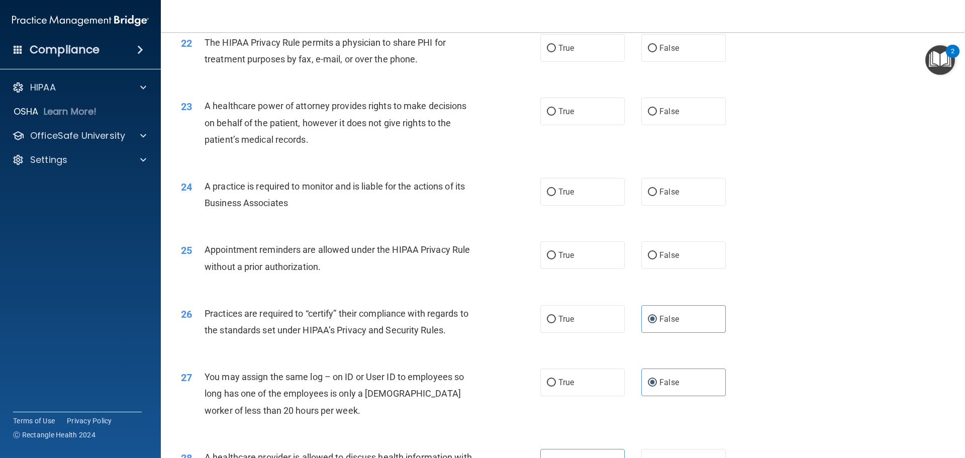
scroll to position [1580, 0]
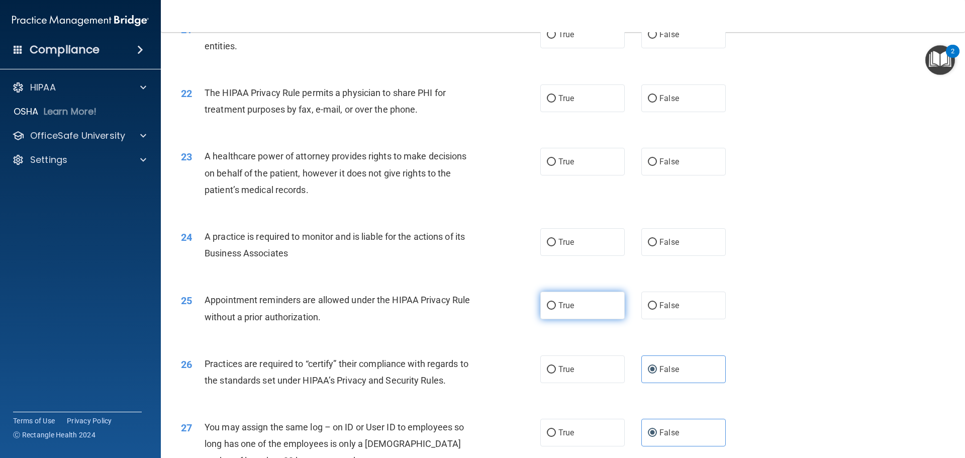
click at [568, 304] on span "True" at bounding box center [566, 306] width 16 height 10
click at [556, 304] on input "True" at bounding box center [551, 306] width 9 height 8
radio input "true"
click at [651, 243] on input "False" at bounding box center [652, 243] width 9 height 8
radio input "true"
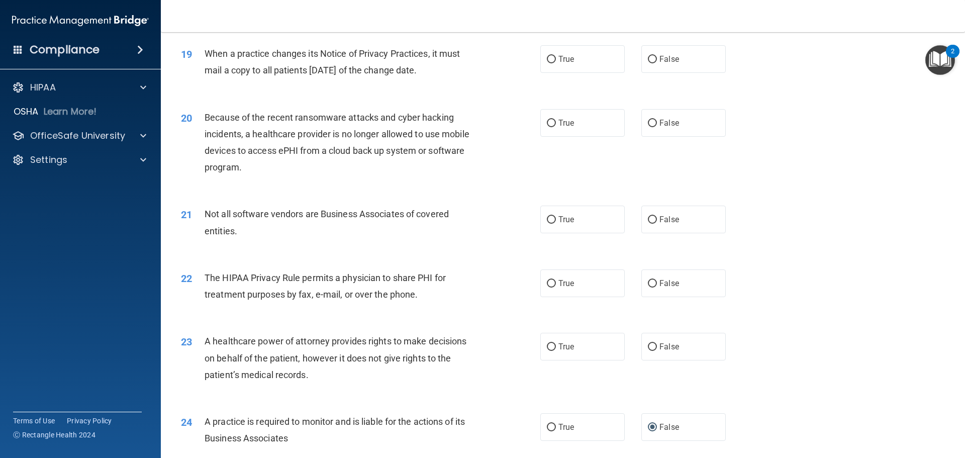
scroll to position [1379, 0]
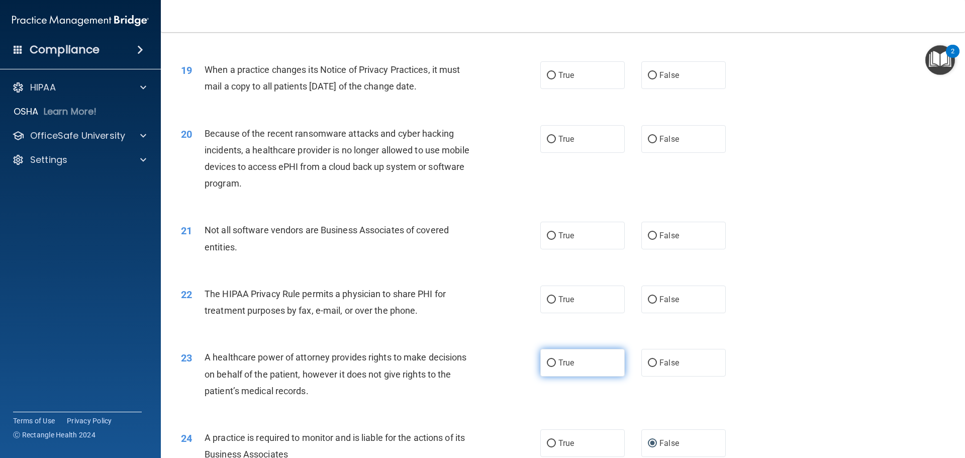
click at [573, 351] on label "True" at bounding box center [582, 363] width 84 height 28
click at [556, 359] on input "True" at bounding box center [551, 363] width 9 height 8
radio input "true"
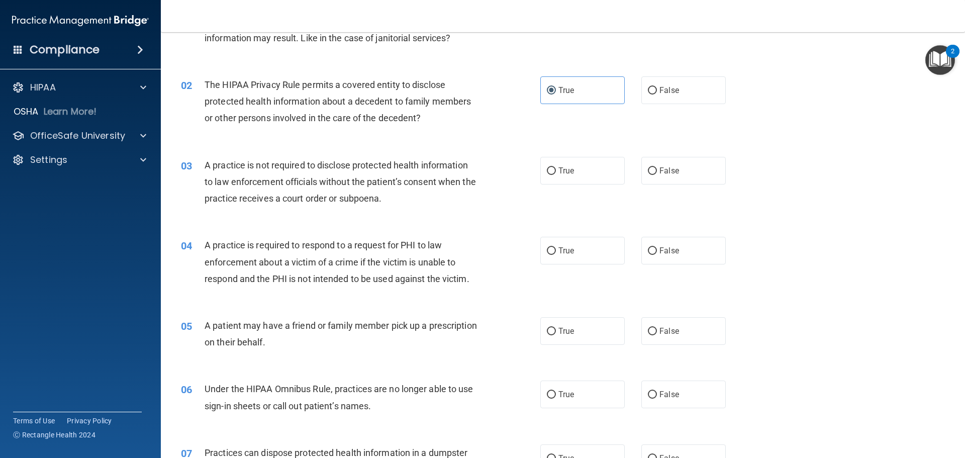
scroll to position [101, 0]
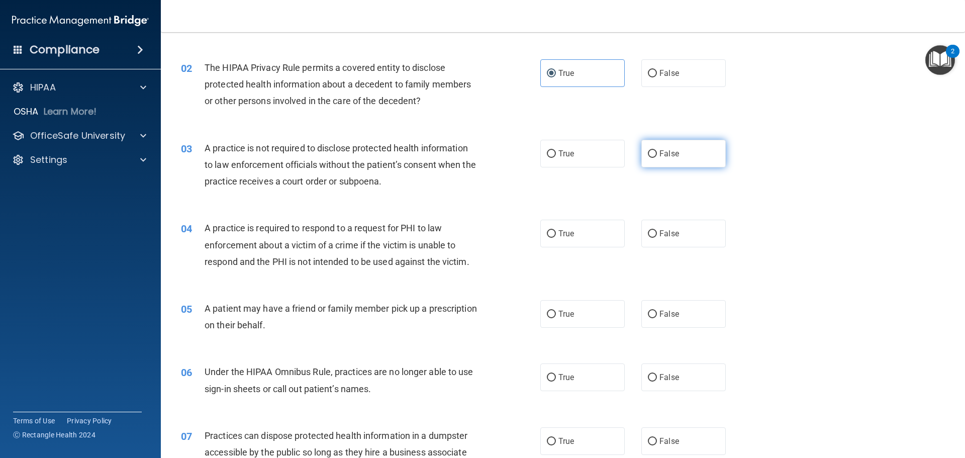
click at [651, 147] on label "False" at bounding box center [683, 154] width 84 height 28
click at [651, 150] on input "False" at bounding box center [652, 154] width 9 height 8
radio input "true"
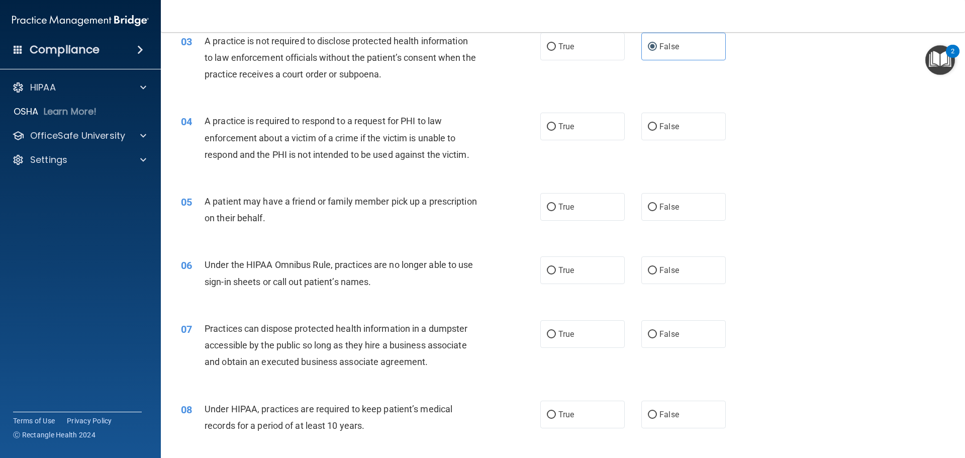
scroll to position [251, 0]
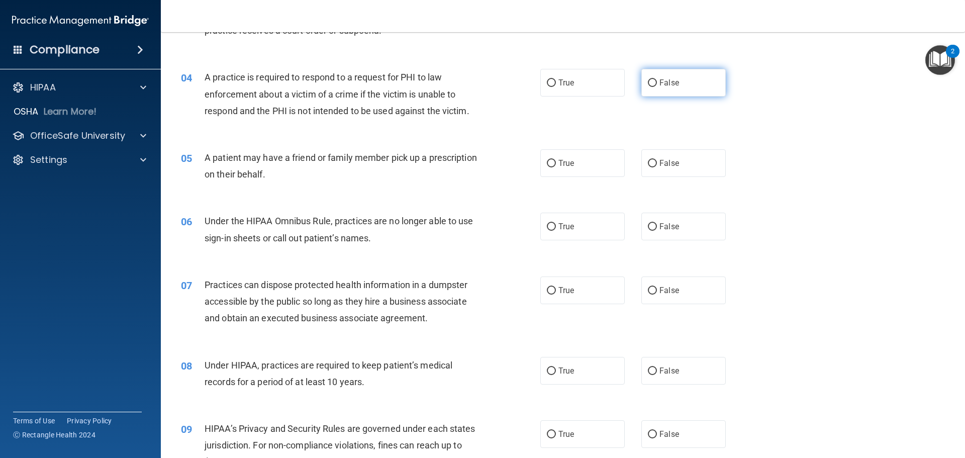
click at [641, 83] on label "False" at bounding box center [683, 83] width 84 height 28
click at [648, 83] on input "False" at bounding box center [652, 83] width 9 height 8
radio input "true"
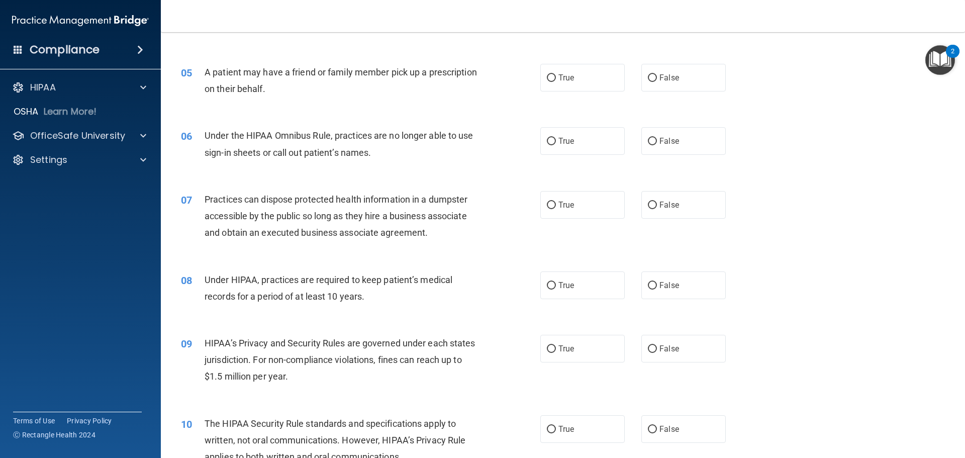
scroll to position [352, 0]
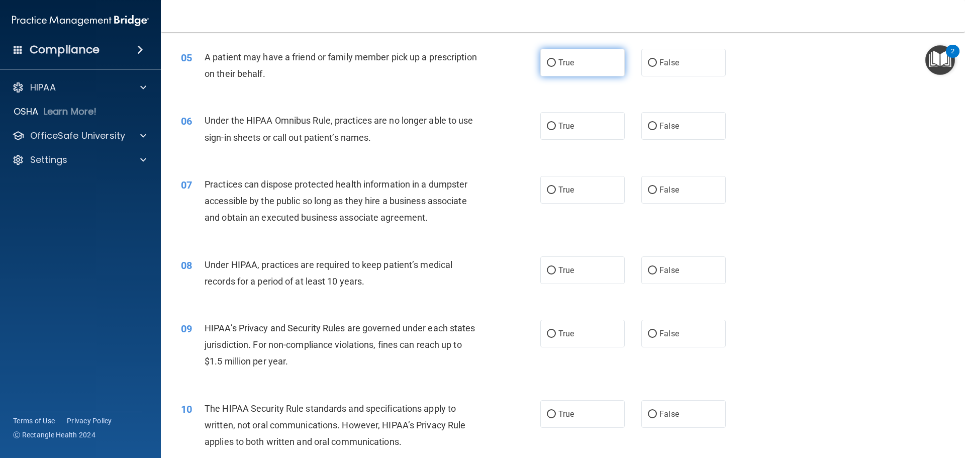
click at [567, 60] on span "True" at bounding box center [566, 63] width 16 height 10
click at [556, 60] on input "True" at bounding box center [551, 63] width 9 height 8
radio input "true"
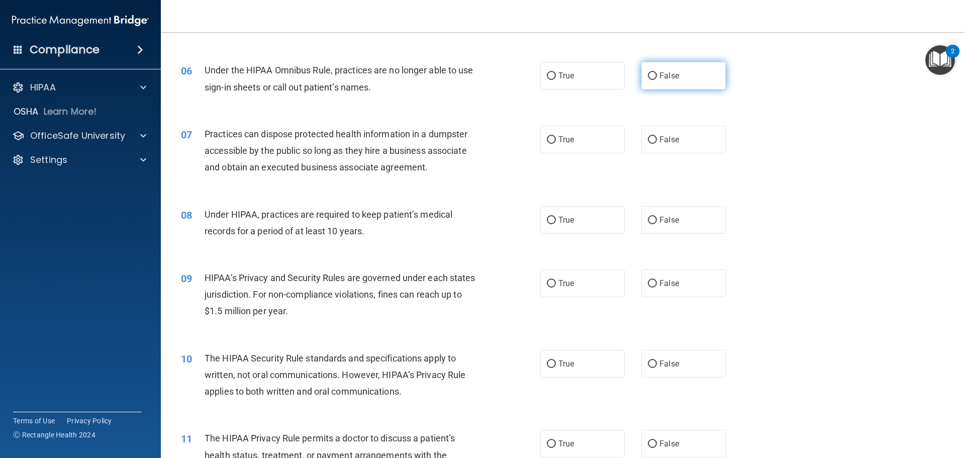
click at [666, 78] on span "False" at bounding box center [669, 76] width 20 height 10
click at [657, 78] on input "False" at bounding box center [652, 76] width 9 height 8
radio input "true"
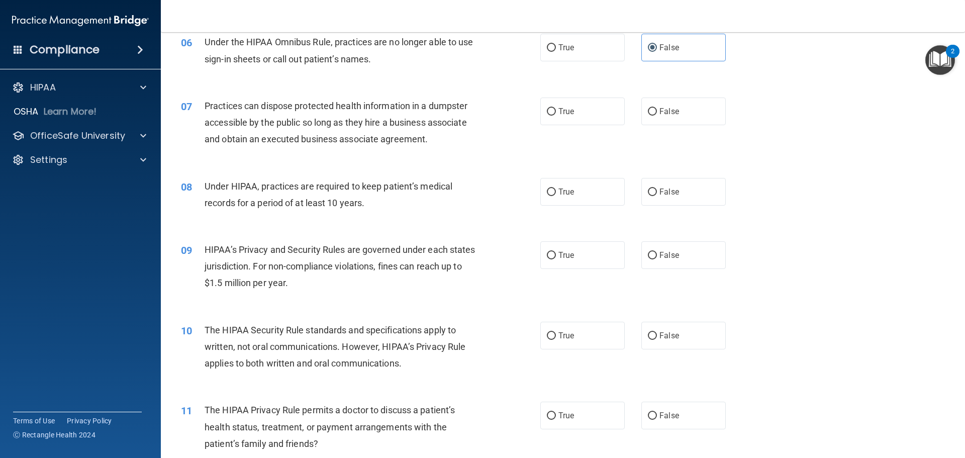
scroll to position [452, 0]
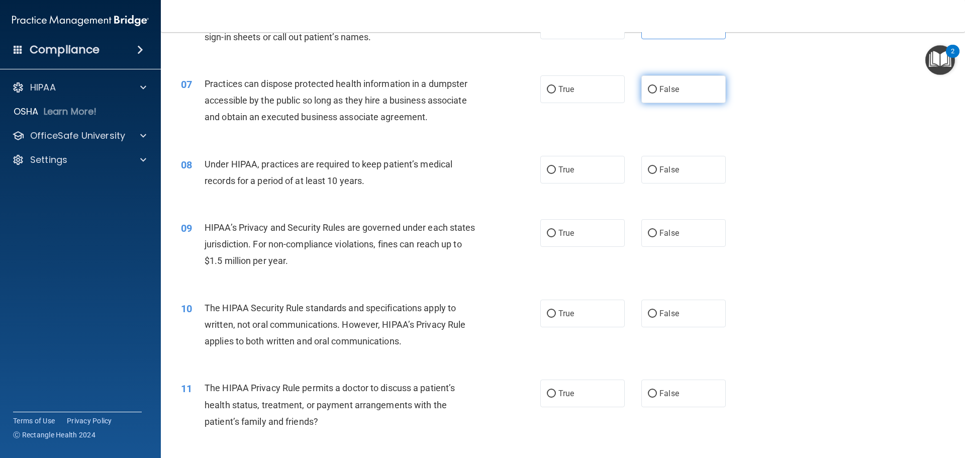
click at [665, 84] on span "False" at bounding box center [669, 89] width 20 height 10
click at [657, 86] on input "False" at bounding box center [652, 90] width 9 height 8
radio input "true"
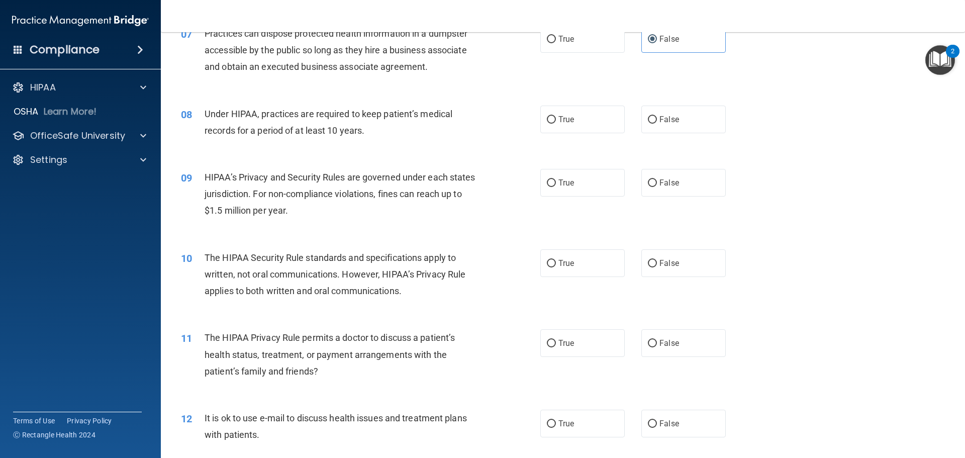
scroll to position [553, 0]
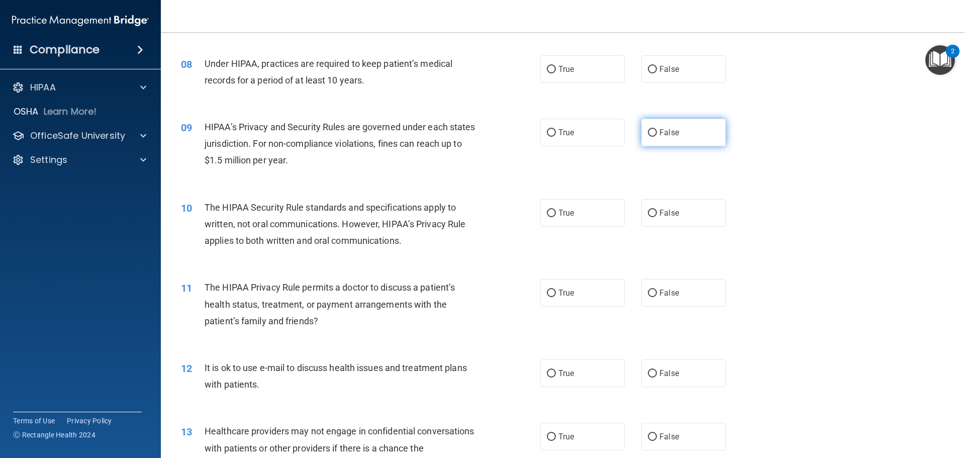
click at [687, 133] on label "False" at bounding box center [683, 133] width 84 height 28
click at [657, 133] on input "False" at bounding box center [652, 133] width 9 height 8
radio input "true"
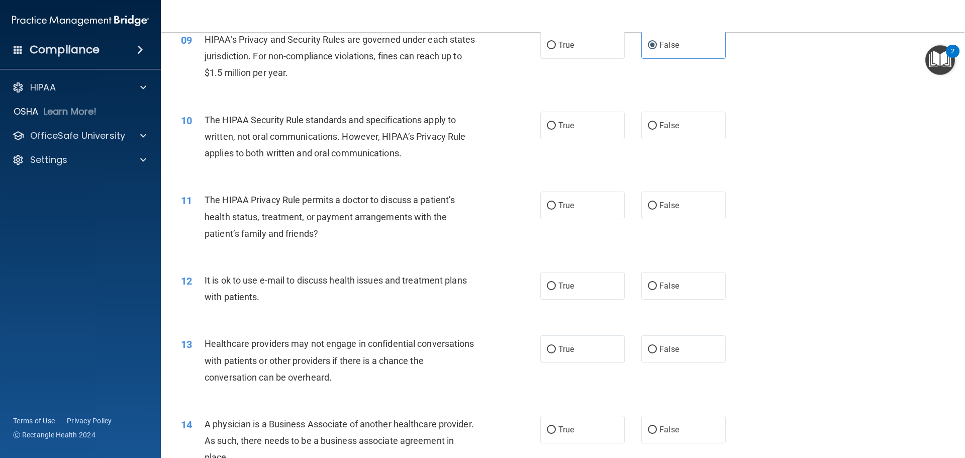
scroll to position [653, 0]
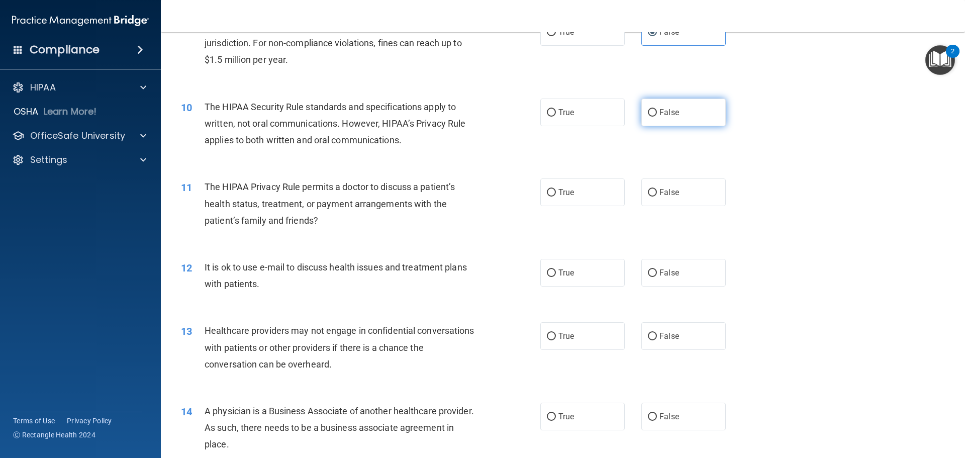
click at [668, 111] on span "False" at bounding box center [669, 113] width 20 height 10
click at [657, 111] on input "False" at bounding box center [652, 113] width 9 height 8
radio input "true"
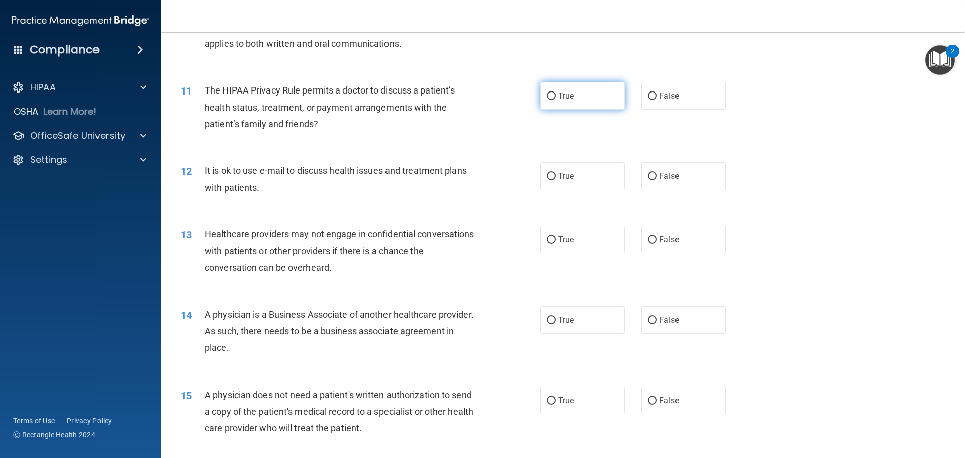
scroll to position [754, 0]
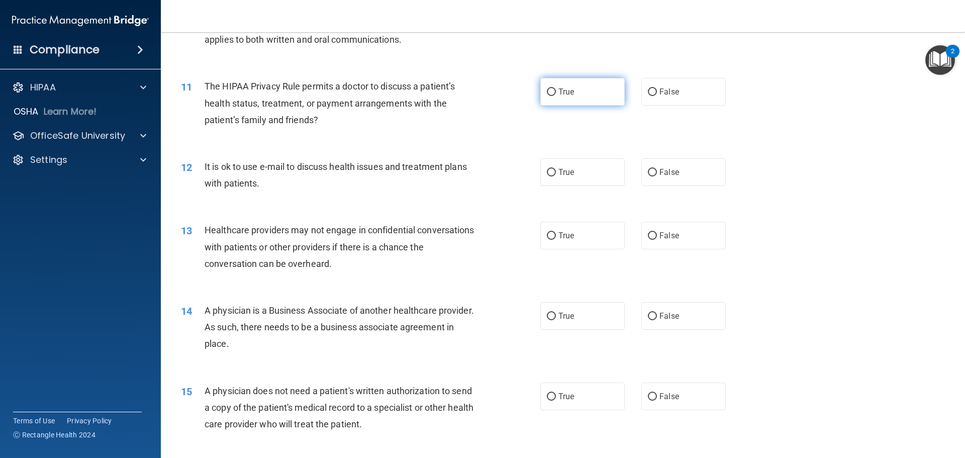
click at [592, 96] on label "True" at bounding box center [582, 92] width 84 height 28
click at [556, 96] on input "True" at bounding box center [551, 92] width 9 height 8
radio input "true"
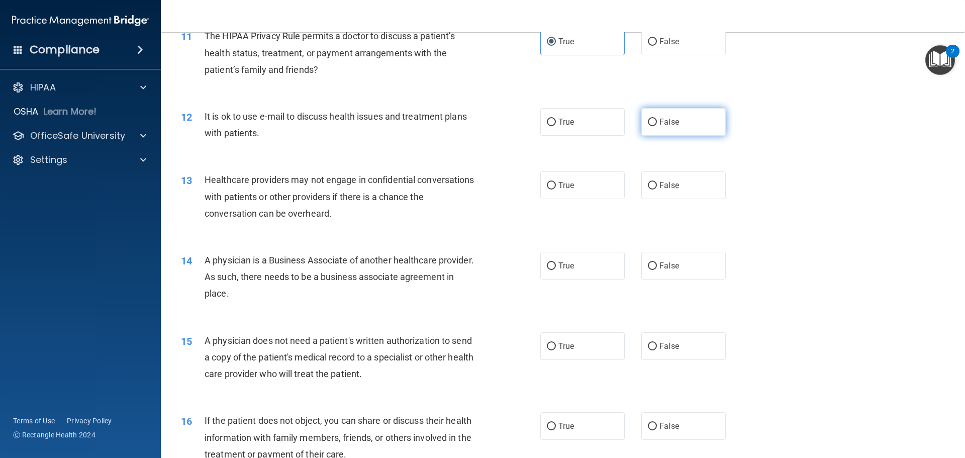
click at [653, 118] on label "False" at bounding box center [683, 122] width 84 height 28
click at [653, 119] on input "False" at bounding box center [652, 123] width 9 height 8
radio input "true"
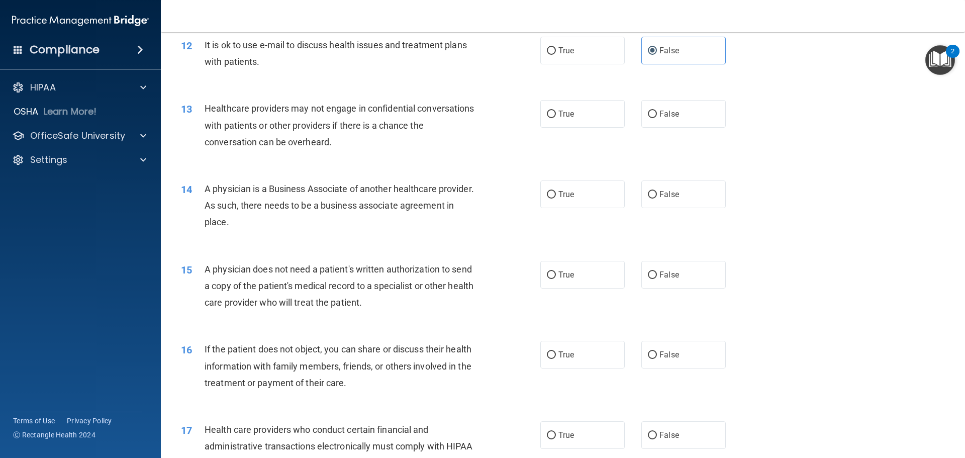
scroll to position [905, 0]
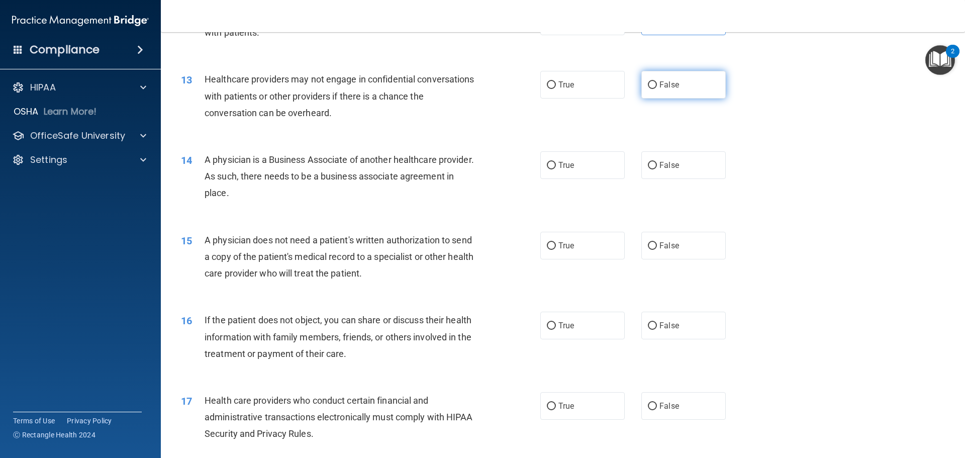
click at [673, 83] on span "False" at bounding box center [669, 85] width 20 height 10
click at [657, 83] on input "False" at bounding box center [652, 85] width 9 height 8
radio input "true"
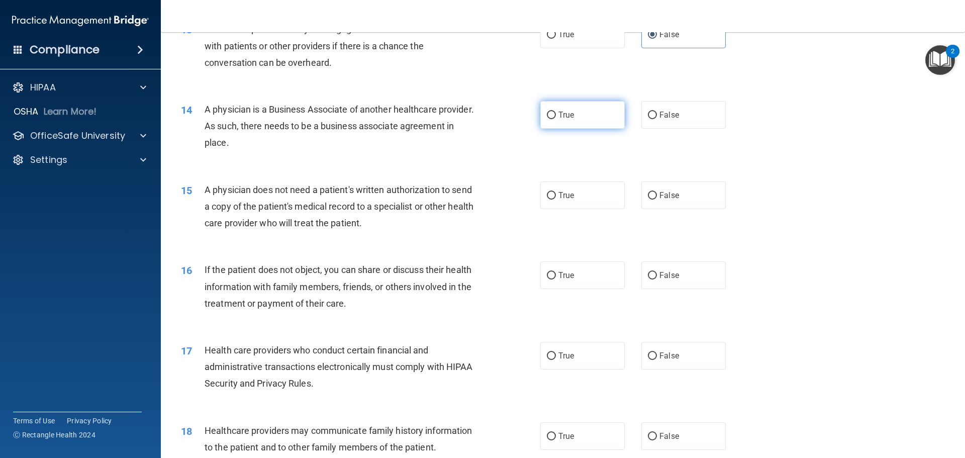
click at [575, 120] on label "True" at bounding box center [582, 115] width 84 height 28
click at [556, 119] on input "True" at bounding box center [551, 116] width 9 height 8
radio input "true"
click at [663, 119] on span "False" at bounding box center [669, 115] width 20 height 10
click at [657, 119] on input "False" at bounding box center [652, 116] width 9 height 8
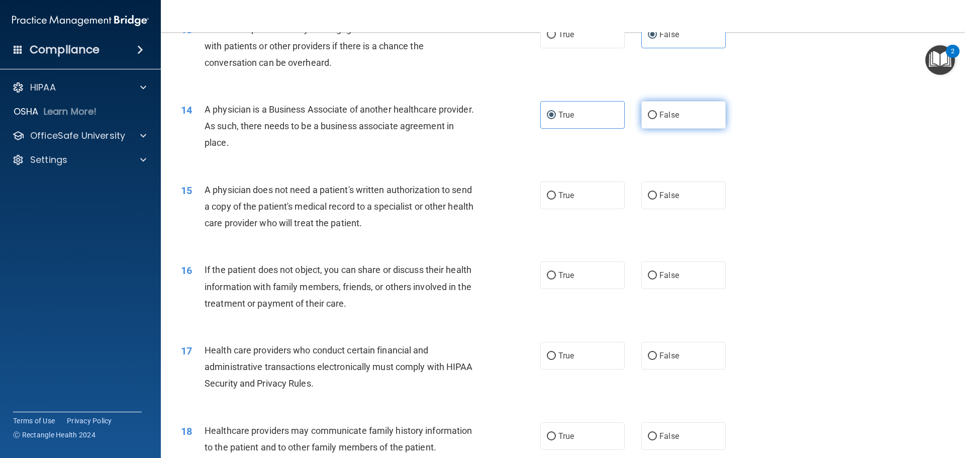
radio input "true"
radio input "false"
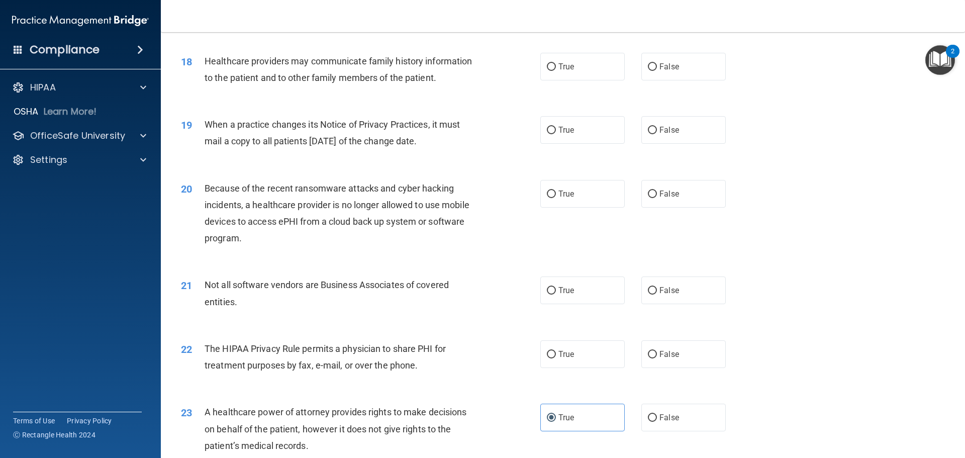
scroll to position [1307, 0]
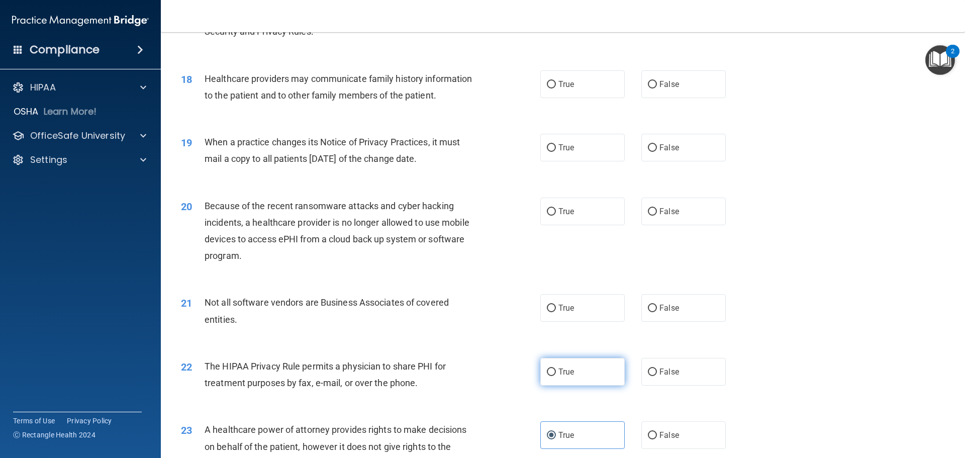
click at [565, 378] on label "True" at bounding box center [582, 372] width 84 height 28
click at [556, 376] on input "True" at bounding box center [551, 372] width 9 height 8
radio input "true"
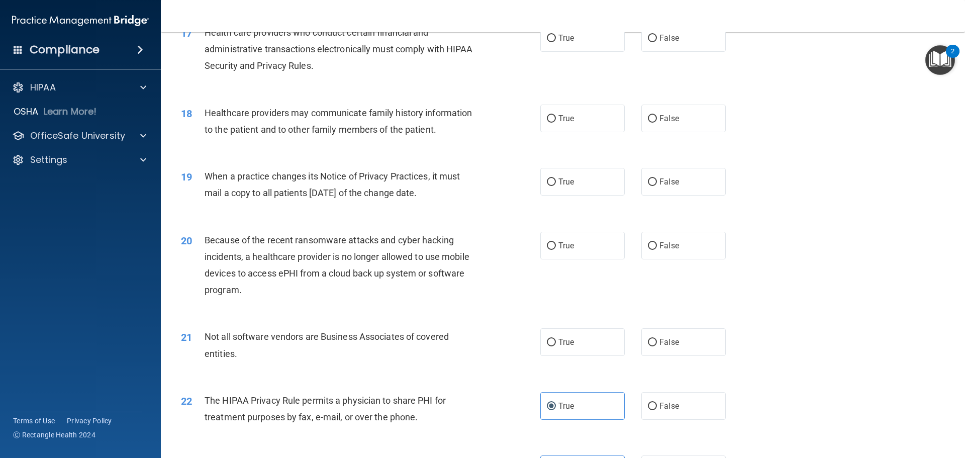
scroll to position [1206, 0]
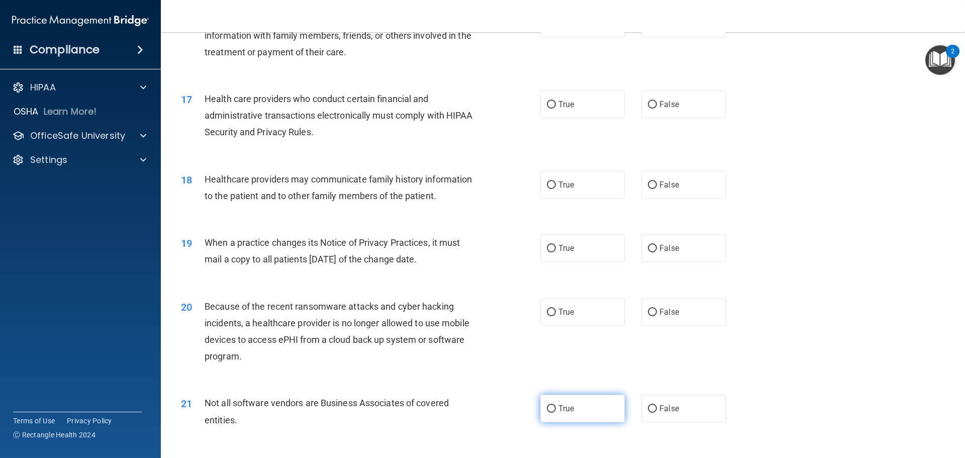
click at [566, 403] on label "True" at bounding box center [582, 408] width 84 height 28
click at [556, 405] on input "True" at bounding box center [551, 409] width 9 height 8
radio input "true"
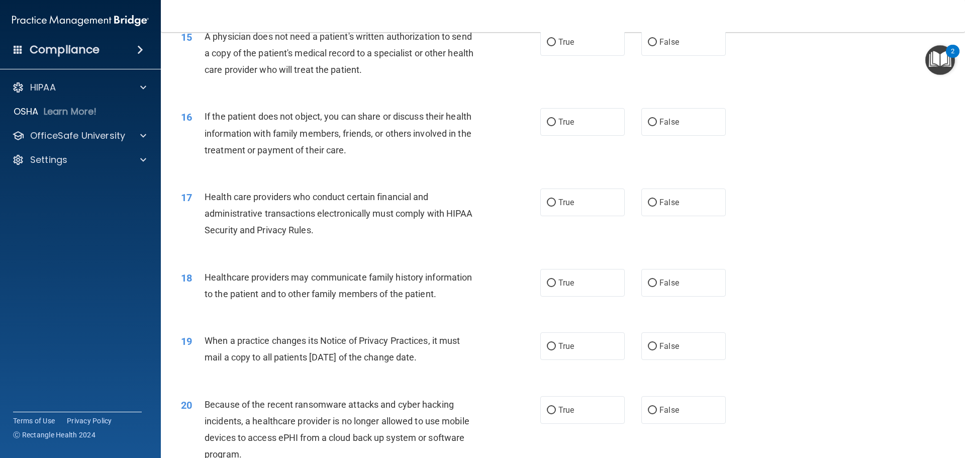
scroll to position [1106, 0]
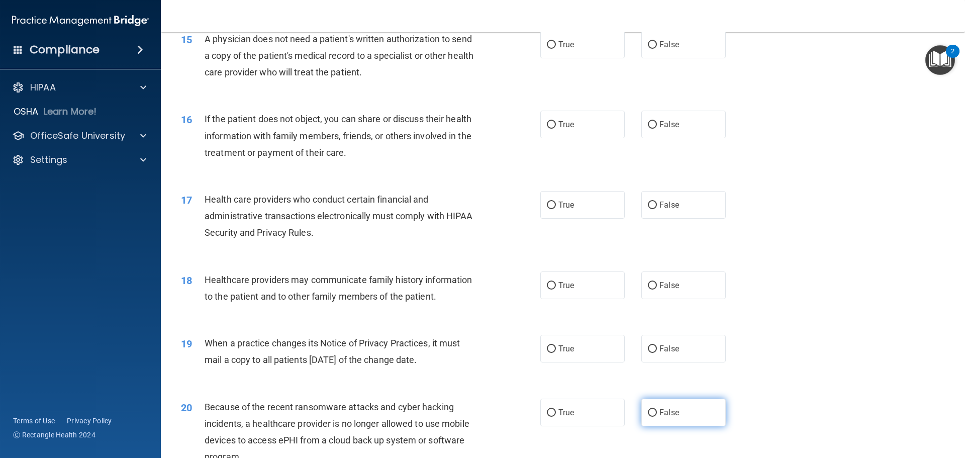
click at [676, 404] on label "False" at bounding box center [683, 413] width 84 height 28
click at [657, 409] on input "False" at bounding box center [652, 413] width 9 height 8
radio input "true"
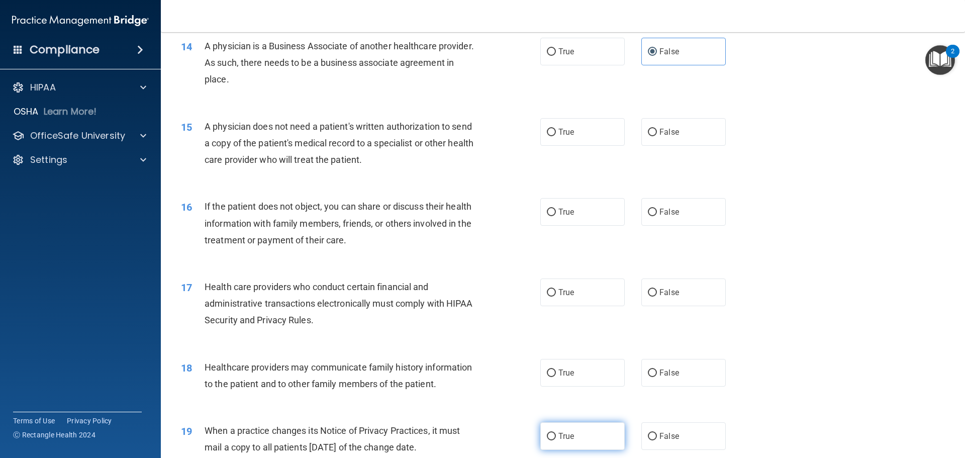
scroll to position [1055, 0]
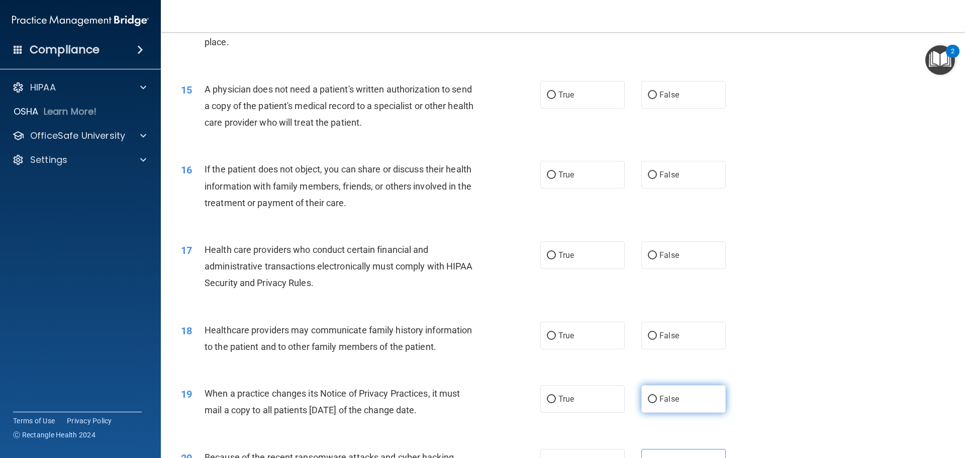
click at [663, 400] on span "False" at bounding box center [669, 399] width 20 height 10
click at [657, 400] on input "False" at bounding box center [652, 399] width 9 height 8
radio input "true"
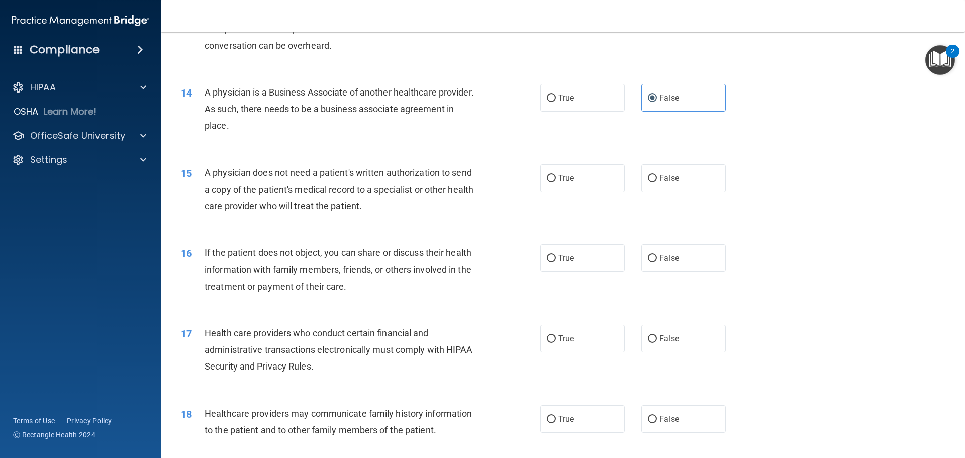
scroll to position [955, 0]
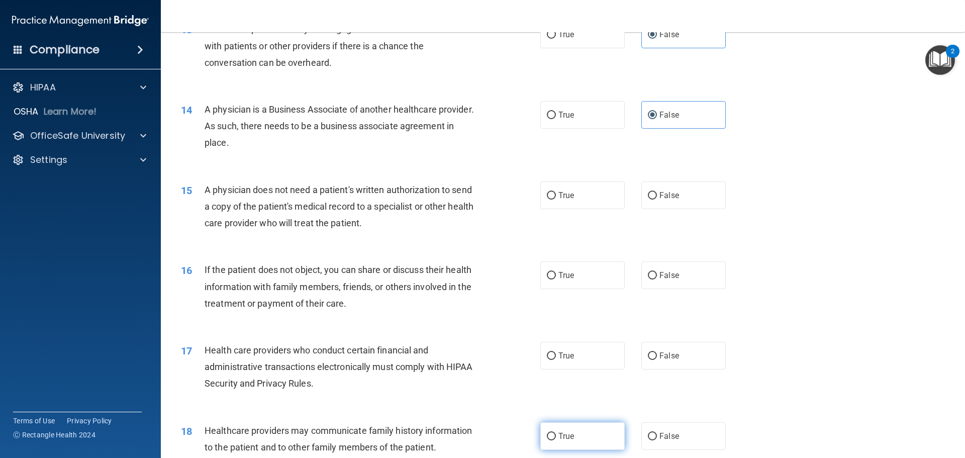
click at [569, 431] on span "True" at bounding box center [566, 436] width 16 height 10
click at [556, 433] on input "True" at bounding box center [551, 437] width 9 height 8
radio input "true"
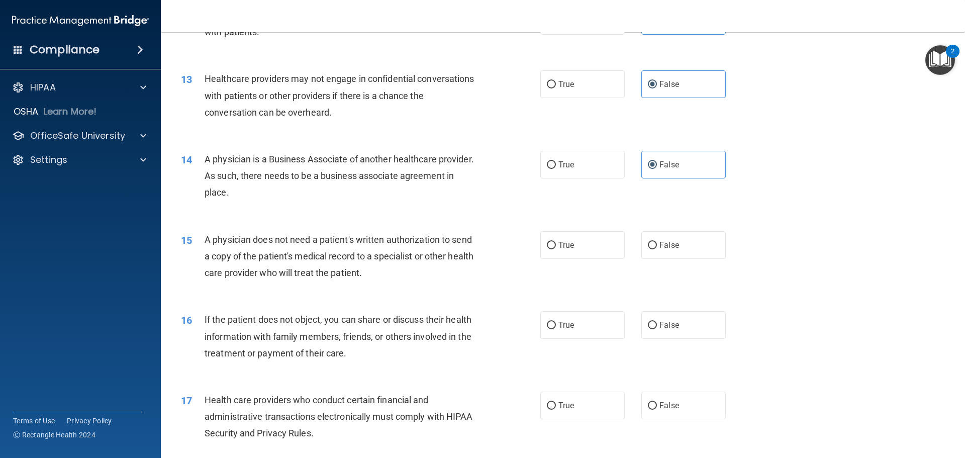
scroll to position [905, 0]
click at [567, 410] on span "True" at bounding box center [566, 406] width 16 height 10
click at [556, 410] on input "True" at bounding box center [551, 407] width 9 height 8
radio input "true"
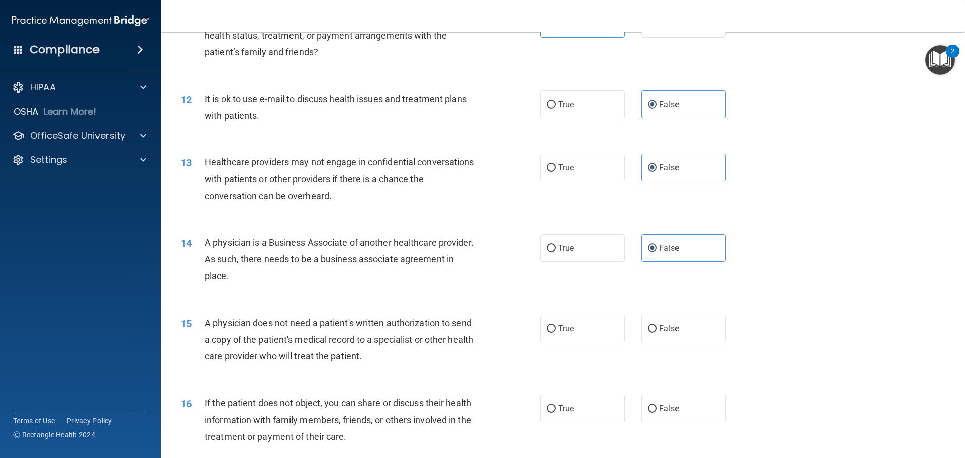
scroll to position [804, 0]
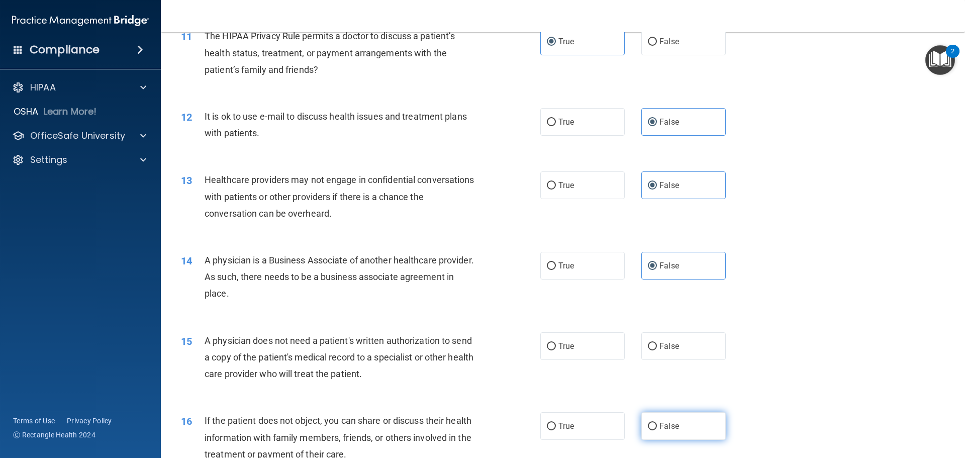
click at [680, 427] on label "False" at bounding box center [683, 426] width 84 height 28
click at [657, 427] on input "False" at bounding box center [652, 427] width 9 height 8
radio input "true"
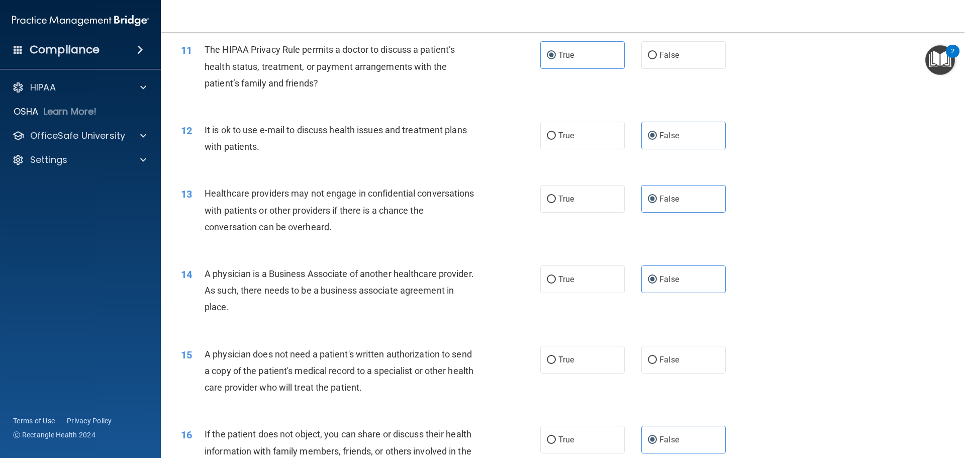
scroll to position [754, 0]
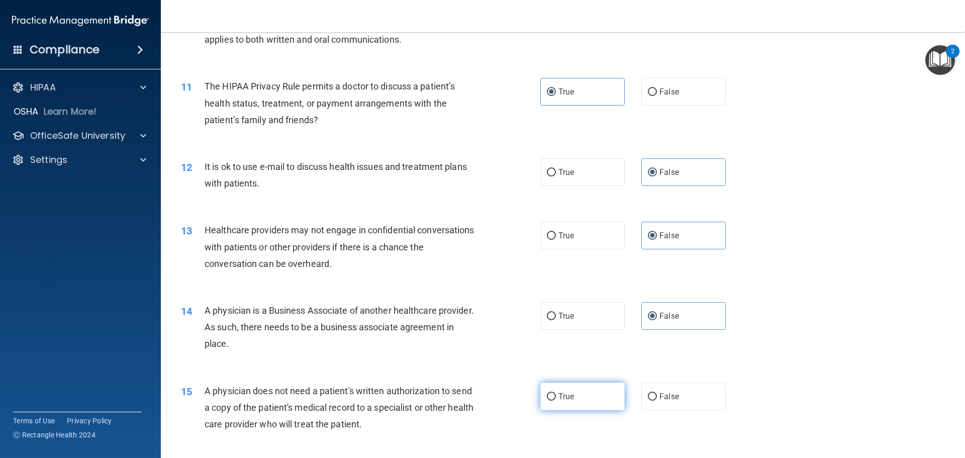
click at [557, 404] on label "True" at bounding box center [582, 396] width 84 height 28
click at [556, 401] on input "True" at bounding box center [551, 397] width 9 height 8
radio input "true"
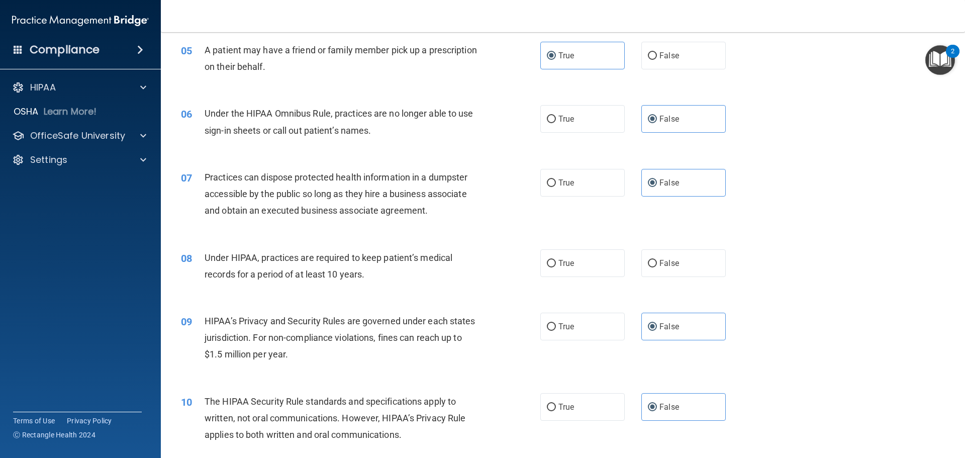
scroll to position [324, 0]
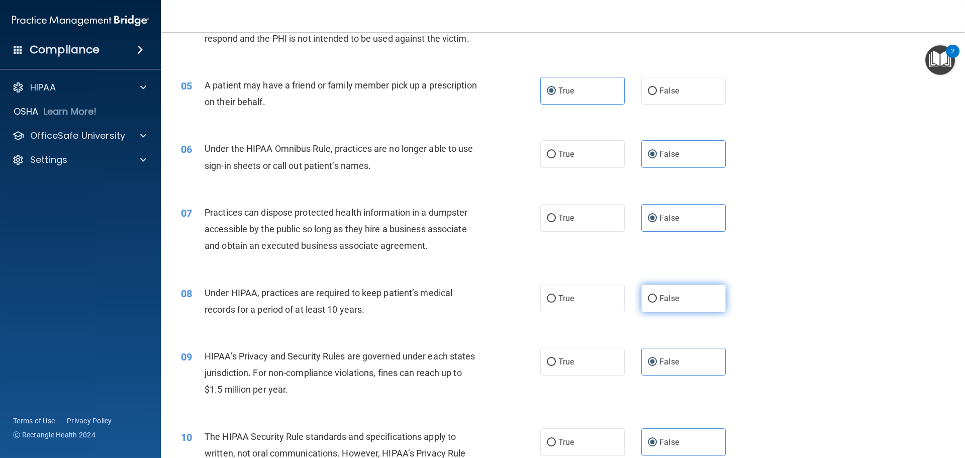
click at [689, 293] on label "False" at bounding box center [683, 298] width 84 height 28
click at [657, 295] on input "False" at bounding box center [652, 299] width 9 height 8
radio input "true"
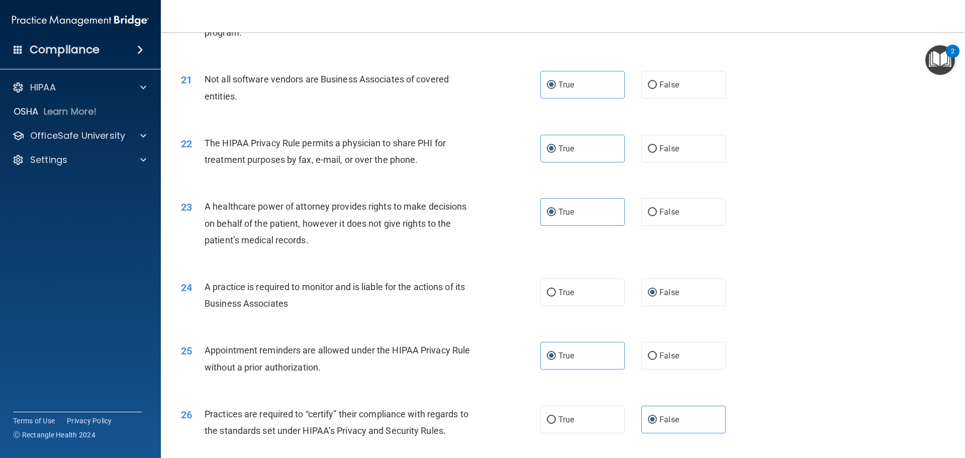
scroll to position [1881, 0]
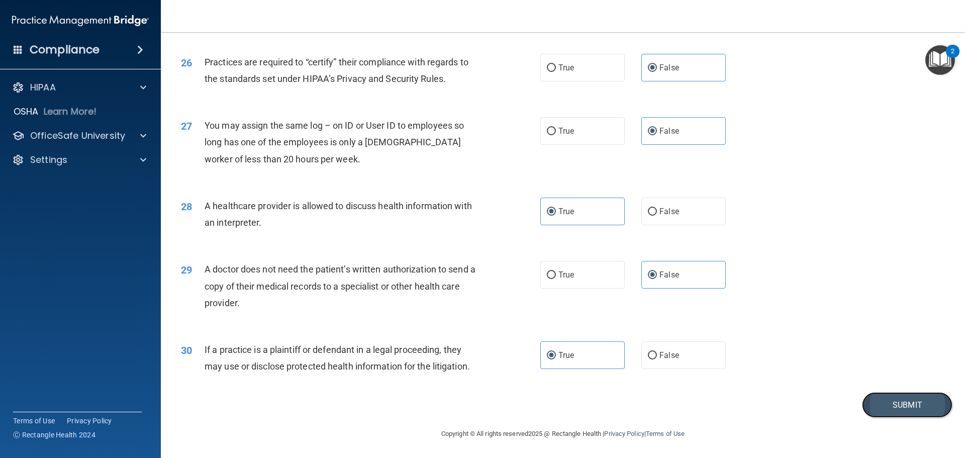
click at [895, 403] on button "Submit" at bounding box center [907, 405] width 90 height 26
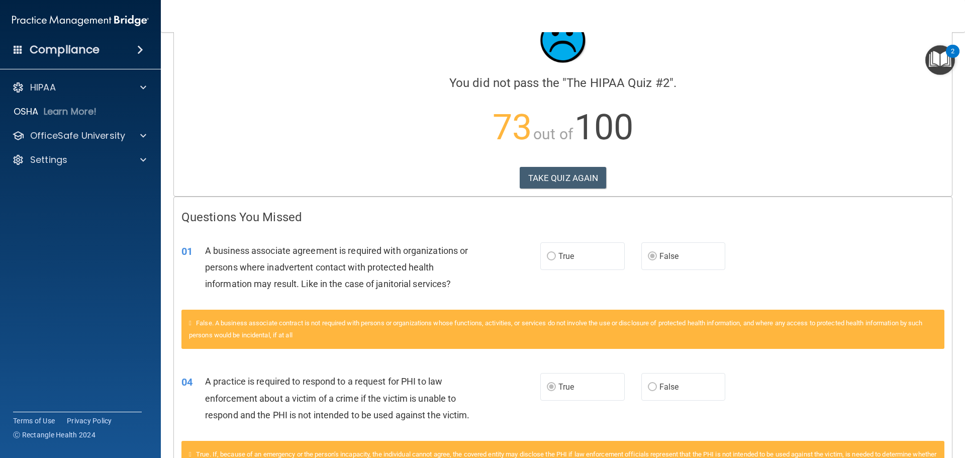
scroll to position [32, 0]
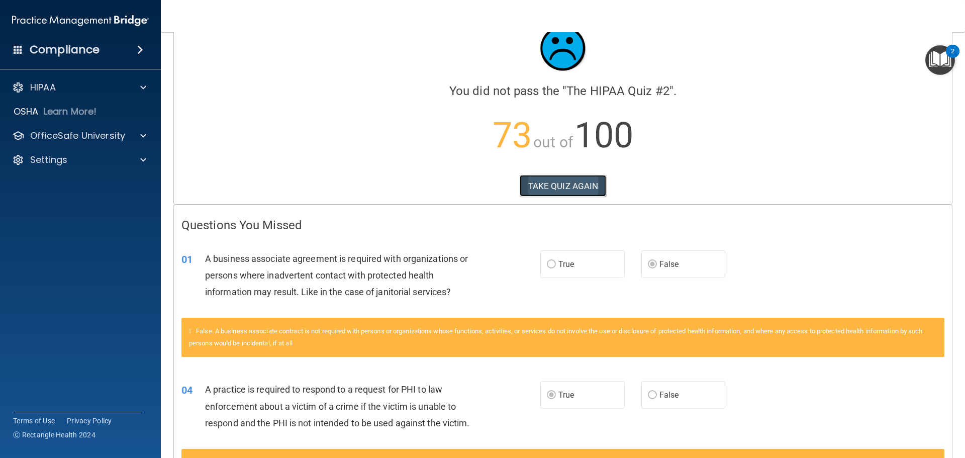
click at [542, 187] on button "TAKE QUIZ AGAIN" at bounding box center [563, 186] width 87 height 22
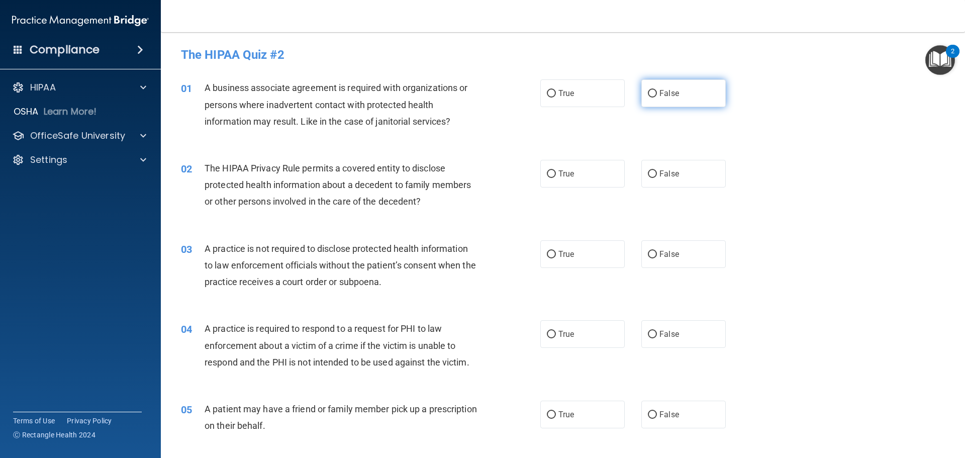
click at [683, 88] on label "False" at bounding box center [683, 93] width 84 height 28
click at [657, 90] on input "False" at bounding box center [652, 94] width 9 height 8
radio input "true"
click at [560, 335] on span "True" at bounding box center [566, 334] width 16 height 10
click at [556, 335] on input "True" at bounding box center [551, 335] width 9 height 8
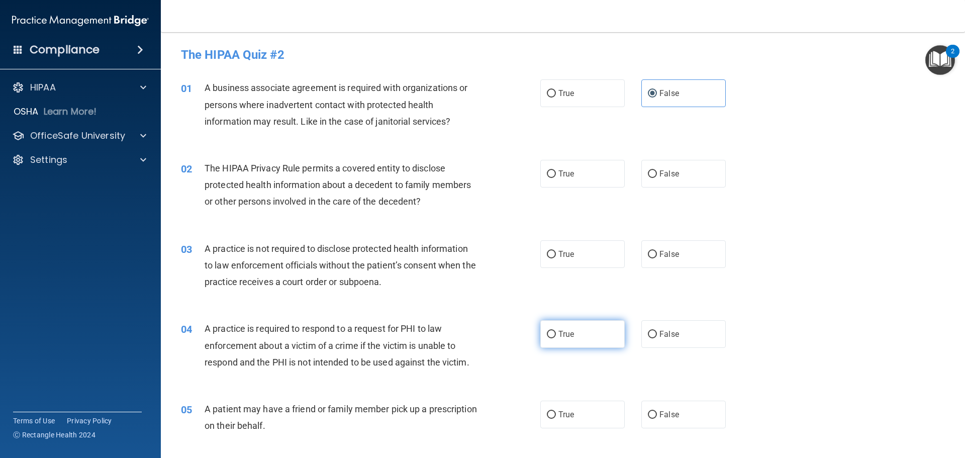
radio input "true"
click at [584, 179] on label "True" at bounding box center [582, 174] width 84 height 28
click at [556, 178] on input "True" at bounding box center [551, 174] width 9 height 8
radio input "true"
click at [567, 257] on span "True" at bounding box center [566, 254] width 16 height 10
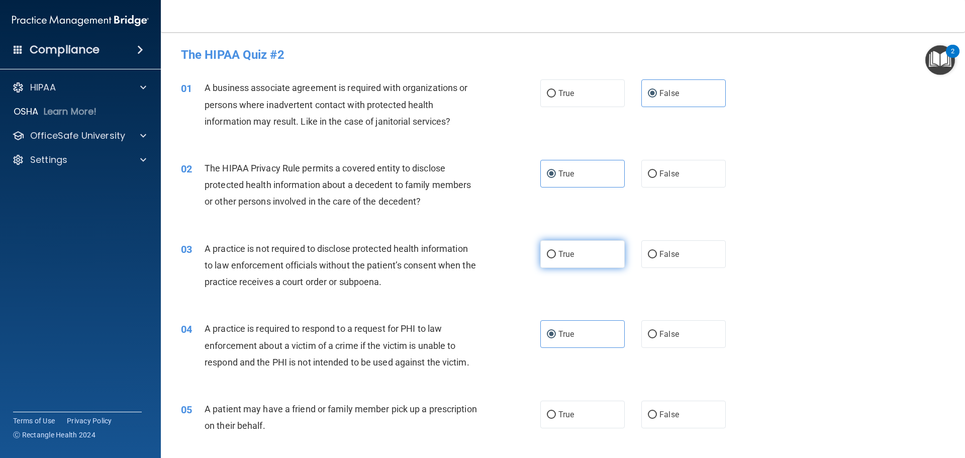
click at [556, 257] on input "True" at bounding box center [551, 255] width 9 height 8
radio input "true"
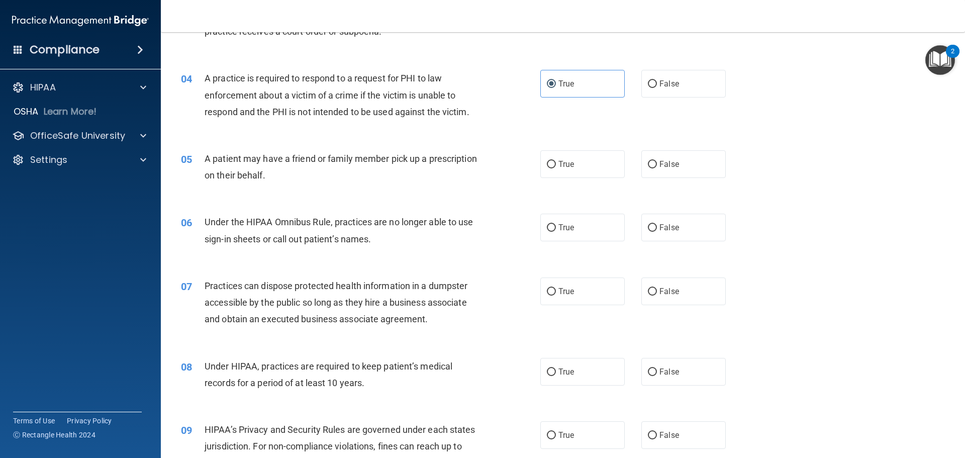
scroll to position [251, 0]
click at [564, 169] on label "True" at bounding box center [582, 163] width 84 height 28
click at [556, 167] on input "True" at bounding box center [551, 164] width 9 height 8
radio input "true"
click at [683, 229] on label "False" at bounding box center [683, 227] width 84 height 28
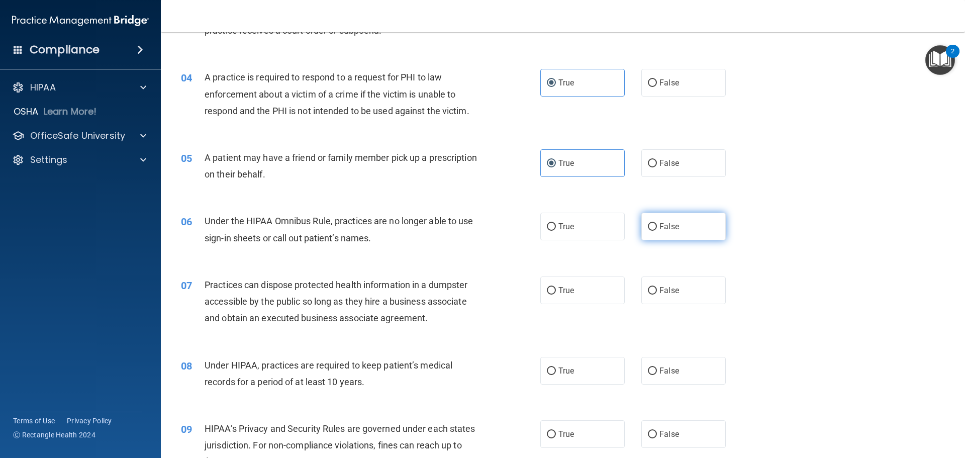
click at [657, 229] on input "False" at bounding box center [652, 227] width 9 height 8
radio input "true"
click at [680, 289] on label "False" at bounding box center [683, 290] width 84 height 28
click at [657, 289] on input "False" at bounding box center [652, 291] width 9 height 8
radio input "true"
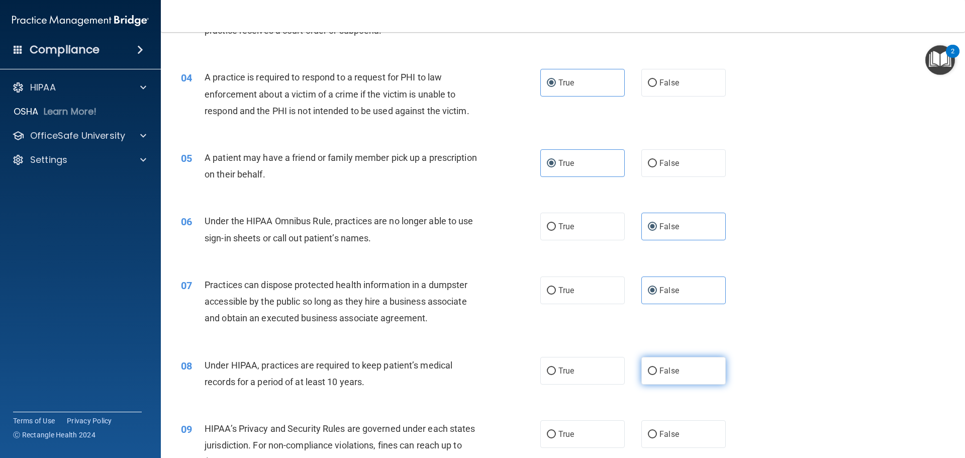
click at [682, 372] on label "False" at bounding box center [683, 371] width 84 height 28
click at [657, 372] on input "False" at bounding box center [652, 371] width 9 height 8
radio input "true"
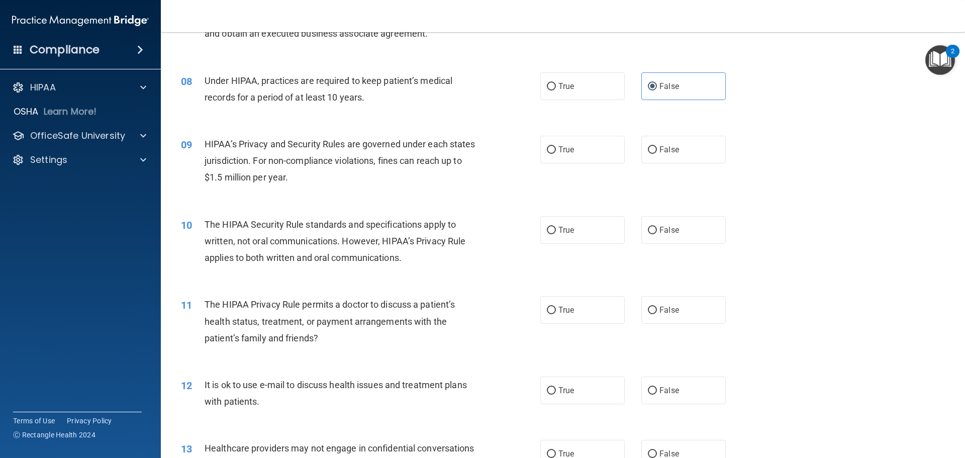
scroll to position [553, 0]
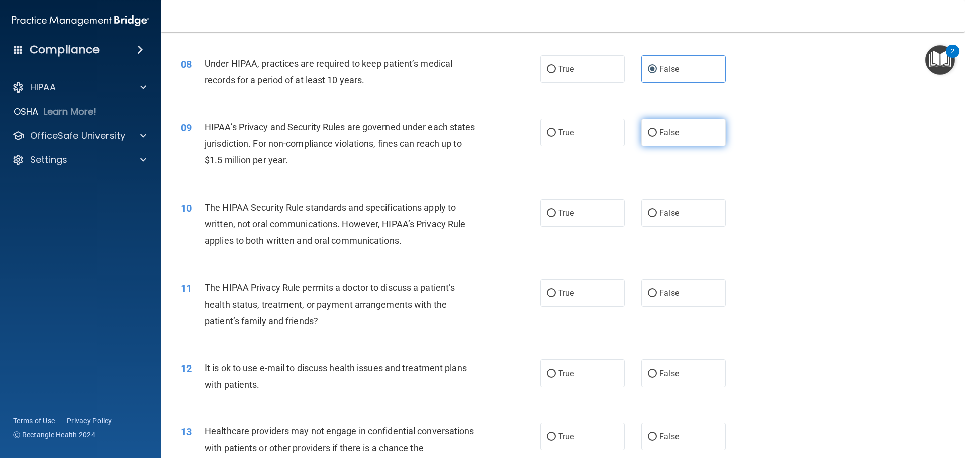
click at [663, 128] on span "False" at bounding box center [669, 133] width 20 height 10
click at [657, 129] on input "False" at bounding box center [652, 133] width 9 height 8
radio input "true"
click at [574, 287] on label "True" at bounding box center [582, 293] width 84 height 28
click at [556, 289] on input "True" at bounding box center [551, 293] width 9 height 8
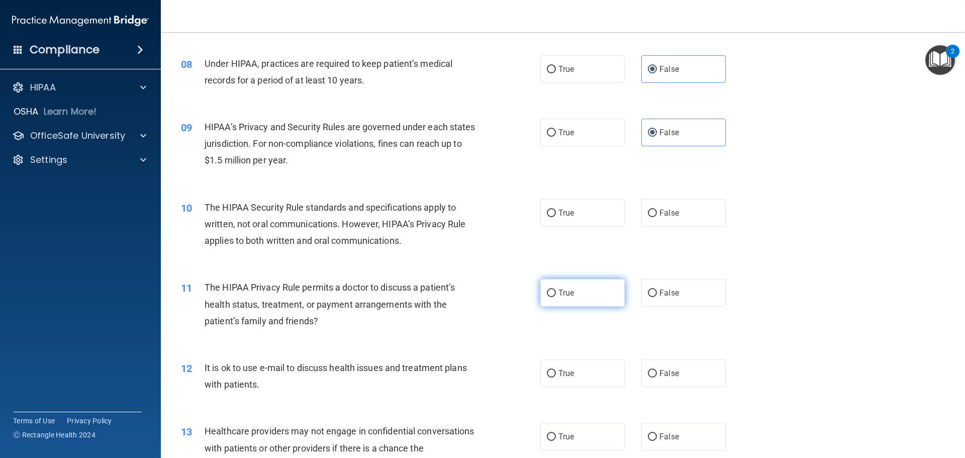
radio input "true"
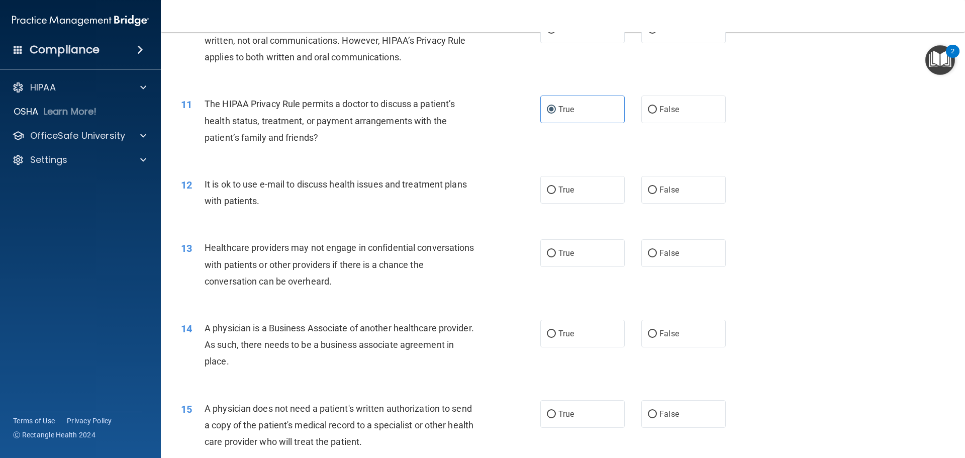
scroll to position [754, 0]
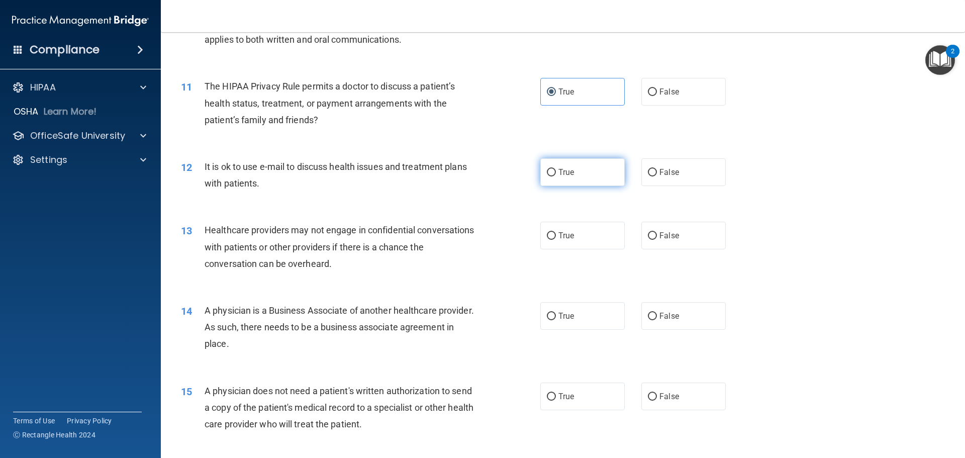
click at [576, 168] on label "True" at bounding box center [582, 172] width 84 height 28
click at [556, 169] on input "True" at bounding box center [551, 173] width 9 height 8
radio input "true"
click at [671, 246] on label "False" at bounding box center [683, 236] width 84 height 28
click at [657, 240] on input "False" at bounding box center [652, 236] width 9 height 8
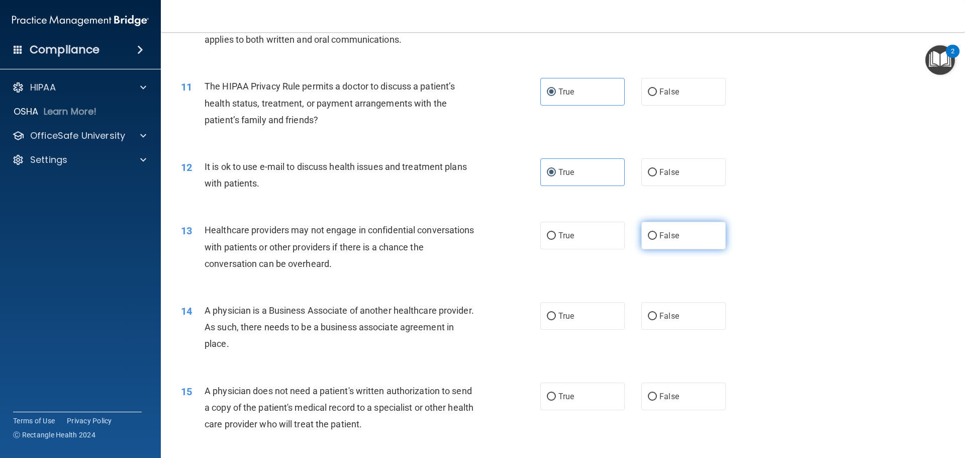
radio input "true"
click at [642, 319] on label "False" at bounding box center [683, 316] width 84 height 28
click at [648, 319] on input "False" at bounding box center [652, 317] width 9 height 8
radio input "true"
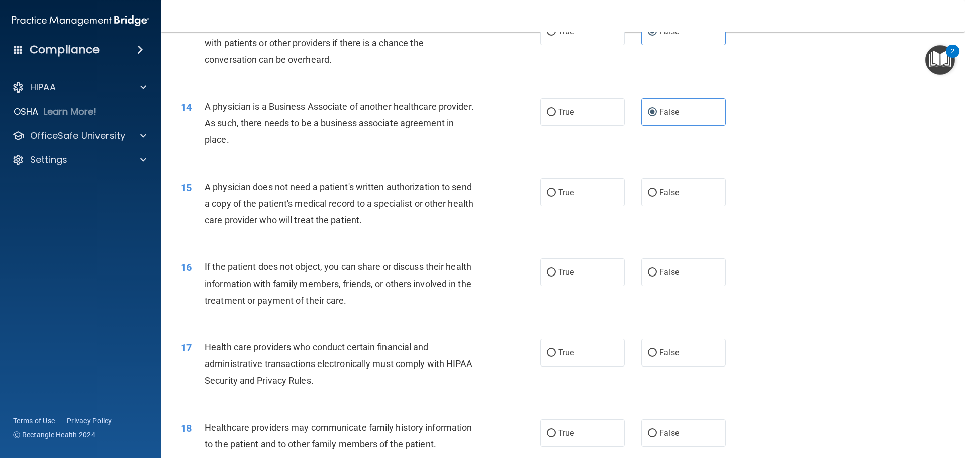
scroll to position [1005, 0]
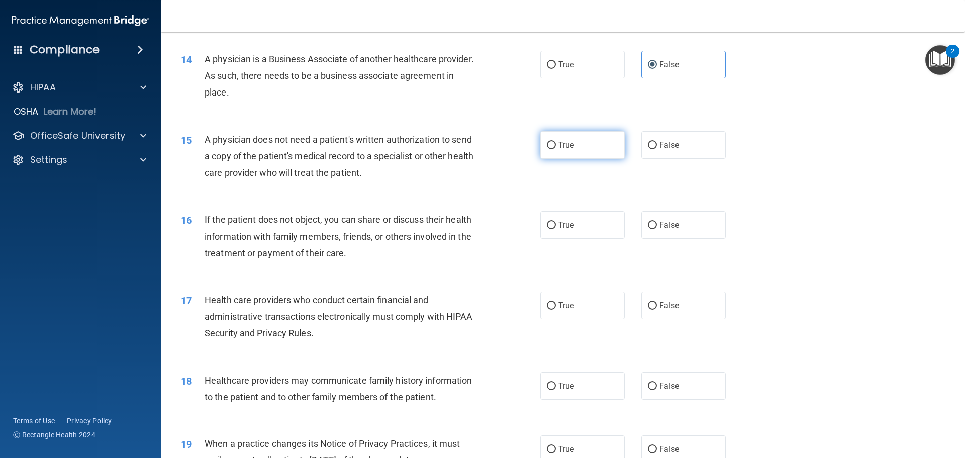
click at [590, 148] on label "True" at bounding box center [582, 145] width 84 height 28
click at [556, 148] on input "True" at bounding box center [551, 146] width 9 height 8
radio input "true"
click at [573, 222] on label "True" at bounding box center [582, 225] width 84 height 28
click at [556, 222] on input "True" at bounding box center [551, 226] width 9 height 8
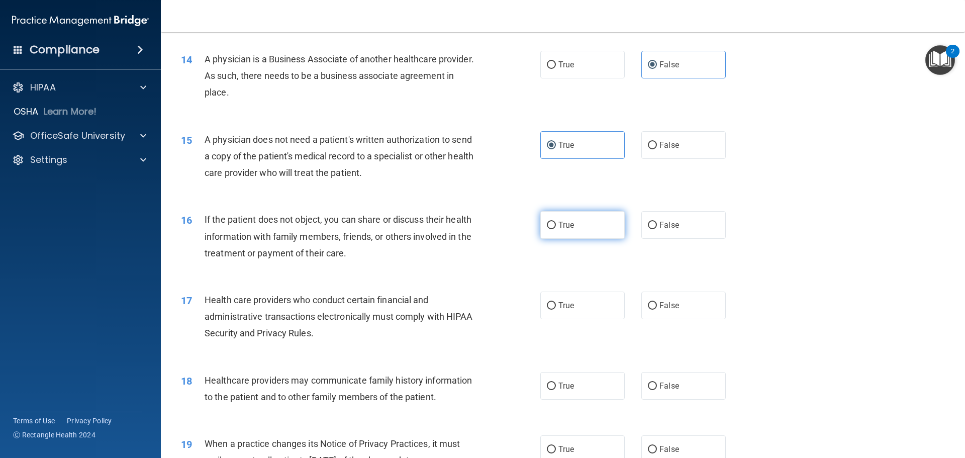
radio input "true"
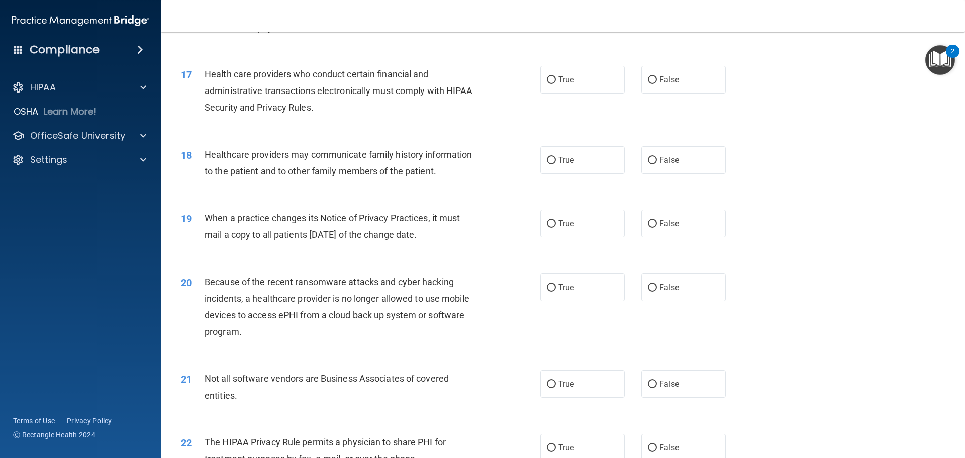
scroll to position [1206, 0]
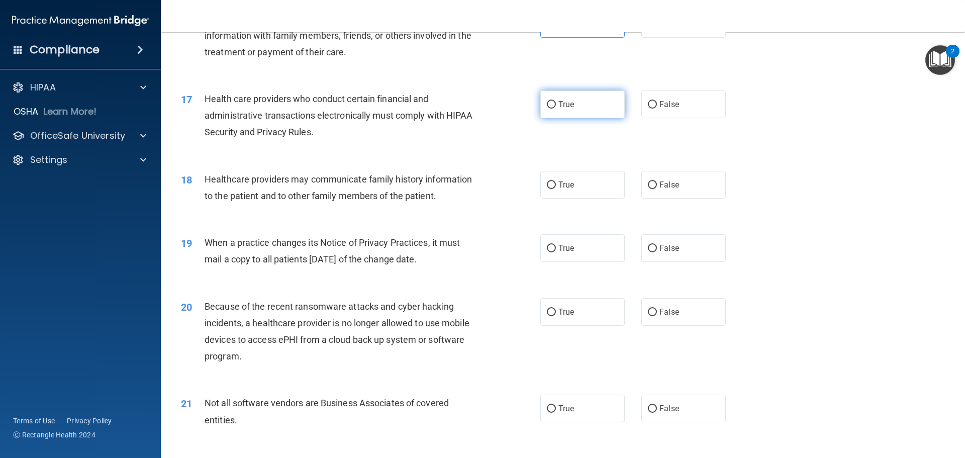
click at [564, 107] on span "True" at bounding box center [566, 105] width 16 height 10
click at [556, 107] on input "True" at bounding box center [551, 105] width 9 height 8
radio input "true"
click at [562, 181] on span "True" at bounding box center [566, 185] width 16 height 10
click at [556, 181] on input "True" at bounding box center [551, 185] width 9 height 8
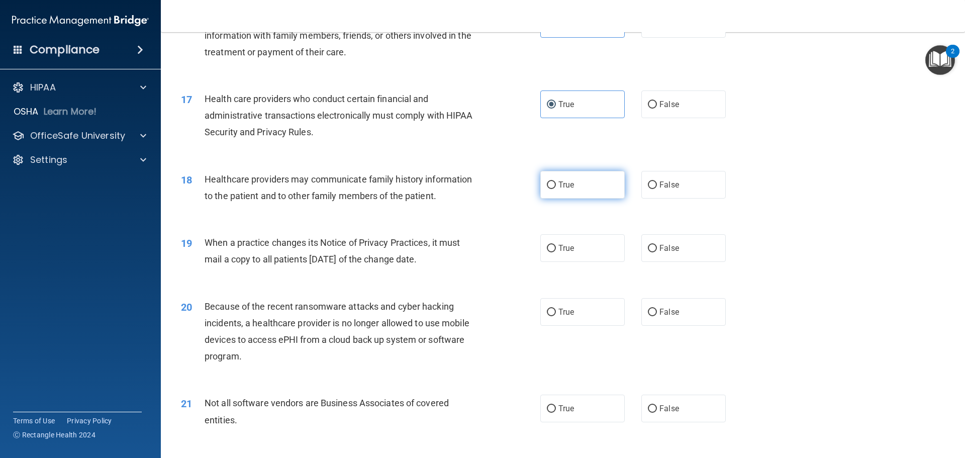
radio input "true"
click at [659, 189] on span "False" at bounding box center [669, 185] width 20 height 10
click at [656, 189] on input "False" at bounding box center [652, 185] width 9 height 8
radio input "true"
radio input "false"
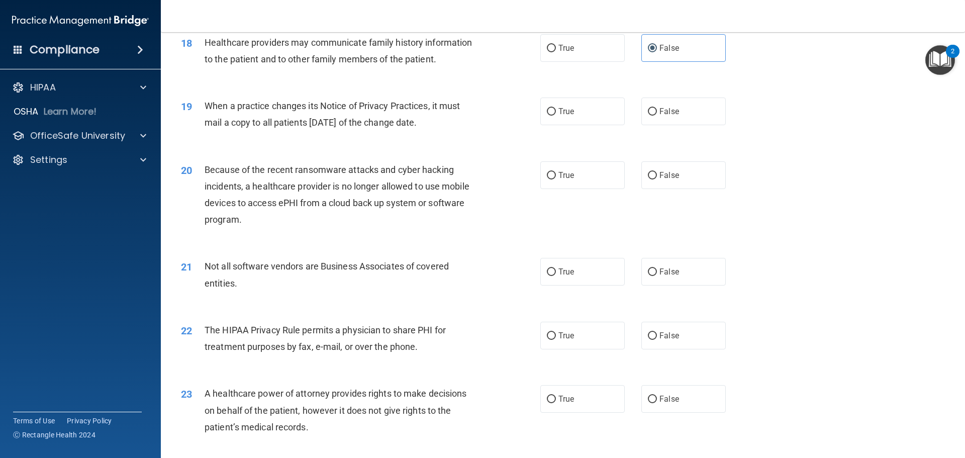
scroll to position [1357, 0]
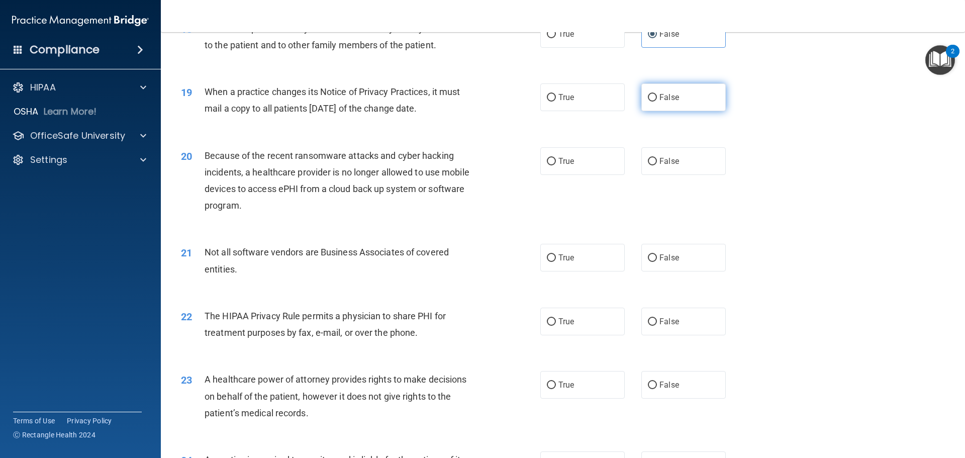
click at [670, 100] on span "False" at bounding box center [669, 97] width 20 height 10
click at [657, 100] on input "False" at bounding box center [652, 98] width 9 height 8
radio input "true"
click at [670, 156] on label "False" at bounding box center [683, 161] width 84 height 28
click at [657, 158] on input "False" at bounding box center [652, 162] width 9 height 8
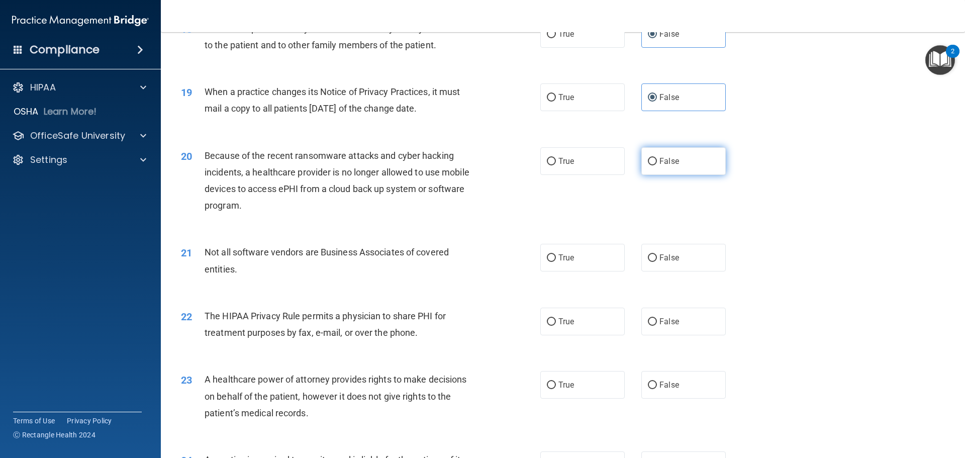
radio input "true"
click at [564, 258] on span "True" at bounding box center [566, 258] width 16 height 10
click at [556, 258] on input "True" at bounding box center [551, 258] width 9 height 8
radio input "true"
click at [570, 322] on span "True" at bounding box center [566, 322] width 16 height 10
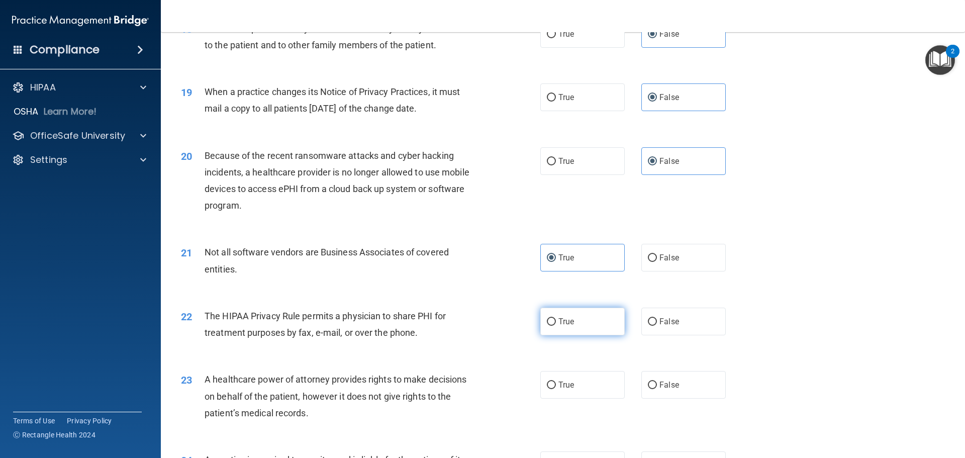
click at [556, 322] on input "True" at bounding box center [551, 322] width 9 height 8
radio input "true"
click at [686, 380] on label "False" at bounding box center [683, 385] width 84 height 28
click at [657, 381] on input "False" at bounding box center [652, 385] width 9 height 8
radio input "true"
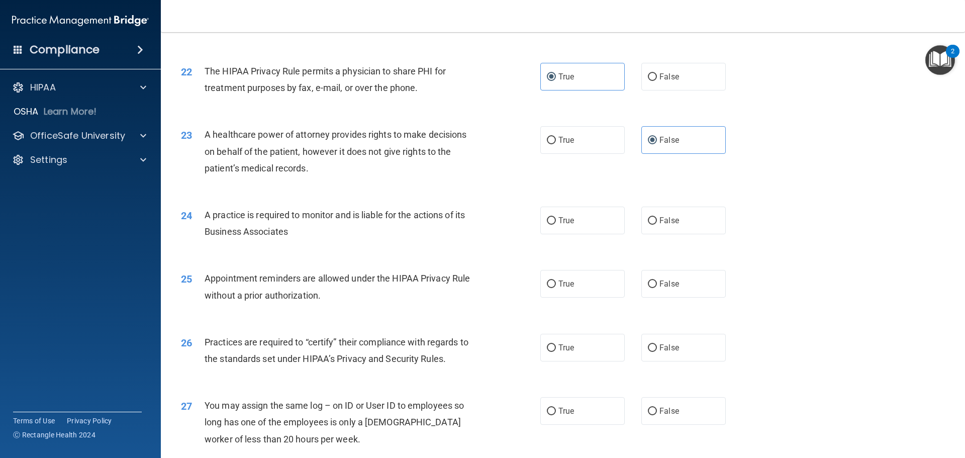
scroll to position [1709, 0]
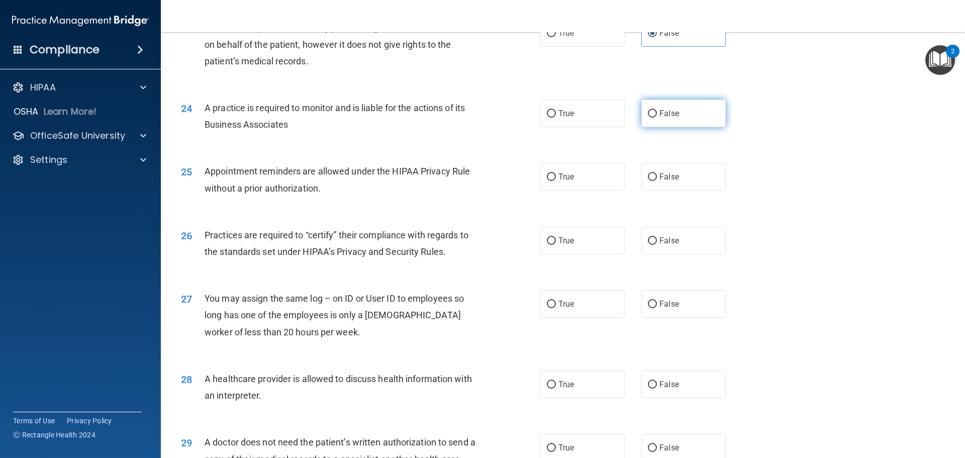
click at [671, 117] on span "False" at bounding box center [669, 114] width 20 height 10
click at [657, 117] on input "False" at bounding box center [652, 114] width 9 height 8
radio input "true"
click at [593, 179] on label "True" at bounding box center [582, 177] width 84 height 28
click at [556, 179] on input "True" at bounding box center [551, 177] width 9 height 8
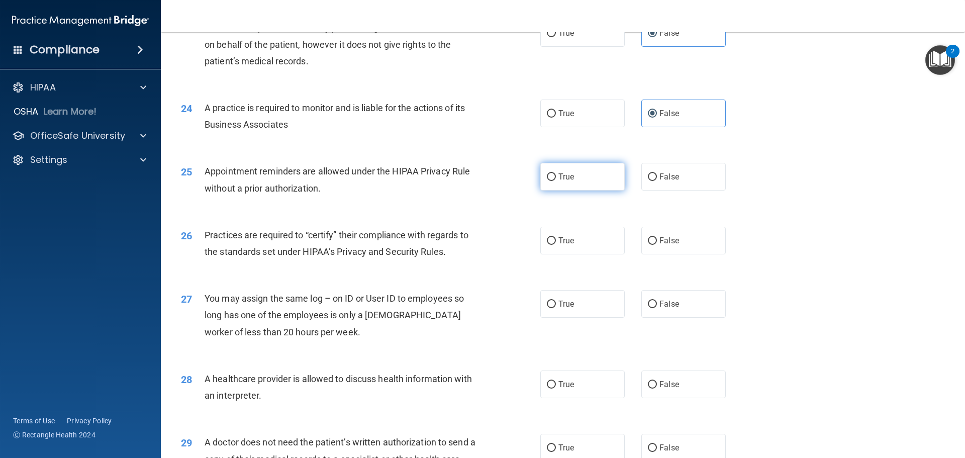
radio input "true"
click at [679, 246] on label "False" at bounding box center [683, 241] width 84 height 28
click at [657, 245] on input "False" at bounding box center [652, 241] width 9 height 8
radio input "true"
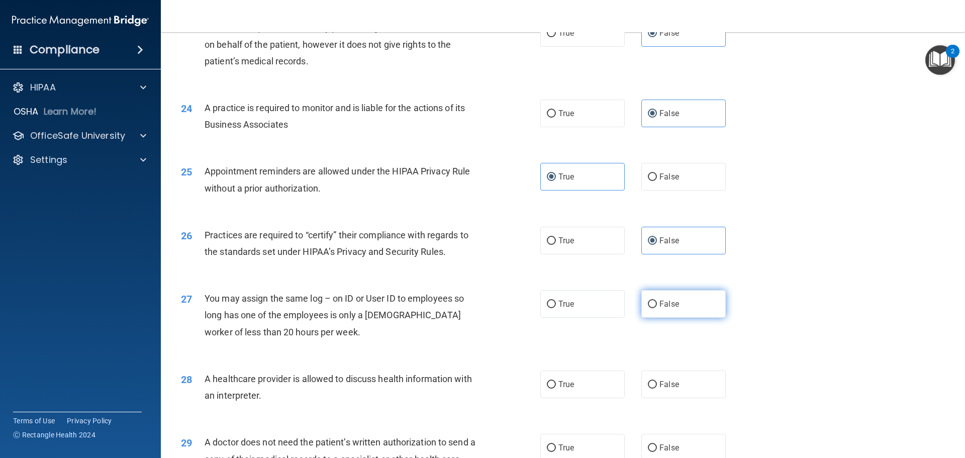
click at [665, 300] on span "False" at bounding box center [669, 304] width 20 height 10
click at [657, 301] on input "False" at bounding box center [652, 305] width 9 height 8
radio input "true"
click at [564, 379] on label "True" at bounding box center [582, 384] width 84 height 28
click at [556, 381] on input "True" at bounding box center [551, 385] width 9 height 8
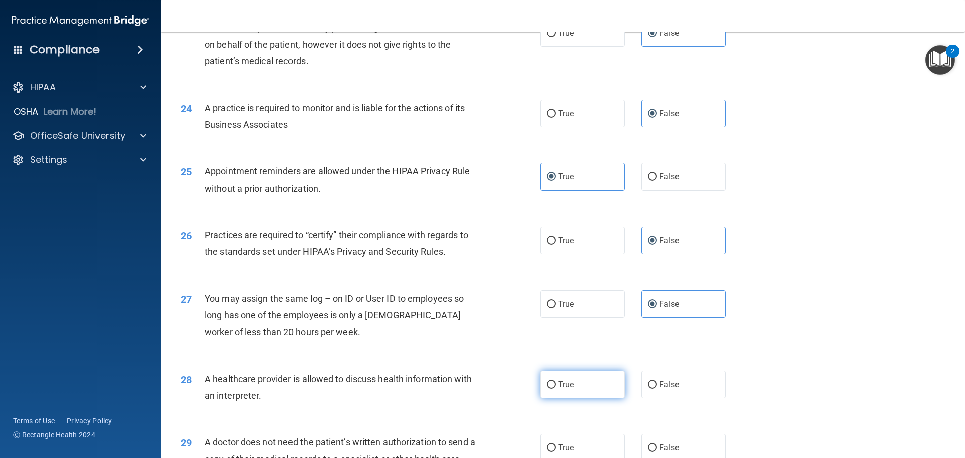
radio input "true"
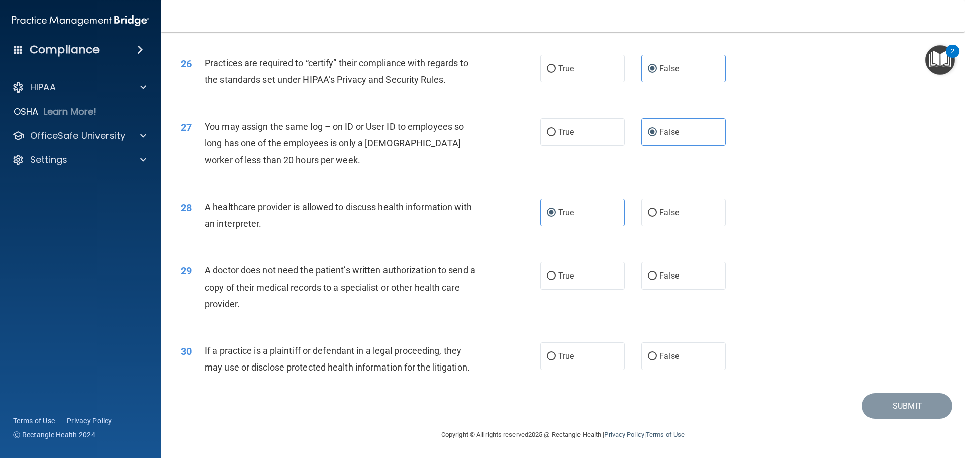
scroll to position [1881, 0]
click at [550, 352] on input "True" at bounding box center [551, 356] width 9 height 8
radio input "true"
click at [560, 273] on span "True" at bounding box center [566, 275] width 16 height 10
click at [556, 273] on input "True" at bounding box center [551, 275] width 9 height 8
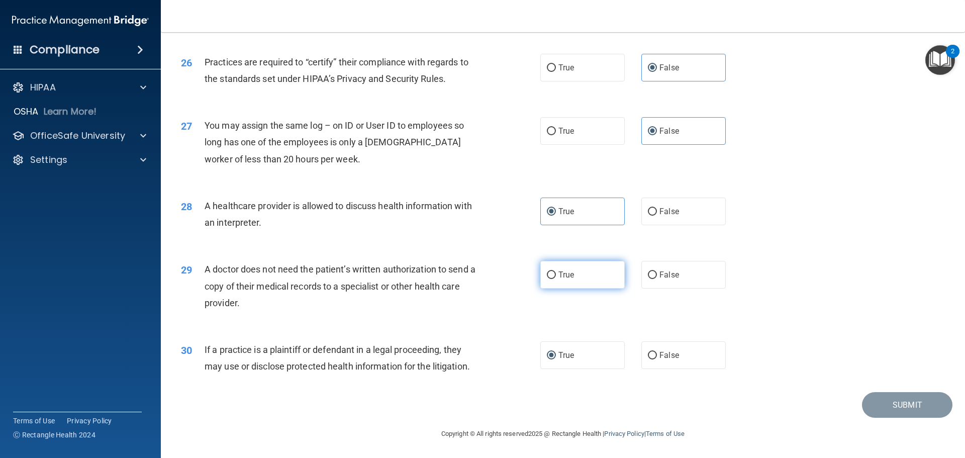
radio input "true"
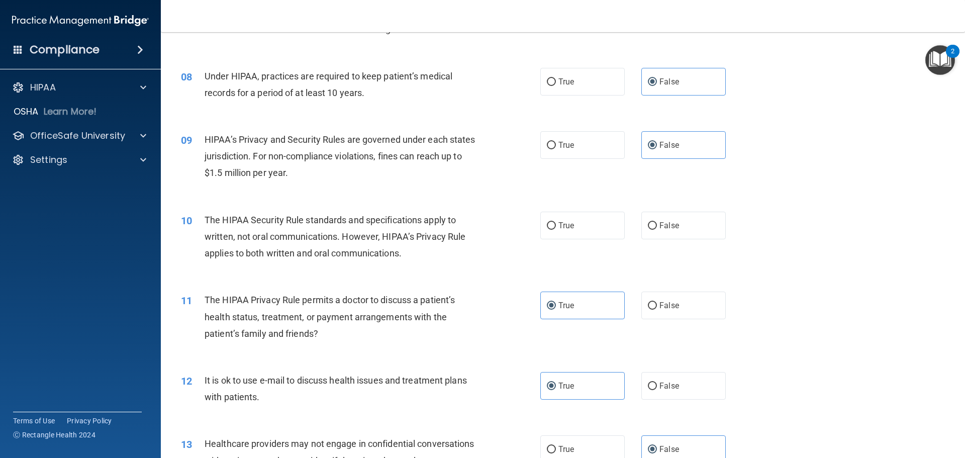
scroll to position [525, 0]
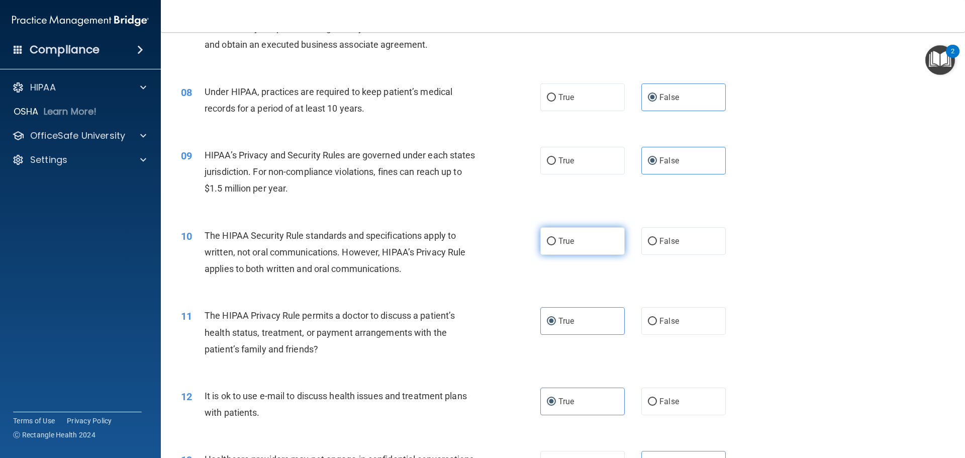
click at [577, 248] on label "True" at bounding box center [582, 241] width 84 height 28
click at [556, 245] on input "True" at bounding box center [551, 242] width 9 height 8
radio input "true"
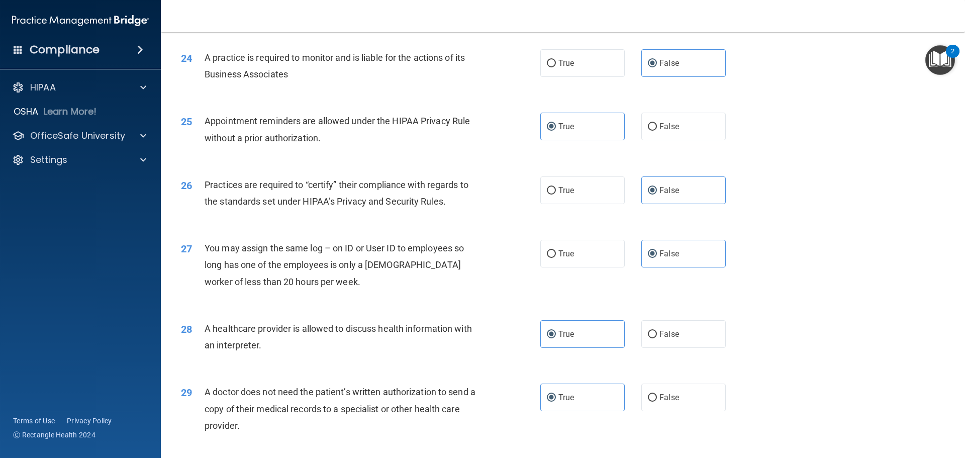
scroll to position [1881, 0]
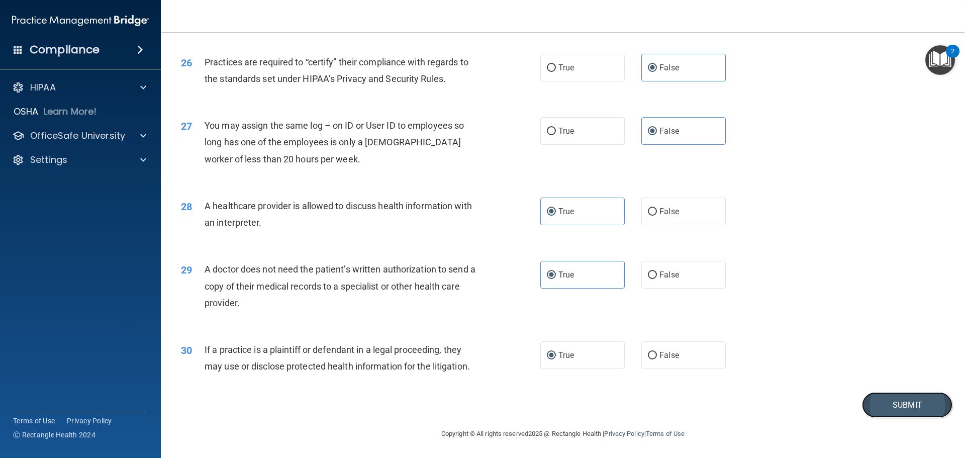
click at [896, 400] on button "Submit" at bounding box center [907, 405] width 90 height 26
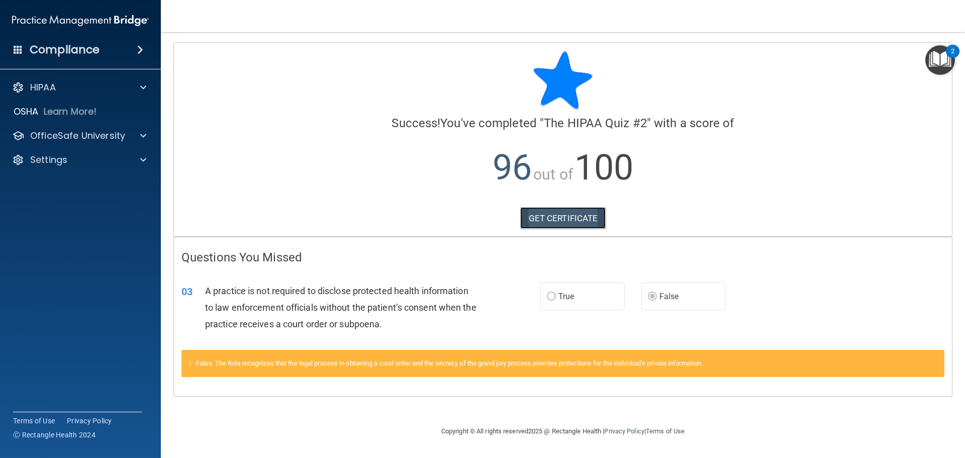
click at [581, 215] on link "GET CERTIFICATE" at bounding box center [563, 218] width 86 height 22
click at [59, 136] on p "OfficeSafe University" at bounding box center [77, 136] width 95 height 12
click at [66, 161] on p "HIPAA Training" at bounding box center [48, 160] width 83 height 10
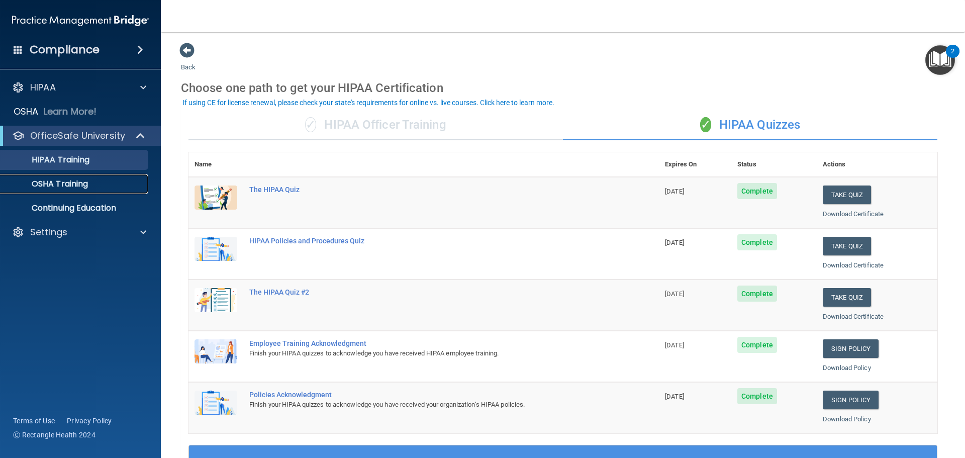
click at [63, 179] on p "OSHA Training" at bounding box center [47, 184] width 81 height 10
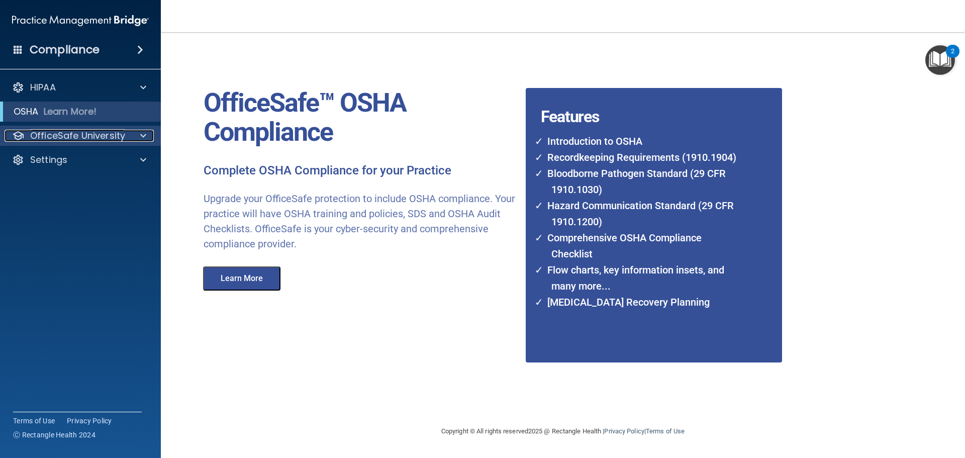
click at [66, 134] on p "OfficeSafe University" at bounding box center [77, 136] width 95 height 12
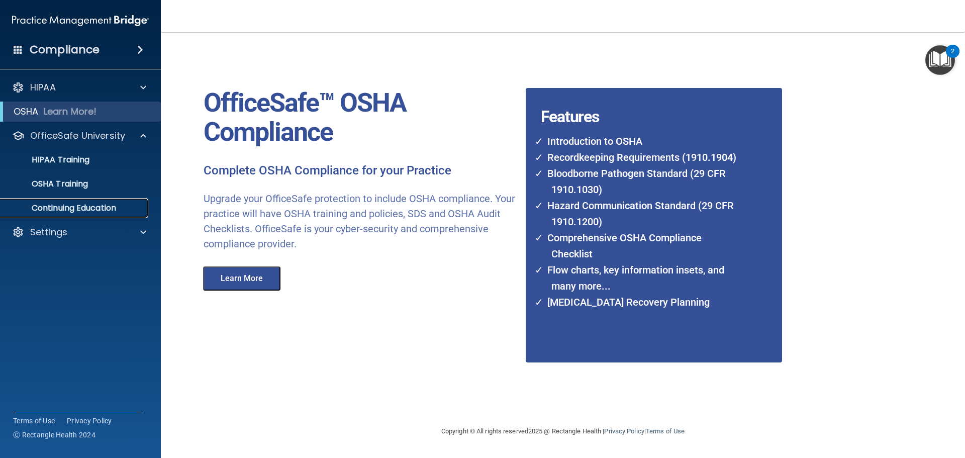
click at [60, 200] on link "Continuing Education" at bounding box center [69, 208] width 158 height 20
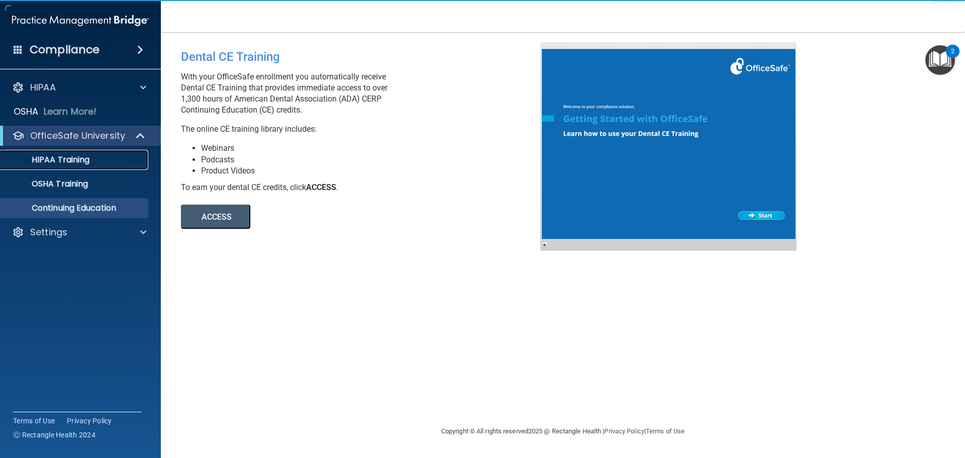
click at [65, 156] on p "HIPAA Training" at bounding box center [48, 160] width 83 height 10
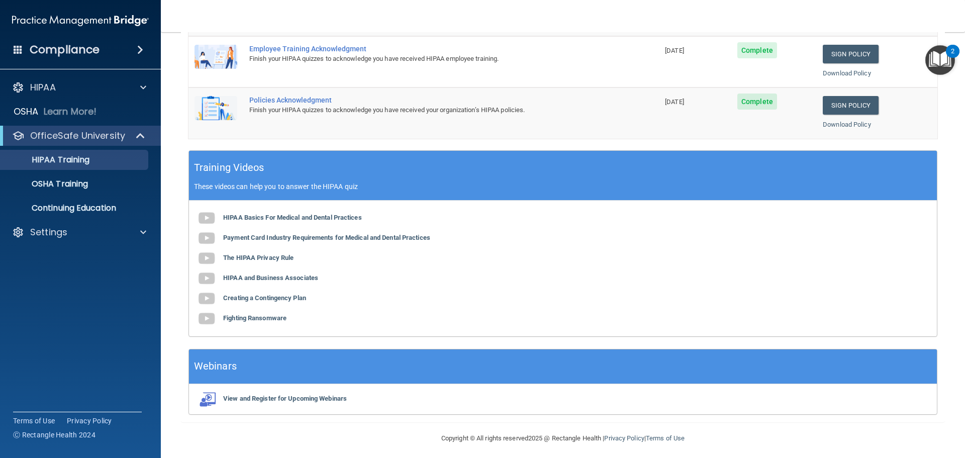
scroll to position [299, 0]
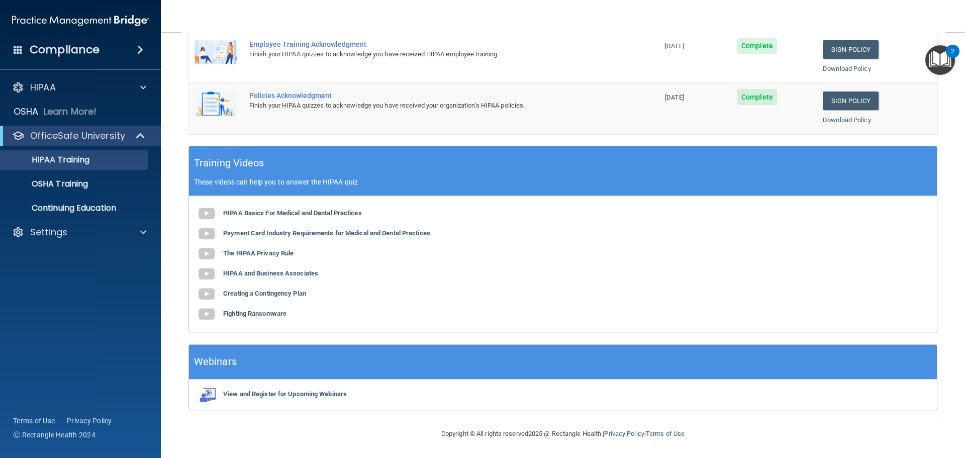
click at [260, 208] on div "HIPAA Basics For Medical and Dental Practices Payment Card Industry Requirement…" at bounding box center [563, 264] width 748 height 136
click at [260, 212] on b "HIPAA Basics For Medical and Dental Practices" at bounding box center [292, 213] width 139 height 8
click at [264, 229] on div "HIPAA Basics For Medical and Dental Practices Payment Card Industry Requirement…" at bounding box center [563, 264] width 748 height 136
click at [264, 233] on b "Payment Card Industry Requirements for Medical and Dental Practices" at bounding box center [326, 233] width 207 height 8
click at [273, 254] on b "The HIPAA Privacy Rule" at bounding box center [258, 253] width 70 height 8
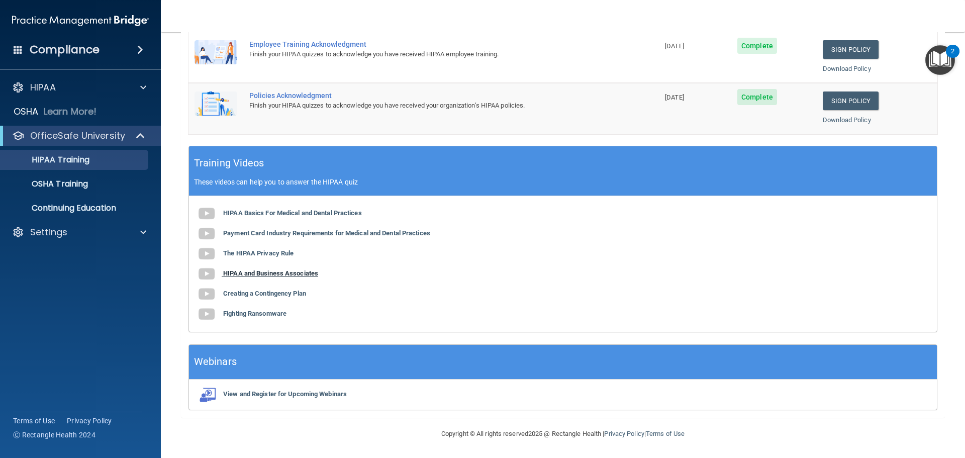
click at [309, 272] on b "HIPAA and Business Associates" at bounding box center [270, 273] width 95 height 8
click at [276, 297] on b "Creating a Contingency Plan" at bounding box center [264, 293] width 83 height 8
click at [267, 314] on b "Fighting Ransomware" at bounding box center [254, 314] width 63 height 8
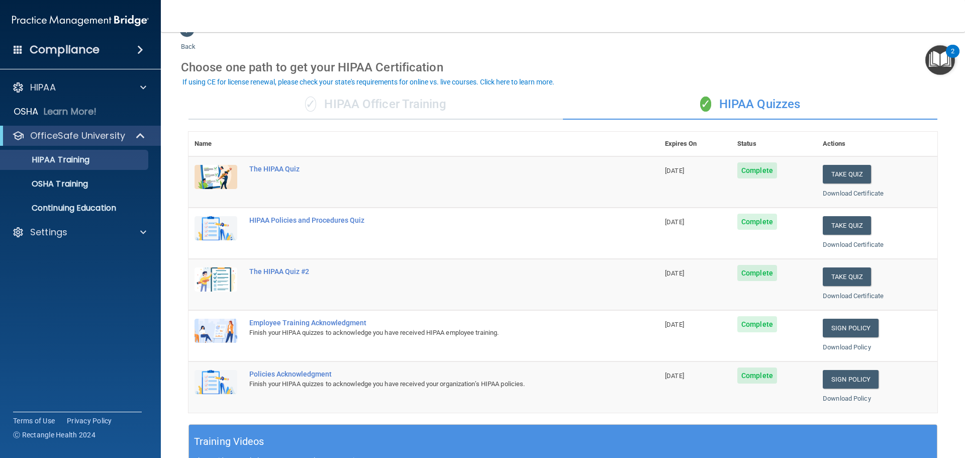
scroll to position [0, 0]
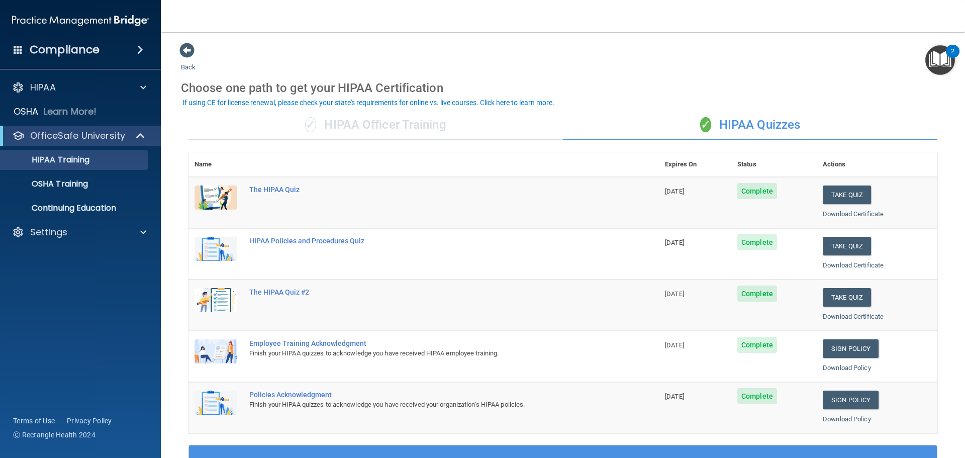
click at [61, 50] on h4 "Compliance" at bounding box center [65, 50] width 70 height 14
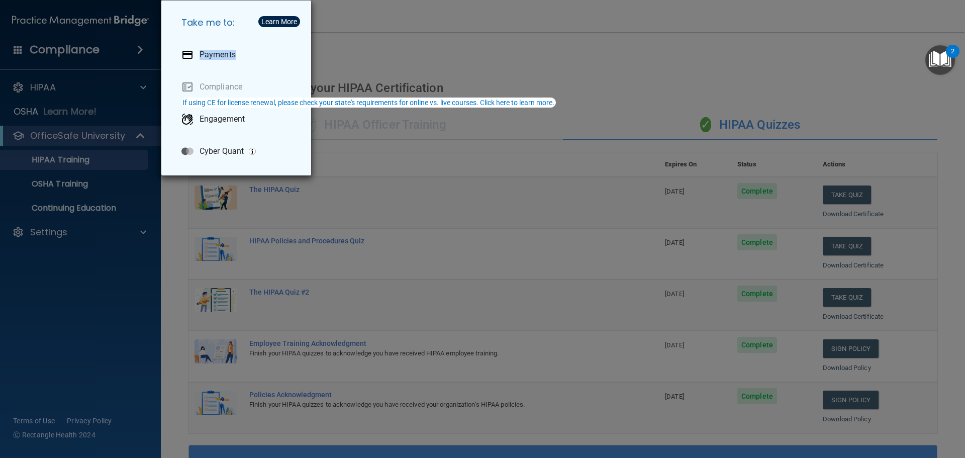
click at [68, 70] on div "Take me to: Payments Compliance Engagement Cyber Quant" at bounding box center [482, 229] width 965 height 458
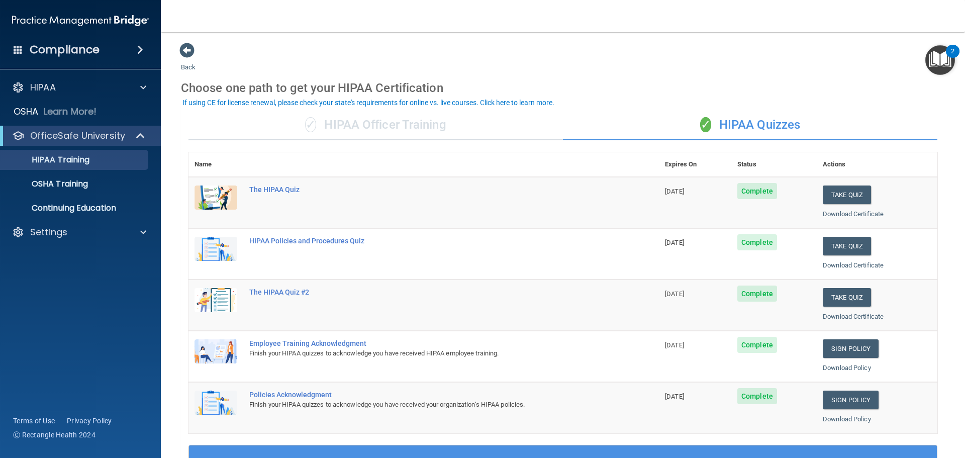
click at [73, 17] on img at bounding box center [80, 21] width 137 height 20
click at [60, 91] on div "HIPAA" at bounding box center [67, 87] width 125 height 12
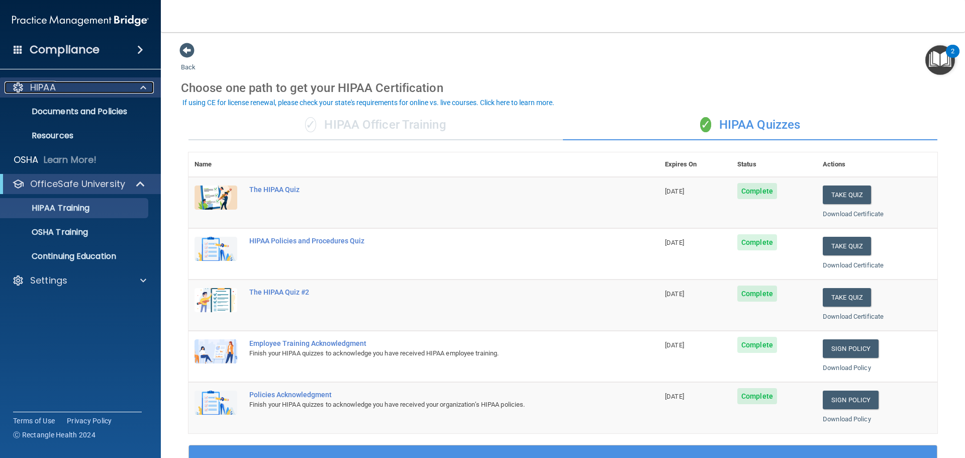
click at [60, 91] on div "HIPAA" at bounding box center [67, 87] width 125 height 12
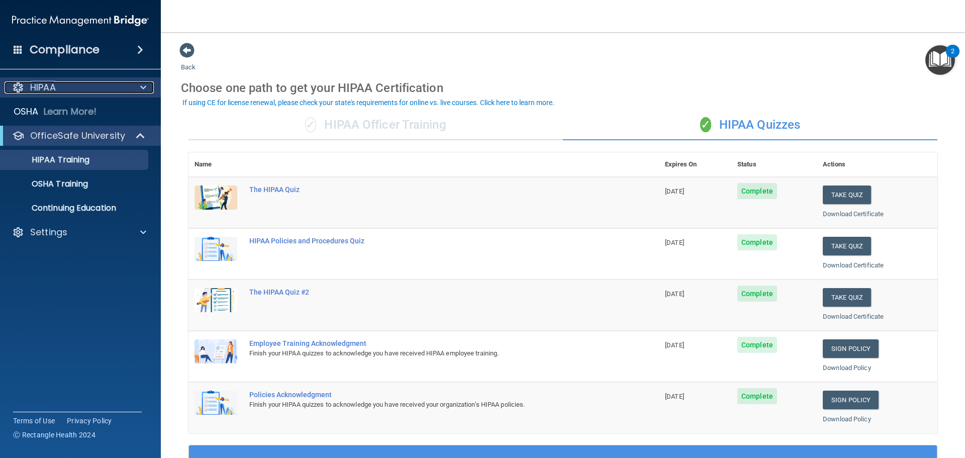
click at [60, 91] on div "HIPAA" at bounding box center [67, 87] width 125 height 12
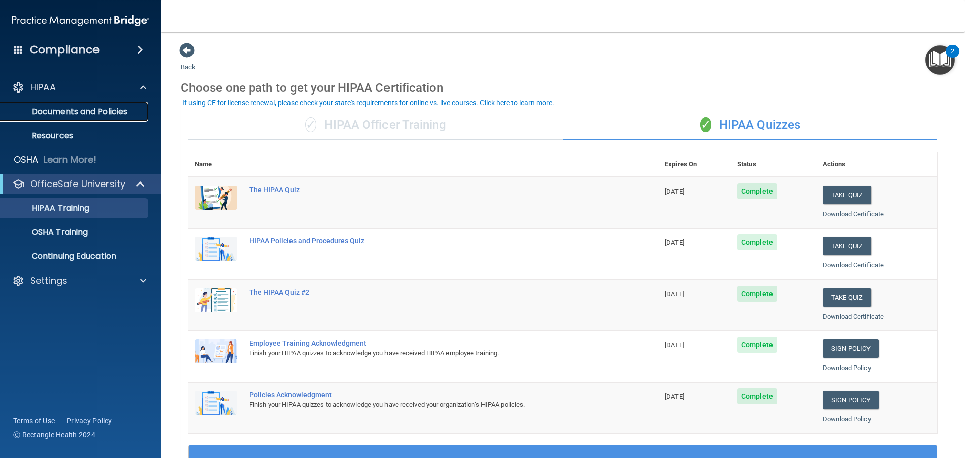
click at [94, 116] on p "Documents and Policies" at bounding box center [75, 112] width 137 height 10
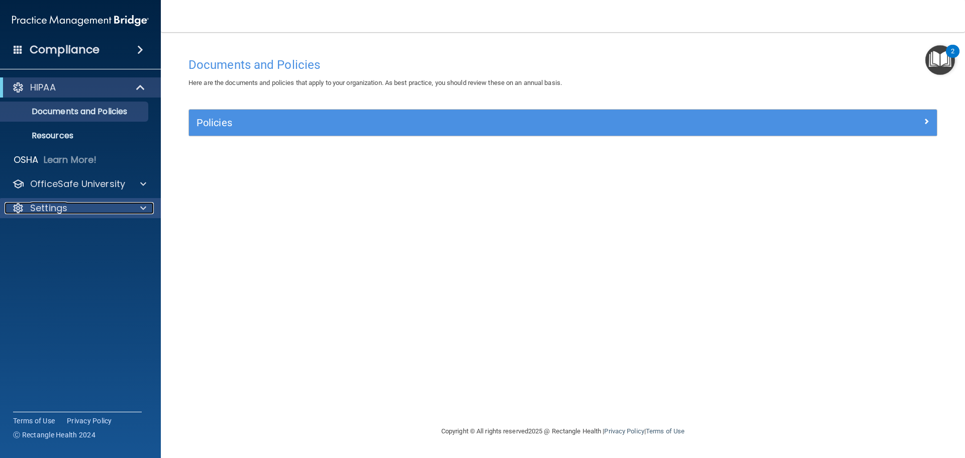
click at [61, 212] on p "Settings" at bounding box center [48, 208] width 37 height 12
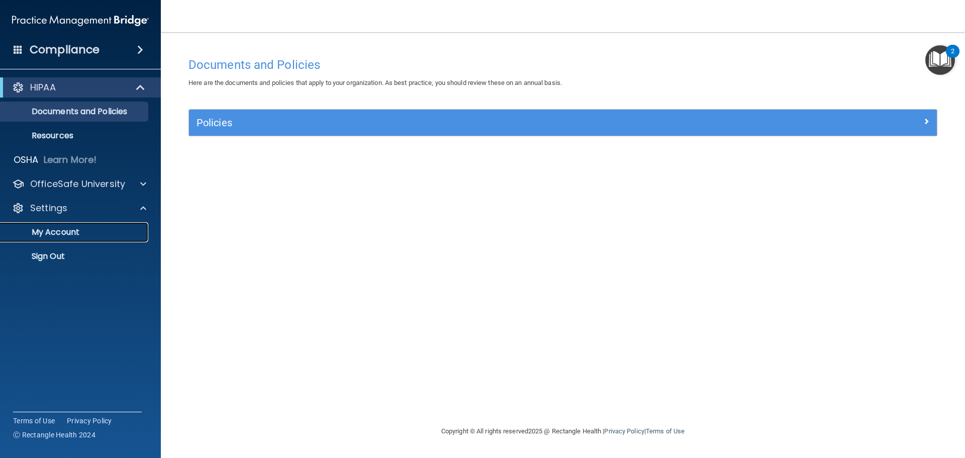
click at [62, 231] on p "My Account" at bounding box center [75, 232] width 137 height 10
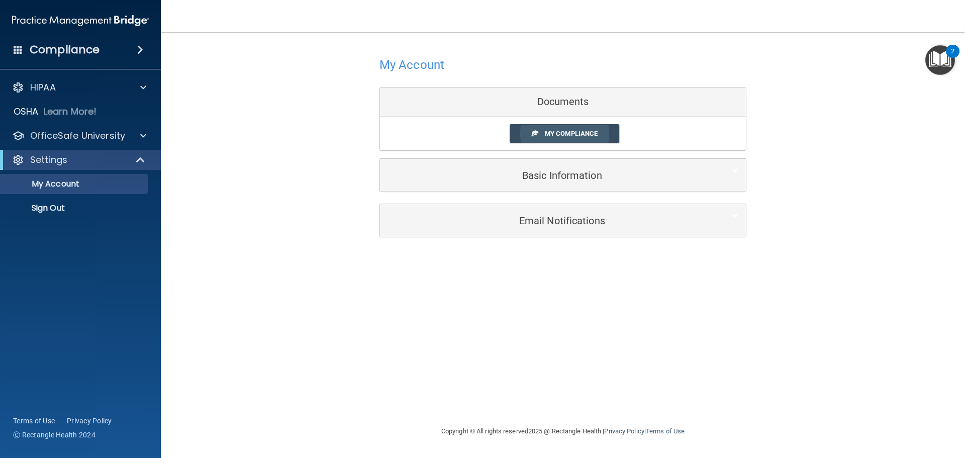
click at [550, 133] on span "My Compliance" at bounding box center [571, 134] width 53 height 8
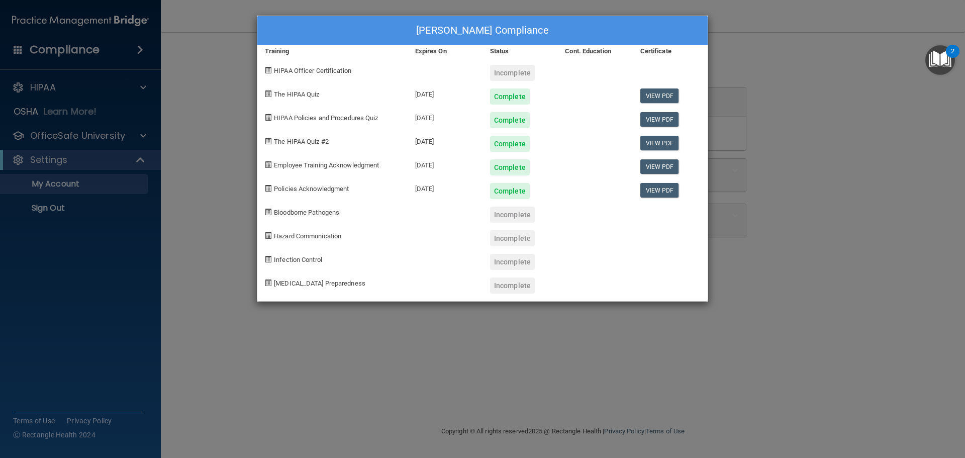
click at [329, 215] on span "Bloodborne Pathogens" at bounding box center [306, 213] width 65 height 8
click at [464, 214] on div at bounding box center [445, 211] width 75 height 24
click at [660, 98] on link "View PDF" at bounding box center [659, 95] width 39 height 15
click at [76, 213] on div "Mike Nittoli's Compliance Training Expires On Status Cont. Education Certificat…" at bounding box center [482, 229] width 965 height 458
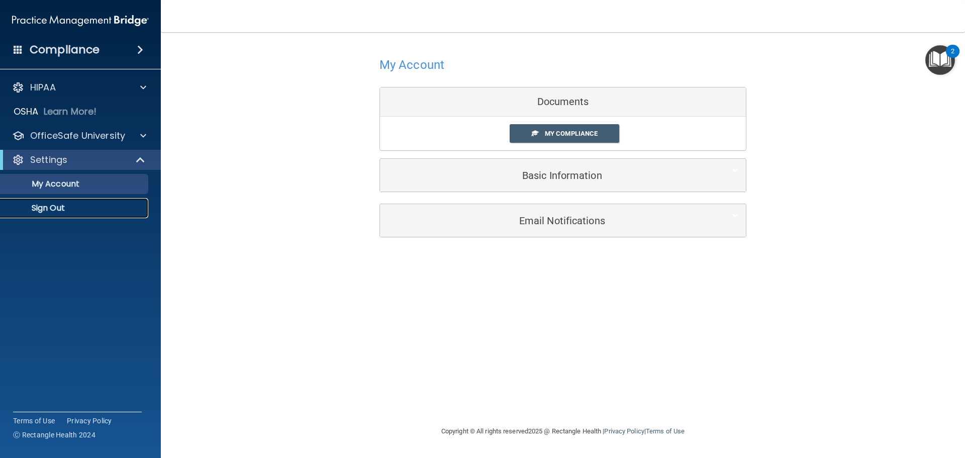
click at [58, 207] on p "Sign Out" at bounding box center [75, 208] width 137 height 10
